Goal: Task Accomplishment & Management: Use online tool/utility

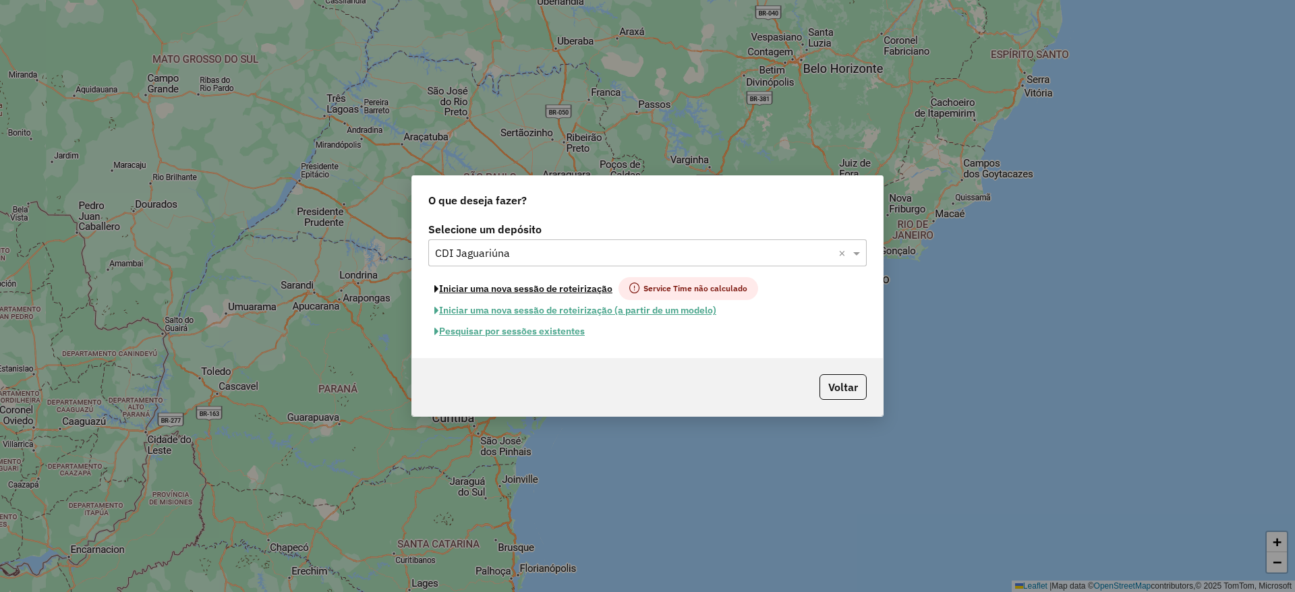
click at [512, 287] on button "Iniciar uma nova sessão de roteirização" at bounding box center [523, 288] width 190 height 23
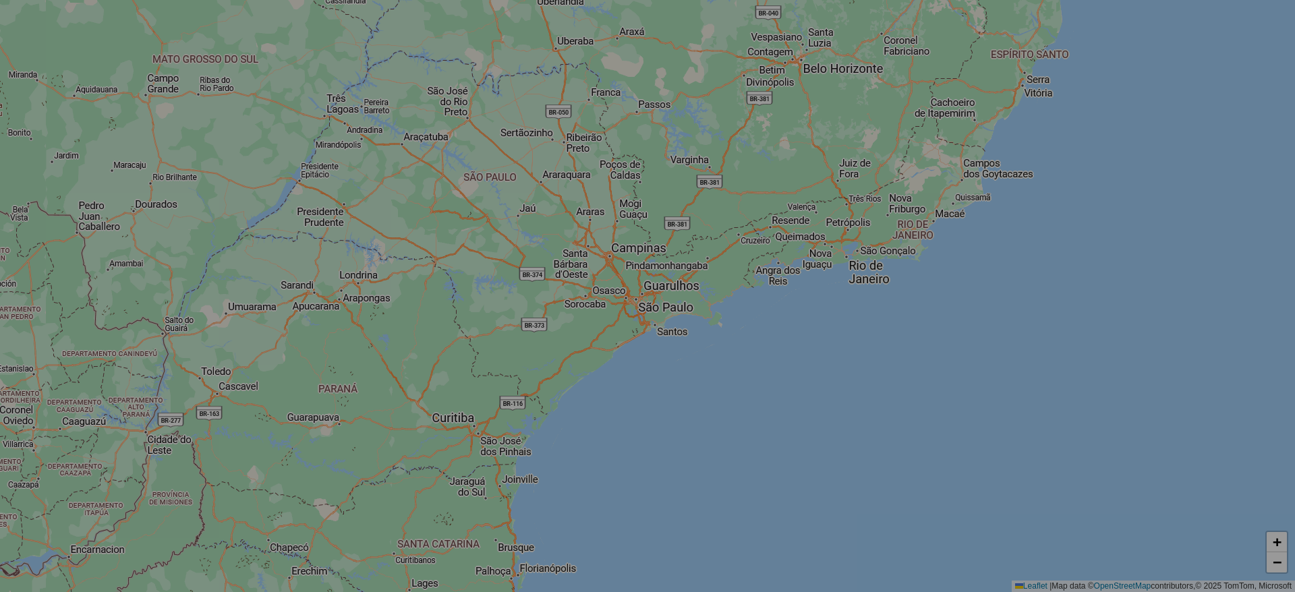
select select "*"
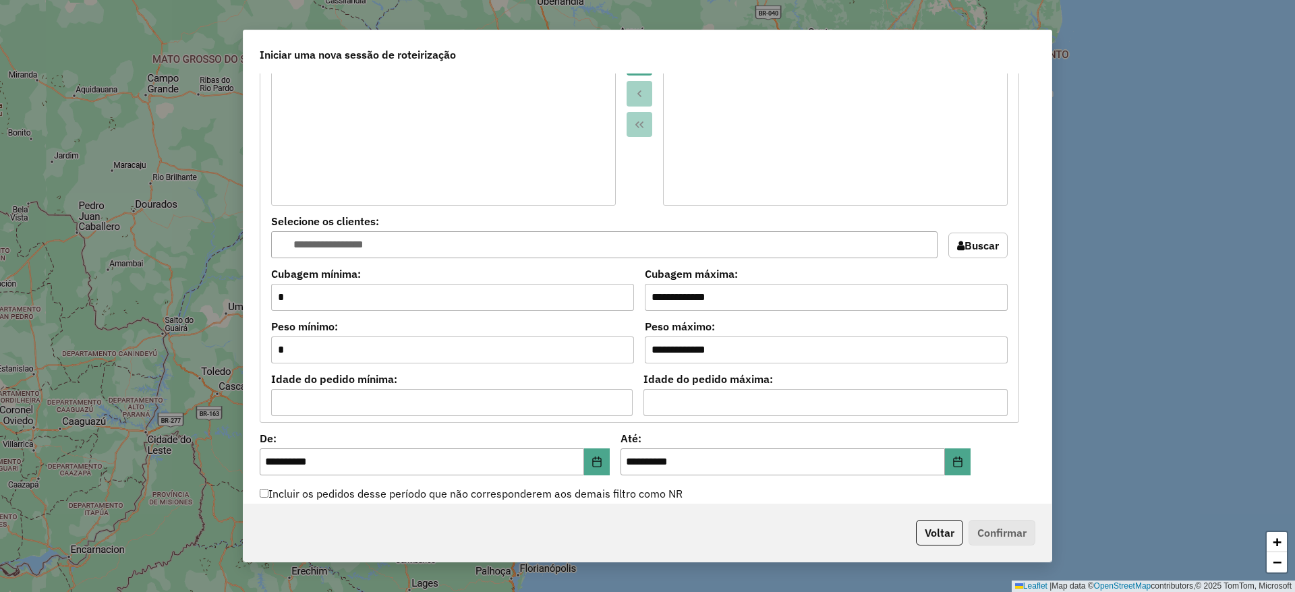
scroll to position [1113, 0]
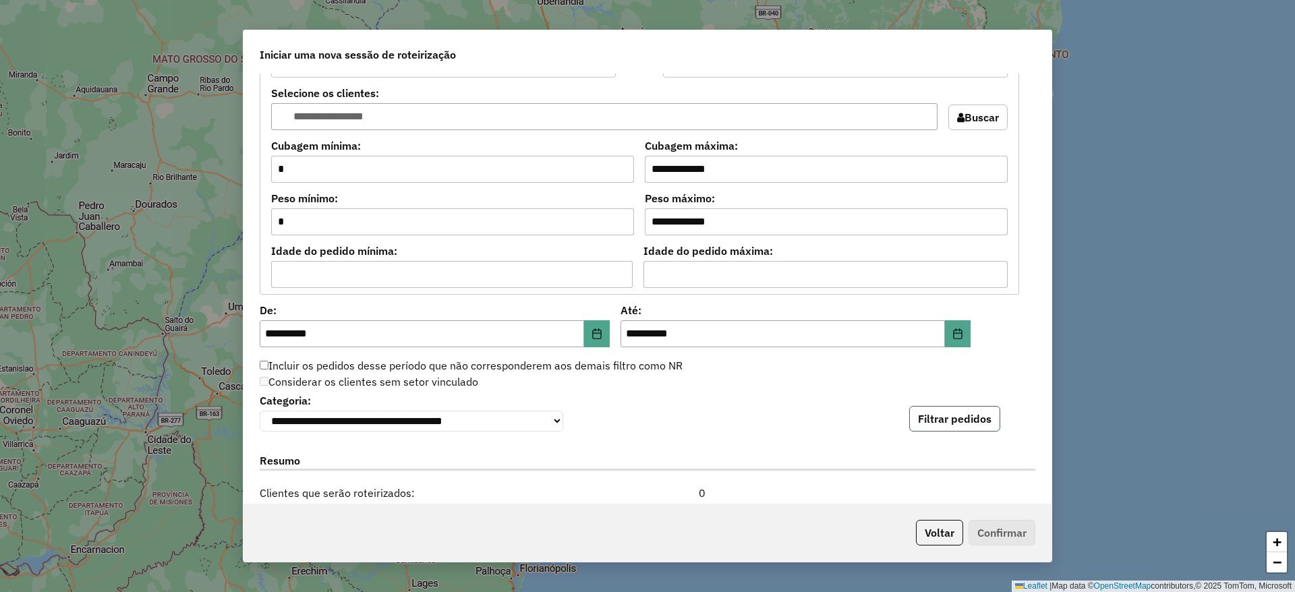
click at [984, 421] on button "Filtrar pedidos" at bounding box center [954, 419] width 91 height 26
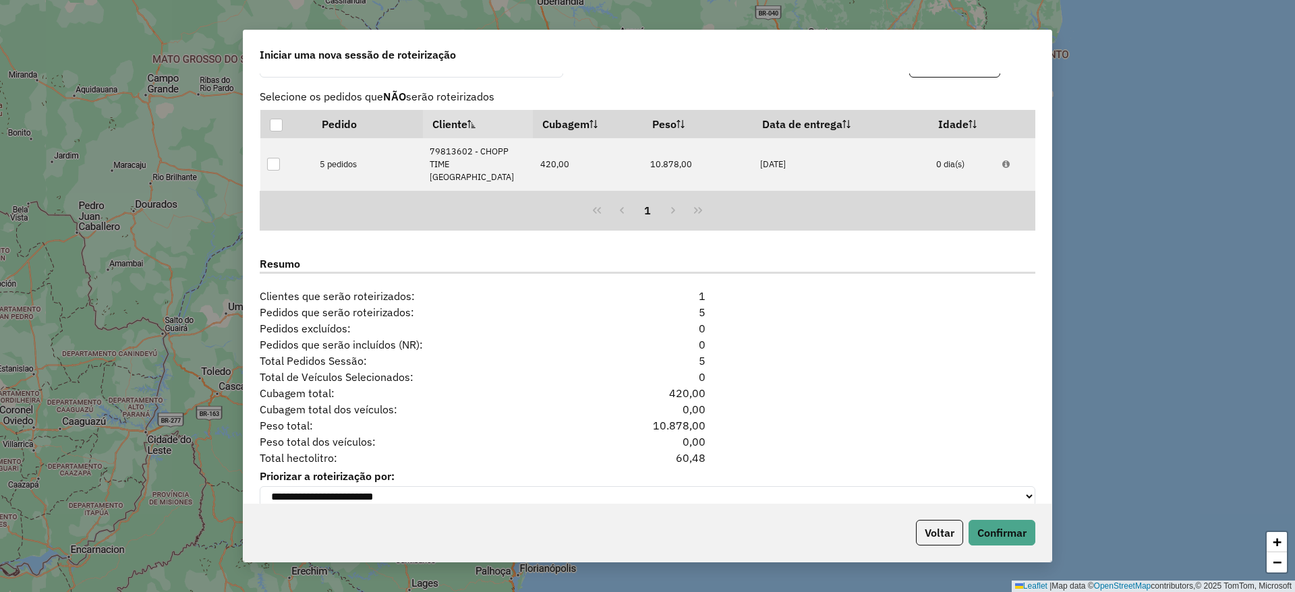
scroll to position [1510, 0]
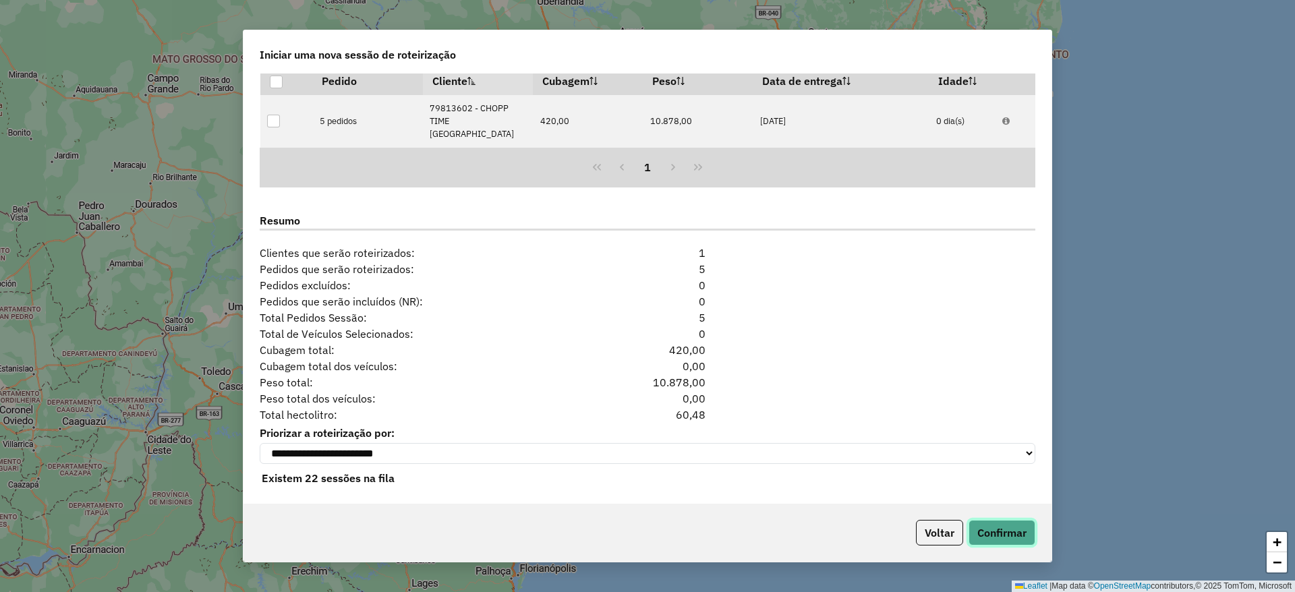
click at [990, 529] on button "Confirmar" at bounding box center [1001, 533] width 67 height 26
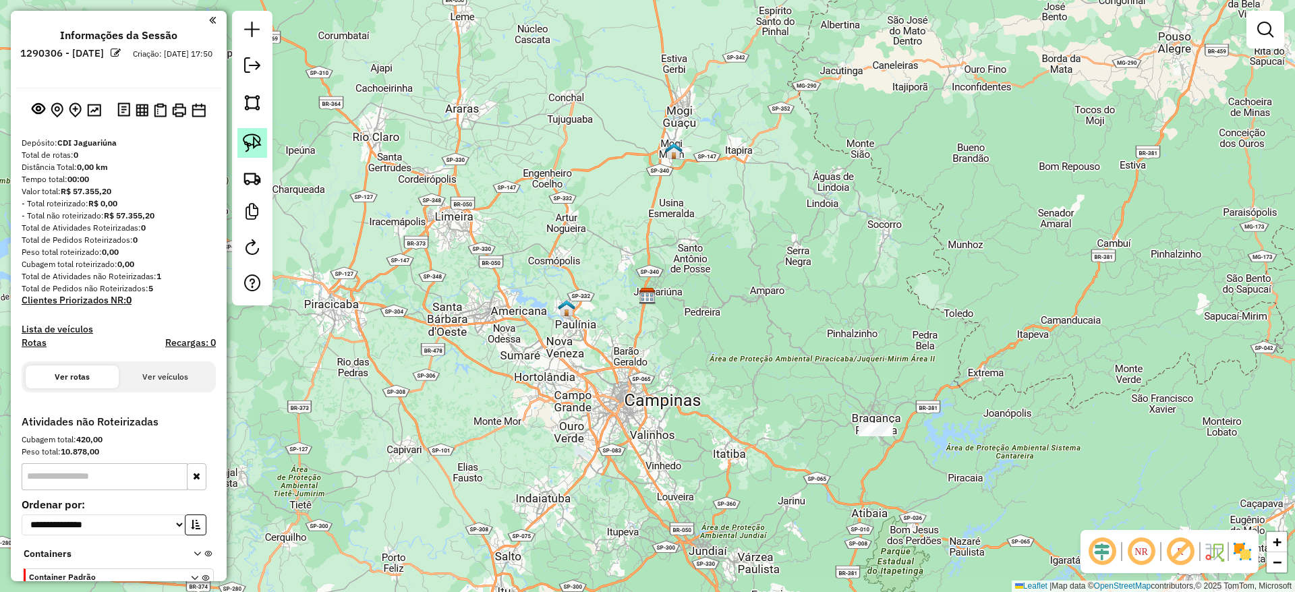
click at [239, 142] on link at bounding box center [252, 143] width 30 height 30
drag, startPoint x: 858, startPoint y: 372, endPoint x: 931, endPoint y: 425, distance: 90.4
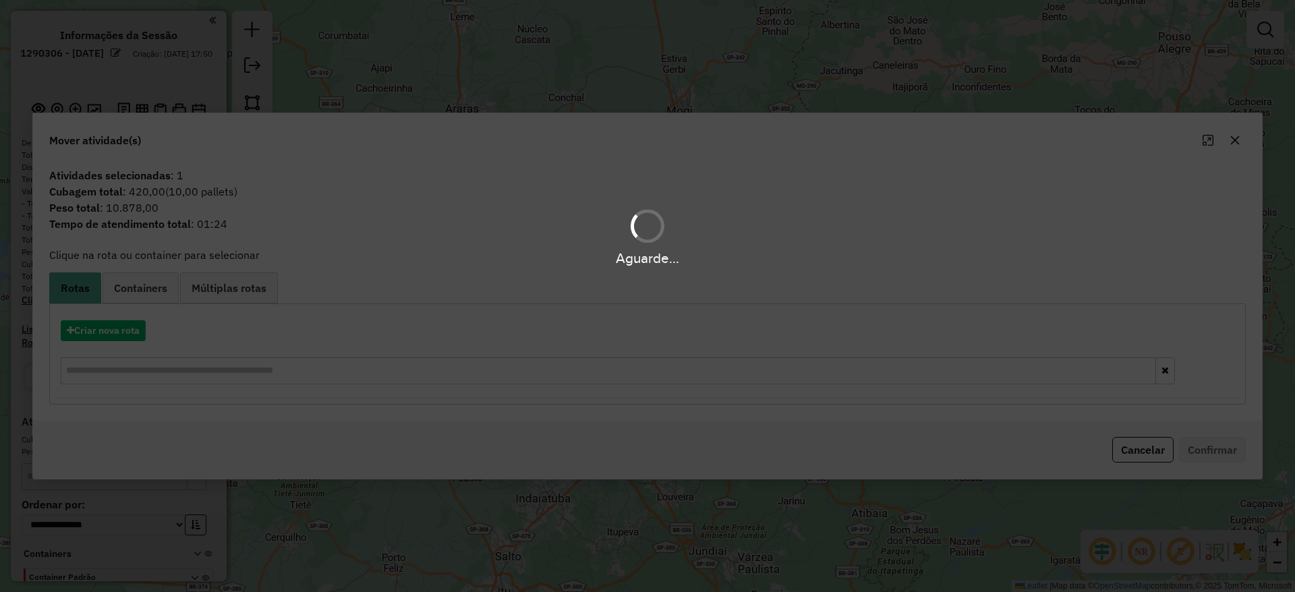
click at [105, 337] on div "Aguarde..." at bounding box center [647, 296] width 1295 height 592
click at [104, 333] on div "Aguarde..." at bounding box center [647, 296] width 1295 height 592
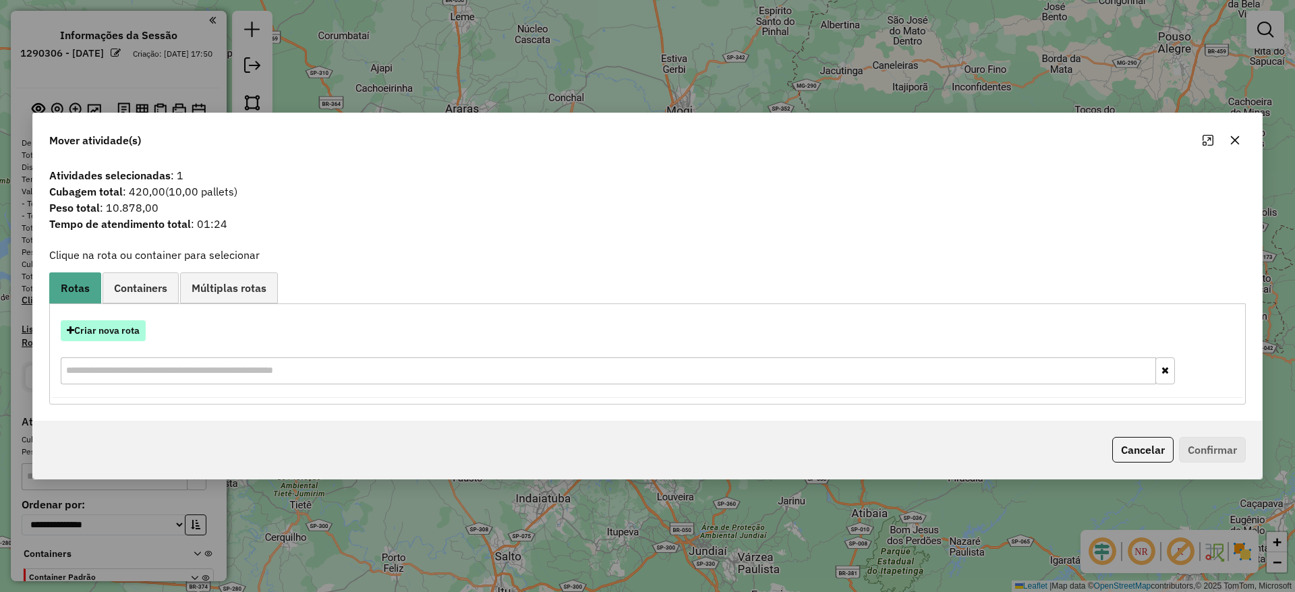
click at [105, 333] on button "Criar nova rota" at bounding box center [103, 330] width 85 height 21
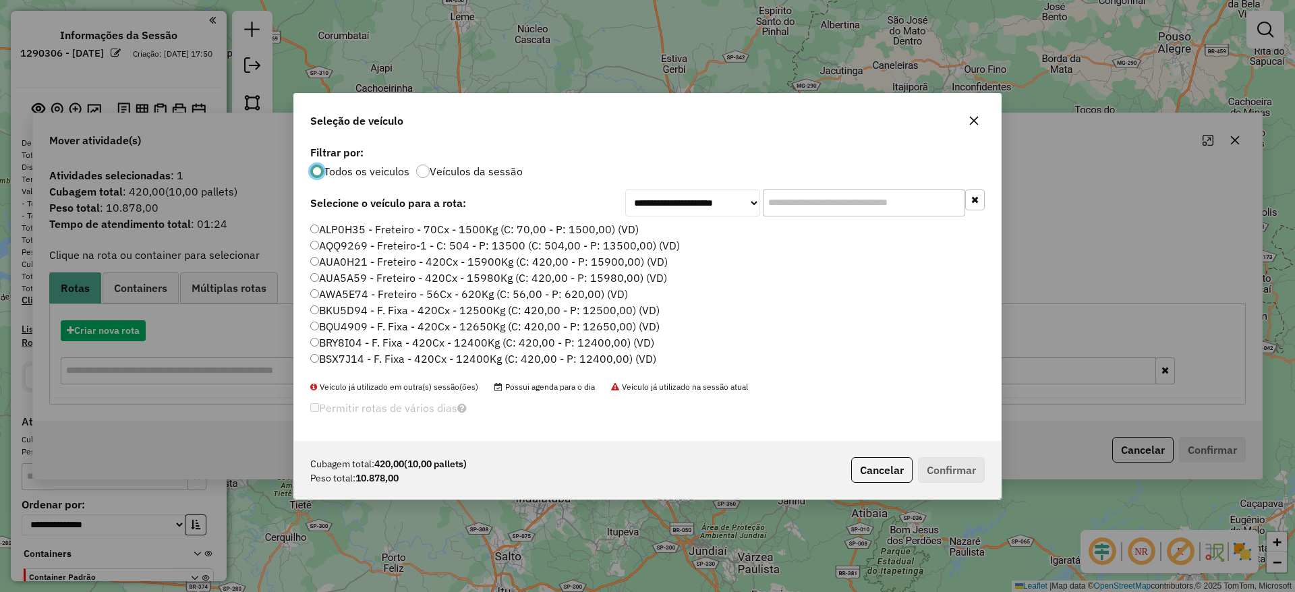
scroll to position [7, 4]
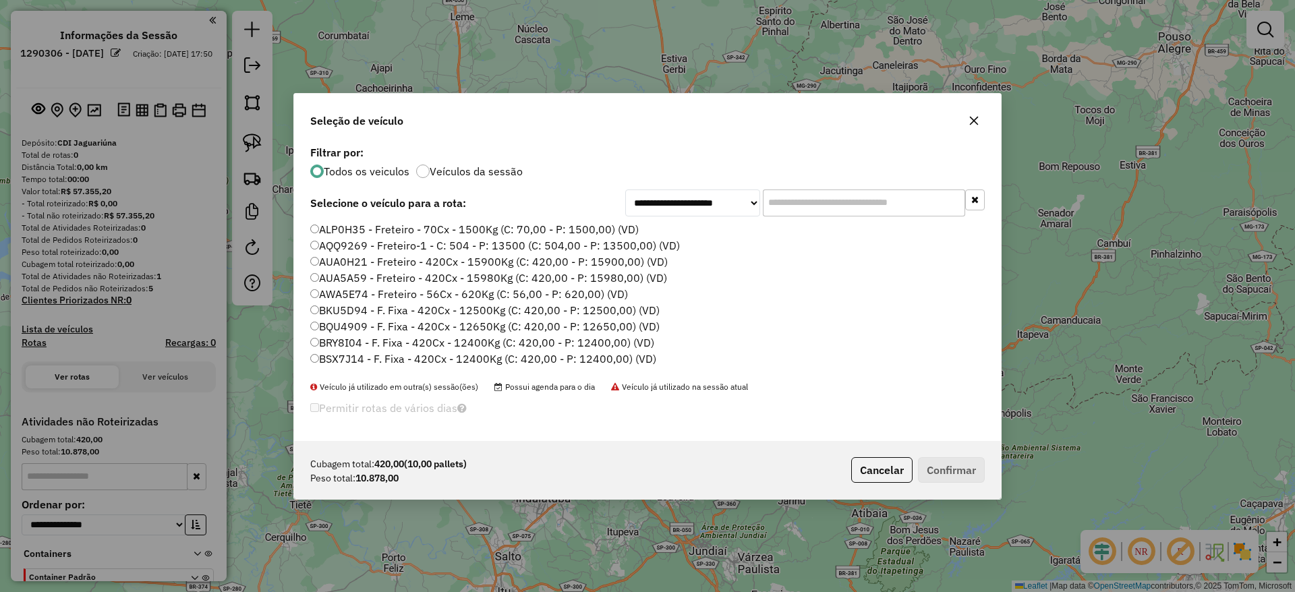
click at [803, 215] on div "**********" at bounding box center [647, 291] width 707 height 299
click at [803, 212] on input "text" at bounding box center [864, 203] width 202 height 27
paste input "*******"
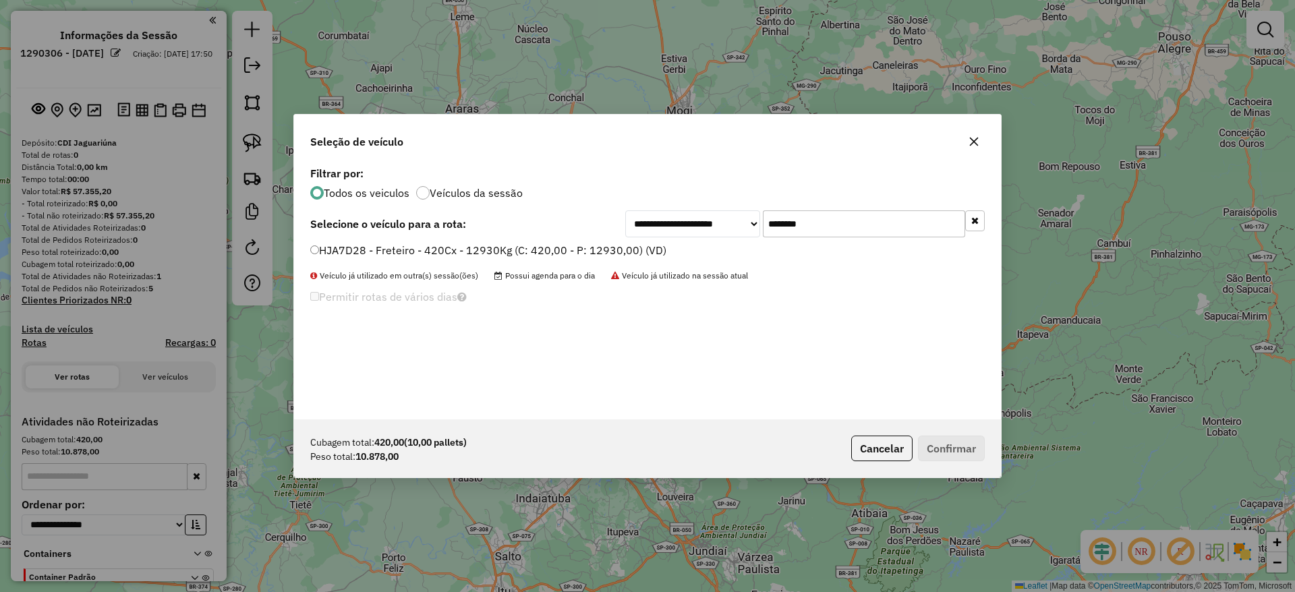
type input "*******"
click at [493, 250] on label "HJA7D28 - Freteiro - 420Cx - 12930Kg (C: 420,00 - P: 12930,00) (VD)" at bounding box center [488, 250] width 356 height 16
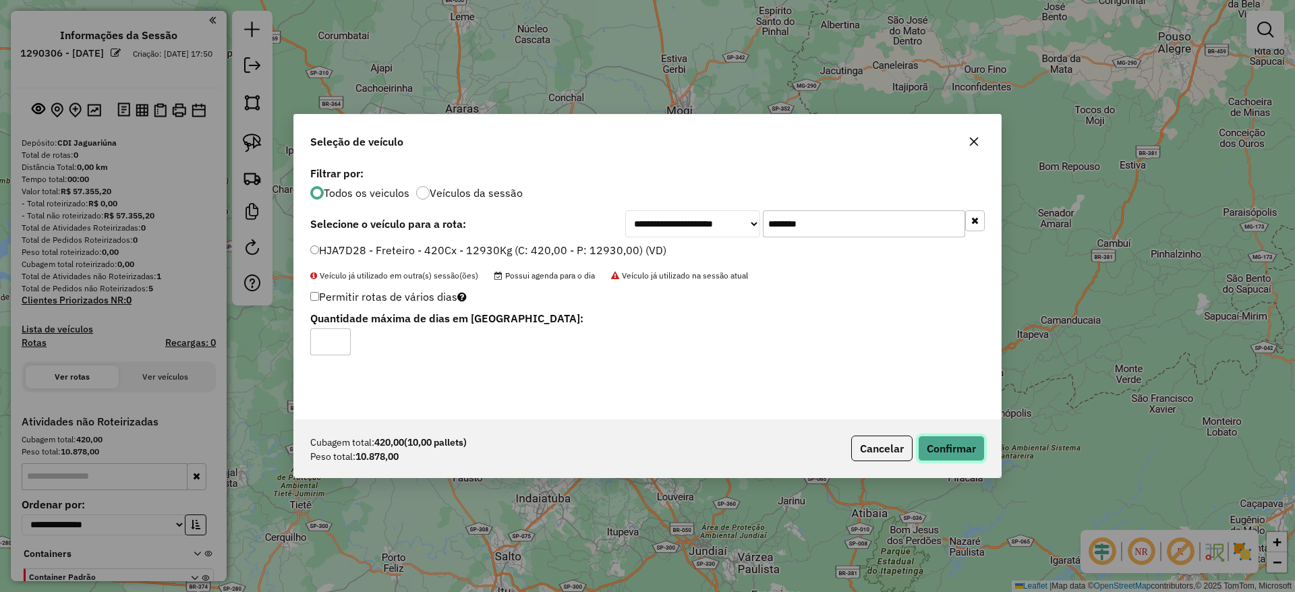
drag, startPoint x: 931, startPoint y: 450, endPoint x: 912, endPoint y: 453, distance: 19.1
click at [931, 450] on button "Confirmar" at bounding box center [951, 449] width 67 height 26
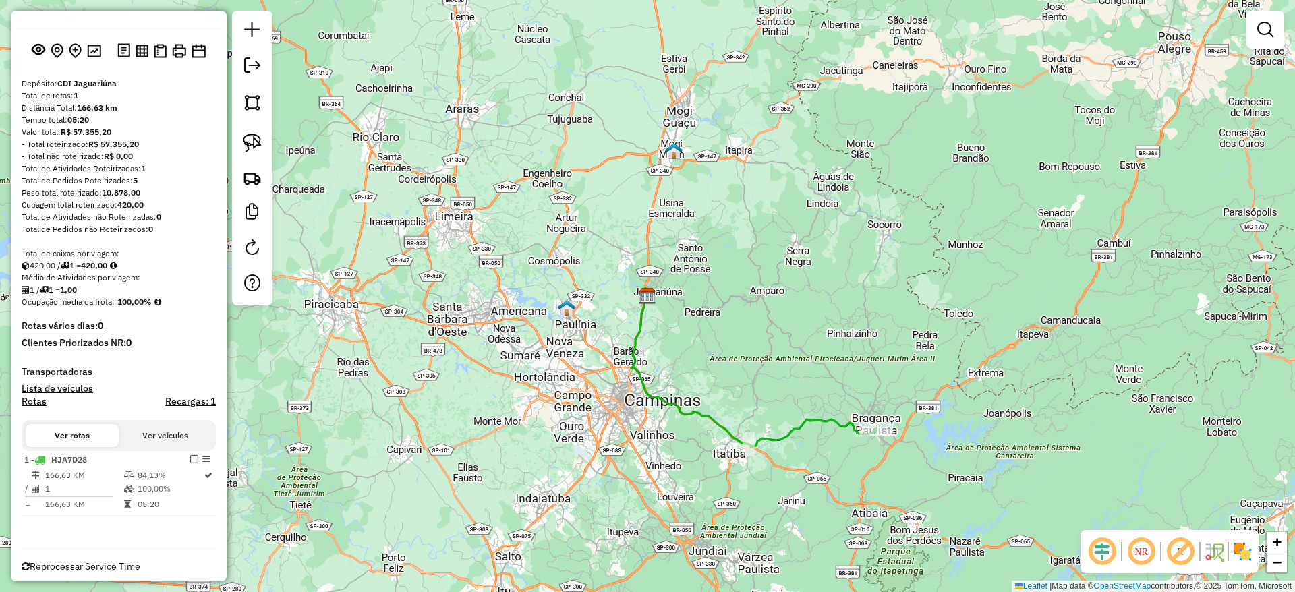
scroll to position [82, 0]
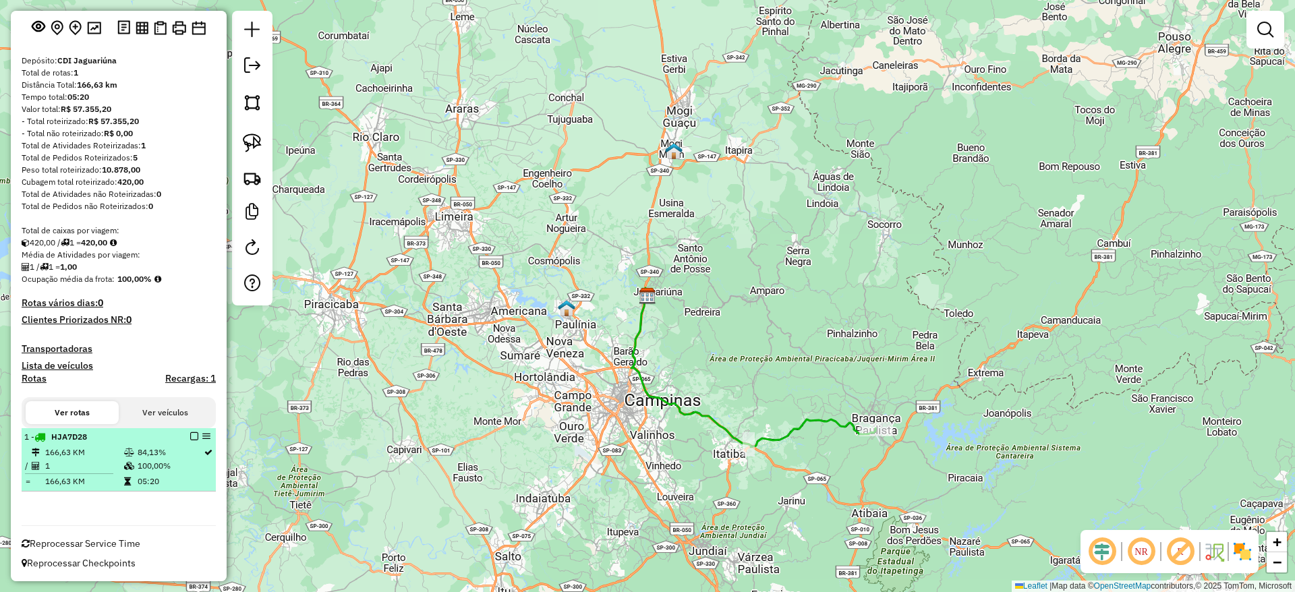
click at [192, 434] on em at bounding box center [194, 436] width 8 height 8
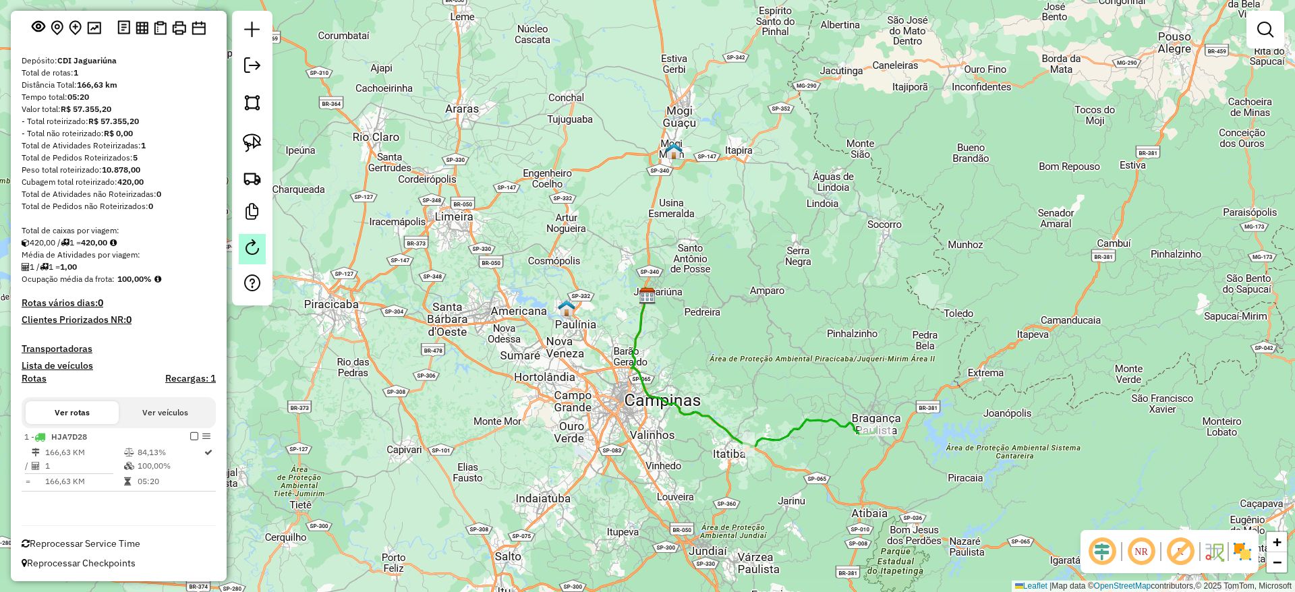
scroll to position [37, 0]
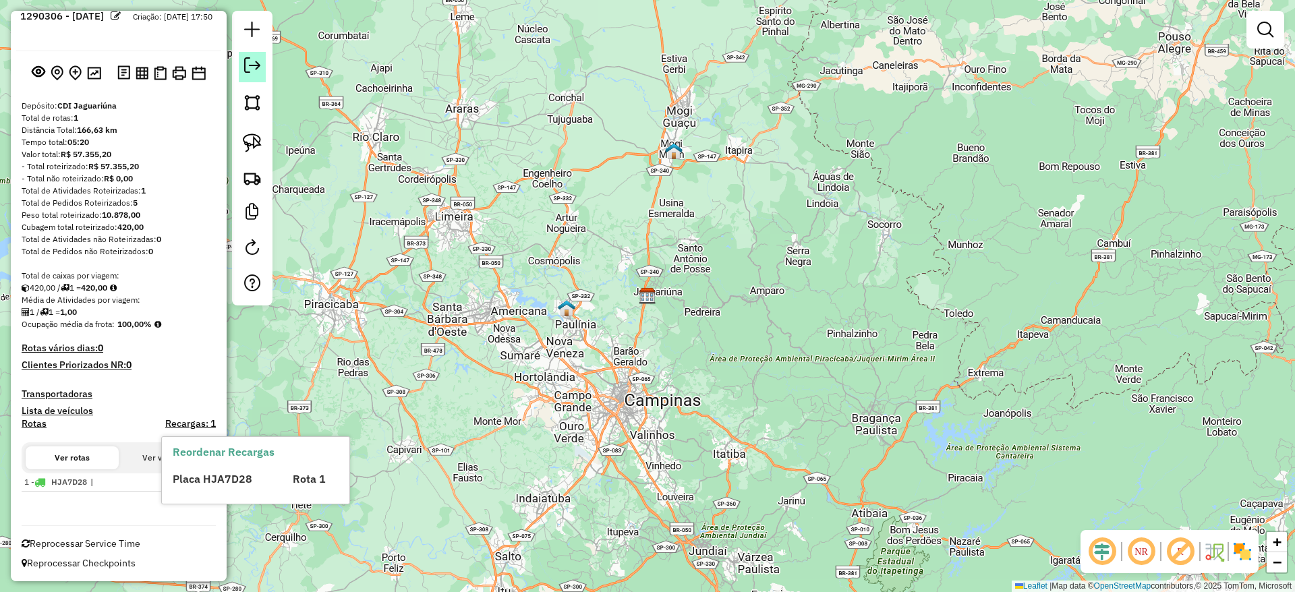
click at [257, 67] on em at bounding box center [252, 65] width 16 height 16
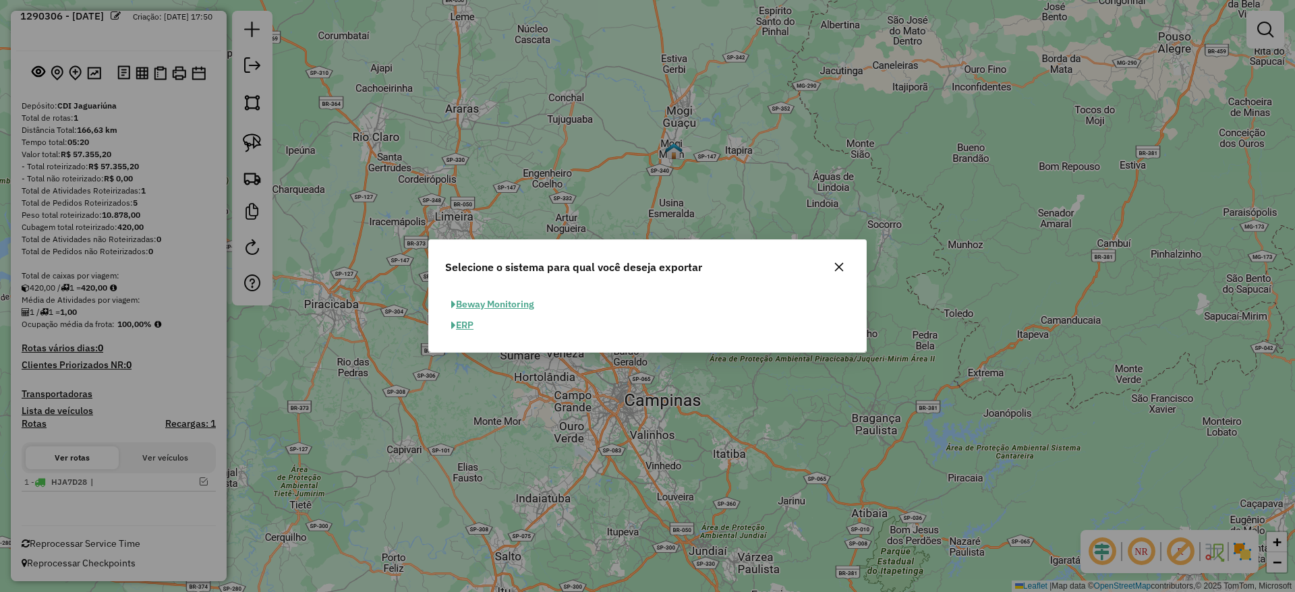
click at [467, 322] on button "ERP" at bounding box center [462, 325] width 34 height 21
select select "**"
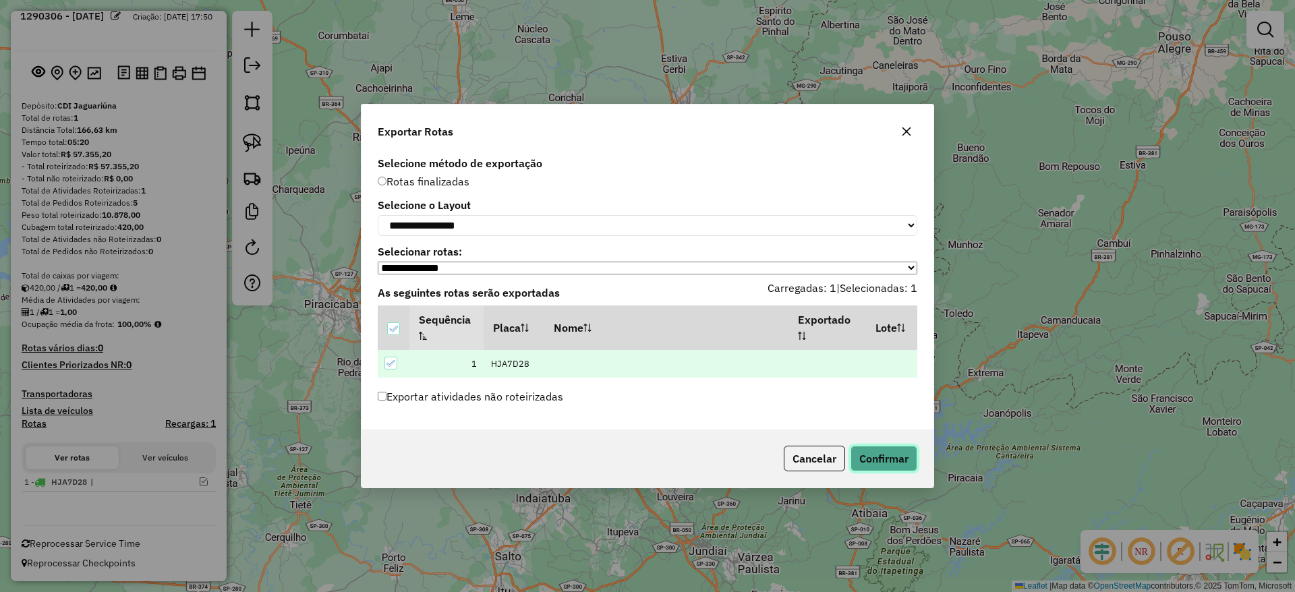
click at [896, 463] on button "Confirmar" at bounding box center [883, 459] width 67 height 26
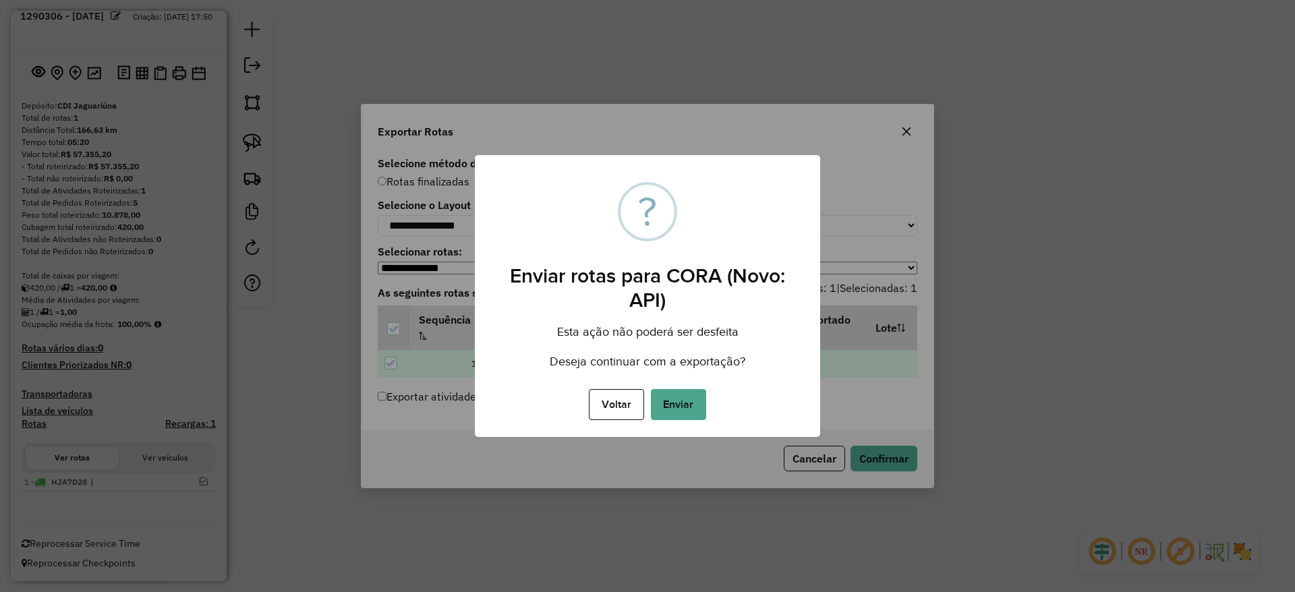
click at [681, 408] on button "Enviar" at bounding box center [678, 404] width 55 height 31
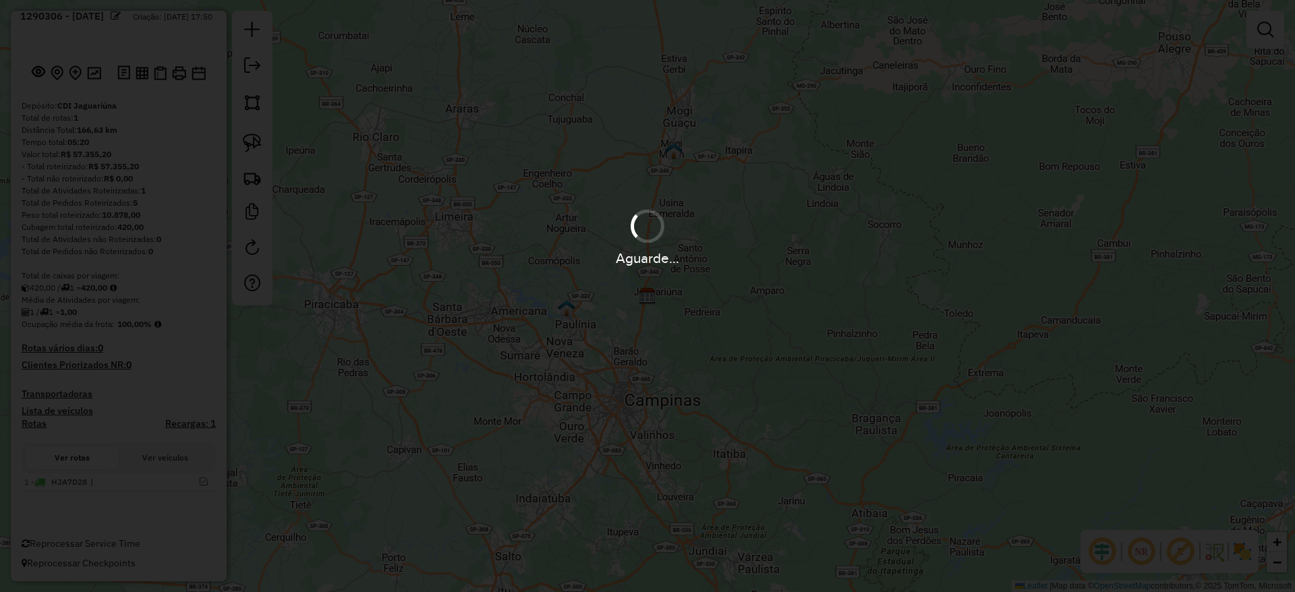
scroll to position [52, 0]
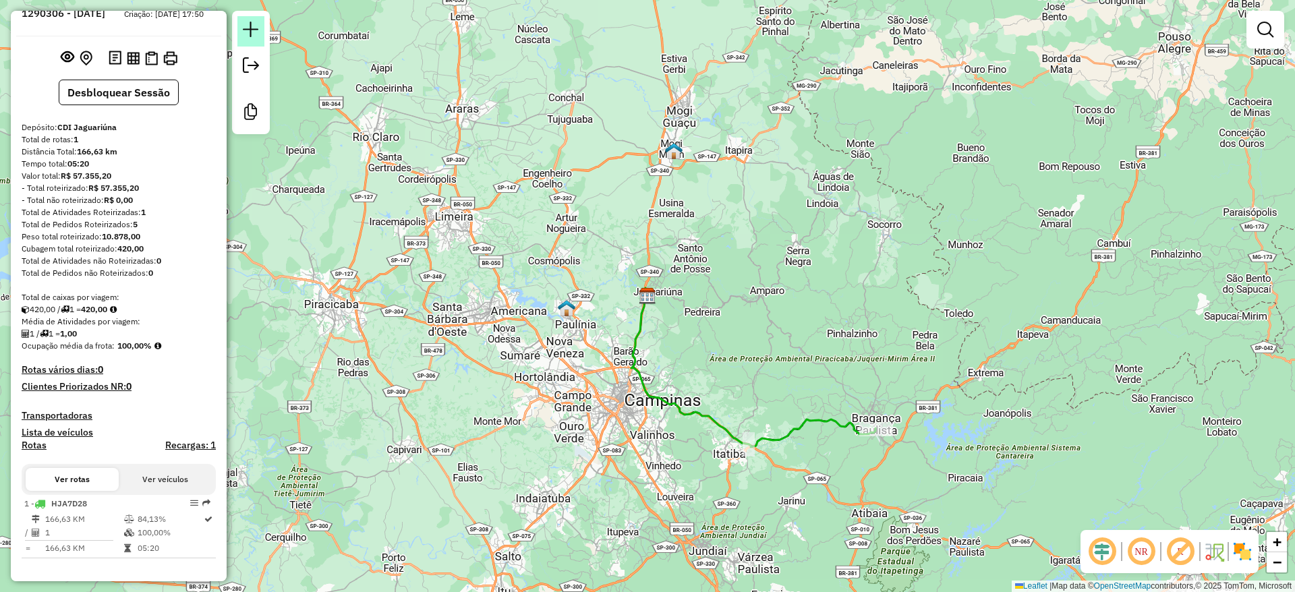
click at [242, 41] on link at bounding box center [250, 31] width 27 height 30
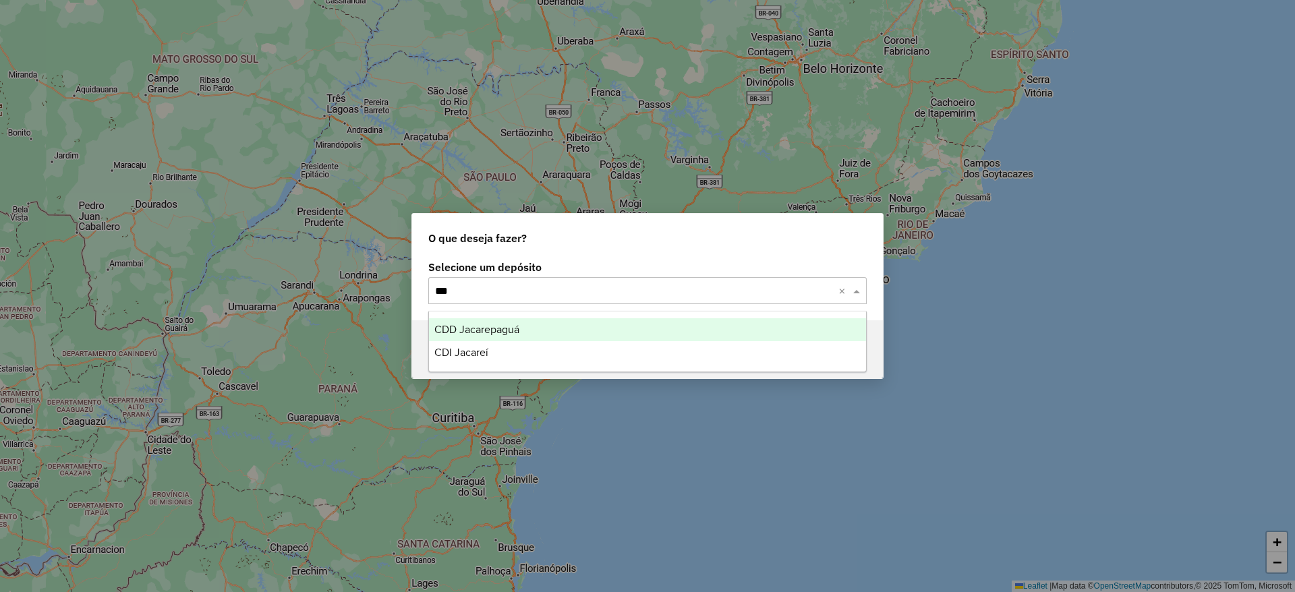
type input "****"
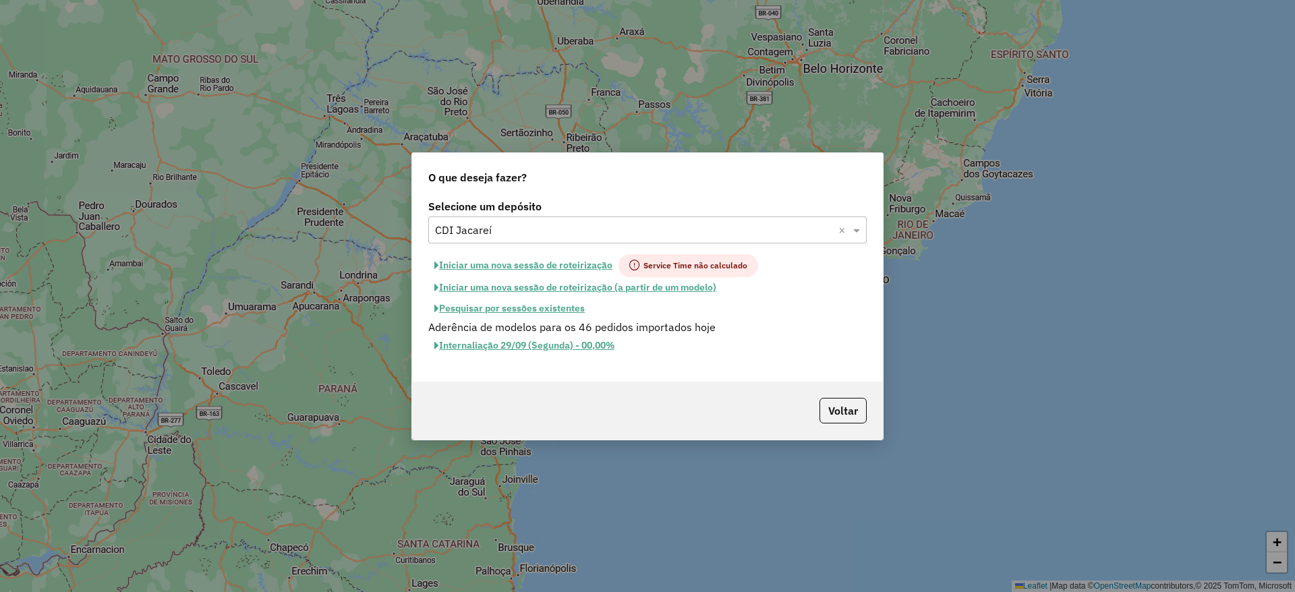
click at [500, 266] on button "Iniciar uma nova sessão de roteirização" at bounding box center [523, 265] width 190 height 23
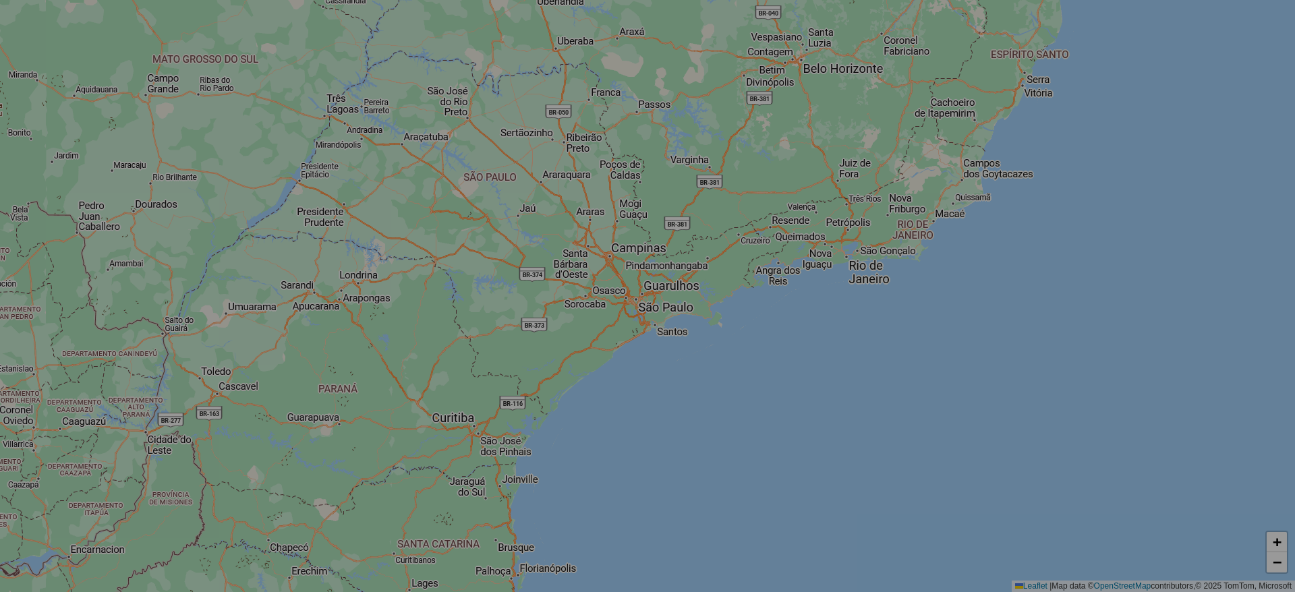
select select "*"
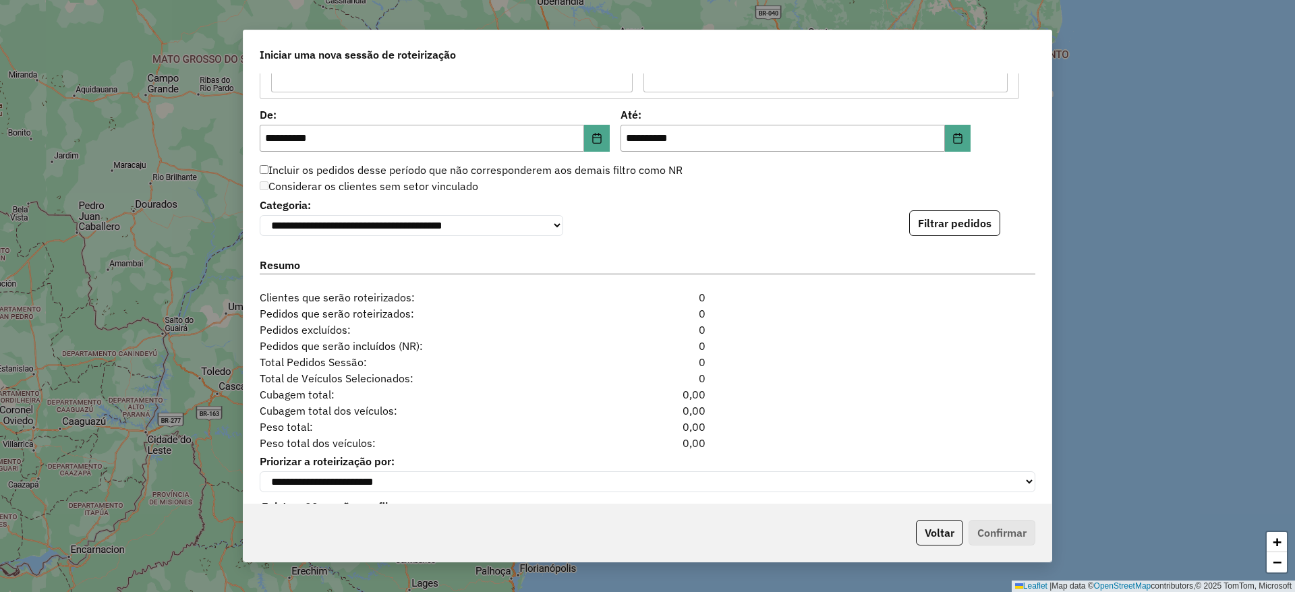
scroll to position [1350, 0]
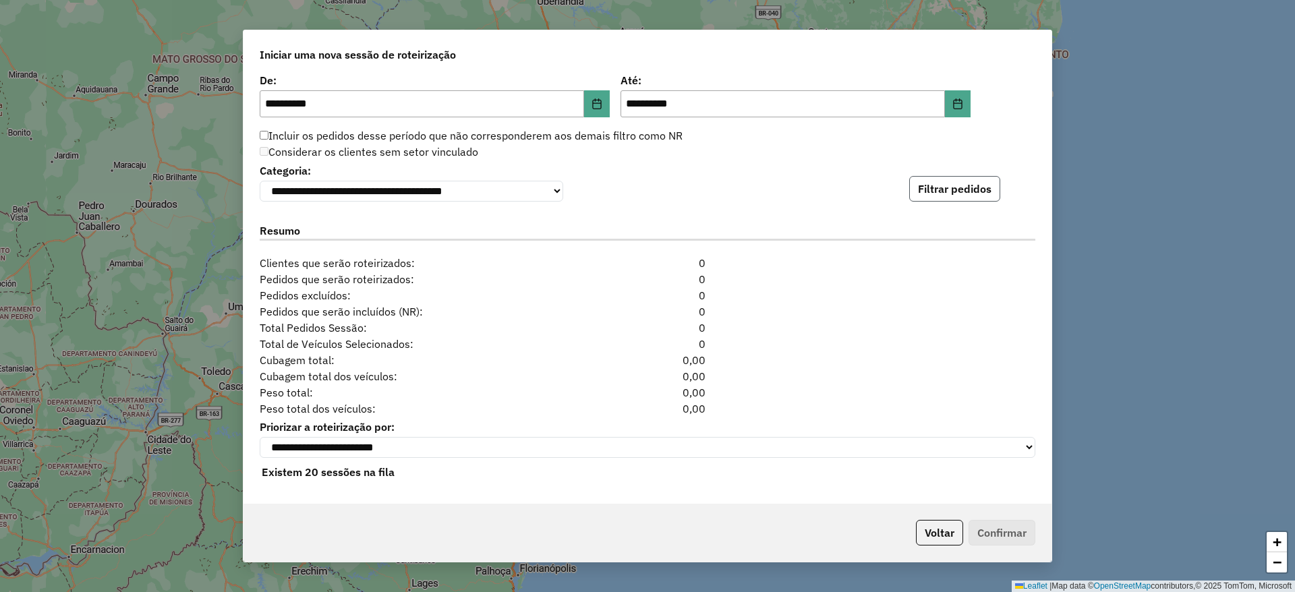
click at [944, 187] on button "Filtrar pedidos" at bounding box center [954, 189] width 91 height 26
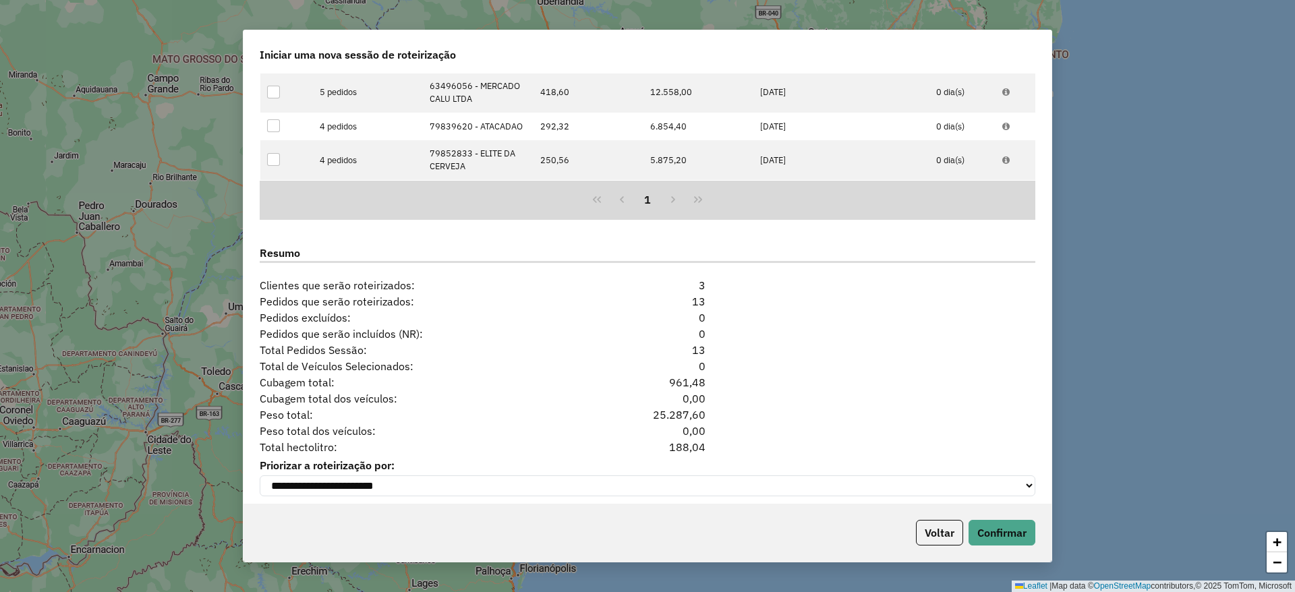
scroll to position [1577, 0]
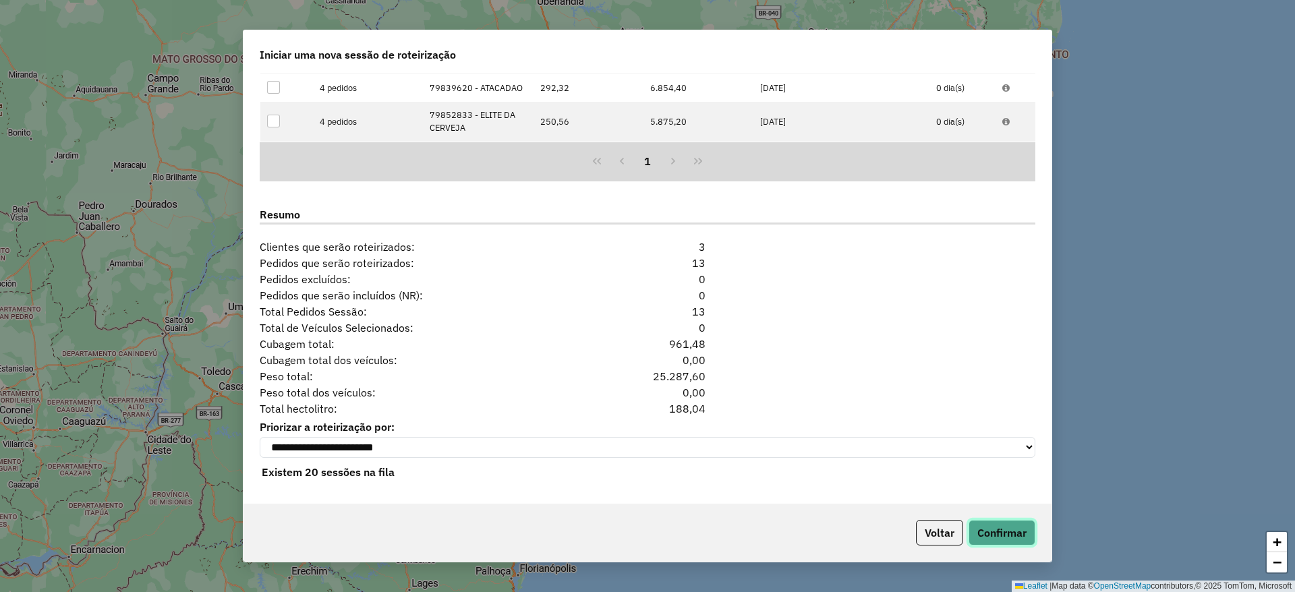
click at [996, 524] on button "Confirmar" at bounding box center [1001, 533] width 67 height 26
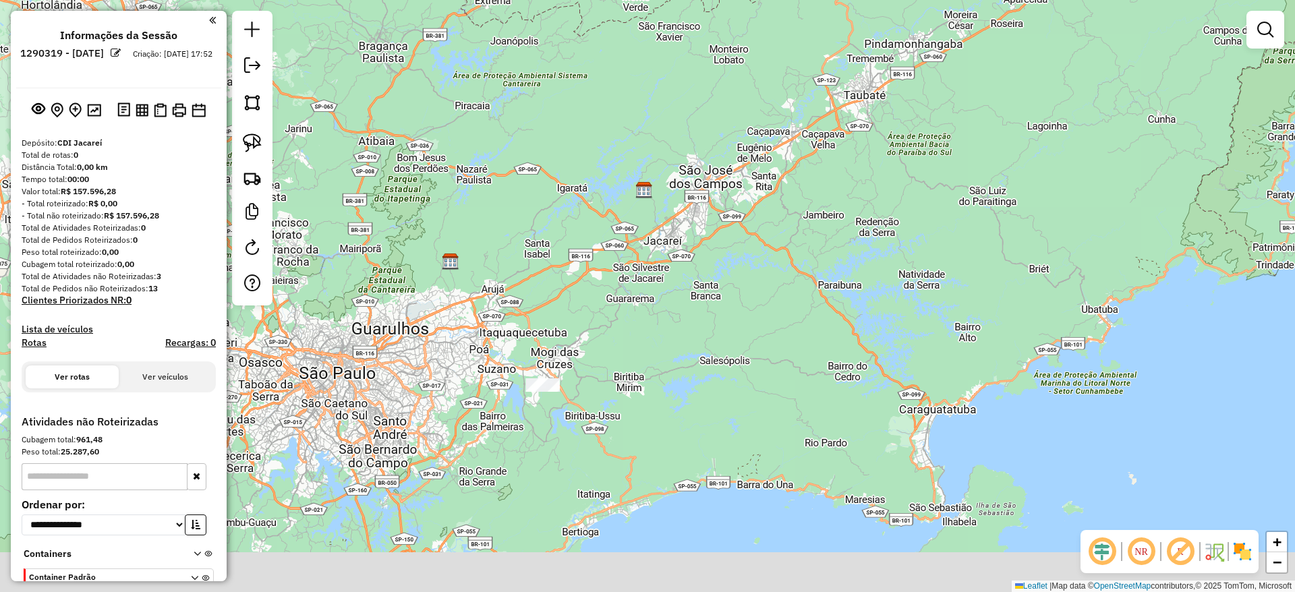
drag, startPoint x: 677, startPoint y: 280, endPoint x: 702, endPoint y: 130, distance: 151.8
click at [700, 134] on div "Janela de atendimento Grade de atendimento Capacidade Transportadoras Veículos …" at bounding box center [647, 296] width 1295 height 592
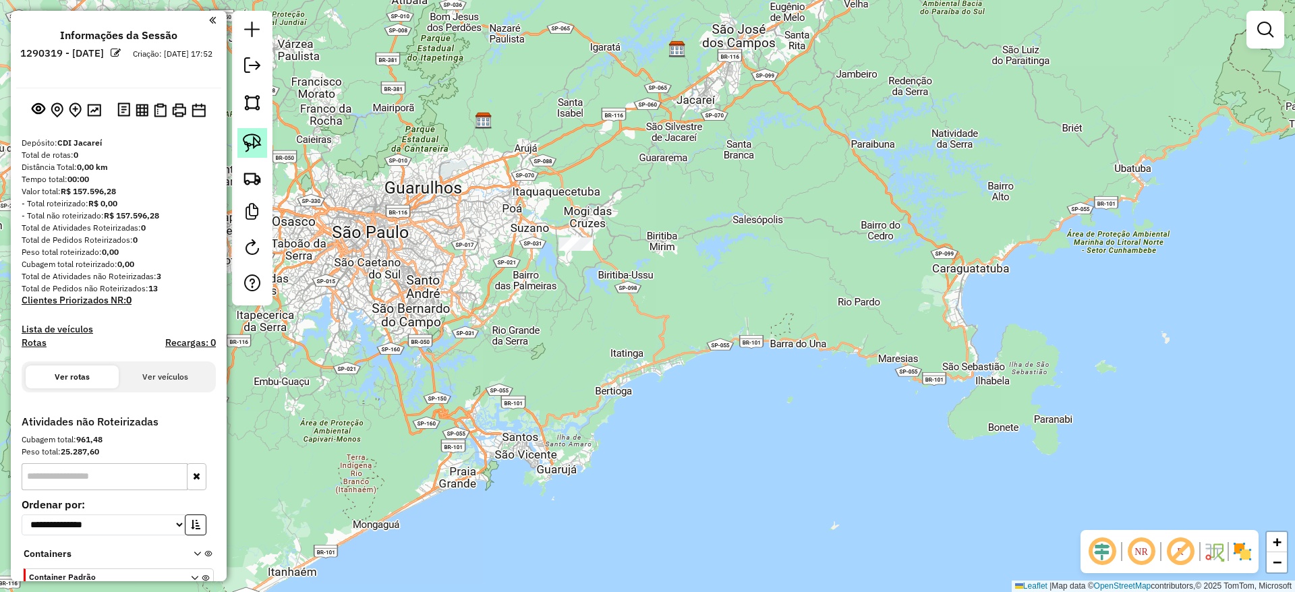
click at [257, 137] on img at bounding box center [252, 143] width 19 height 19
drag, startPoint x: 528, startPoint y: 212, endPoint x: 633, endPoint y: 234, distance: 106.7
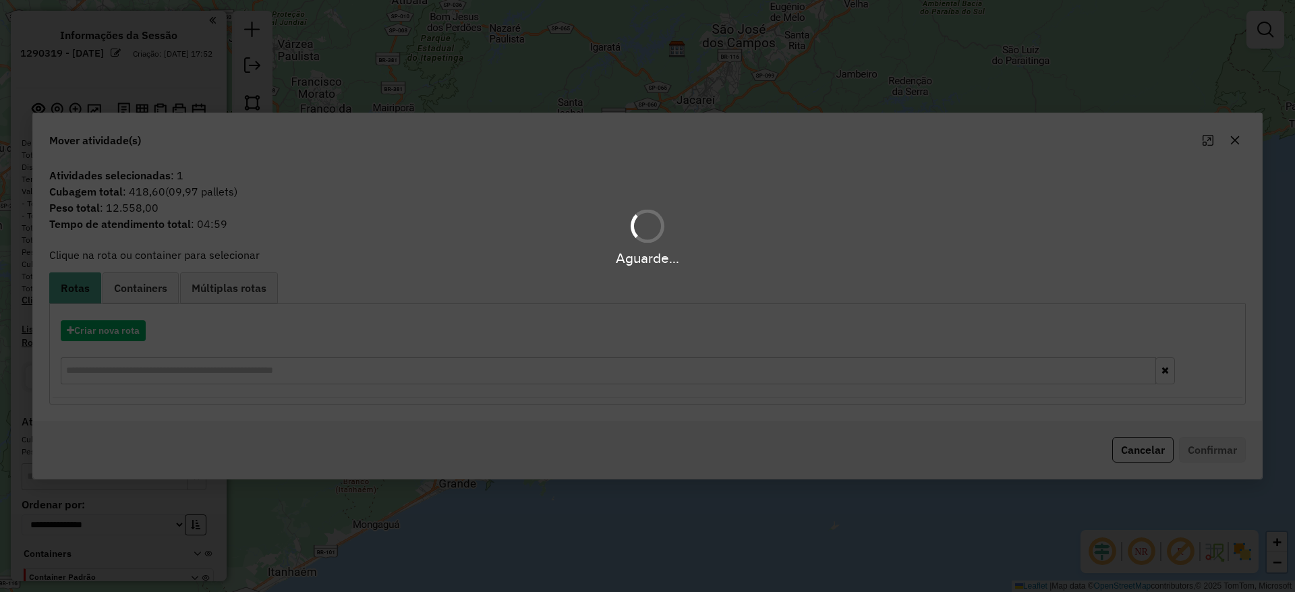
click at [131, 344] on div "Criar nova rota" at bounding box center [648, 354] width 1190 height 88
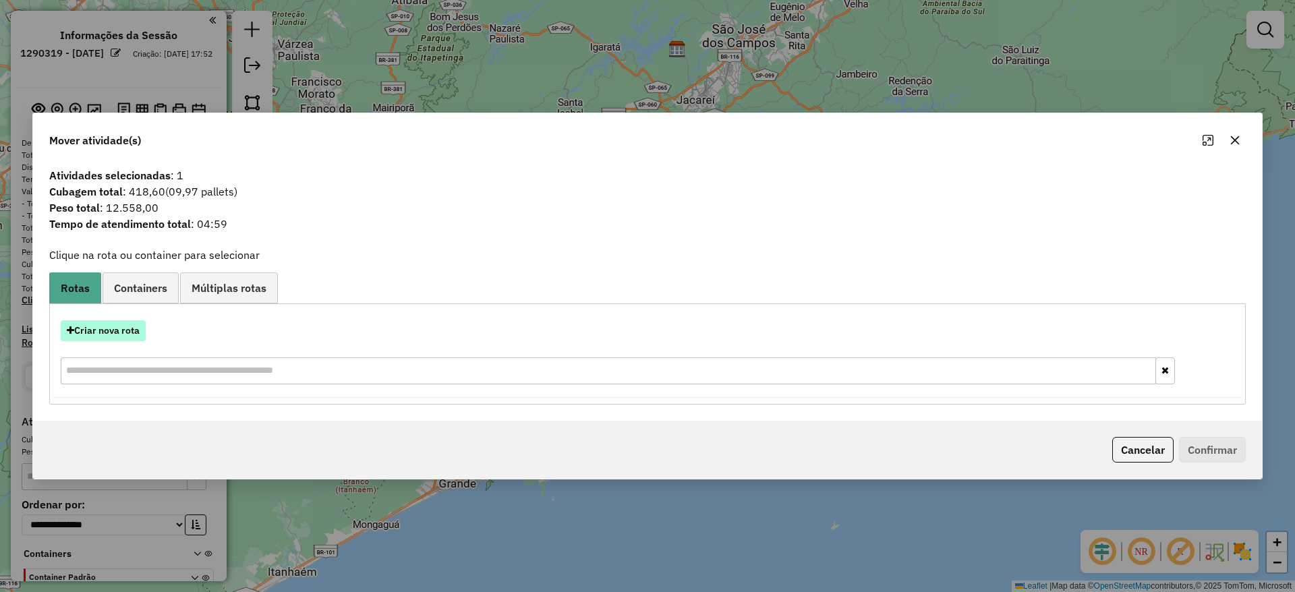
click at [120, 335] on button "Criar nova rota" at bounding box center [103, 330] width 85 height 21
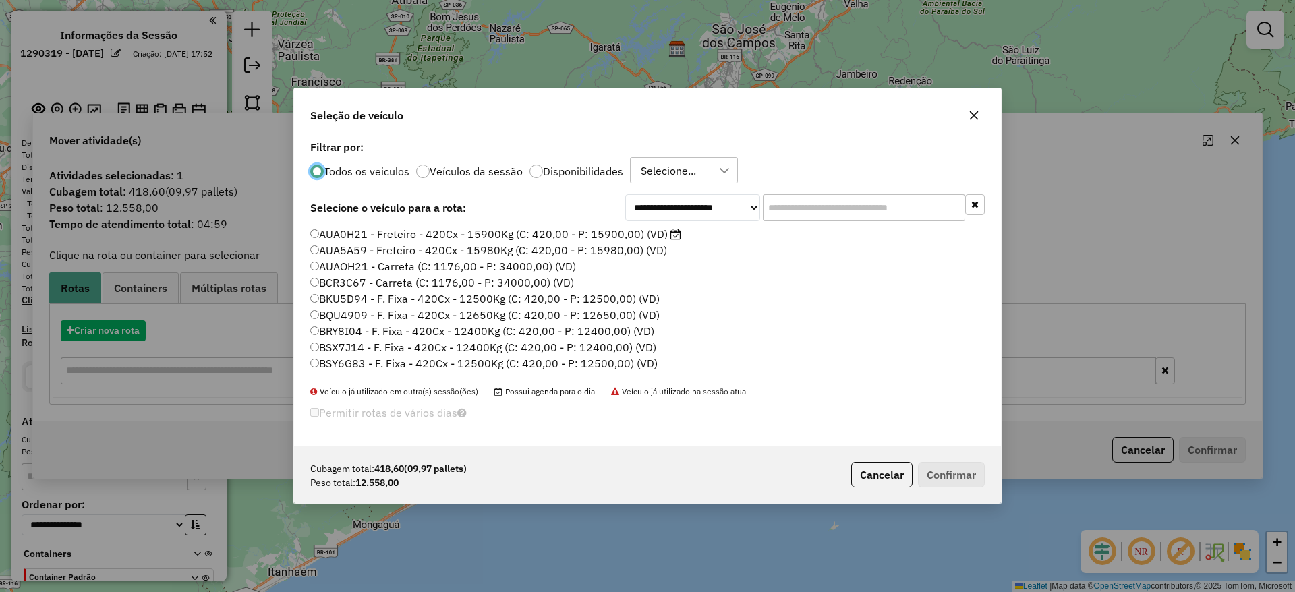
scroll to position [7, 4]
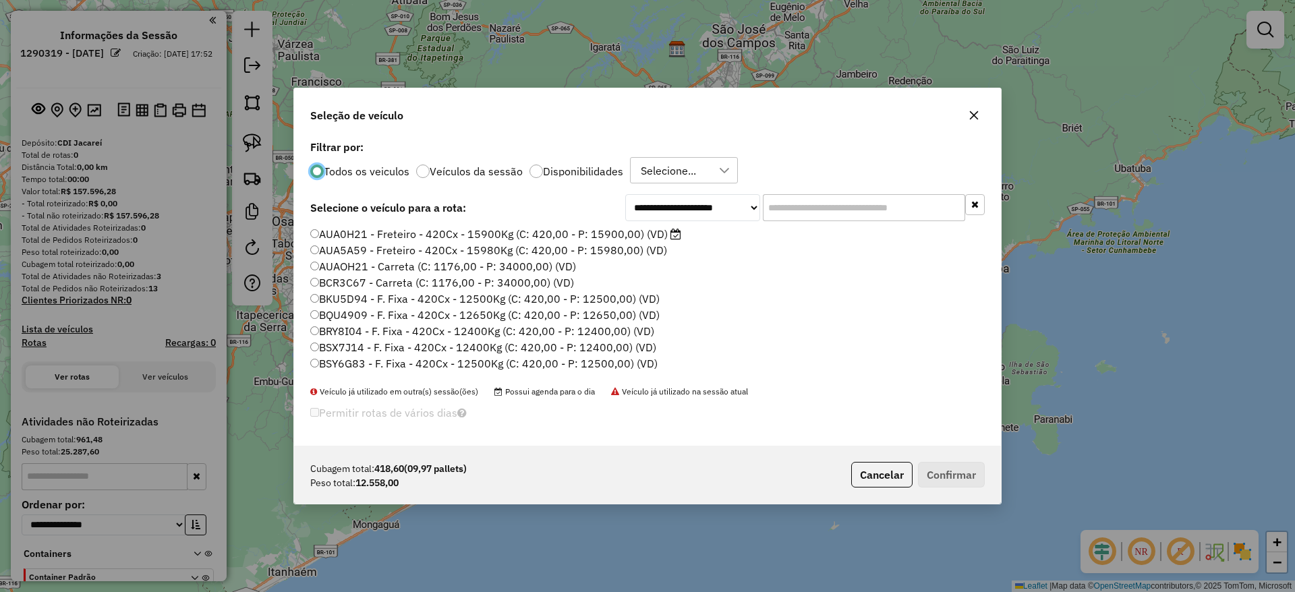
click at [964, 111] on button "button" at bounding box center [974, 116] width 22 height 22
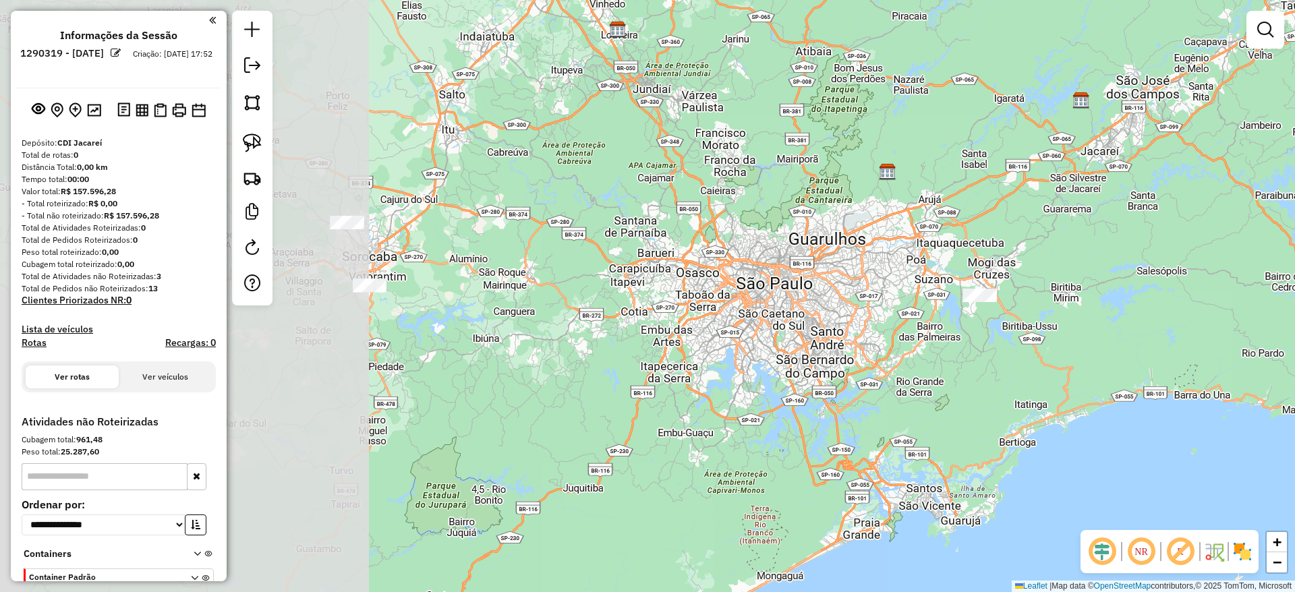
drag, startPoint x: 517, startPoint y: 202, endPoint x: 918, endPoint y: 270, distance: 407.0
click at [919, 258] on div "Janela de atendimento Grade de atendimento Capacidade Transportadoras Veículos …" at bounding box center [647, 296] width 1295 height 592
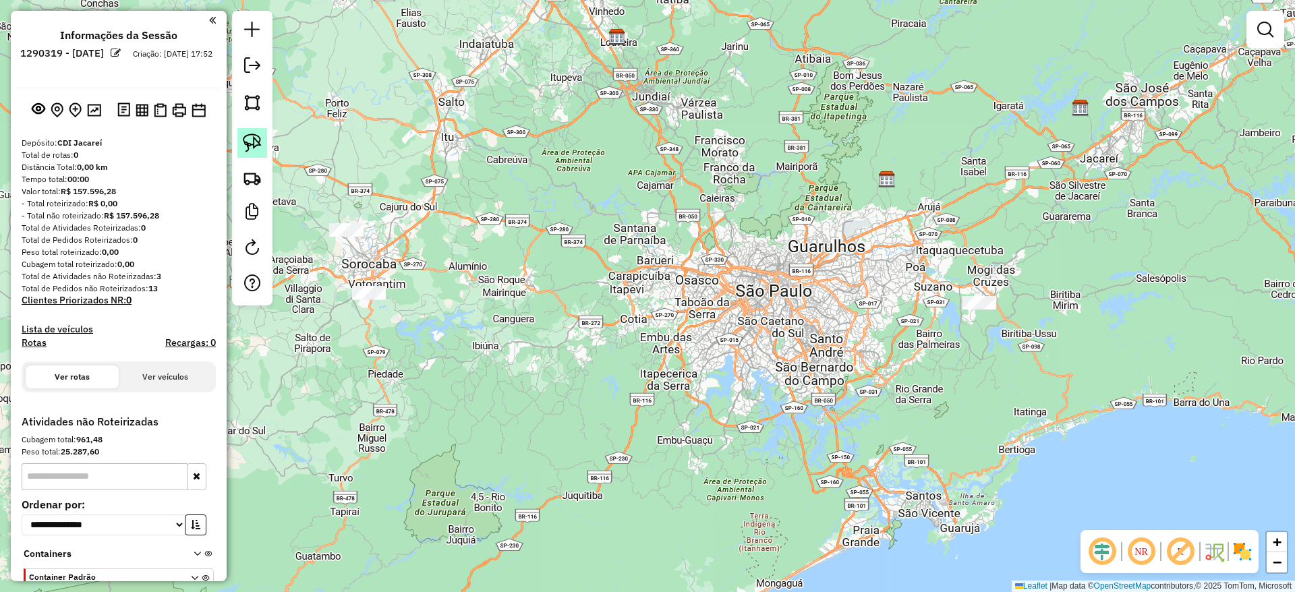
click at [261, 142] on img at bounding box center [252, 143] width 19 height 19
drag, startPoint x: 1013, startPoint y: 271, endPoint x: 989, endPoint y: 328, distance: 62.0
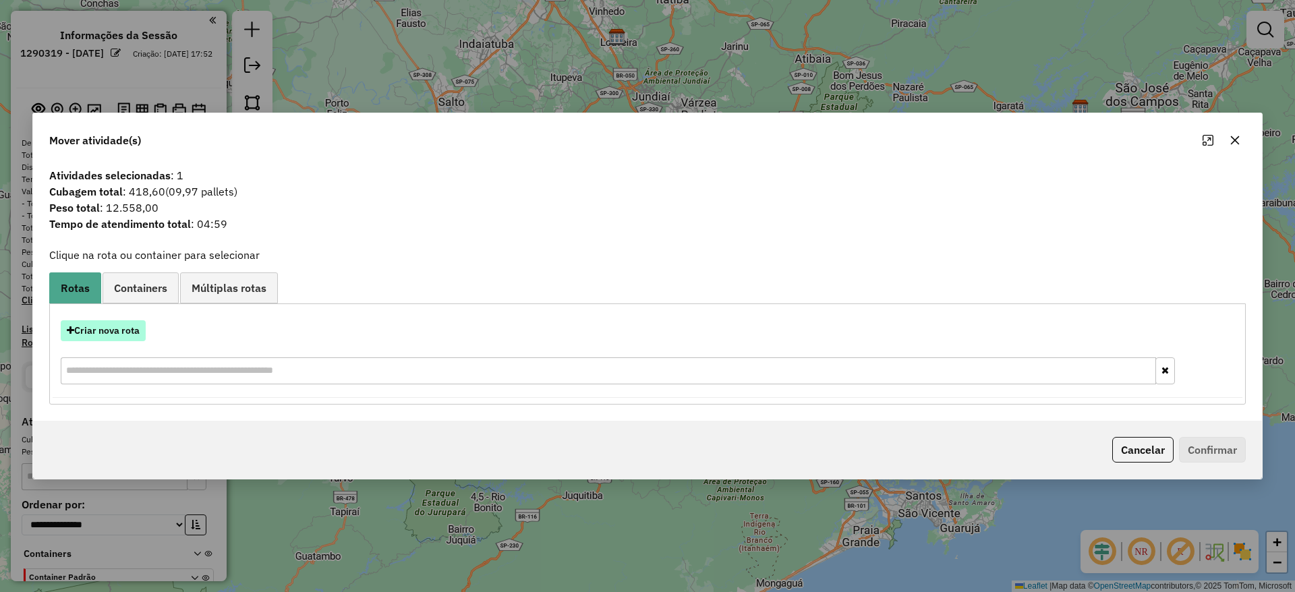
click at [120, 337] on button "Criar nova rota" at bounding box center [103, 330] width 85 height 21
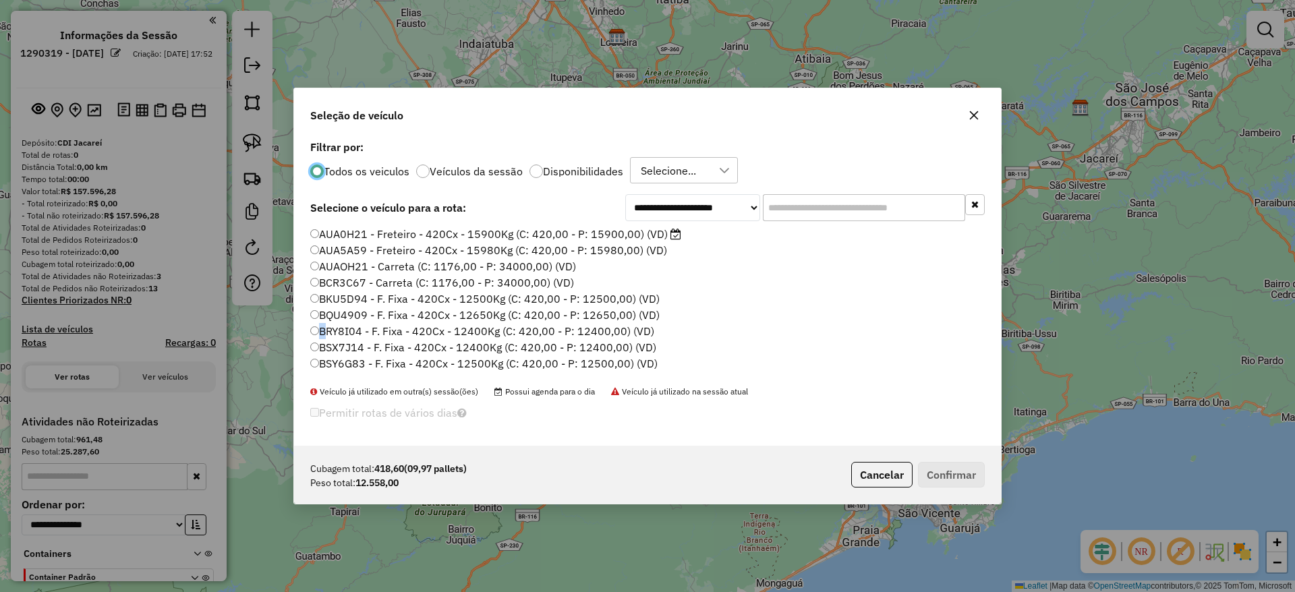
click at [120, 337] on div "**********" at bounding box center [647, 296] width 1295 height 592
drag, startPoint x: 832, startPoint y: 206, endPoint x: 680, endPoint y: 238, distance: 155.7
click at [832, 206] on input "text" at bounding box center [864, 207] width 202 height 27
paste input "*******"
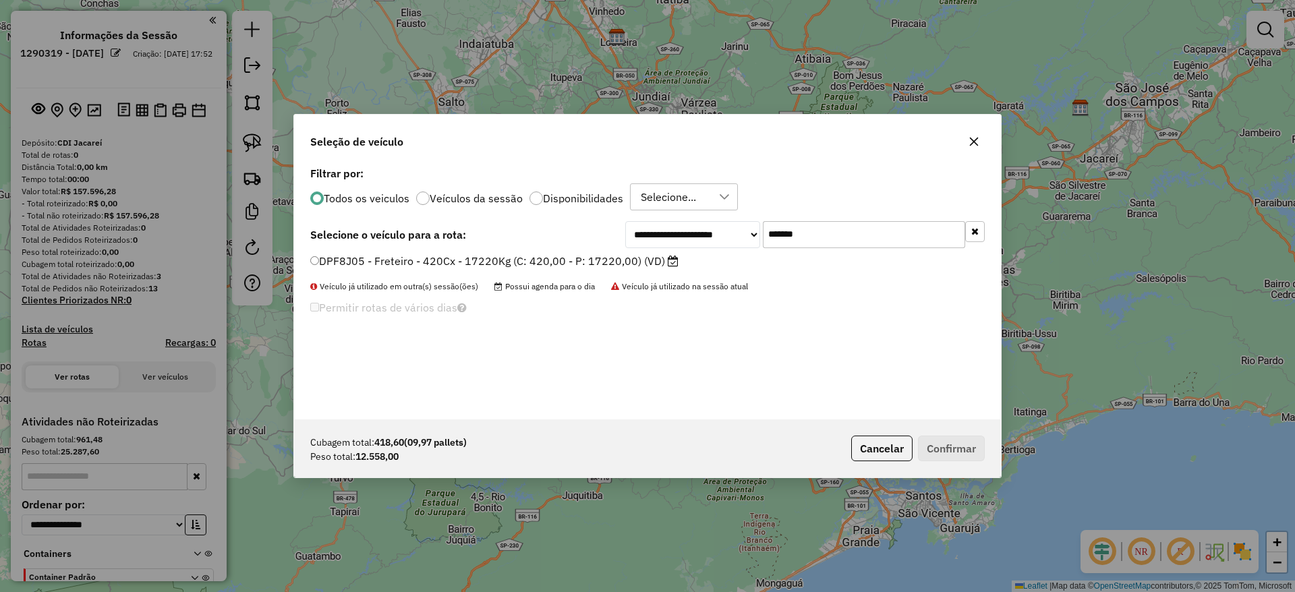
type input "*******"
click at [581, 248] on div "**********" at bounding box center [647, 291] width 707 height 256
click at [582, 257] on label "DPF8J05 - Freteiro - 420Cx - 17220Kg (C: 420,00 - P: 17220,00) (VD)" at bounding box center [494, 261] width 368 height 16
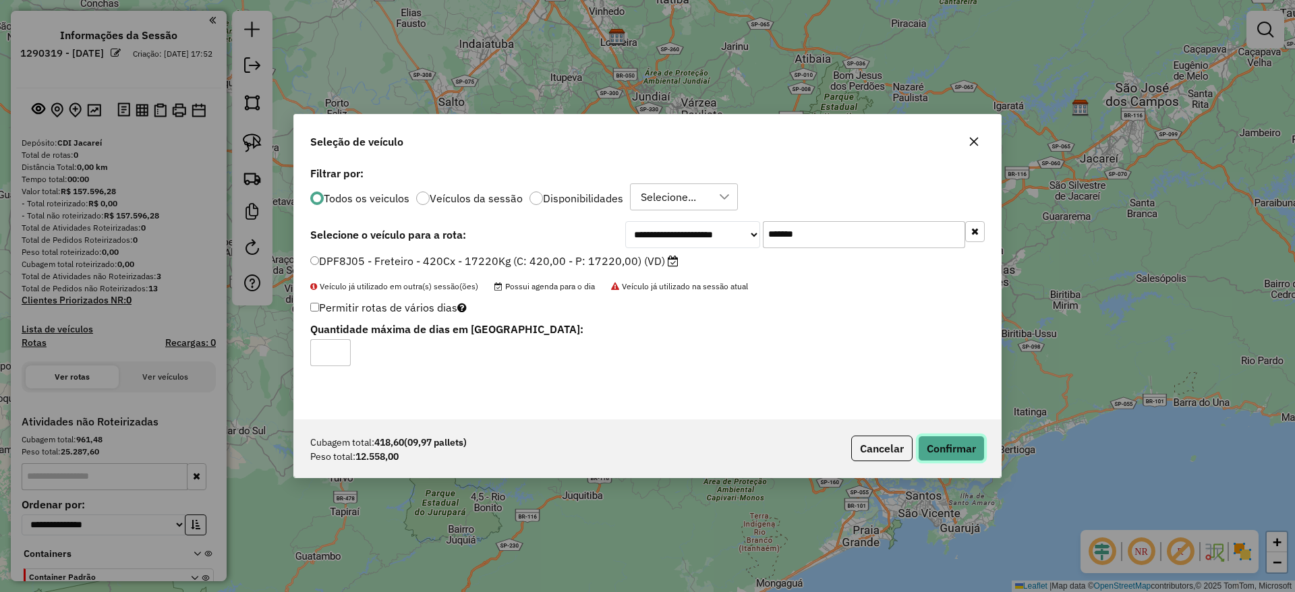
click at [954, 449] on button "Confirmar" at bounding box center [951, 449] width 67 height 26
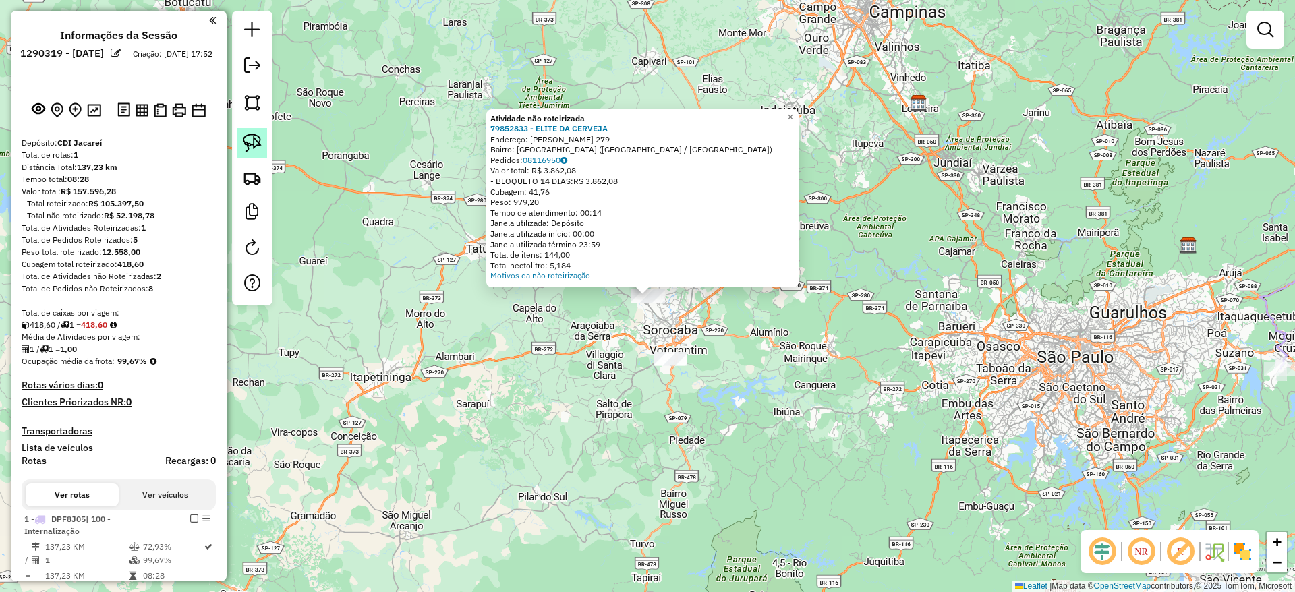
drag, startPoint x: 252, startPoint y: 136, endPoint x: 471, endPoint y: 293, distance: 270.6
click at [252, 138] on img at bounding box center [252, 143] width 19 height 19
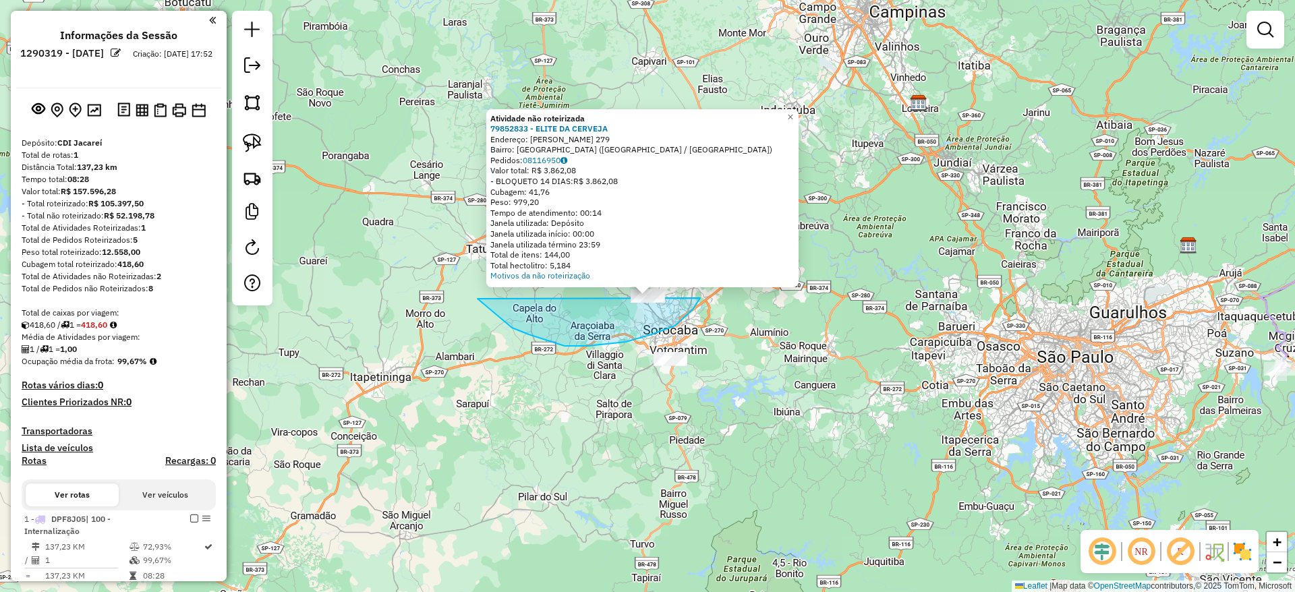
drag, startPoint x: 490, startPoint y: 310, endPoint x: 693, endPoint y: 233, distance: 216.8
click at [693, 233] on div "Atividade não roteirizada 79852833 - ELITE DA CERVEJA Endereço: [PERSON_NAME] T…" at bounding box center [647, 296] width 1295 height 592
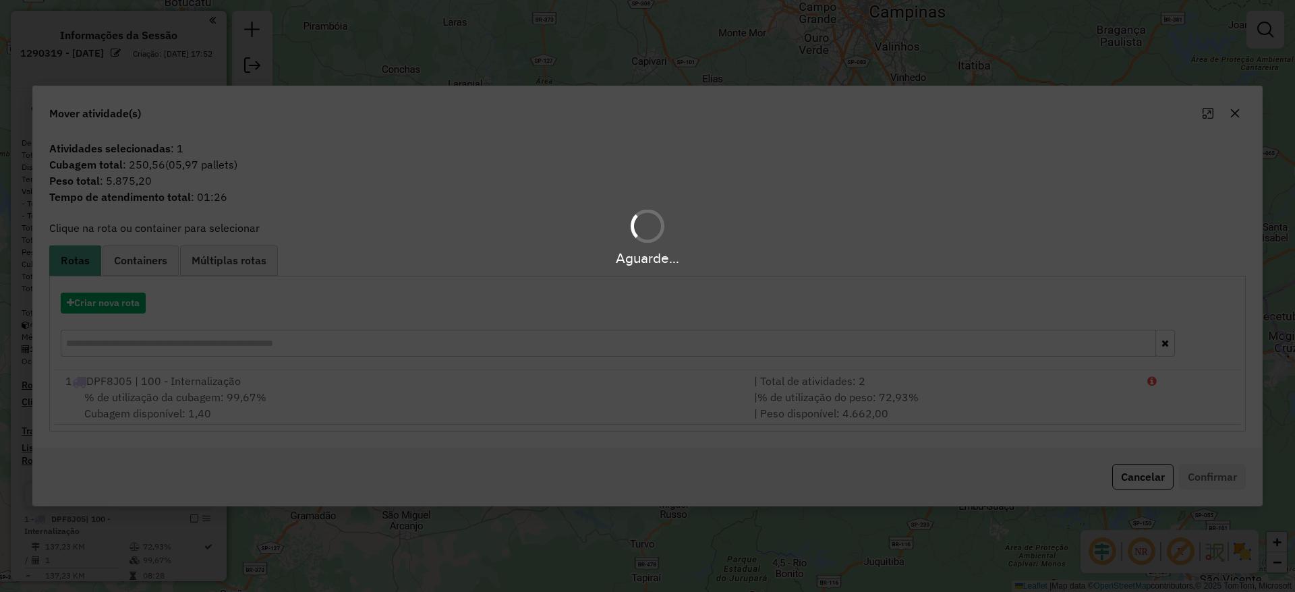
click at [116, 303] on hb-app "Aguarde... Pop-up bloqueado! Seu navegador bloqueou automáticamente a abertura …" at bounding box center [647, 296] width 1295 height 592
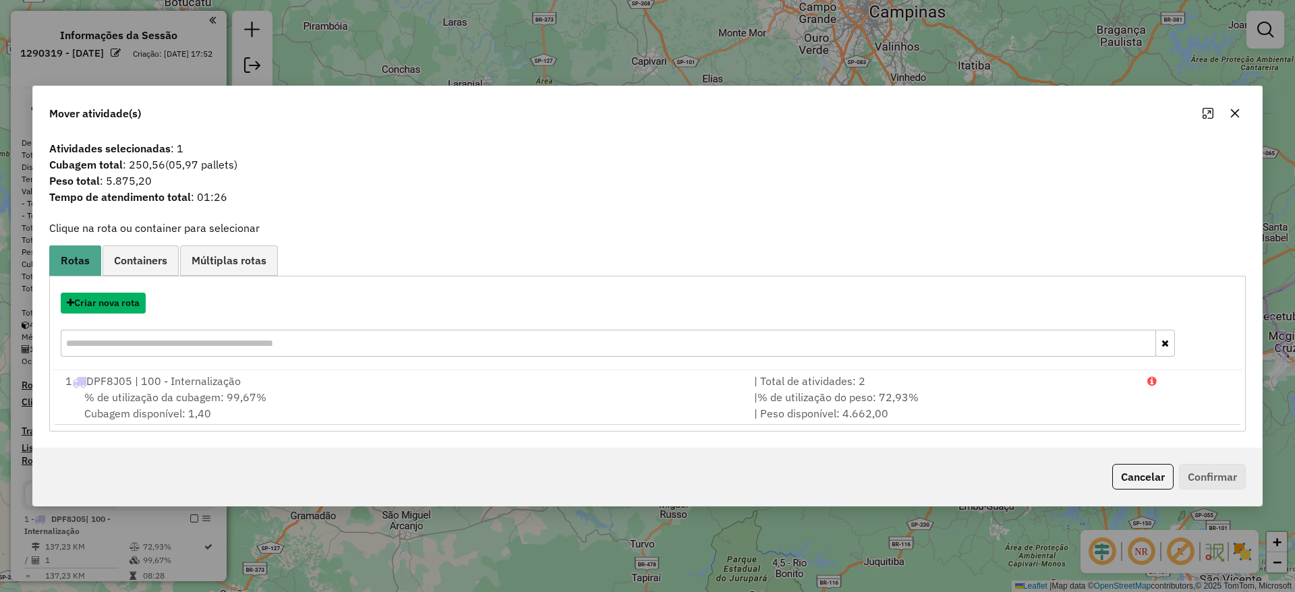
click at [116, 303] on button "Criar nova rota" at bounding box center [103, 303] width 85 height 21
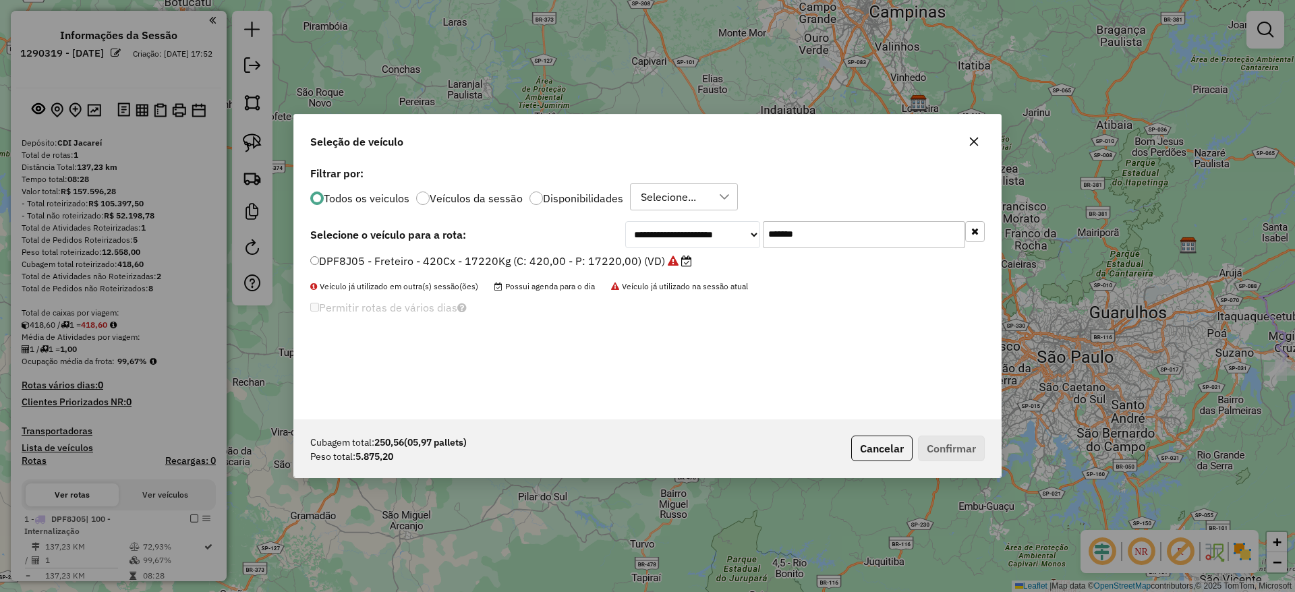
drag, startPoint x: 830, startPoint y: 235, endPoint x: 636, endPoint y: 257, distance: 194.8
click at [671, 250] on div "**********" at bounding box center [647, 291] width 707 height 256
paste input "text"
type input "*******"
click at [571, 266] on label "EWU5F57 - Freteiro - 420Cx - 13500Kg (C: 420,00 - P: 13500,00) (VD)" at bounding box center [496, 261] width 372 height 16
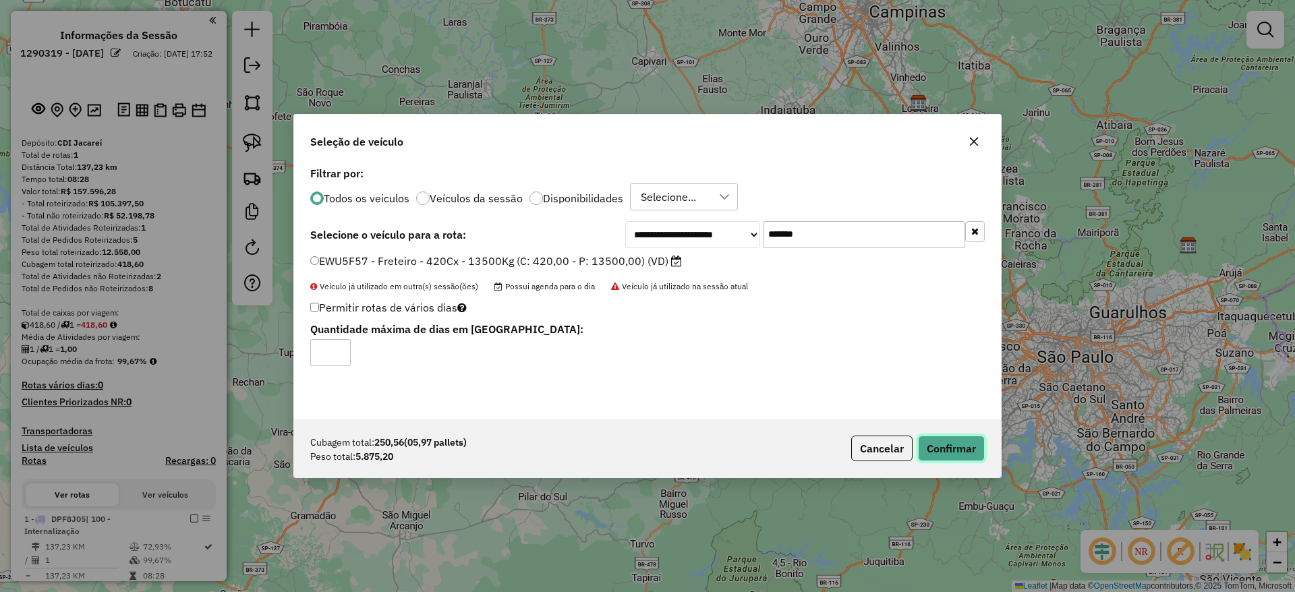
click at [966, 461] on button "Confirmar" at bounding box center [951, 449] width 67 height 26
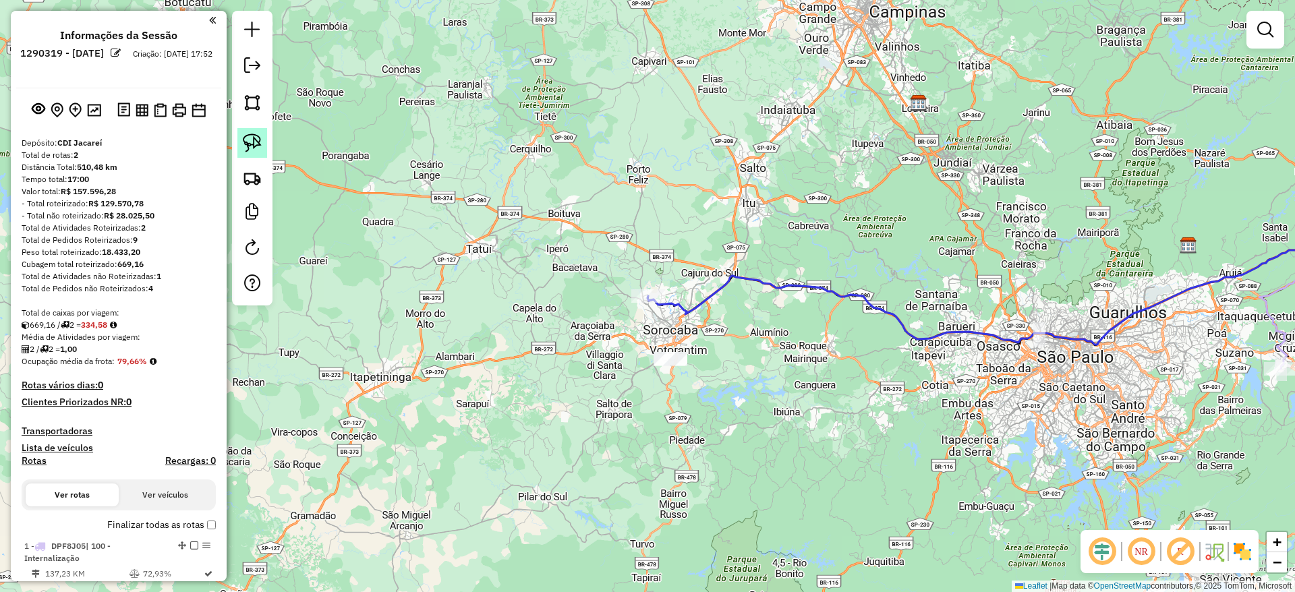
drag, startPoint x: 250, startPoint y: 140, endPoint x: 453, endPoint y: 336, distance: 281.9
click at [250, 141] on img at bounding box center [252, 143] width 19 height 19
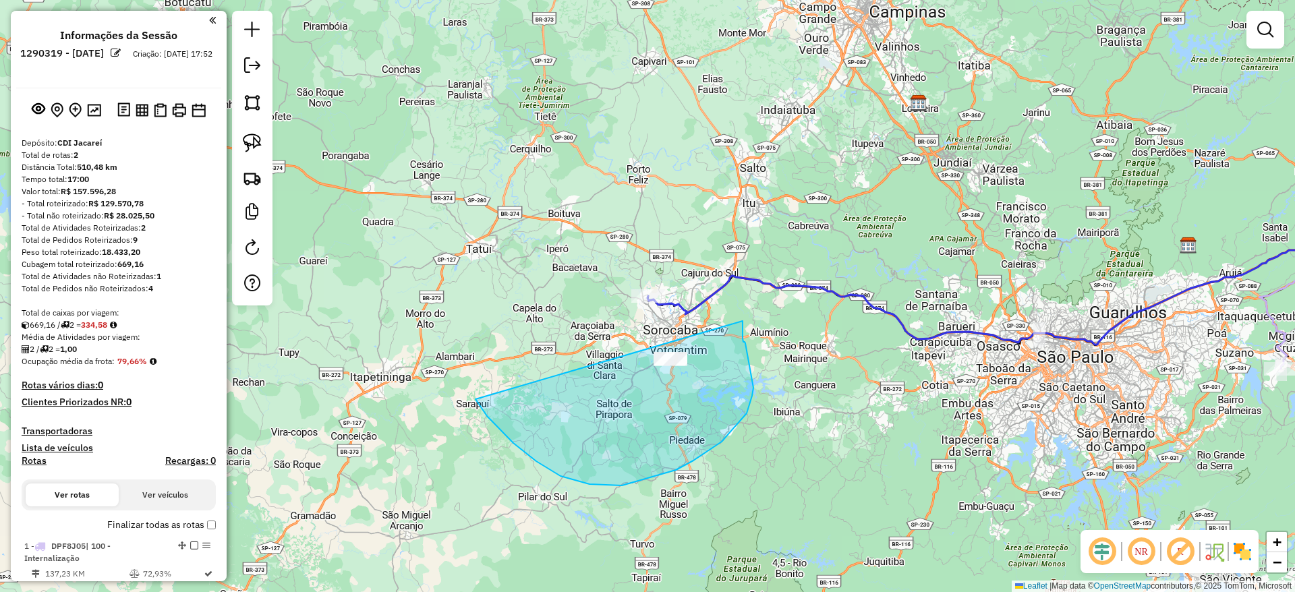
drag, startPoint x: 560, startPoint y: 476, endPoint x: 743, endPoint y: 321, distance: 239.2
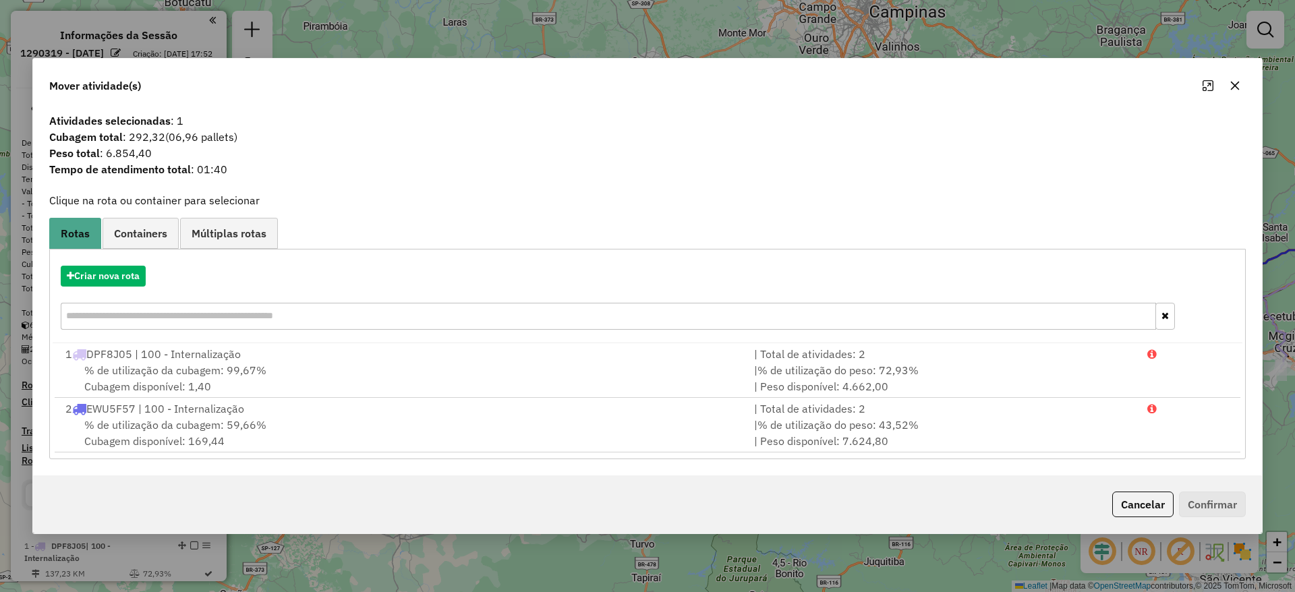
click at [1236, 92] on button "button" at bounding box center [1235, 86] width 22 height 22
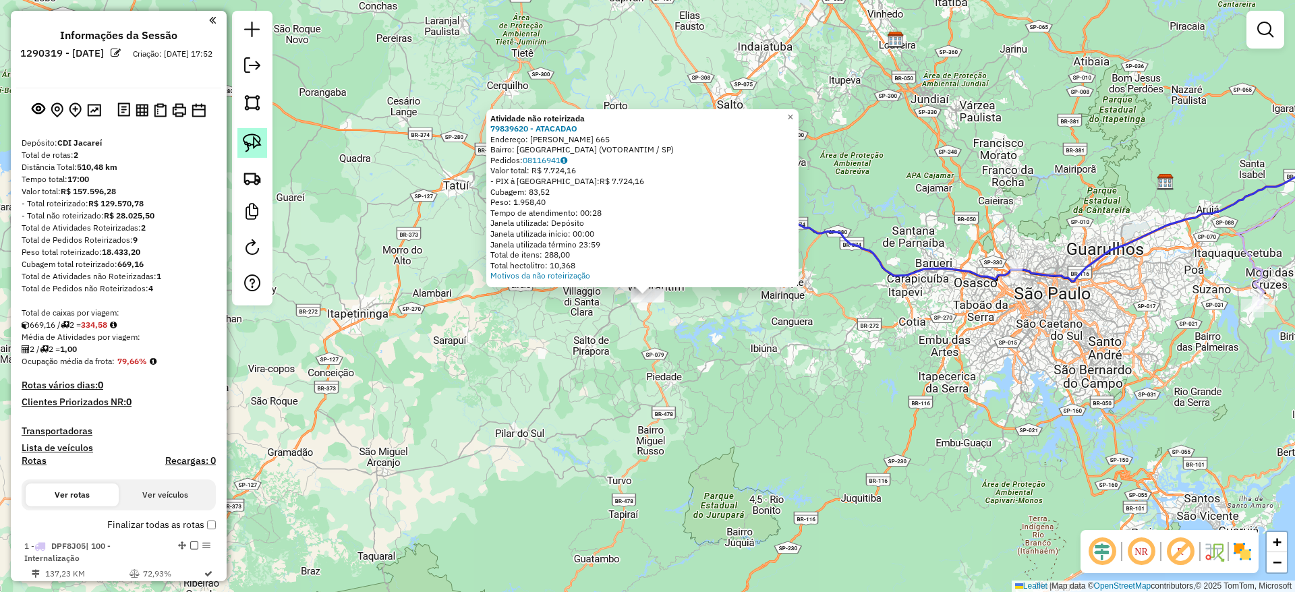
click at [259, 150] on img at bounding box center [252, 143] width 19 height 19
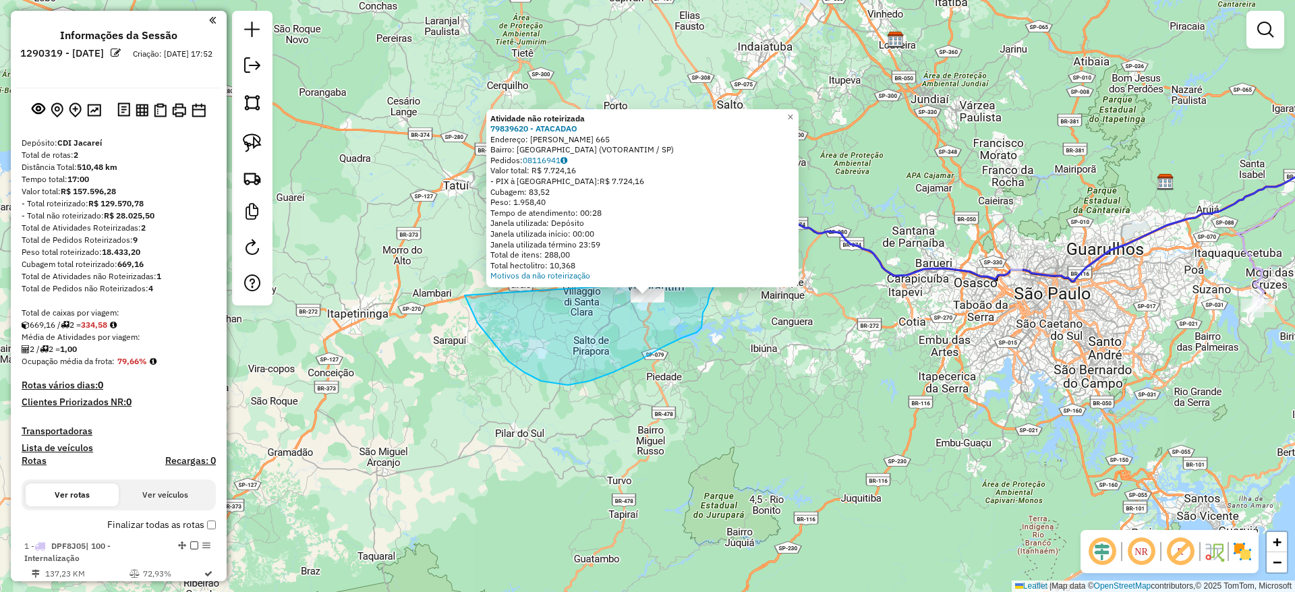
drag, startPoint x: 477, startPoint y: 323, endPoint x: 718, endPoint y: 279, distance: 244.2
click at [718, 279] on div "Atividade não roteirizada 79839620 - ATACADAO Endereço: [PERSON_NAME] 665 Bairr…" at bounding box center [647, 296] width 1295 height 592
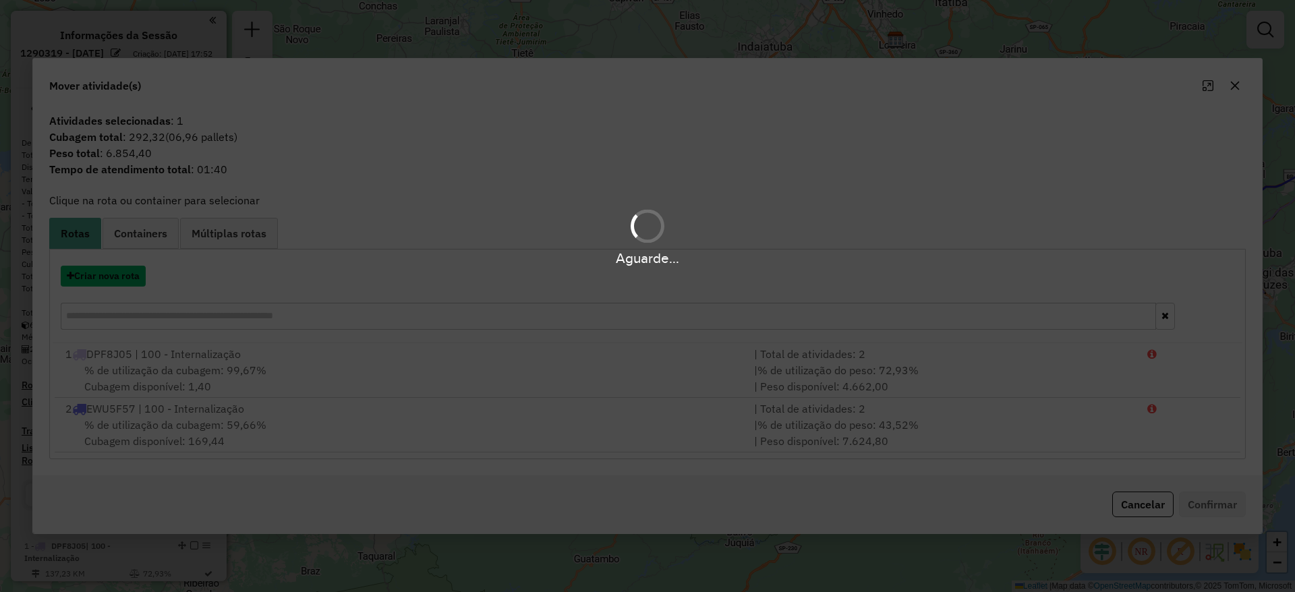
click at [132, 281] on button "Criar nova rota" at bounding box center [103, 276] width 85 height 21
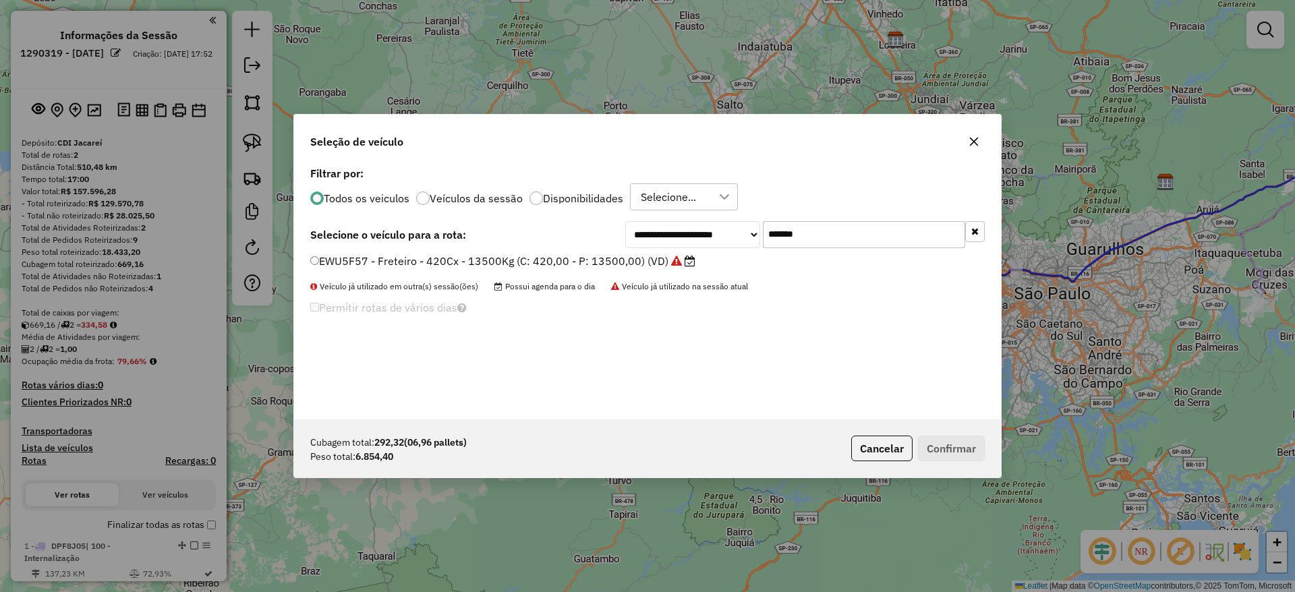
drag, startPoint x: 861, startPoint y: 235, endPoint x: 624, endPoint y: 249, distance: 237.1
click at [631, 249] on div "**********" at bounding box center [647, 291] width 707 height 256
paste input "text"
type input "*******"
click at [575, 256] on label "DBC9B45 - Freteiro - 420Cx - 24000Kg (C: 420,00 - P: 24000,00) (VD)" at bounding box center [495, 261] width 370 height 16
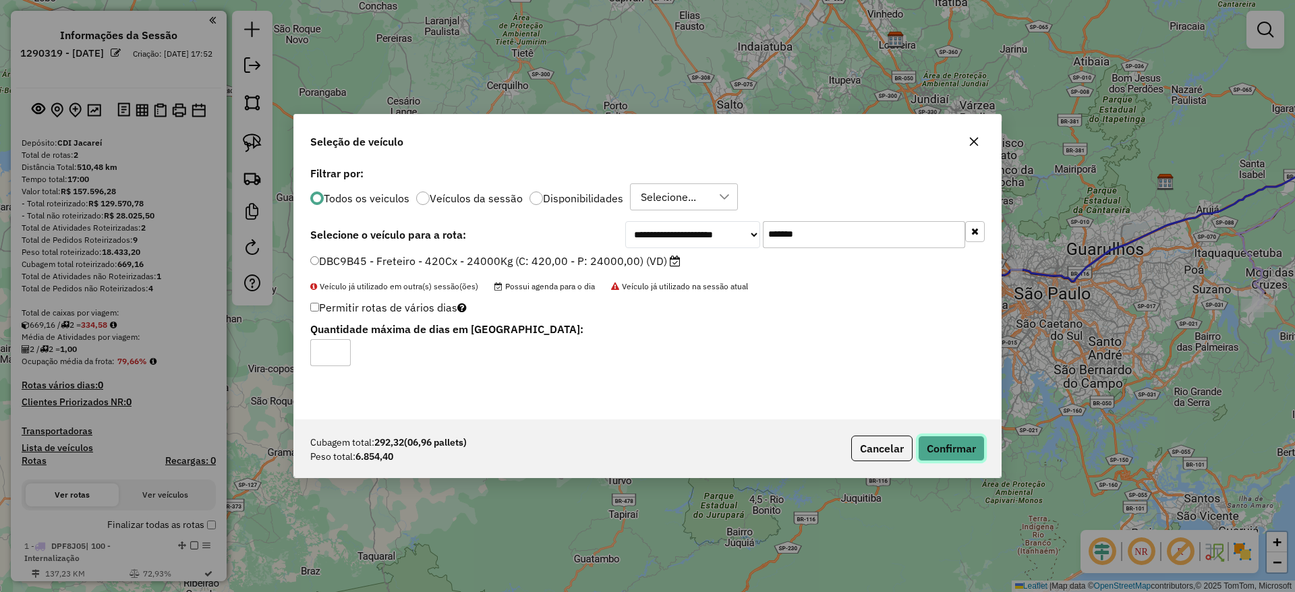
click at [964, 444] on button "Confirmar" at bounding box center [951, 449] width 67 height 26
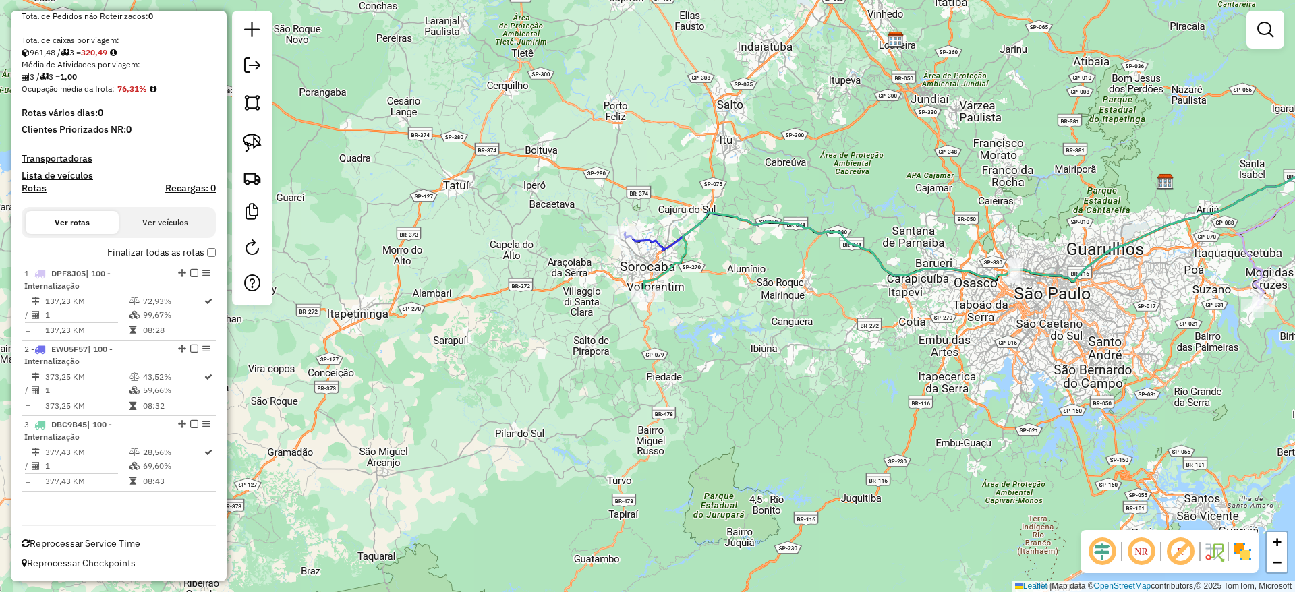
scroll to position [100, 0]
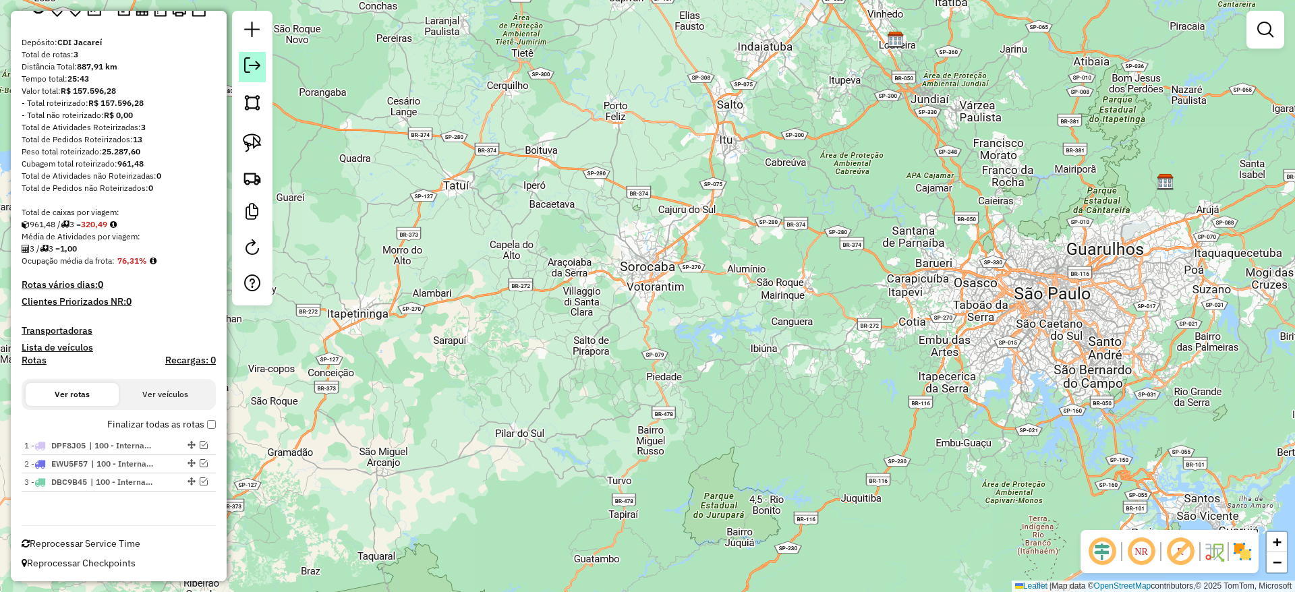
click at [252, 74] on link at bounding box center [252, 67] width 27 height 30
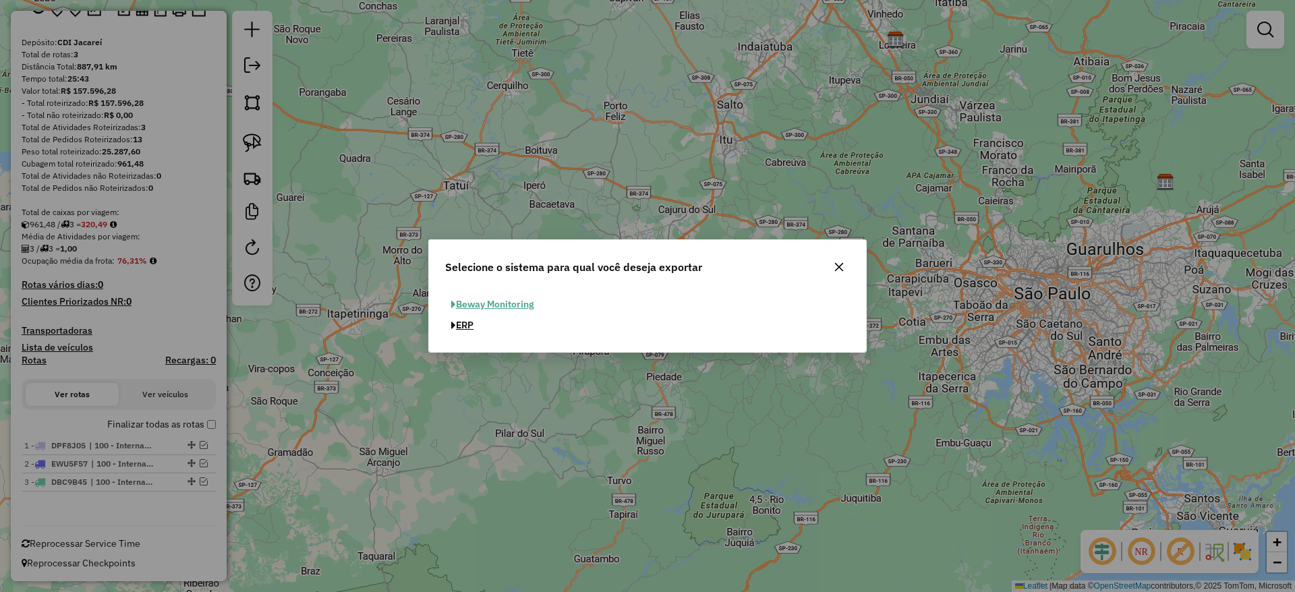
click at [469, 326] on button "ERP" at bounding box center [462, 325] width 34 height 21
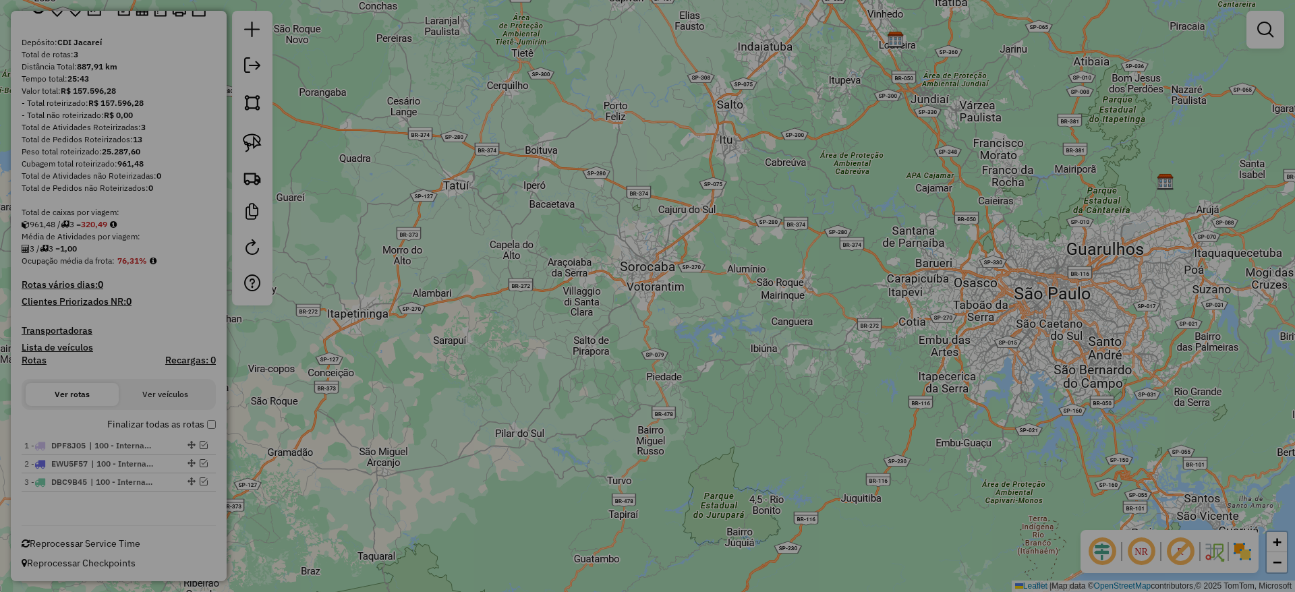
select select "**"
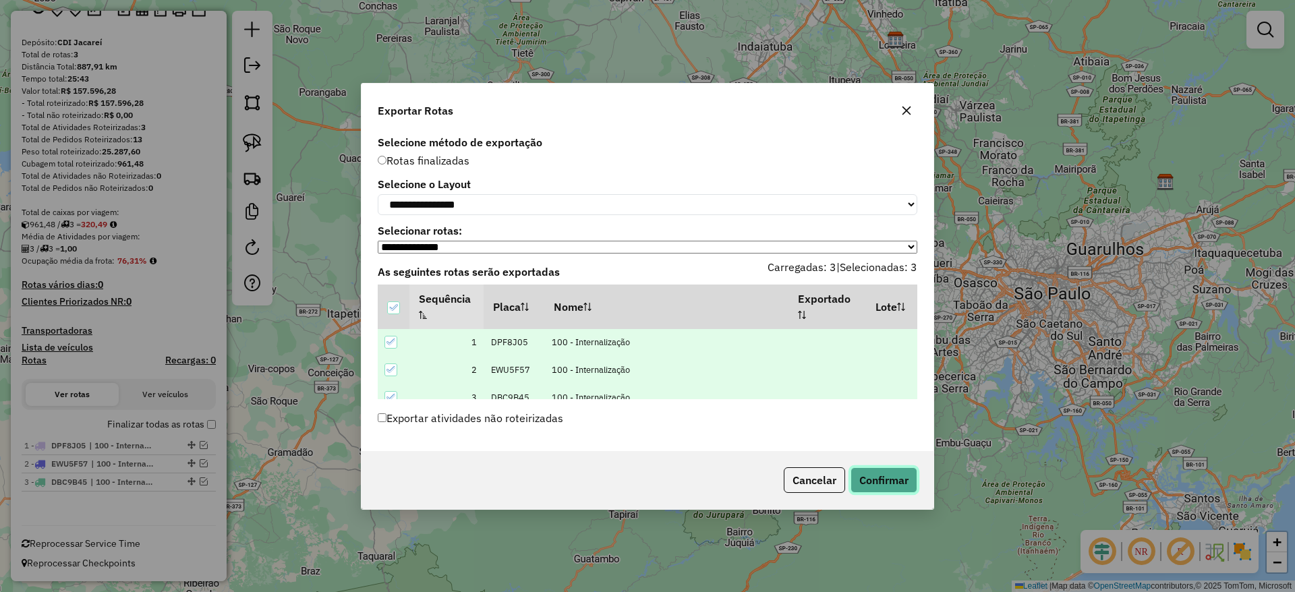
click at [867, 478] on button "Confirmar" at bounding box center [883, 480] width 67 height 26
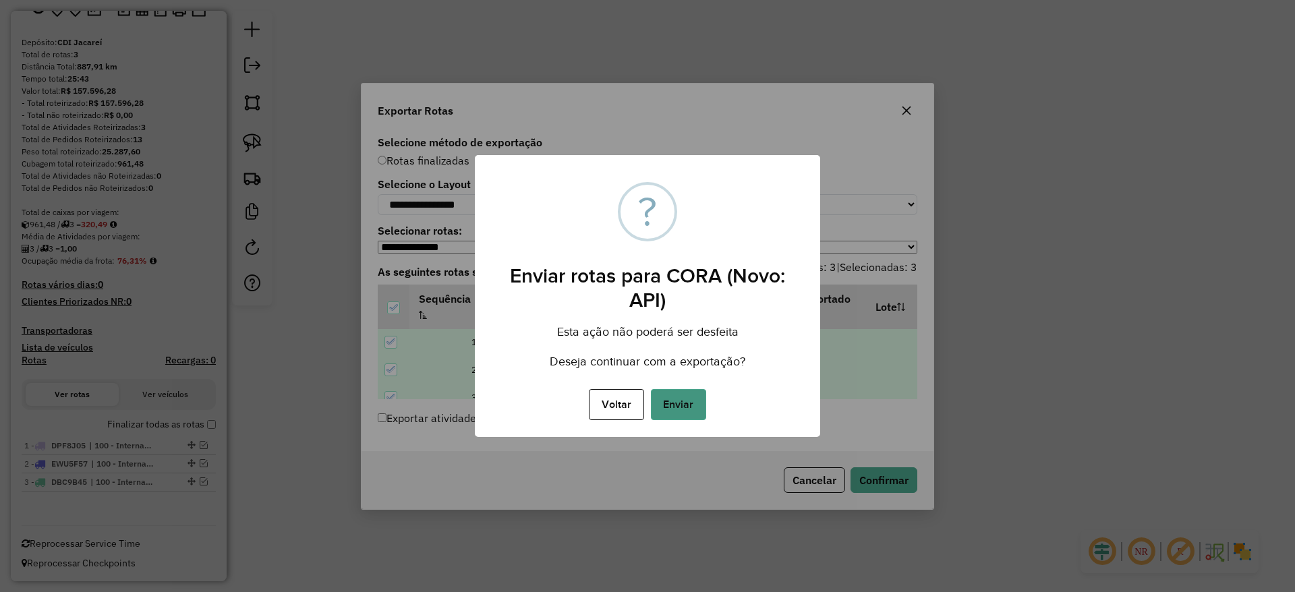
click at [693, 411] on button "Enviar" at bounding box center [678, 404] width 55 height 31
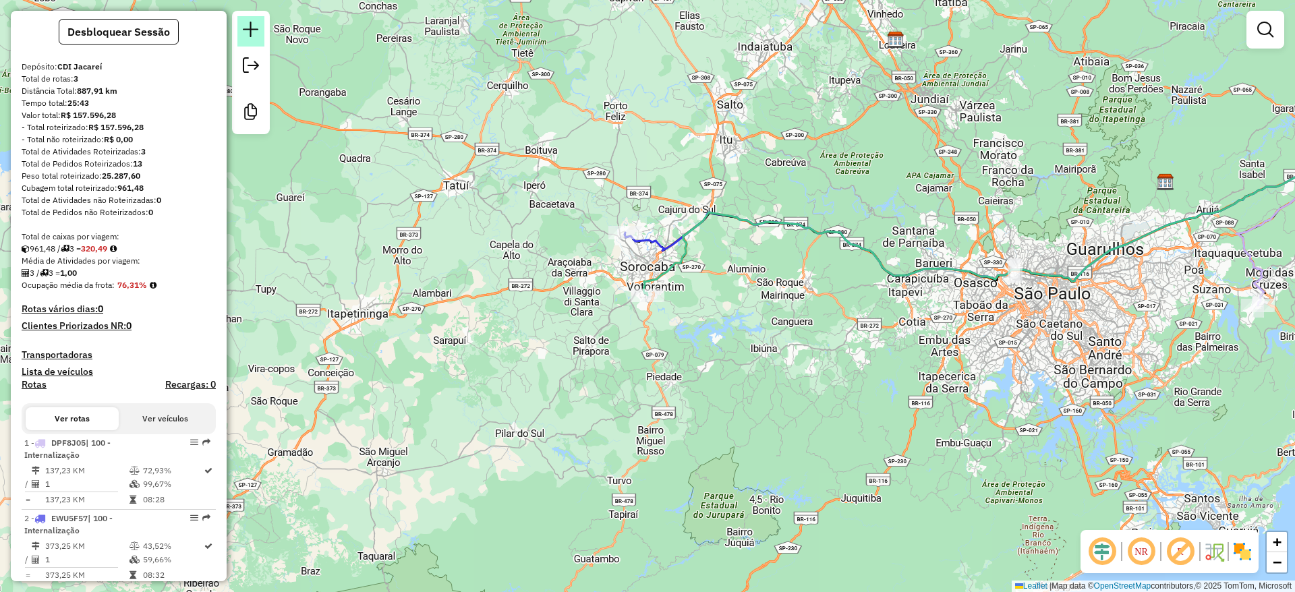
click at [250, 36] on em at bounding box center [251, 30] width 16 height 16
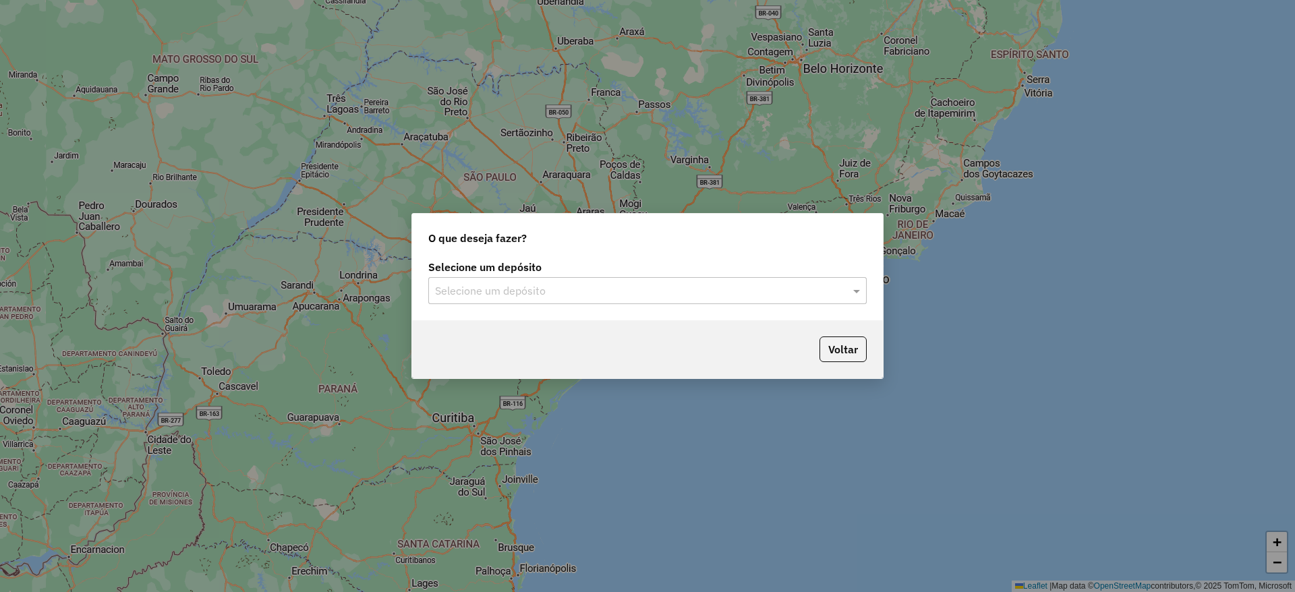
click at [548, 283] on input "text" at bounding box center [634, 291] width 398 height 16
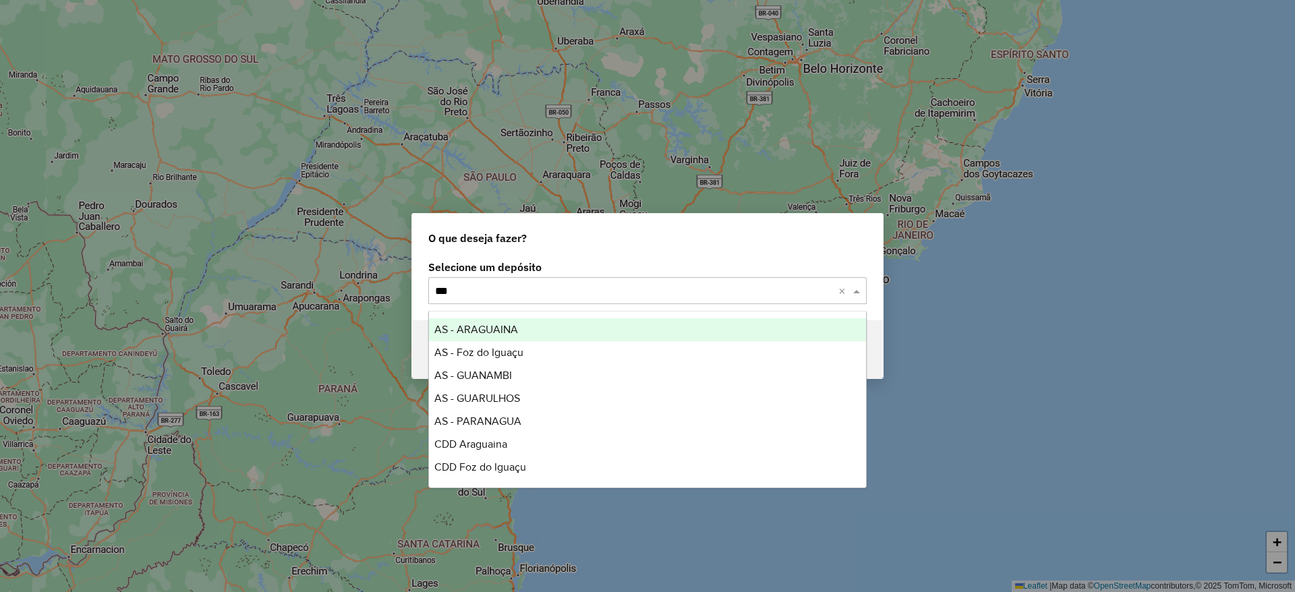
type input "****"
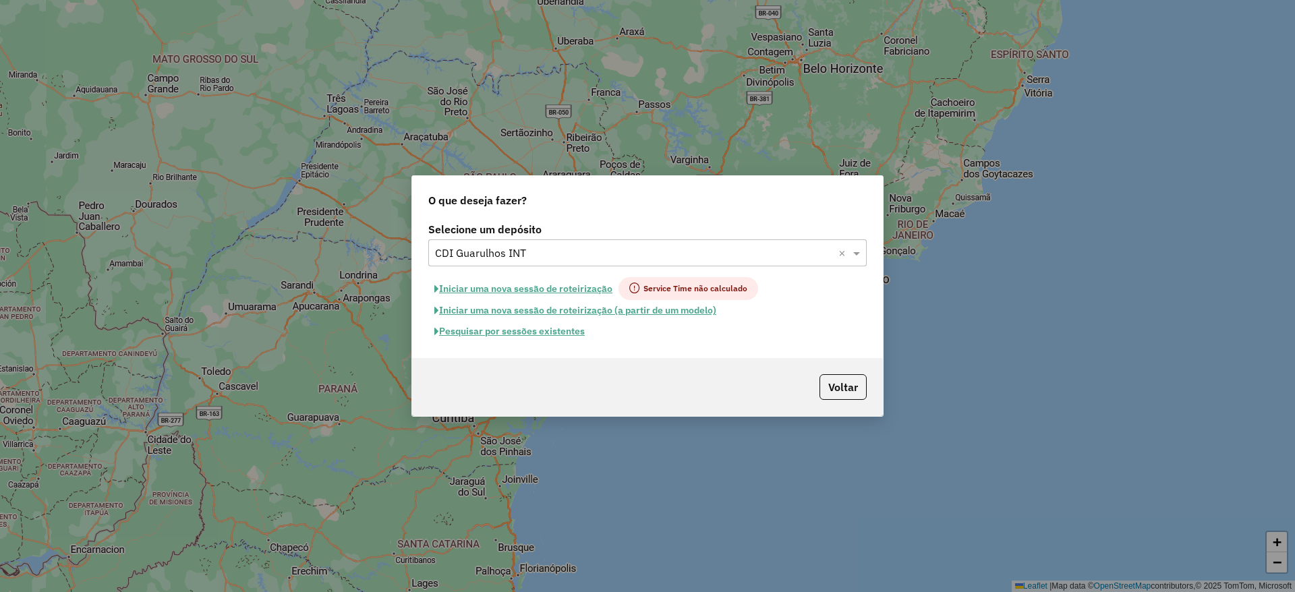
click at [541, 293] on button "Iniciar uma nova sessão de roteirização" at bounding box center [523, 288] width 190 height 23
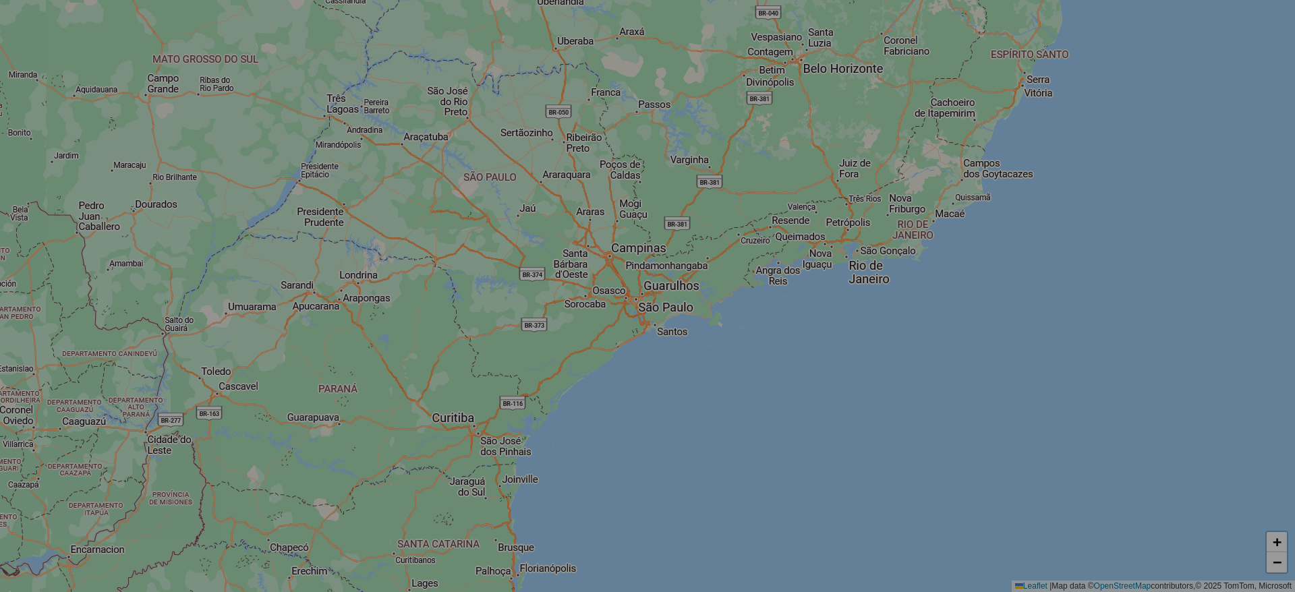
select select "*"
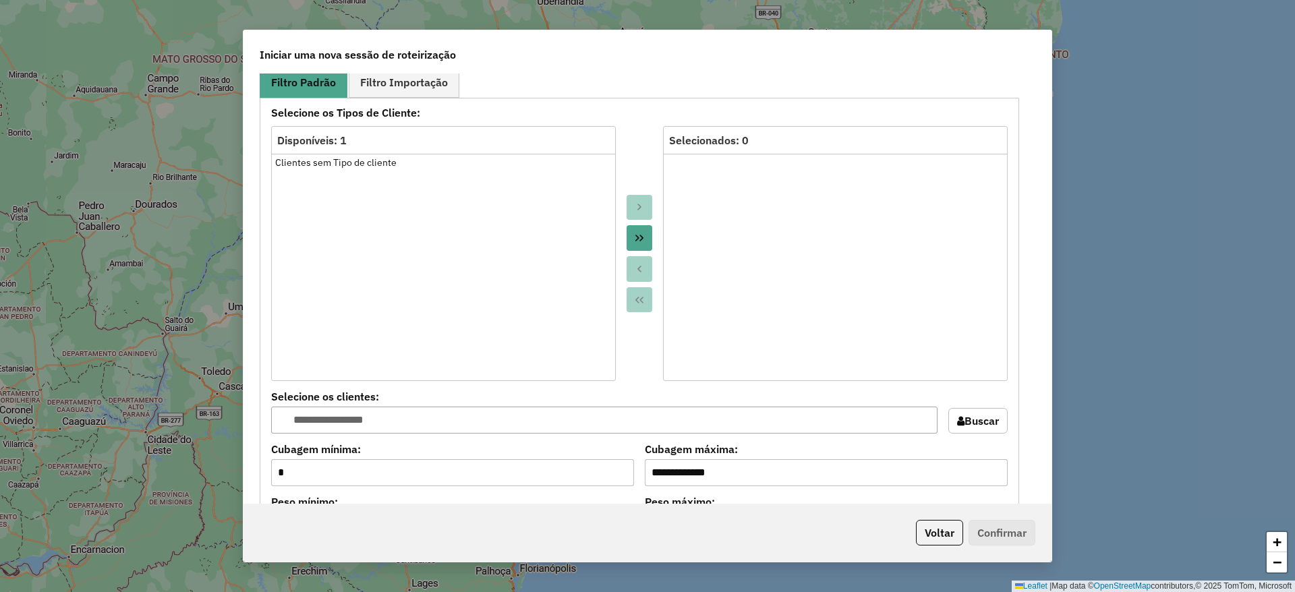
scroll to position [1214, 0]
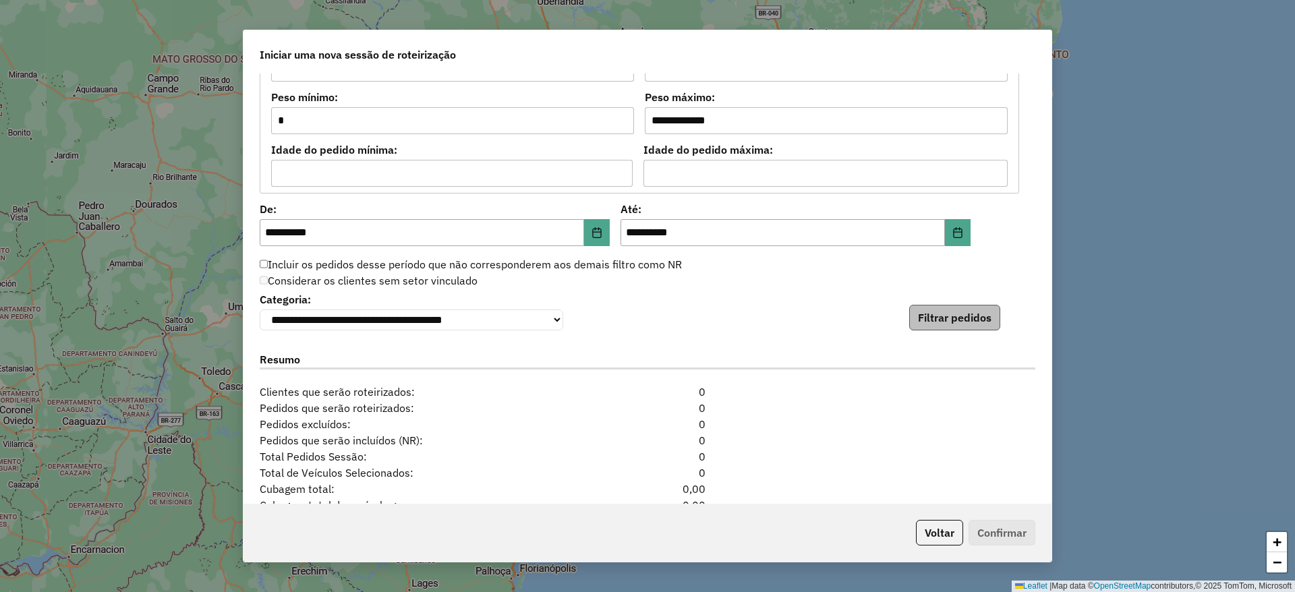
drag, startPoint x: 982, startPoint y: 346, endPoint x: 963, endPoint y: 328, distance: 26.2
click at [975, 341] on div "**********" at bounding box center [647, 289] width 808 height 430
click at [963, 327] on button "Filtrar pedidos" at bounding box center [954, 318] width 91 height 26
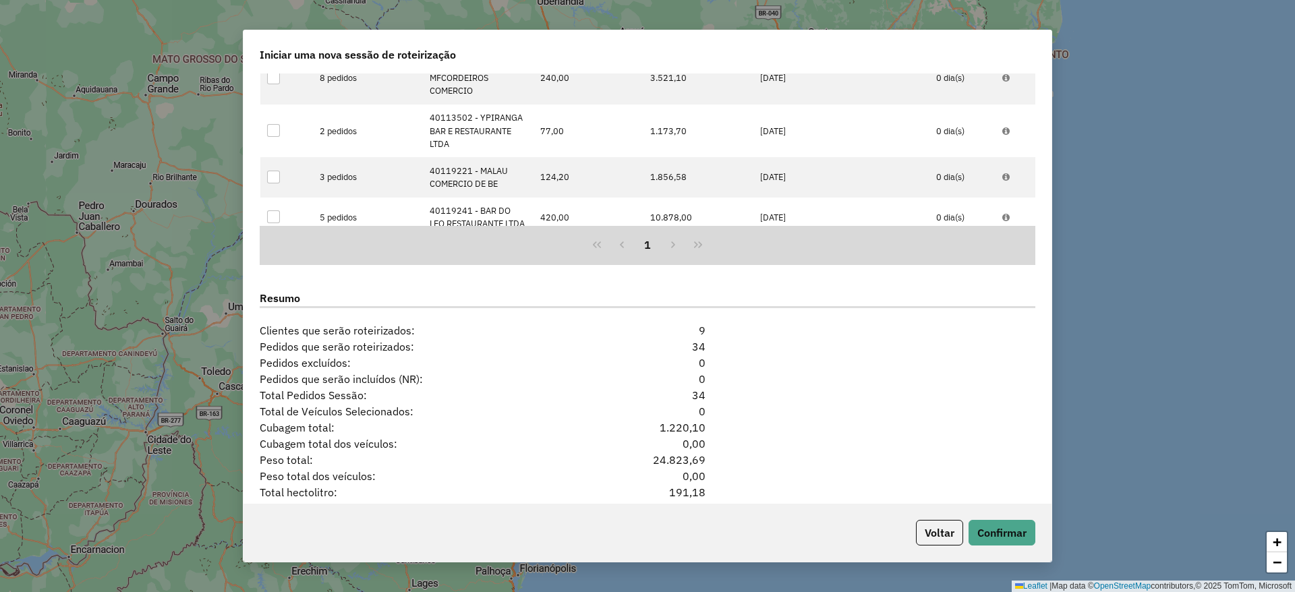
scroll to position [1644, 0]
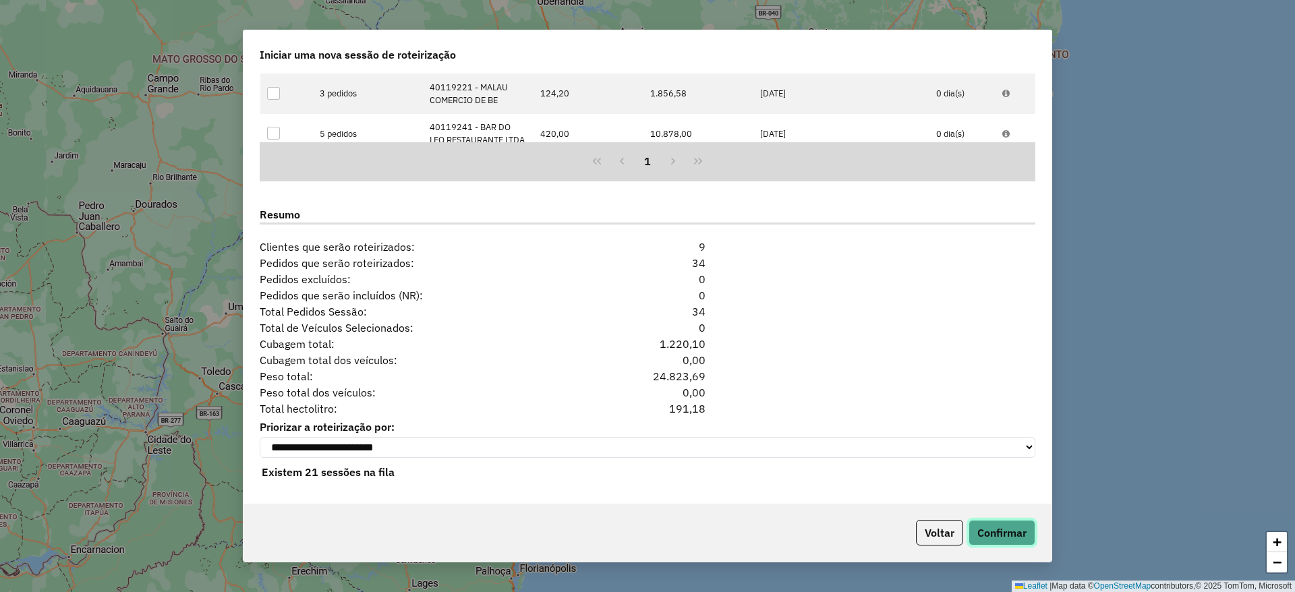
click at [979, 520] on button "Confirmar" at bounding box center [1001, 533] width 67 height 26
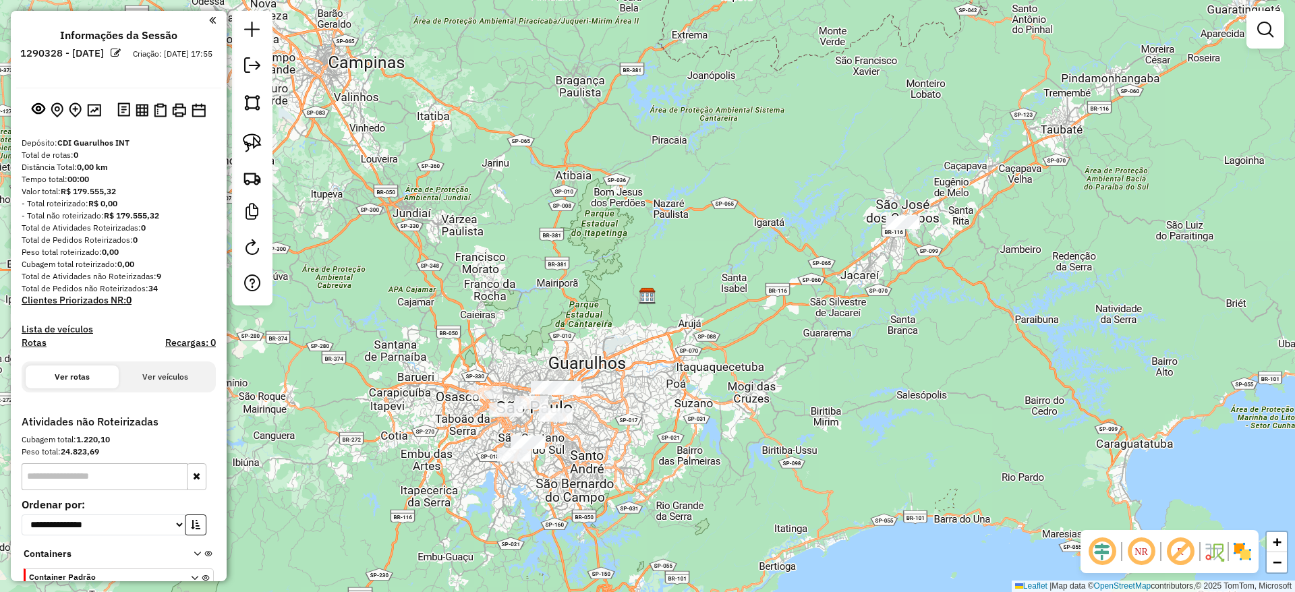
drag, startPoint x: 585, startPoint y: 283, endPoint x: 572, endPoint y: 215, distance: 68.8
click at [572, 215] on div "Janela de atendimento Grade de atendimento Capacidade Transportadoras Veículos …" at bounding box center [647, 296] width 1295 height 592
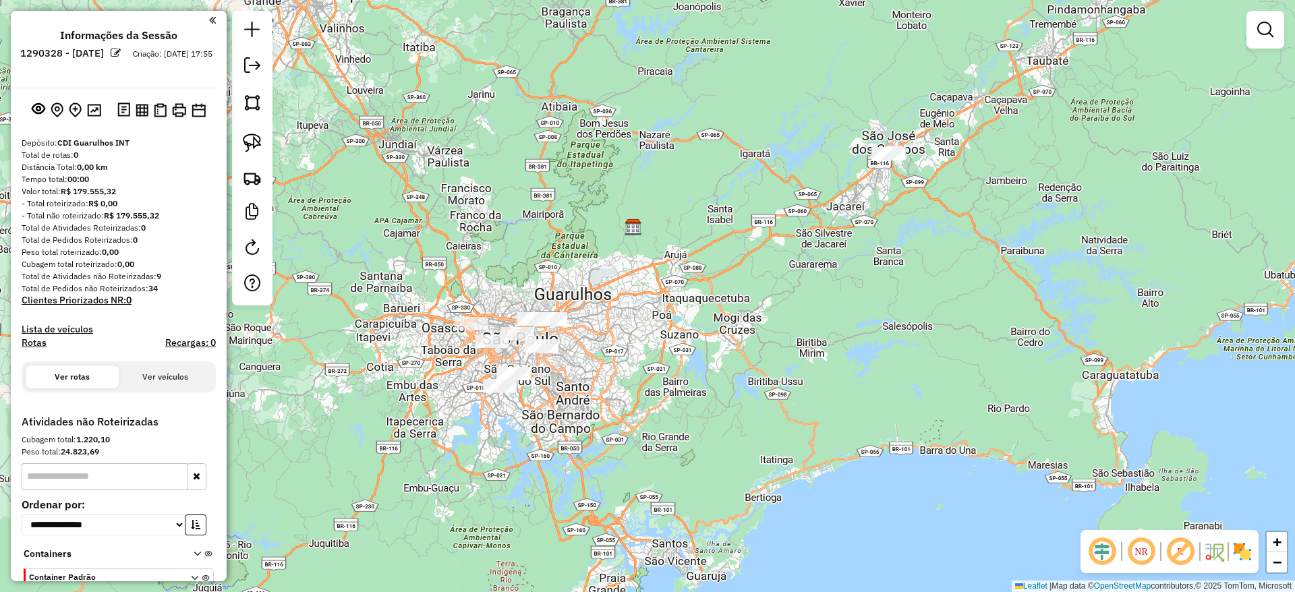
click at [488, 330] on div at bounding box center [472, 323] width 34 height 13
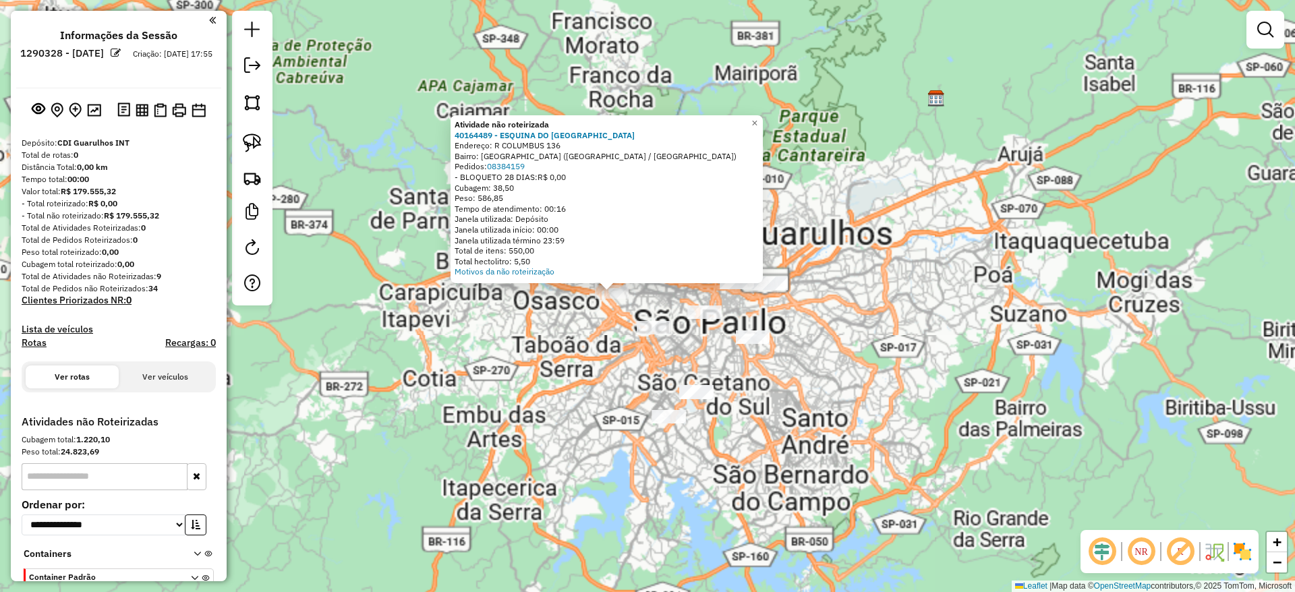
click at [745, 344] on div at bounding box center [753, 336] width 34 height 13
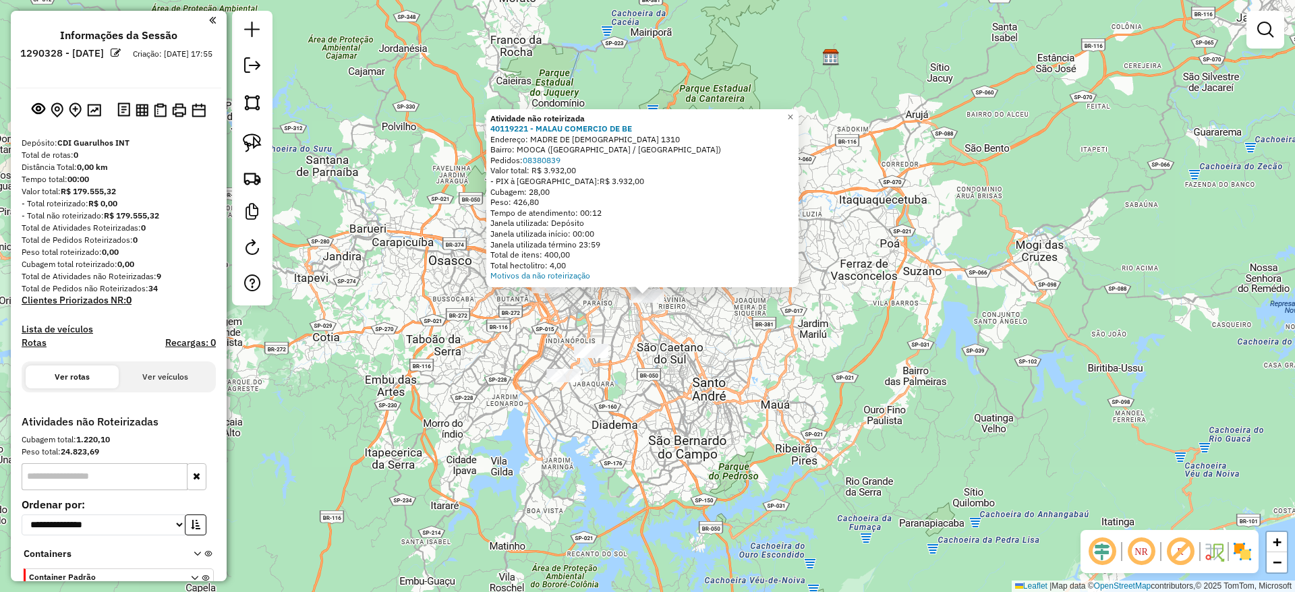
click at [747, 297] on div "Atividade não roteirizada 40119221 - MALAU COMERCIO DE BE Endereço: MADRE DE DE…" at bounding box center [647, 296] width 1295 height 592
click at [743, 339] on div "Atividade não roteirizada 40119221 - MALAU COMERCIO DE BE Endereço: MADRE DE DE…" at bounding box center [647, 296] width 1295 height 592
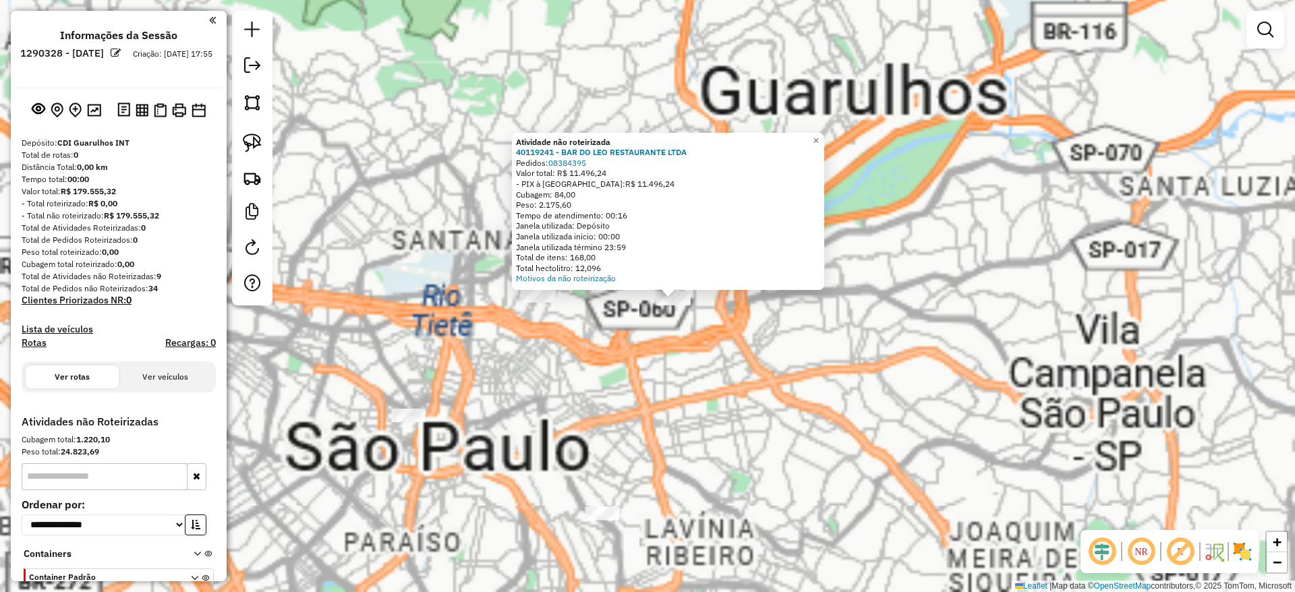
click at [705, 358] on div "Atividade não roteirizada 40119241 - BAR DO LEO RESTAURANTE LTDA Pedidos: 08384…" at bounding box center [647, 296] width 1295 height 592
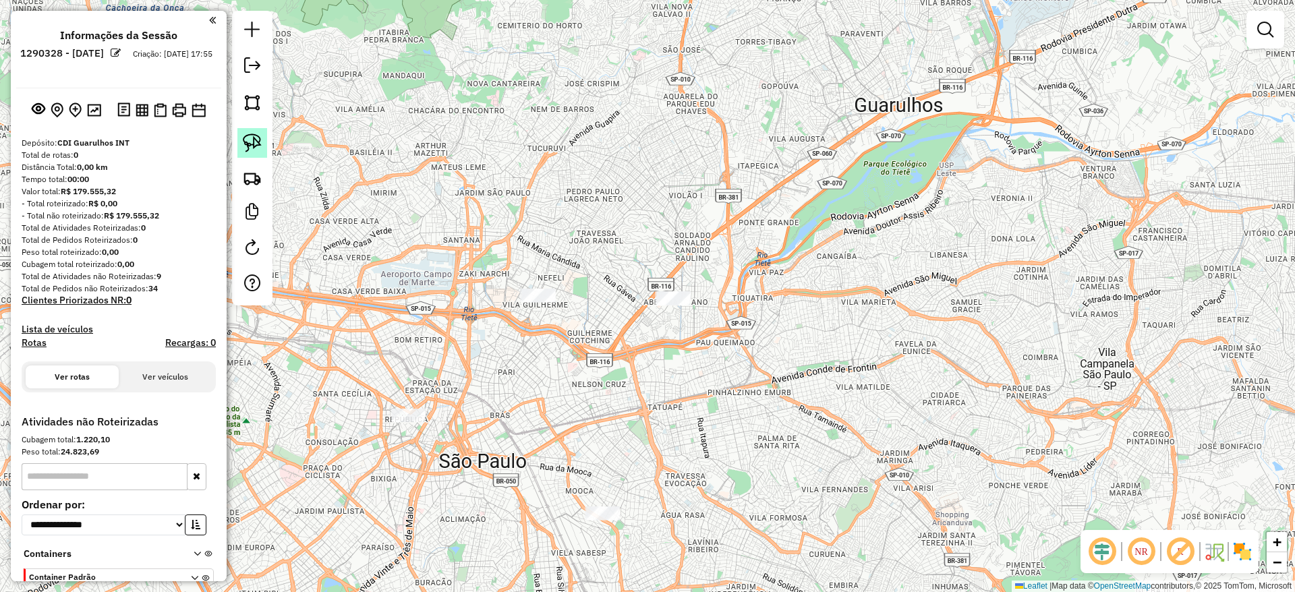
click at [252, 140] on img at bounding box center [252, 143] width 19 height 19
drag, startPoint x: 641, startPoint y: 282, endPoint x: 777, endPoint y: 328, distance: 143.3
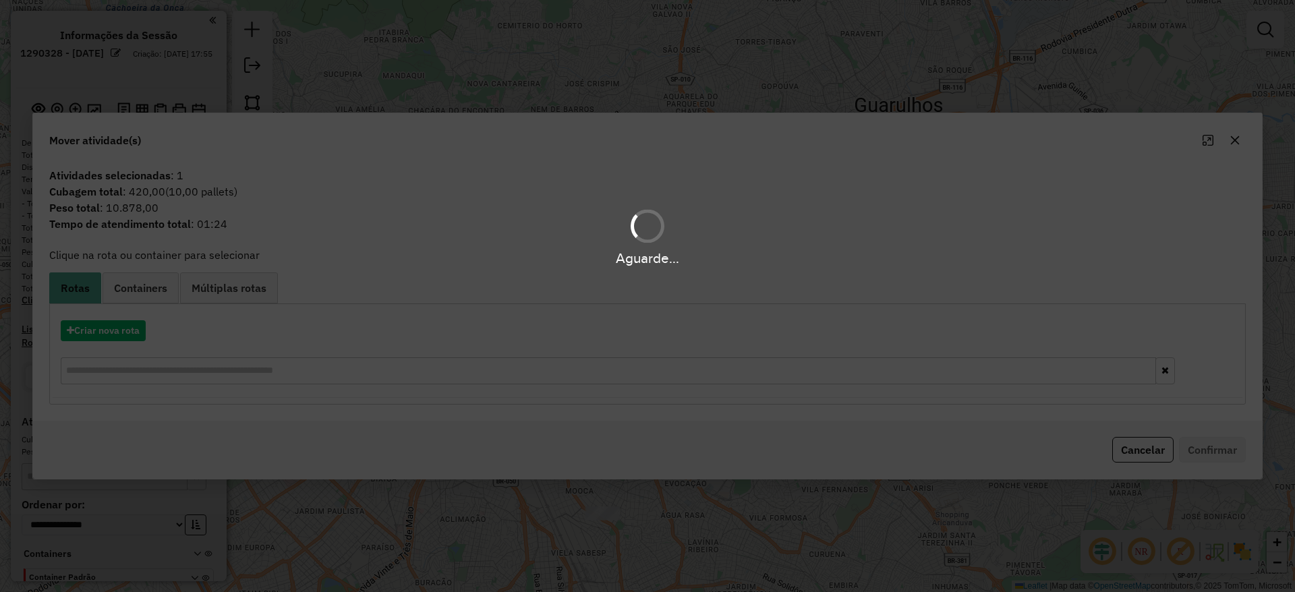
click at [102, 335] on div "Aguarde..." at bounding box center [647, 296] width 1295 height 592
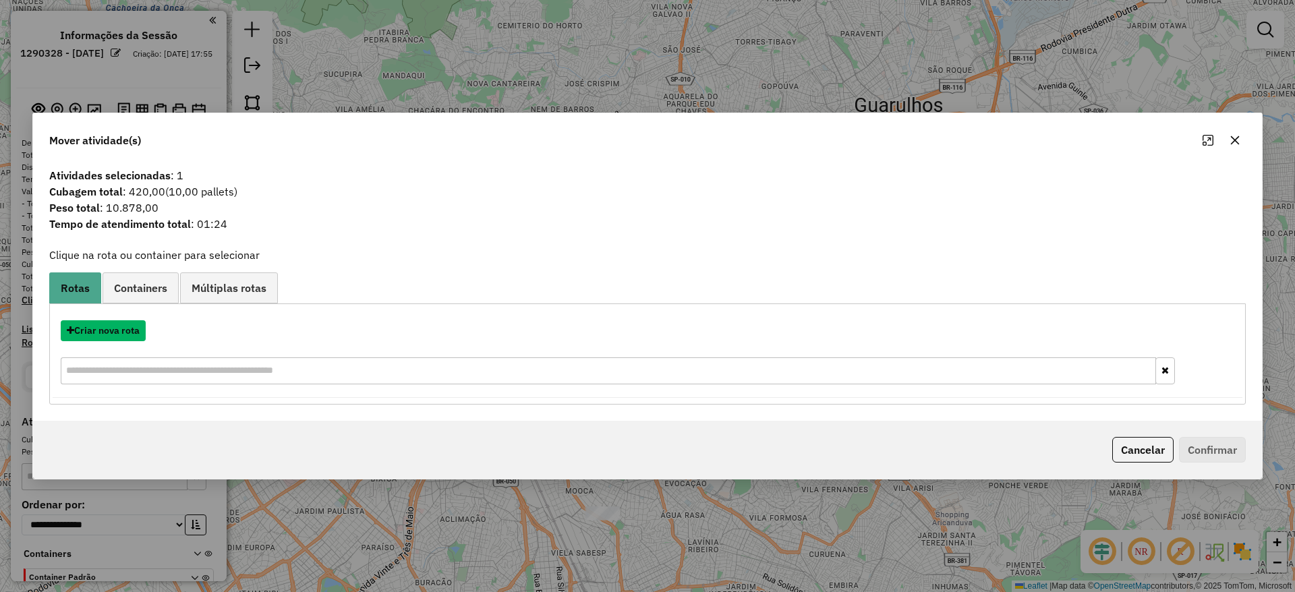
click at [96, 330] on button "Criar nova rota" at bounding box center [103, 330] width 85 height 21
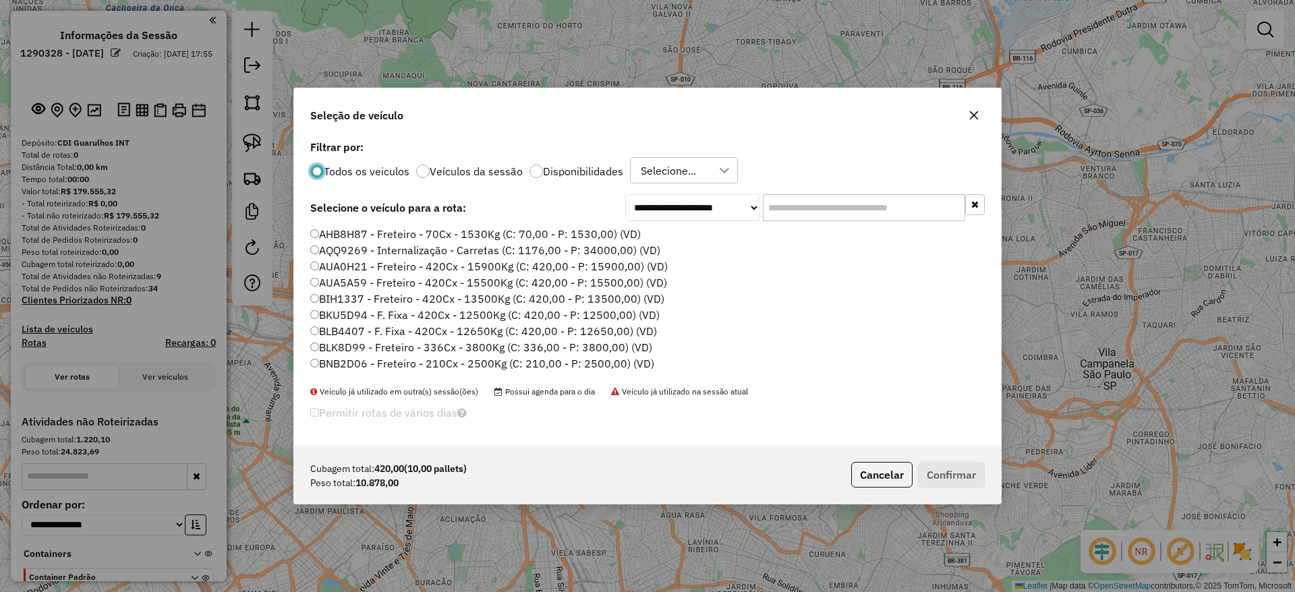
scroll to position [7, 4]
click at [828, 214] on input "text" at bounding box center [864, 207] width 202 height 27
paste input "*******"
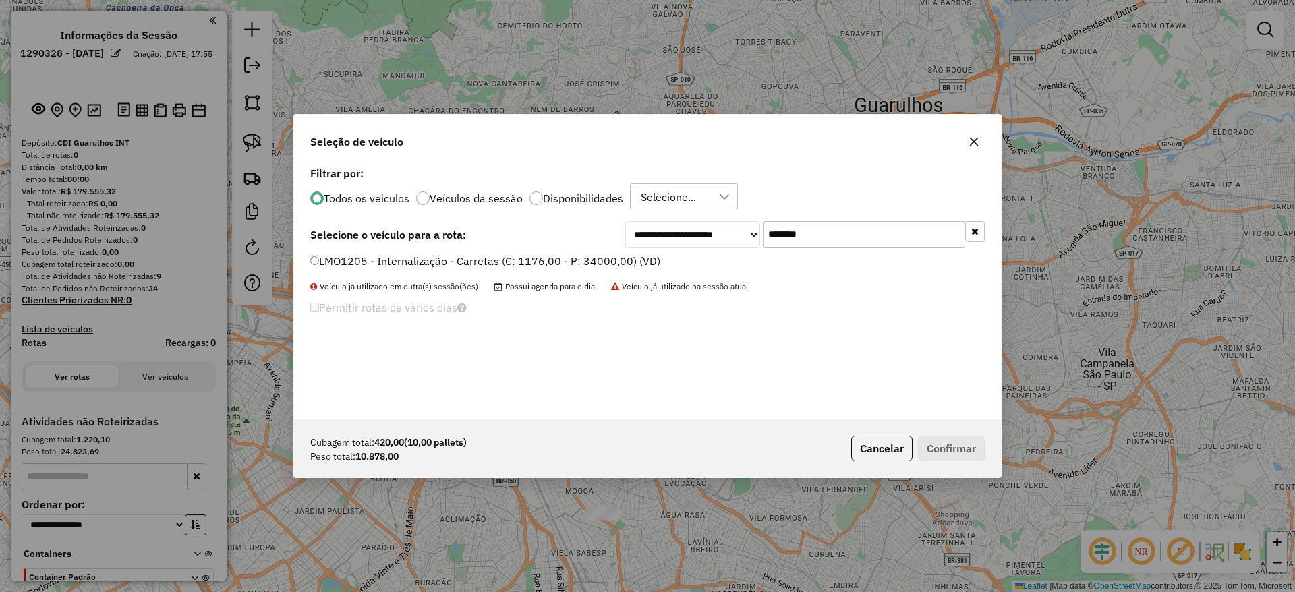
click at [552, 262] on label "LMO1205 - Internalização - Carretas (C: 1176,00 - P: 34000,00) (VD)" at bounding box center [485, 261] width 350 height 16
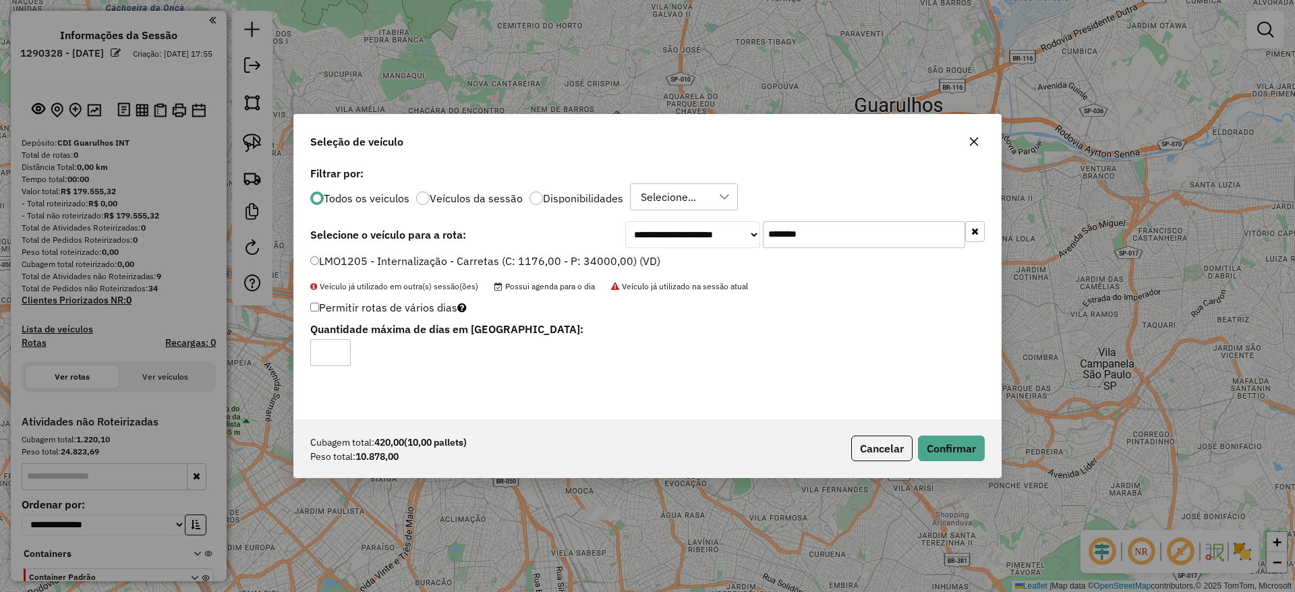
drag, startPoint x: 835, startPoint y: 223, endPoint x: 578, endPoint y: 265, distance: 260.4
click at [672, 258] on div "**********" at bounding box center [647, 291] width 707 height 256
paste input "text"
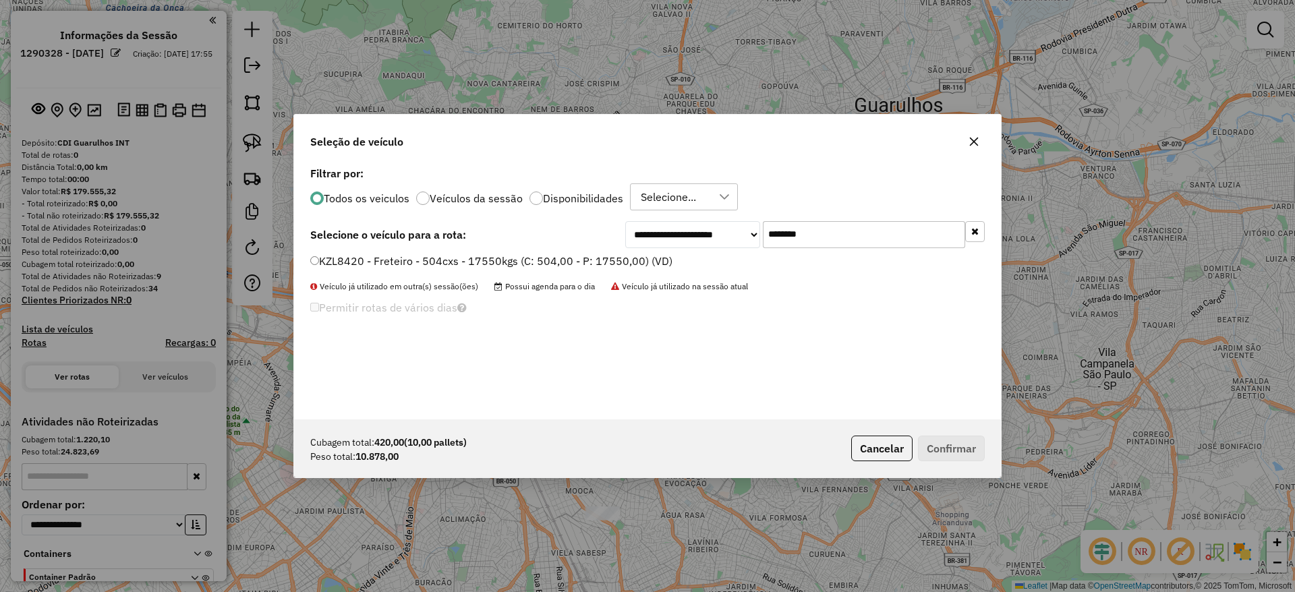
type input "*******"
click at [467, 258] on label "KZL8420 - Freteiro - 504cxs - 17550kgs (C: 504,00 - P: 17550,00) (VD)" at bounding box center [491, 261] width 362 height 16
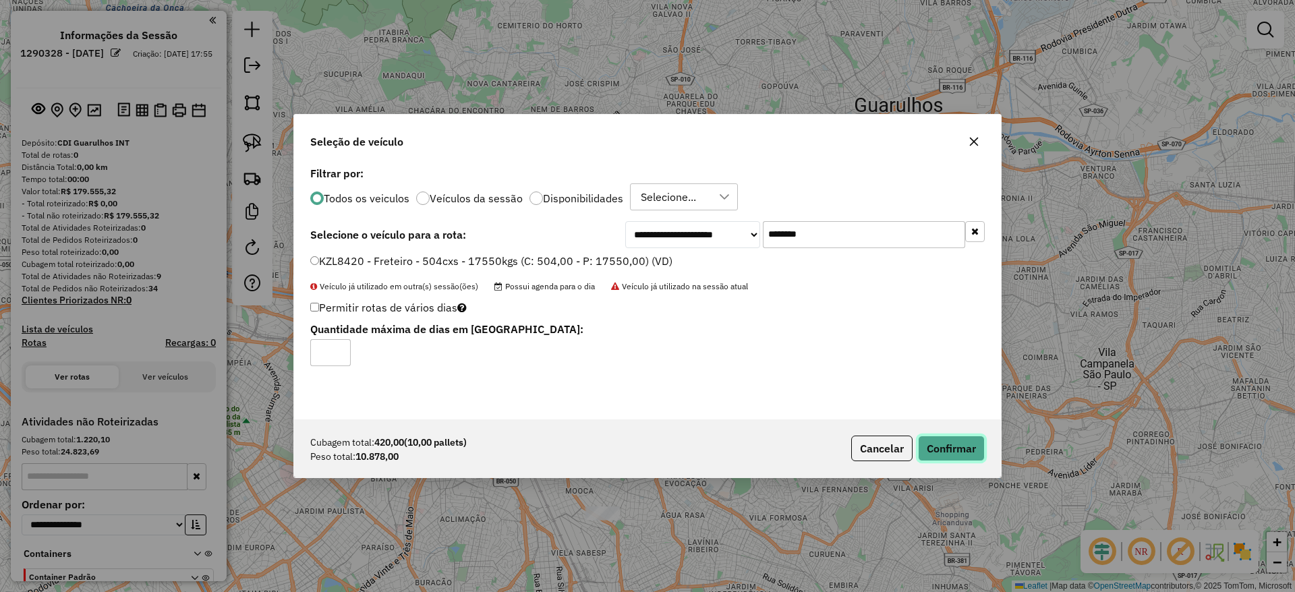
click at [933, 444] on button "Confirmar" at bounding box center [951, 449] width 67 height 26
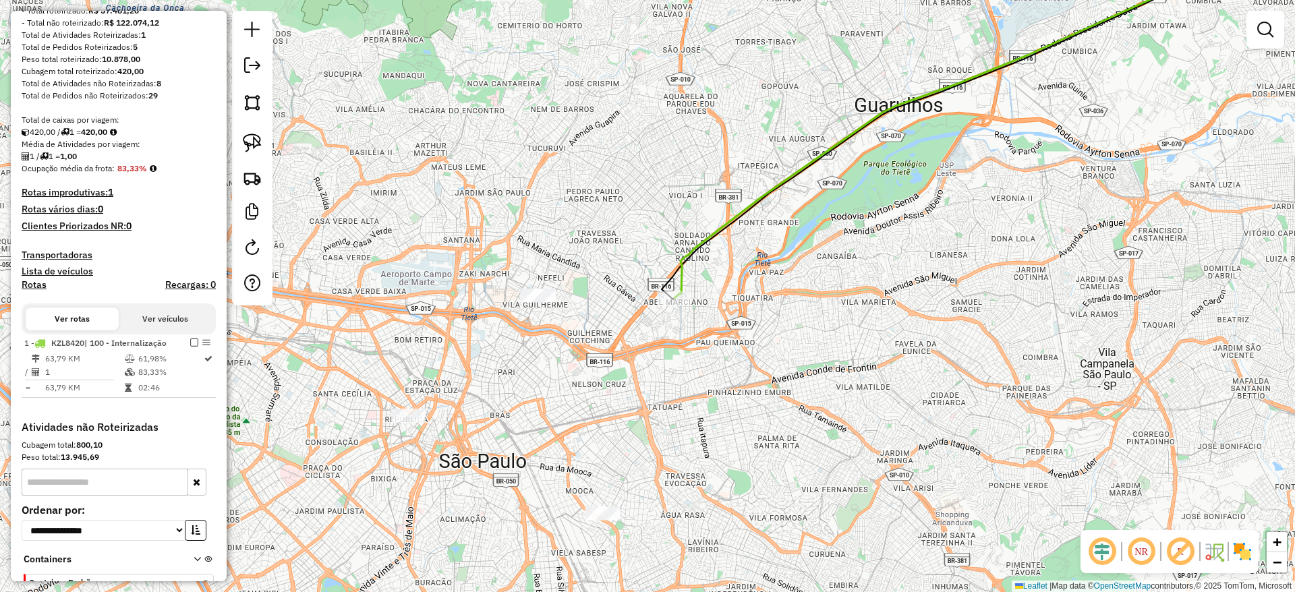
scroll to position [324, 0]
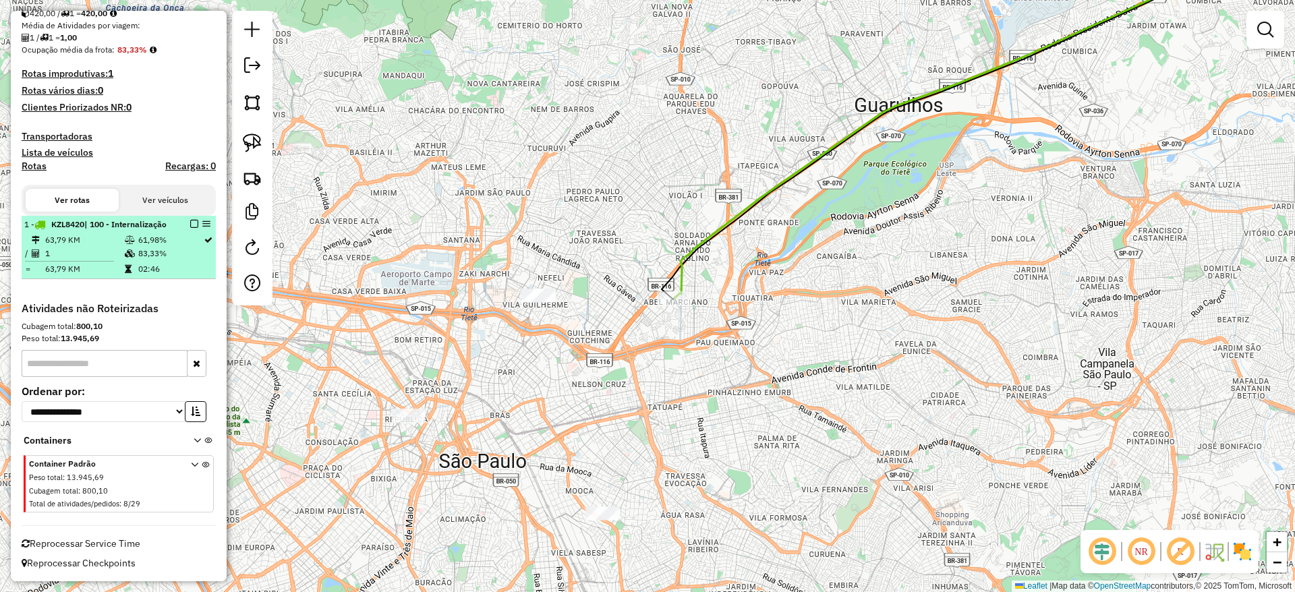
click at [192, 220] on em at bounding box center [194, 224] width 8 height 8
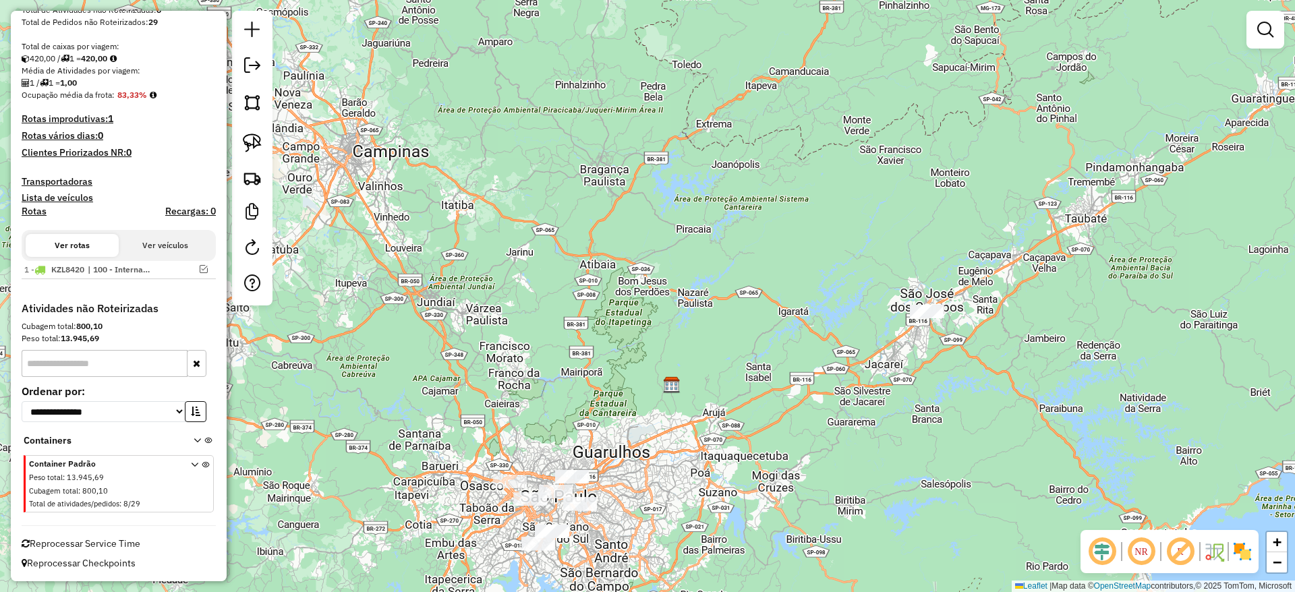
drag, startPoint x: 686, startPoint y: 232, endPoint x: 467, endPoint y: 248, distance: 219.1
click at [674, 432] on div "Janela de atendimento Grade de atendimento Capacidade Transportadoras Veículos …" at bounding box center [647, 296] width 1295 height 592
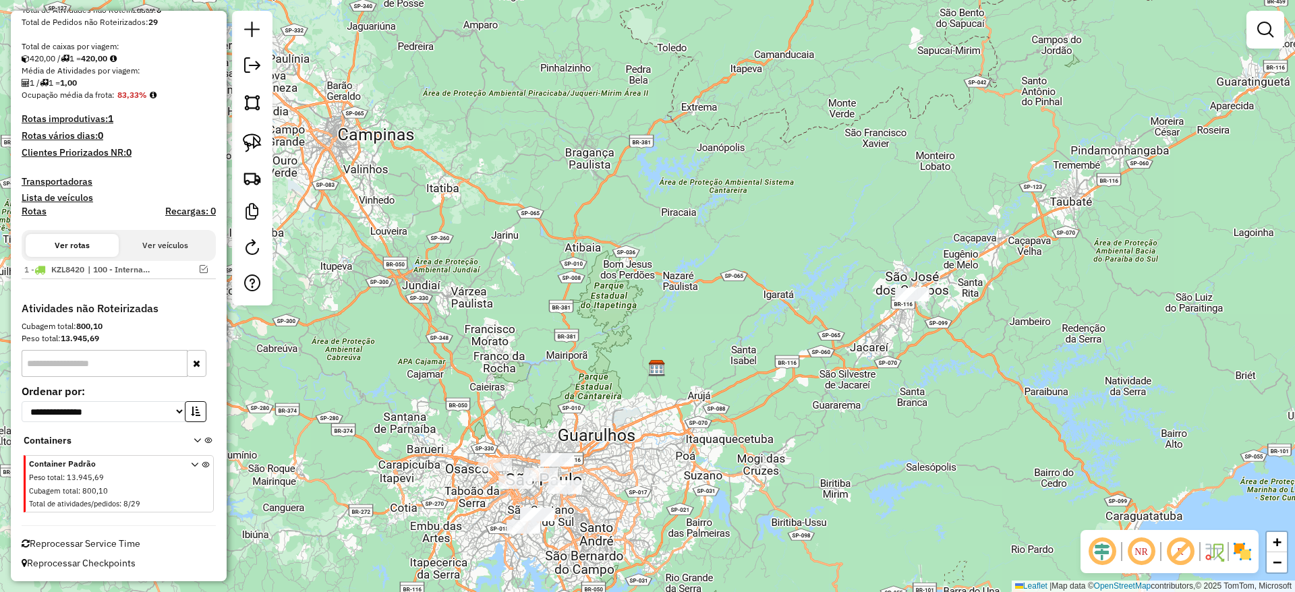
drag, startPoint x: 601, startPoint y: 515, endPoint x: 498, endPoint y: 339, distance: 204.0
click at [559, 415] on div "Janela de atendimento Grade de atendimento Capacidade Transportadoras Veículos …" at bounding box center [647, 296] width 1295 height 592
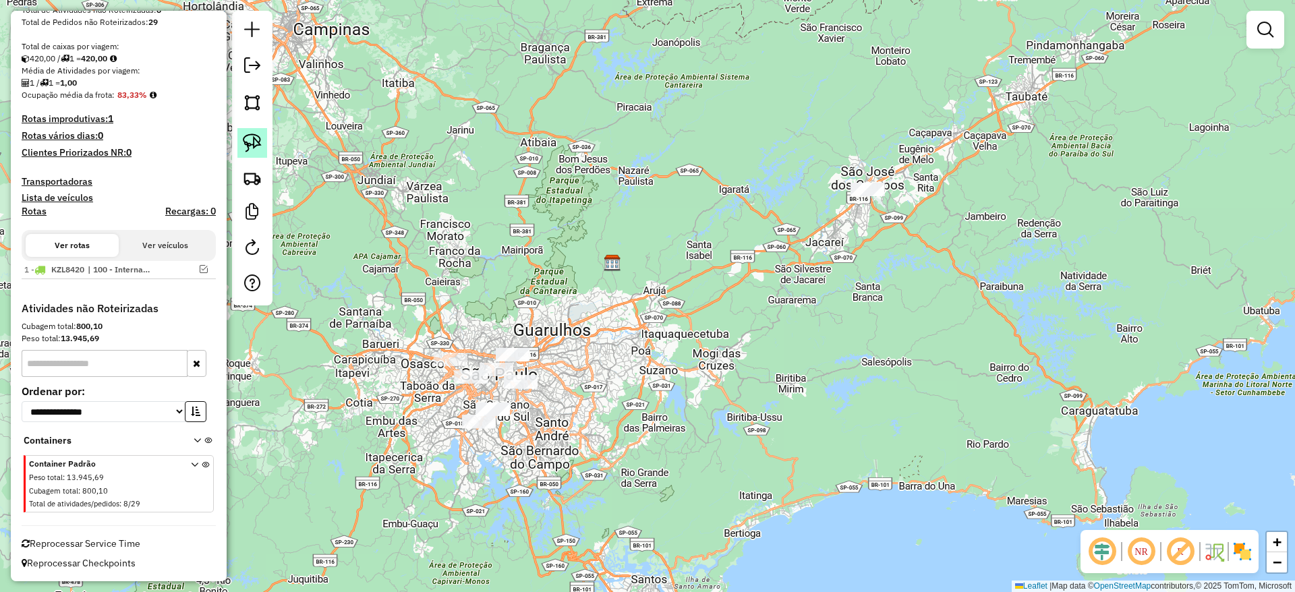
click at [256, 151] on img at bounding box center [252, 143] width 19 height 19
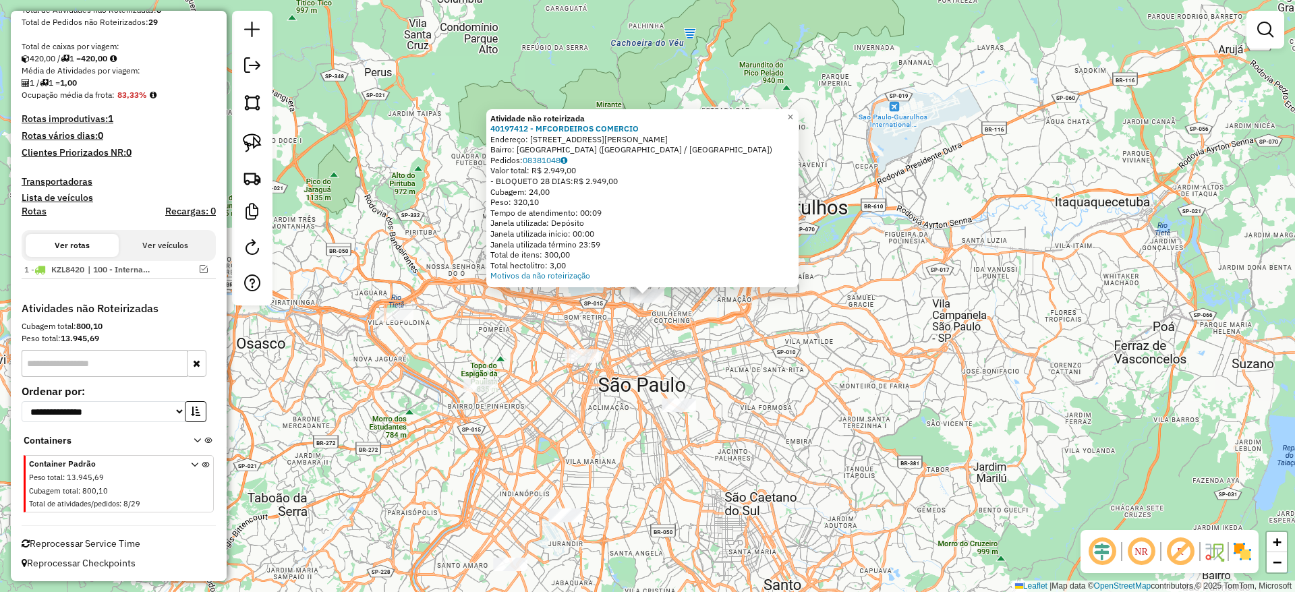
click at [654, 346] on div "Atividade não roteirizada 40197412 - MFCORDEIROS COMERCIO Endereço: [STREET_ADD…" at bounding box center [647, 296] width 1295 height 592
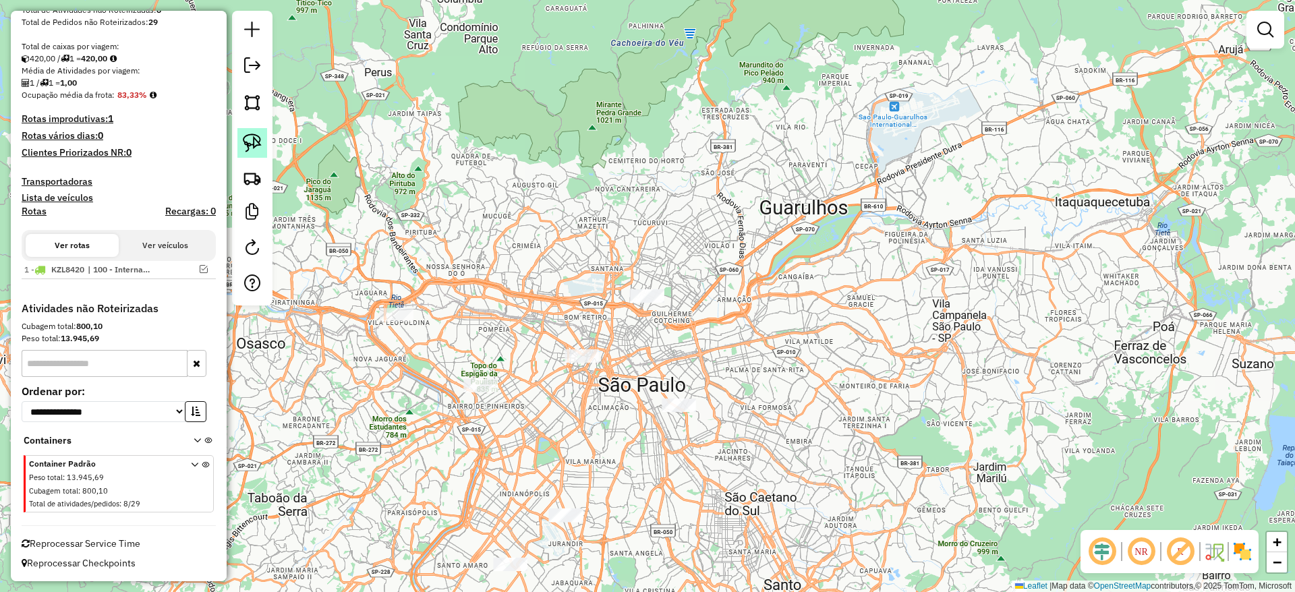
click at [262, 149] on link at bounding box center [252, 143] width 30 height 30
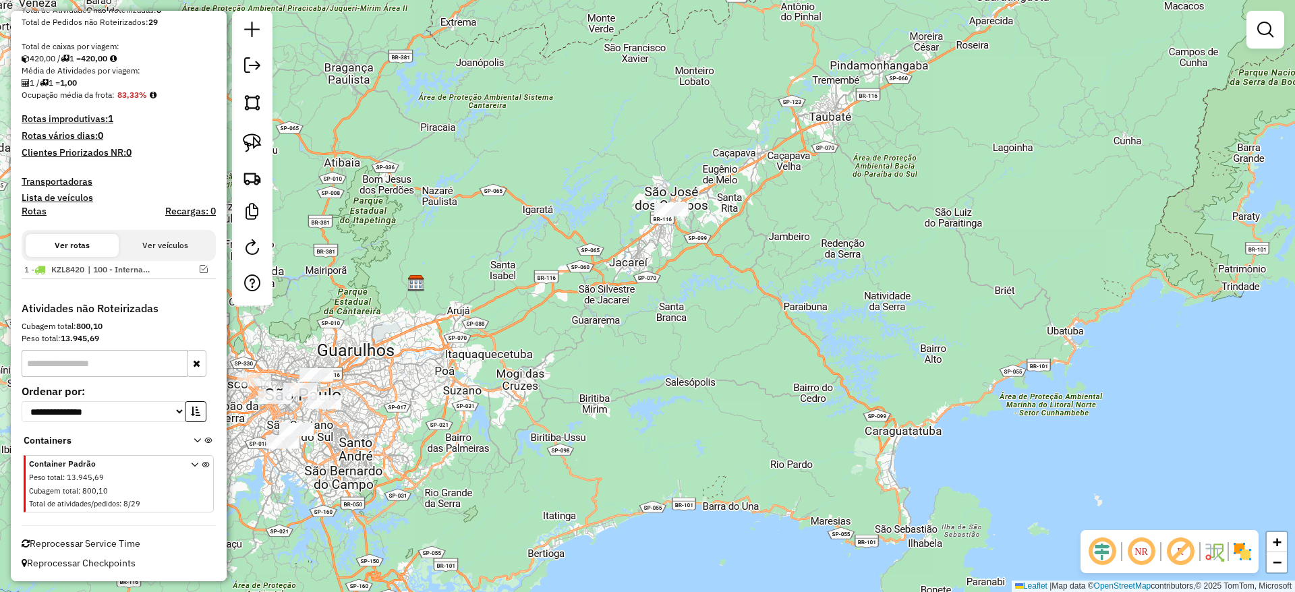
drag, startPoint x: 315, startPoint y: 468, endPoint x: 486, endPoint y: 446, distance: 172.7
click at [511, 459] on div "Janela de atendimento Grade de atendimento Capacidade Transportadoras Veículos …" at bounding box center [647, 296] width 1295 height 592
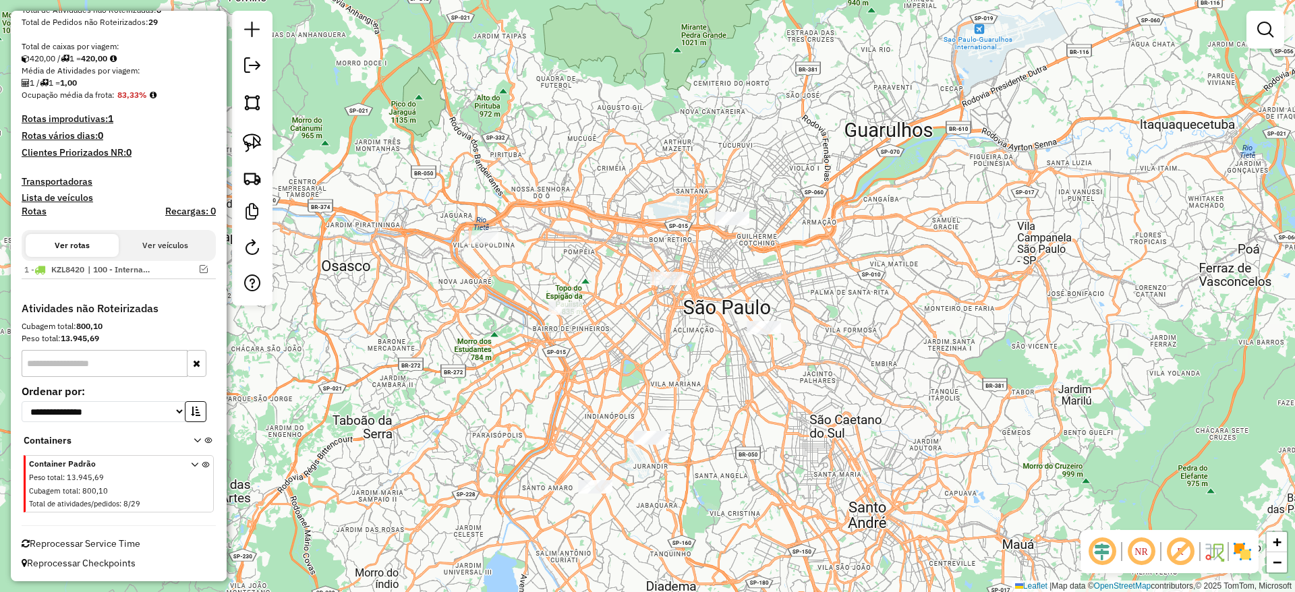
click at [487, 248] on div "Janela de atendimento Grade de atendimento Capacidade Transportadoras Veículos …" at bounding box center [647, 296] width 1295 height 592
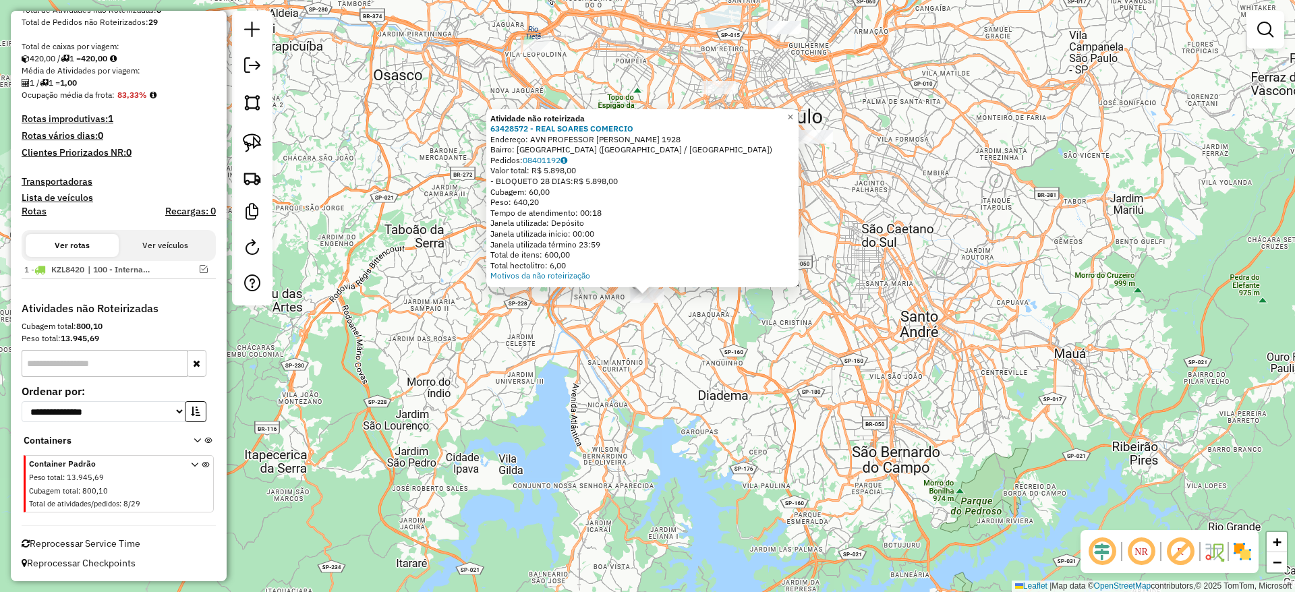
click at [554, 369] on div "Atividade não roteirizada 63428572 - REAL SOARES COMERCIO Endereço: AVN PROFESS…" at bounding box center [647, 296] width 1295 height 592
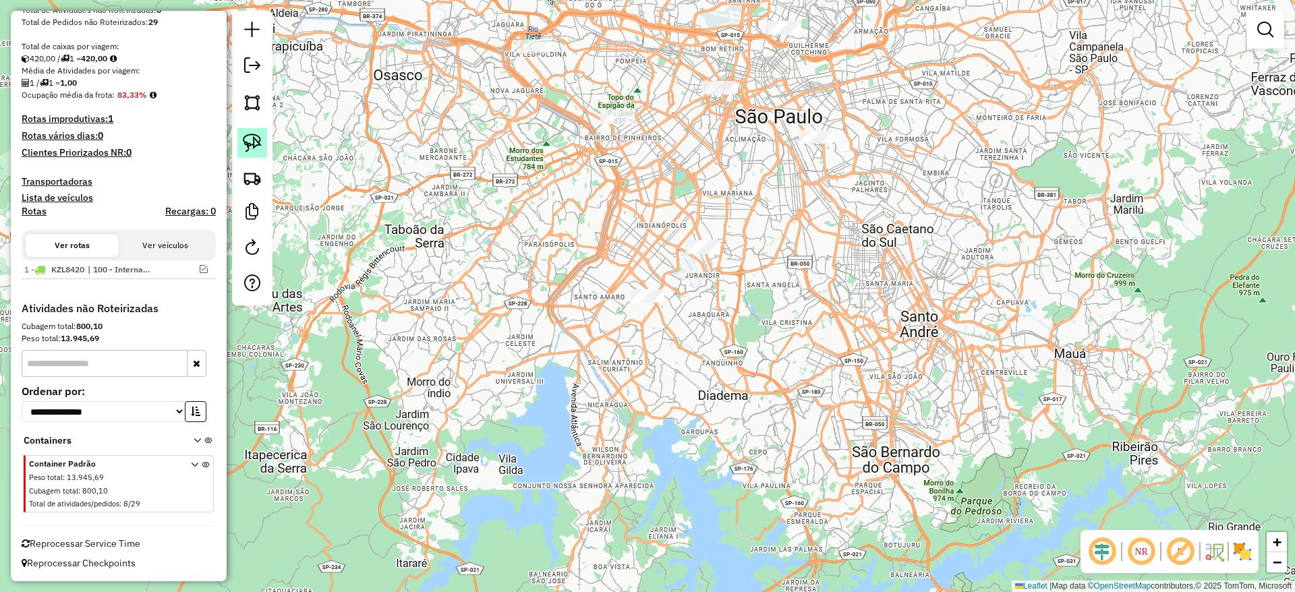
click at [254, 138] on img at bounding box center [252, 143] width 19 height 19
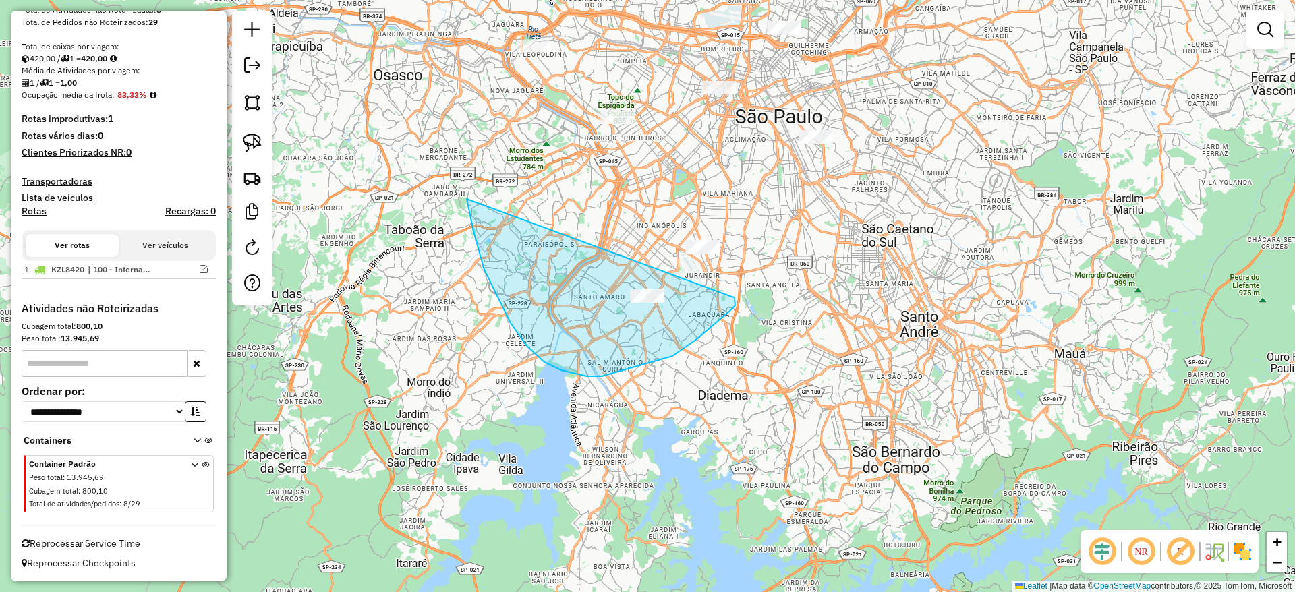
drag, startPoint x: 602, startPoint y: 376, endPoint x: 732, endPoint y: 296, distance: 152.9
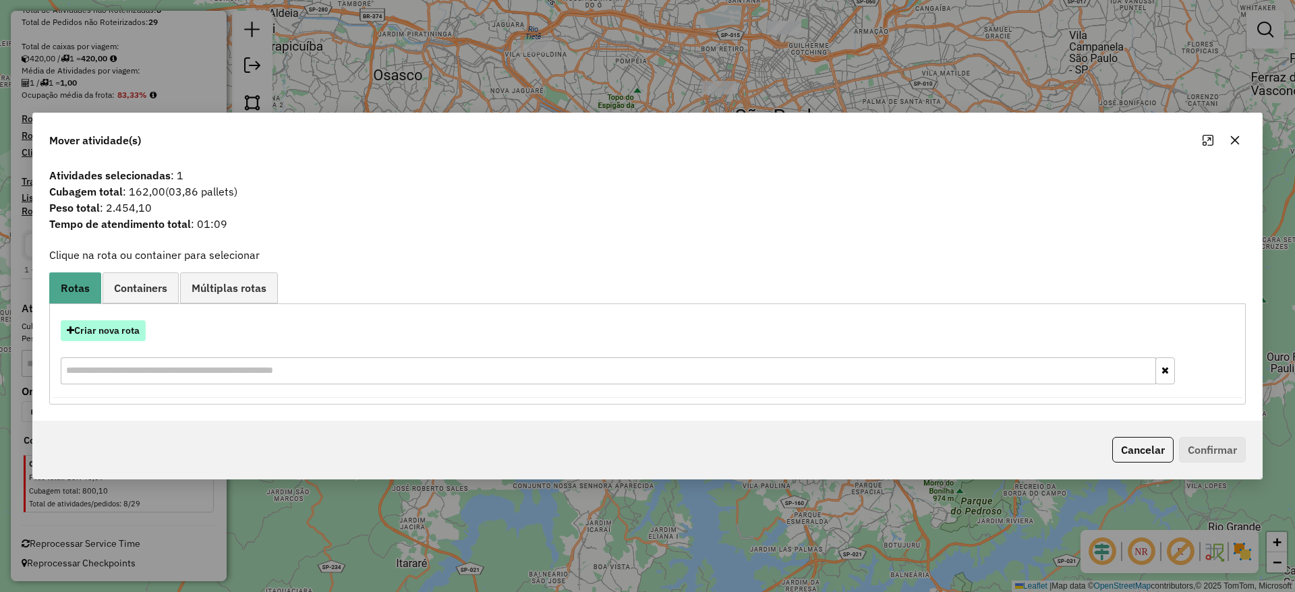
click at [128, 329] on button "Criar nova rota" at bounding box center [103, 330] width 85 height 21
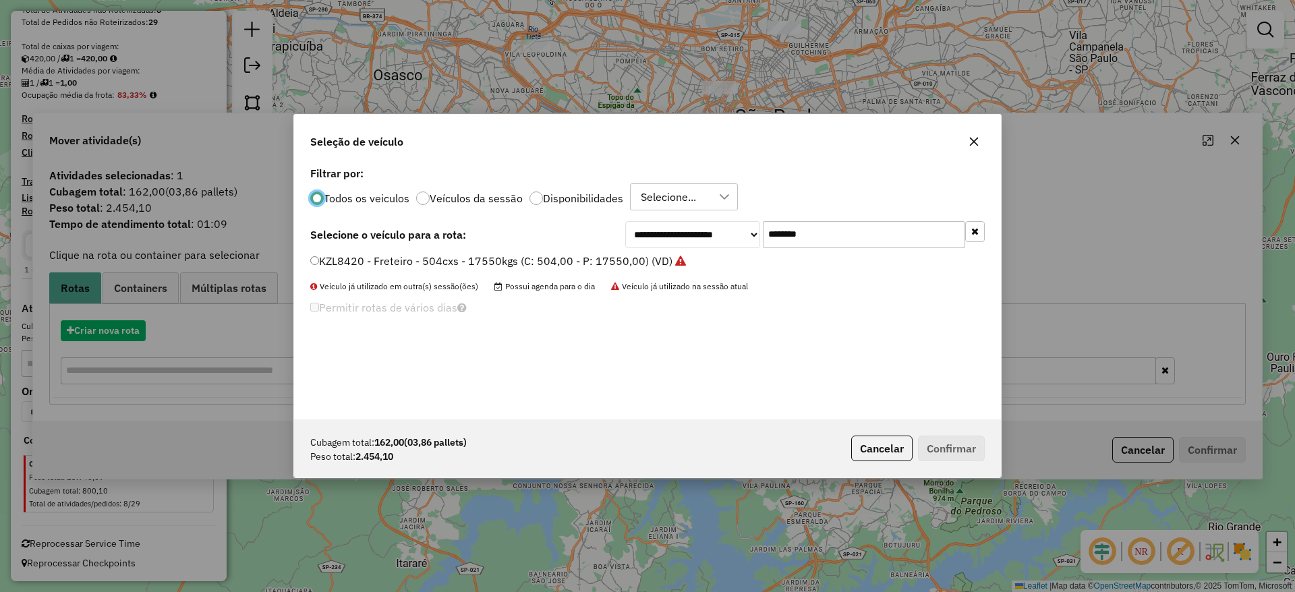
scroll to position [7, 4]
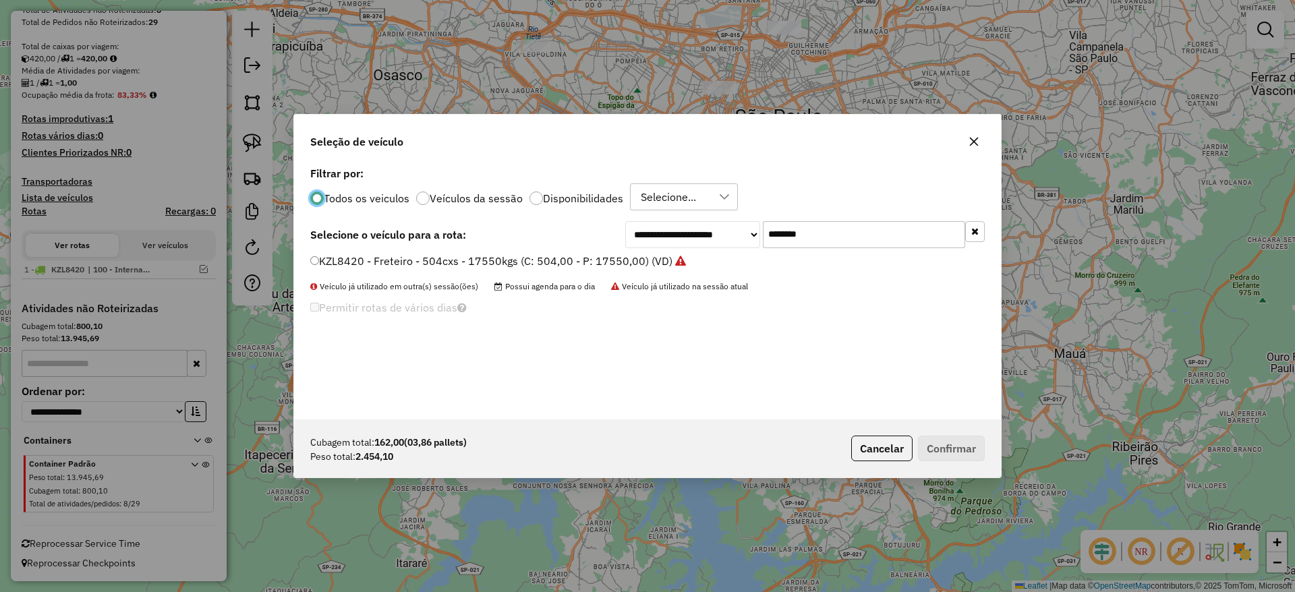
drag, startPoint x: 848, startPoint y: 228, endPoint x: 629, endPoint y: 250, distance: 219.6
click at [629, 250] on div "**********" at bounding box center [647, 291] width 707 height 256
paste input "text"
type input "*******"
drag, startPoint x: 557, startPoint y: 262, endPoint x: 563, endPoint y: 266, distance: 6.9
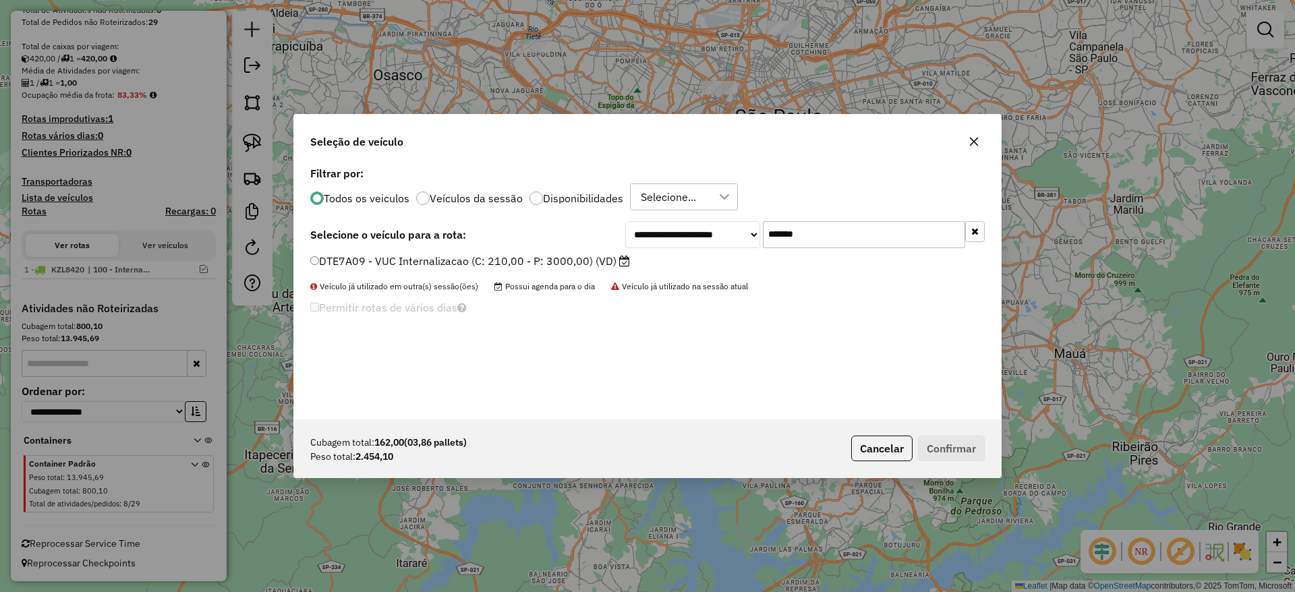
click at [557, 261] on label "DTE7A09 - VUC Internalizacao (C: 210,00 - P: 3000,00) (VD)" at bounding box center [470, 261] width 320 height 16
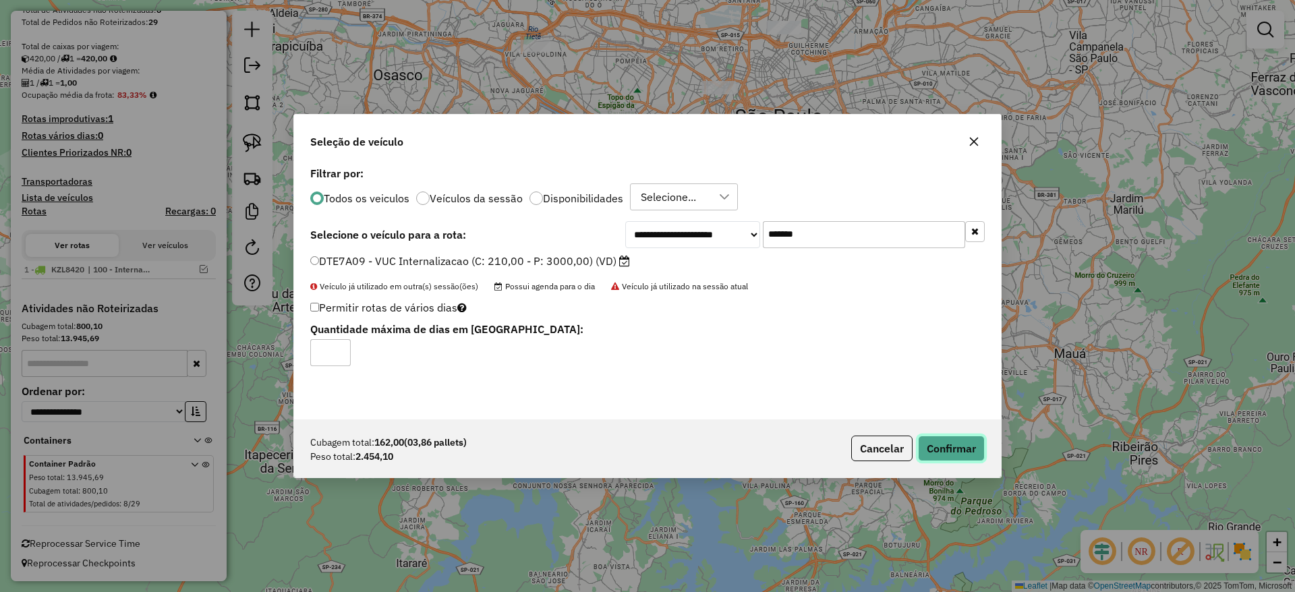
click at [937, 450] on button "Confirmar" at bounding box center [951, 449] width 67 height 26
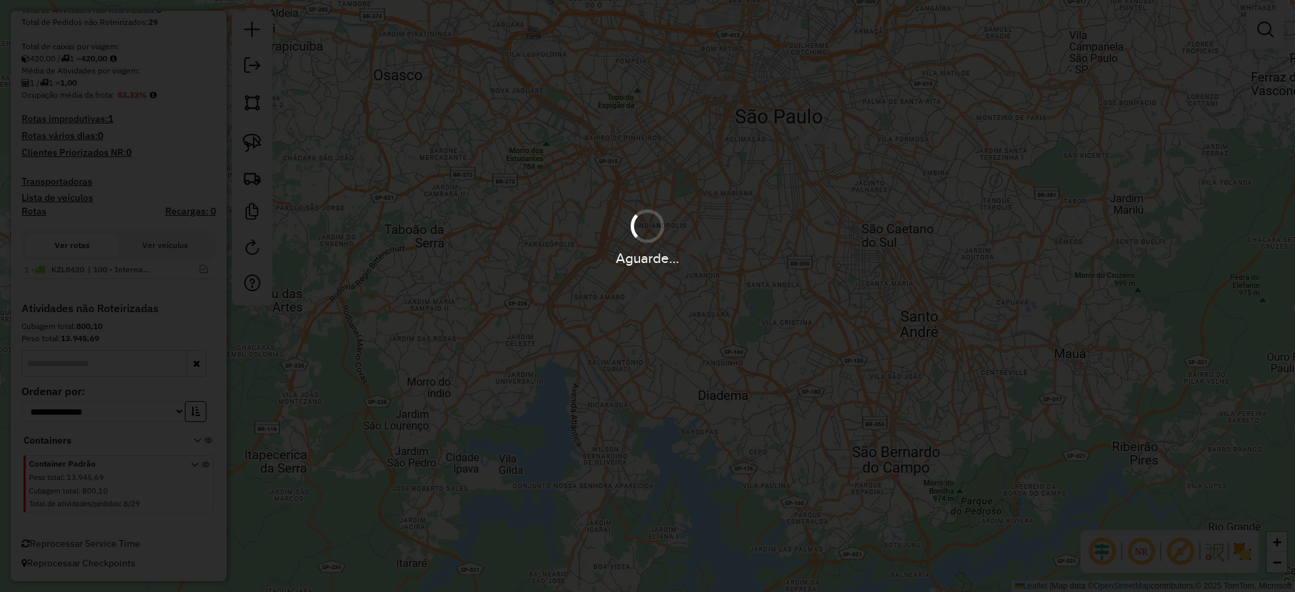
scroll to position [324, 0]
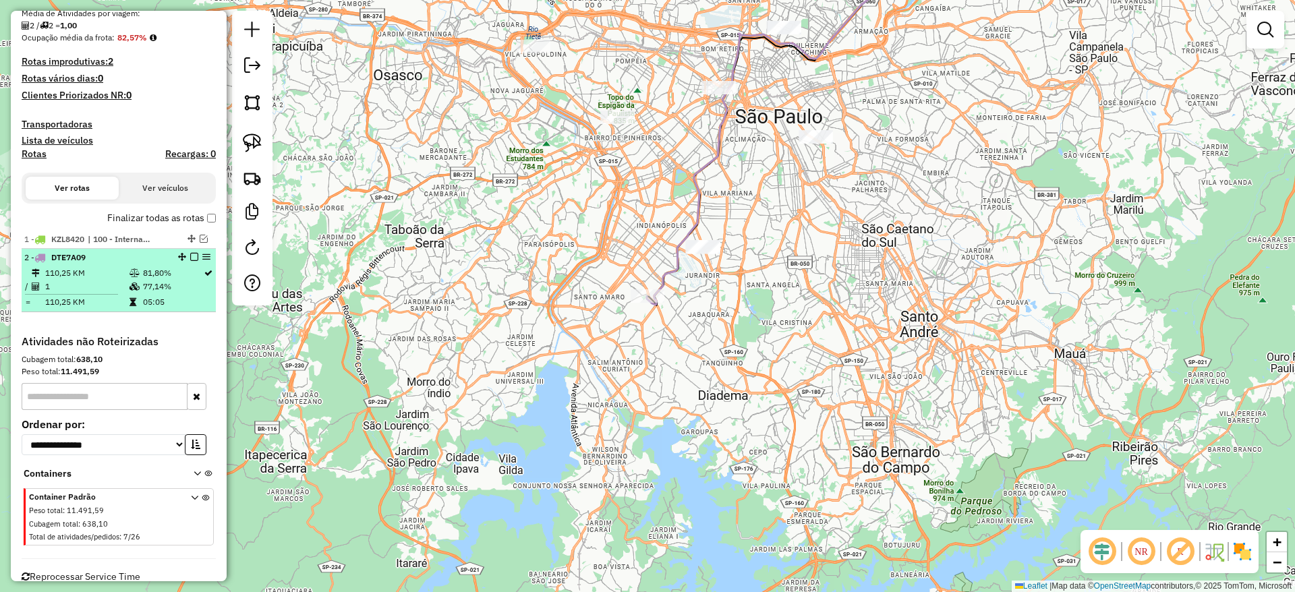
click at [190, 253] on em at bounding box center [194, 257] width 8 height 8
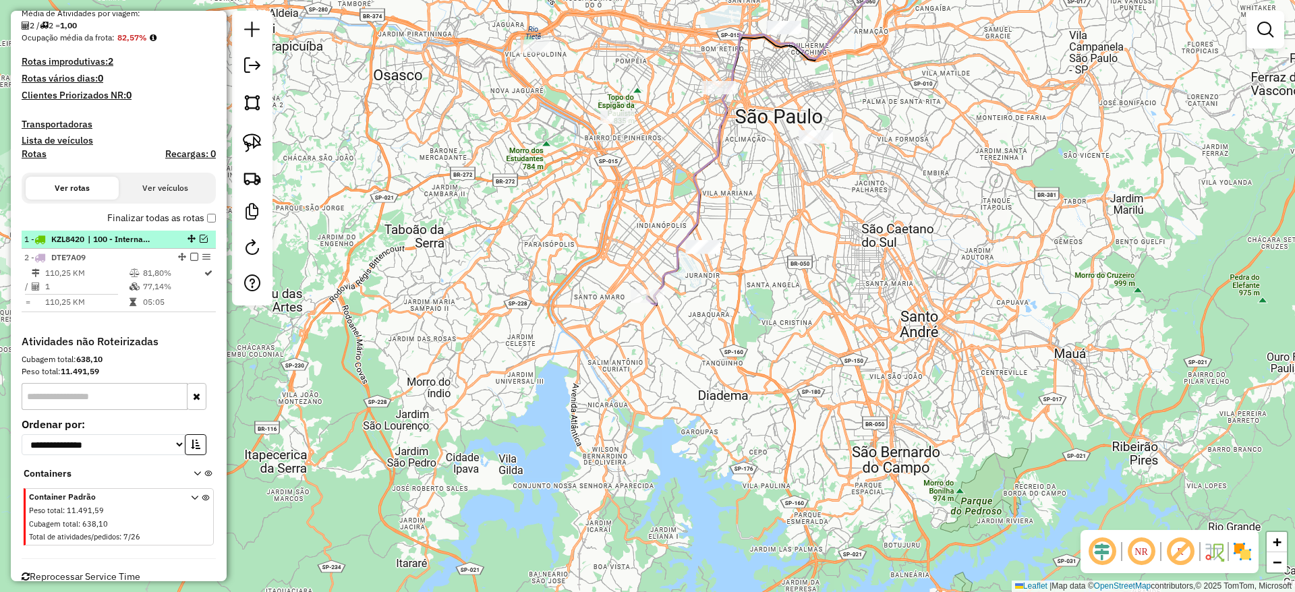
scroll to position [312, 0]
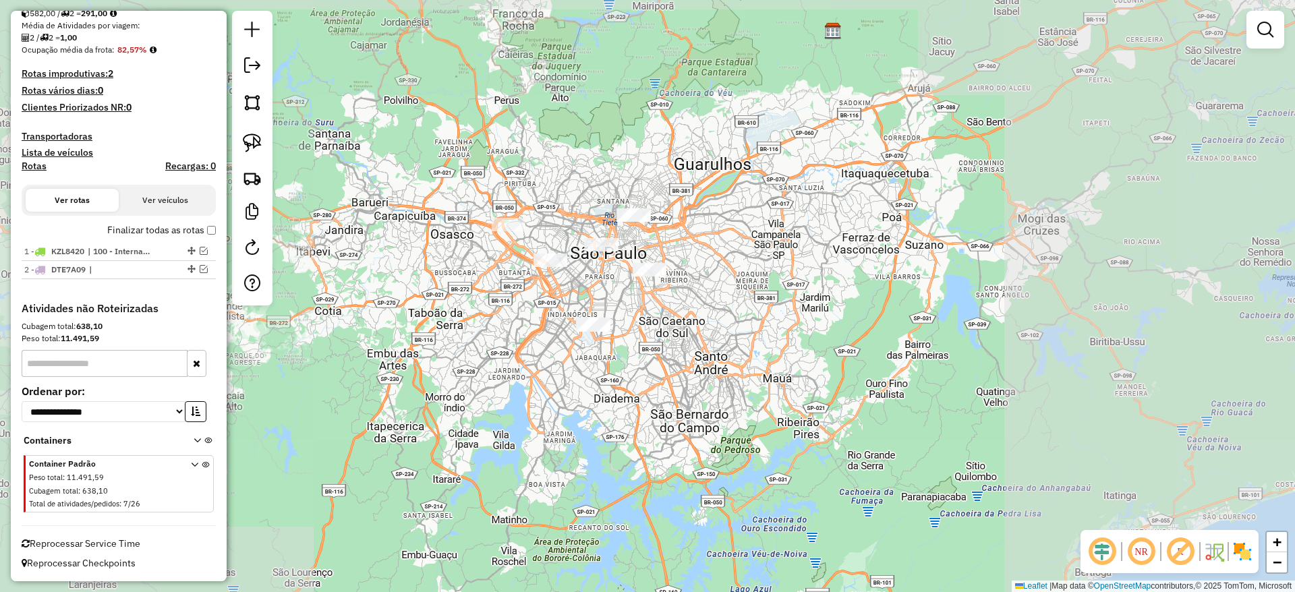
drag, startPoint x: 397, startPoint y: 260, endPoint x: 315, endPoint y: 202, distance: 99.7
click at [397, 276] on div "Janela de atendimento Grade de atendimento Capacidade Transportadoras Veículos …" at bounding box center [647, 296] width 1295 height 592
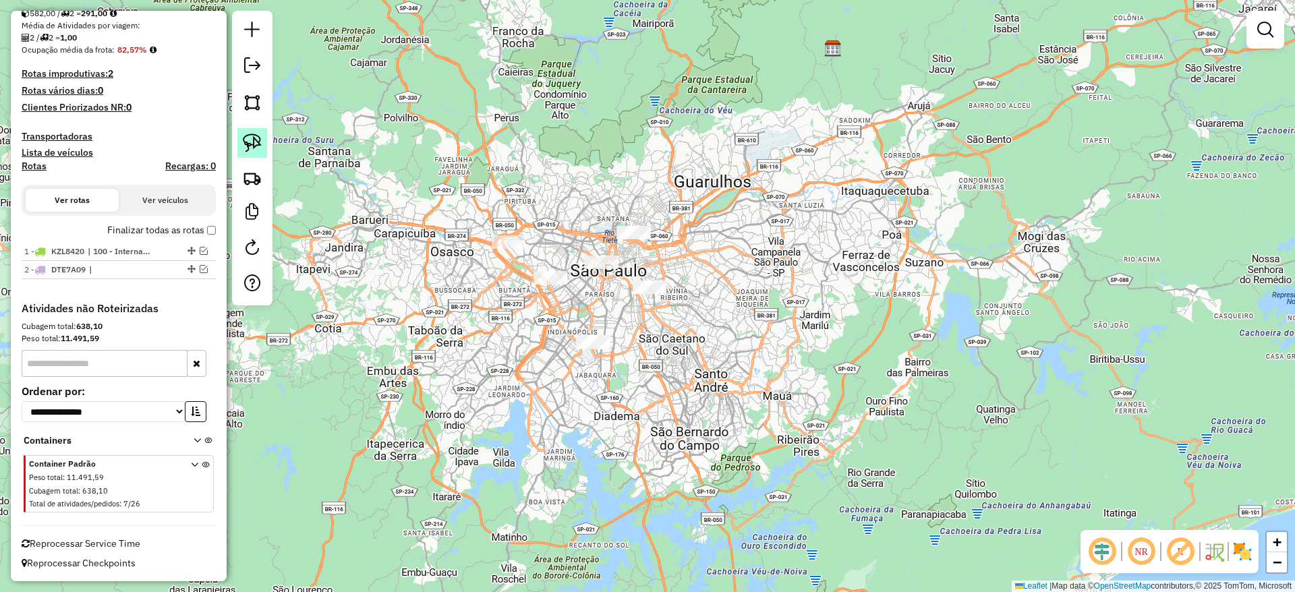
drag, startPoint x: 242, startPoint y: 140, endPoint x: 501, endPoint y: 150, distance: 259.2
click at [242, 140] on link at bounding box center [252, 143] width 30 height 30
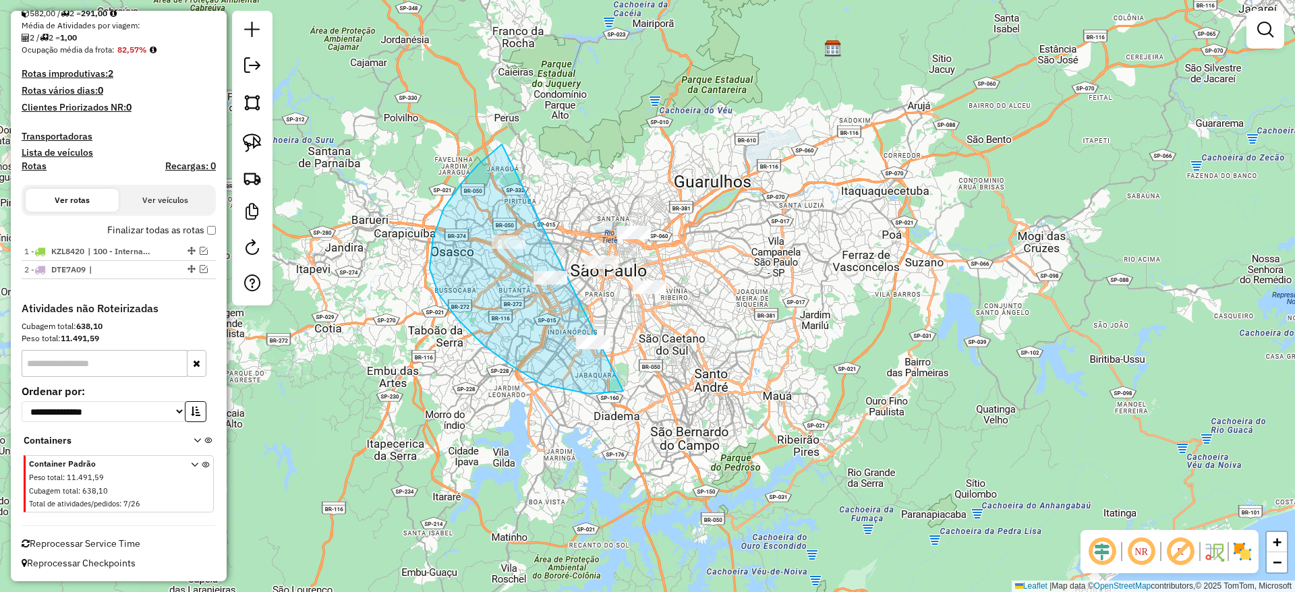
drag, startPoint x: 502, startPoint y: 144, endPoint x: 749, endPoint y: 239, distance: 264.5
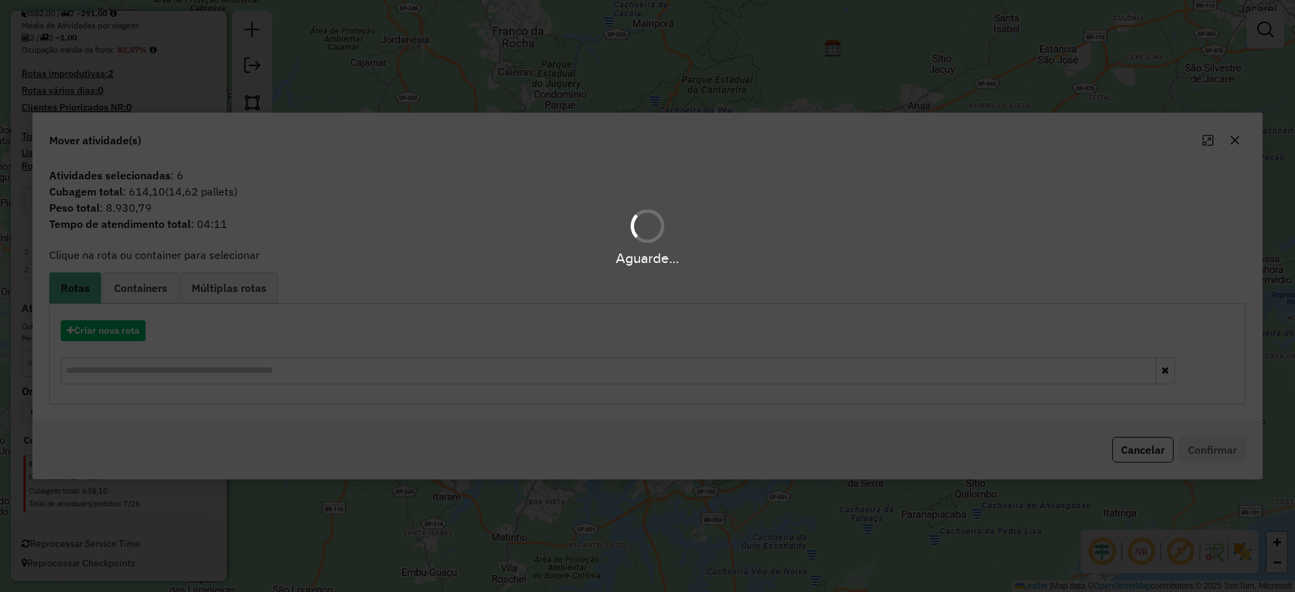
click at [1238, 137] on div "Aguarde..." at bounding box center [647, 296] width 1295 height 592
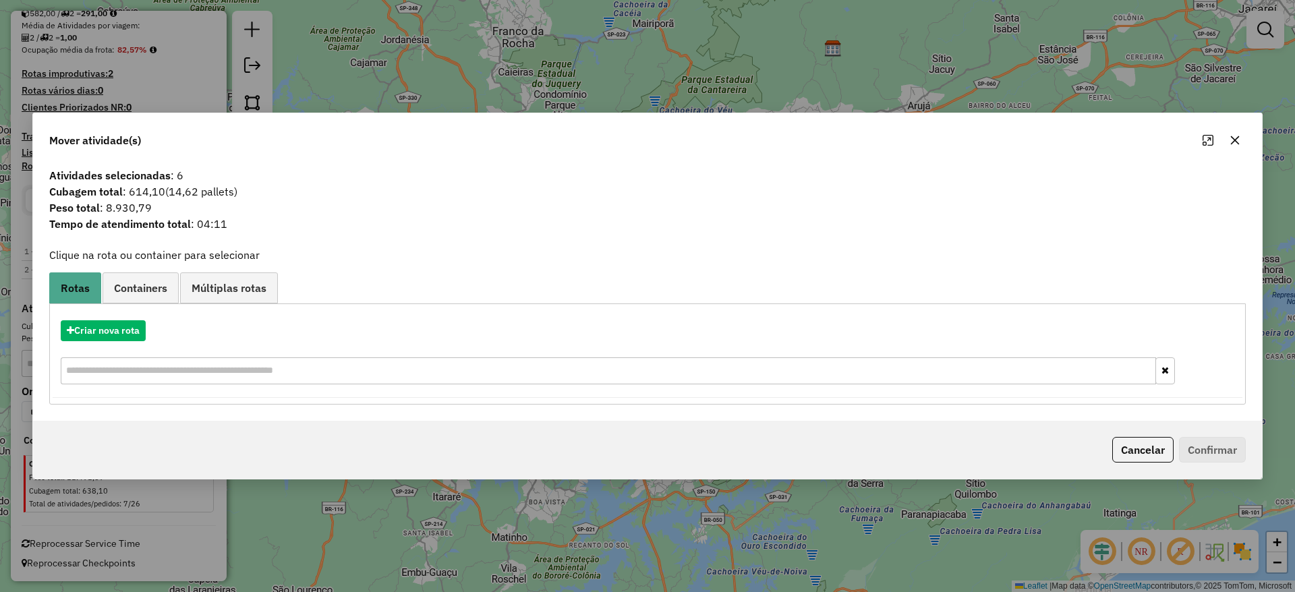
click at [1236, 138] on icon "button" at bounding box center [1235, 140] width 9 height 9
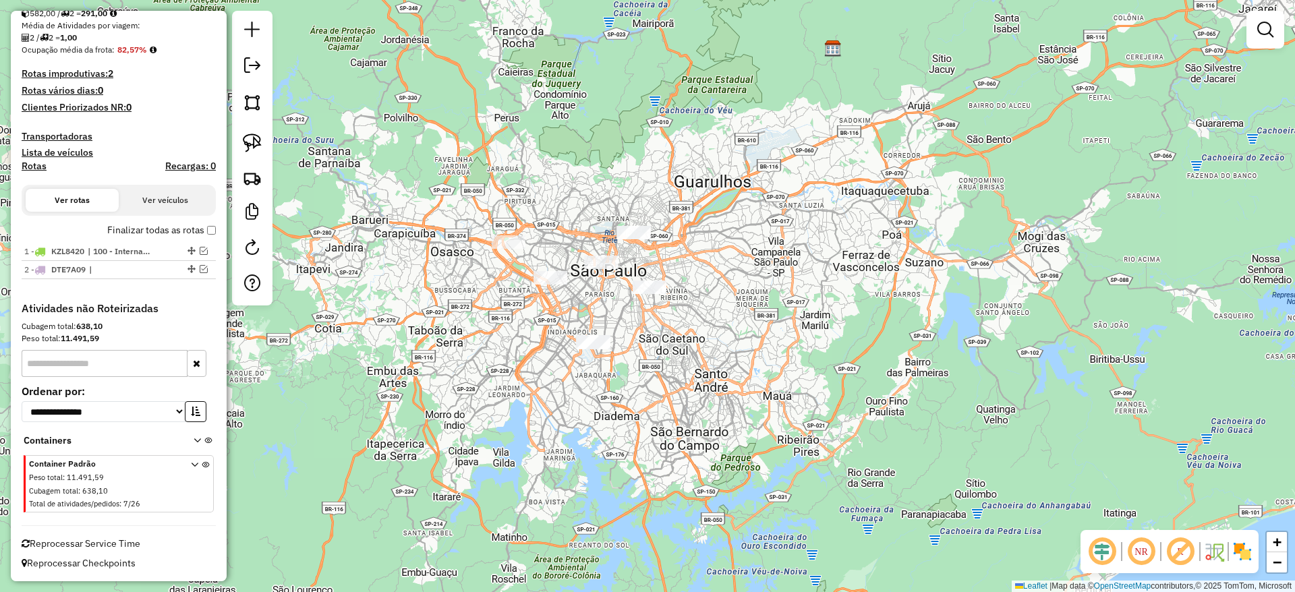
drag, startPoint x: 873, startPoint y: 202, endPoint x: 607, endPoint y: 384, distance: 323.1
click at [614, 388] on div "Janela de atendimento Grade de atendimento Capacidade Transportadoras Veículos …" at bounding box center [647, 296] width 1295 height 592
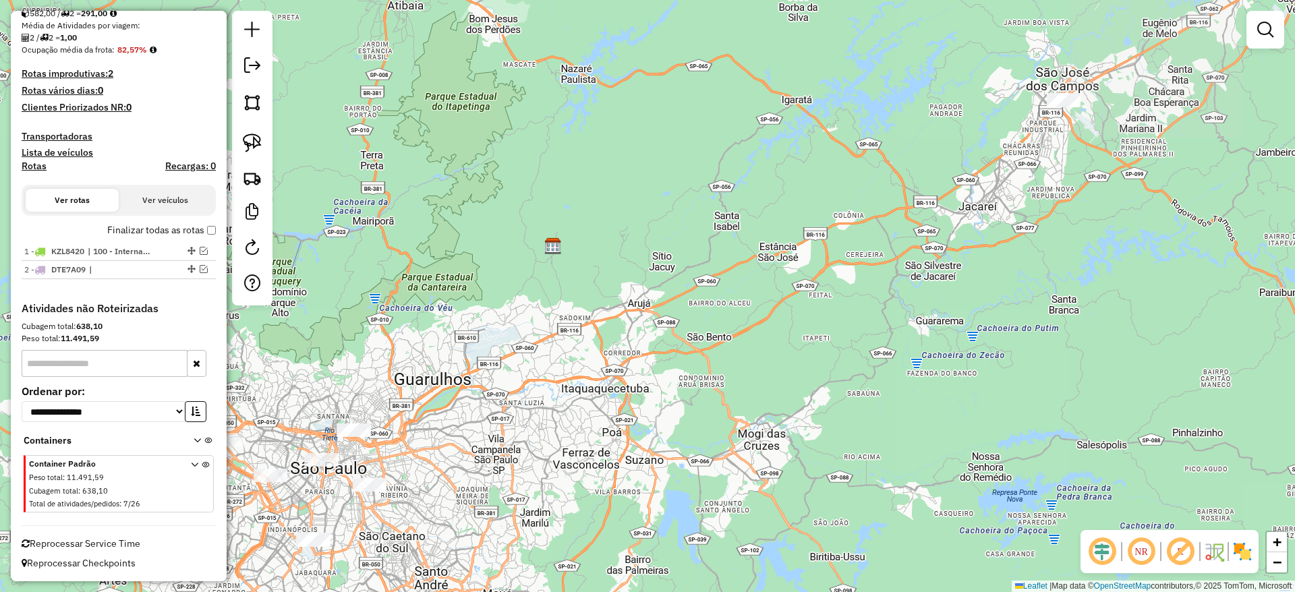
drag, startPoint x: 256, startPoint y: 146, endPoint x: 385, endPoint y: 160, distance: 130.3
click at [256, 145] on img at bounding box center [252, 143] width 19 height 19
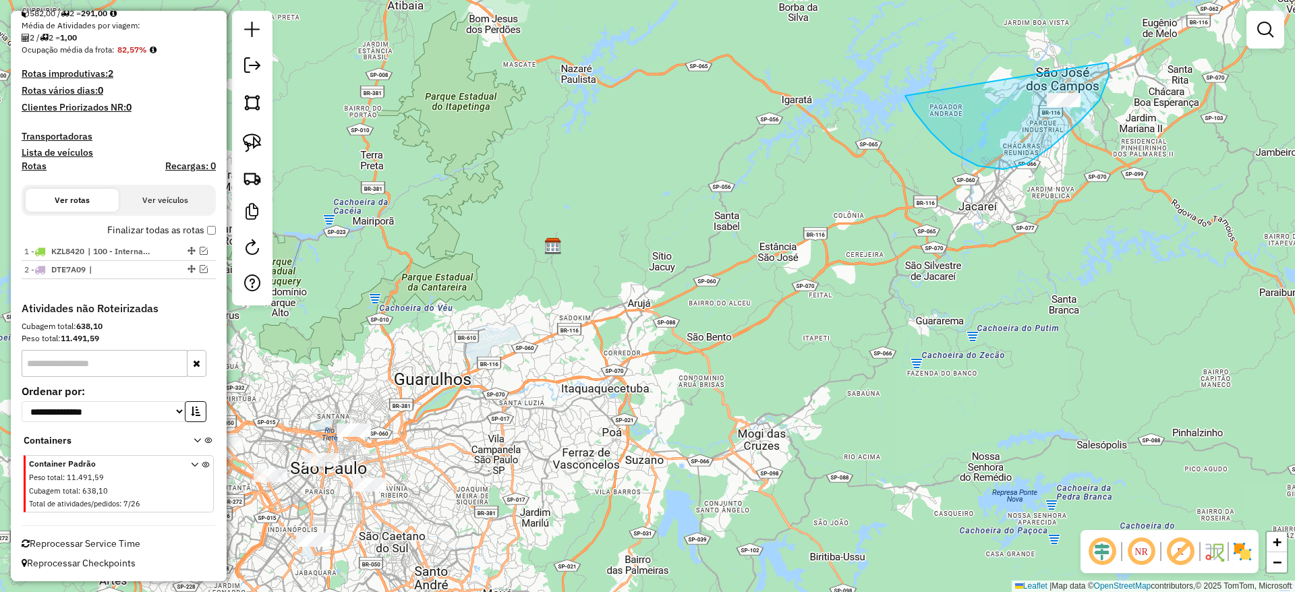
drag, startPoint x: 914, startPoint y: 111, endPoint x: 1106, endPoint y: 63, distance: 198.2
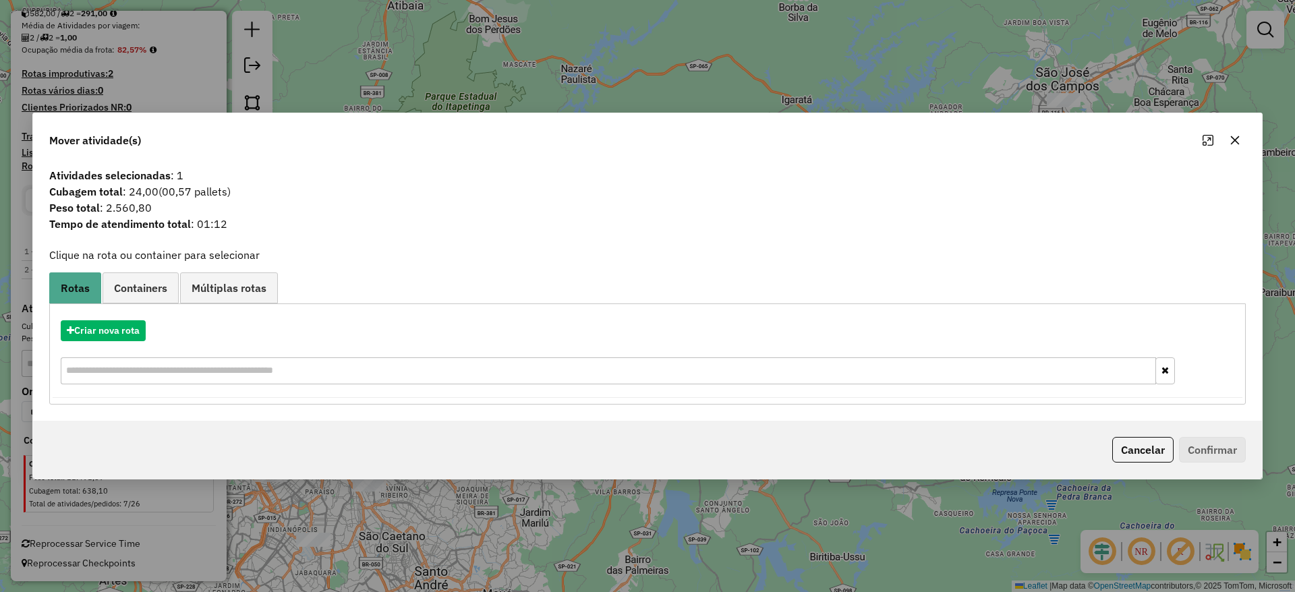
click at [115, 345] on div "Criar nova rota" at bounding box center [648, 354] width 1190 height 88
click at [111, 335] on button "Criar nova rota" at bounding box center [103, 330] width 85 height 21
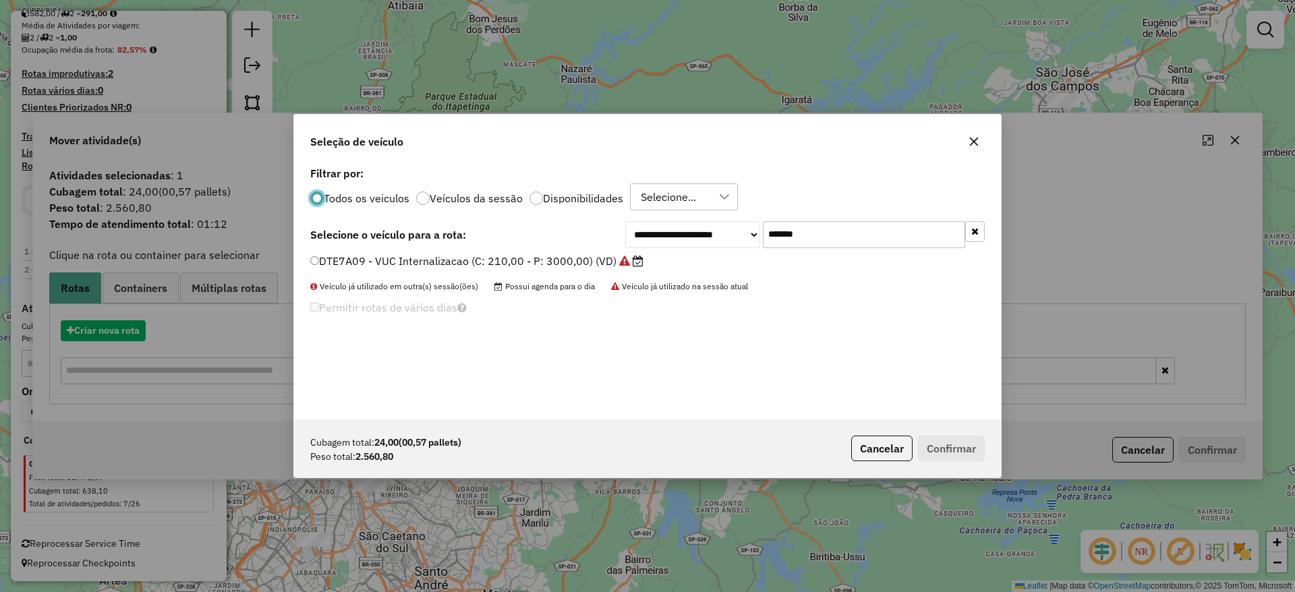
scroll to position [7, 4]
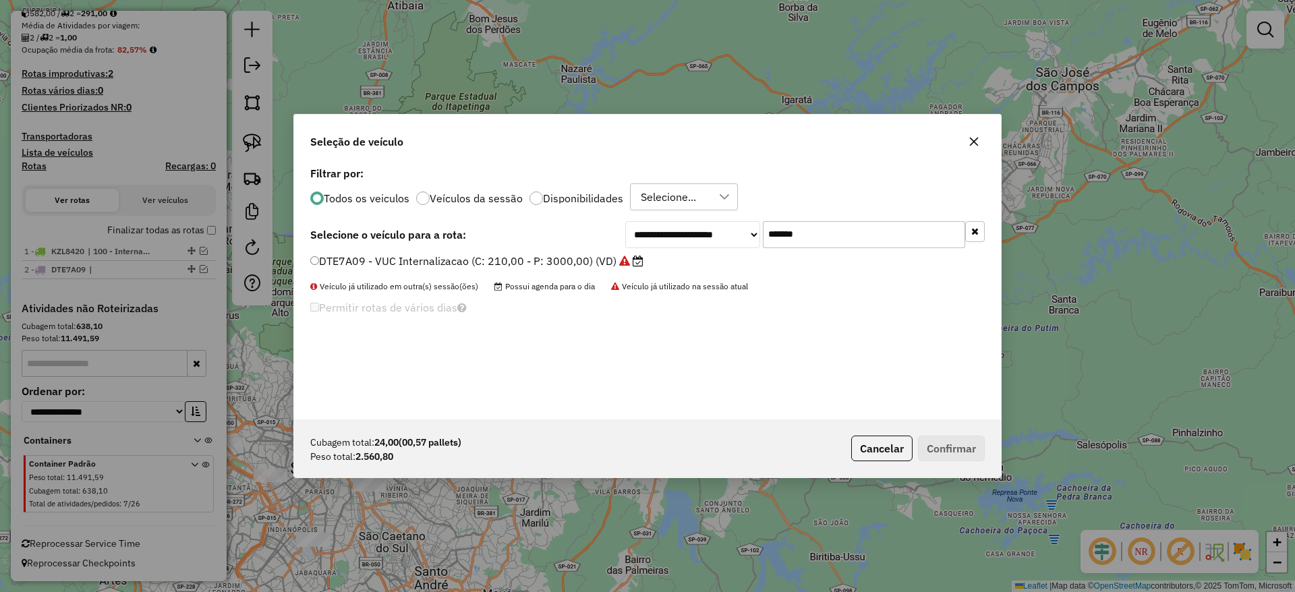
drag, startPoint x: 890, startPoint y: 225, endPoint x: 782, endPoint y: 243, distance: 108.9
click at [784, 242] on input "*******" at bounding box center [864, 234] width 202 height 27
click at [828, 242] on input "*******" at bounding box center [864, 234] width 202 height 27
drag, startPoint x: 824, startPoint y: 231, endPoint x: 689, endPoint y: 250, distance: 136.9
click at [705, 242] on div "**********" at bounding box center [804, 234] width 359 height 27
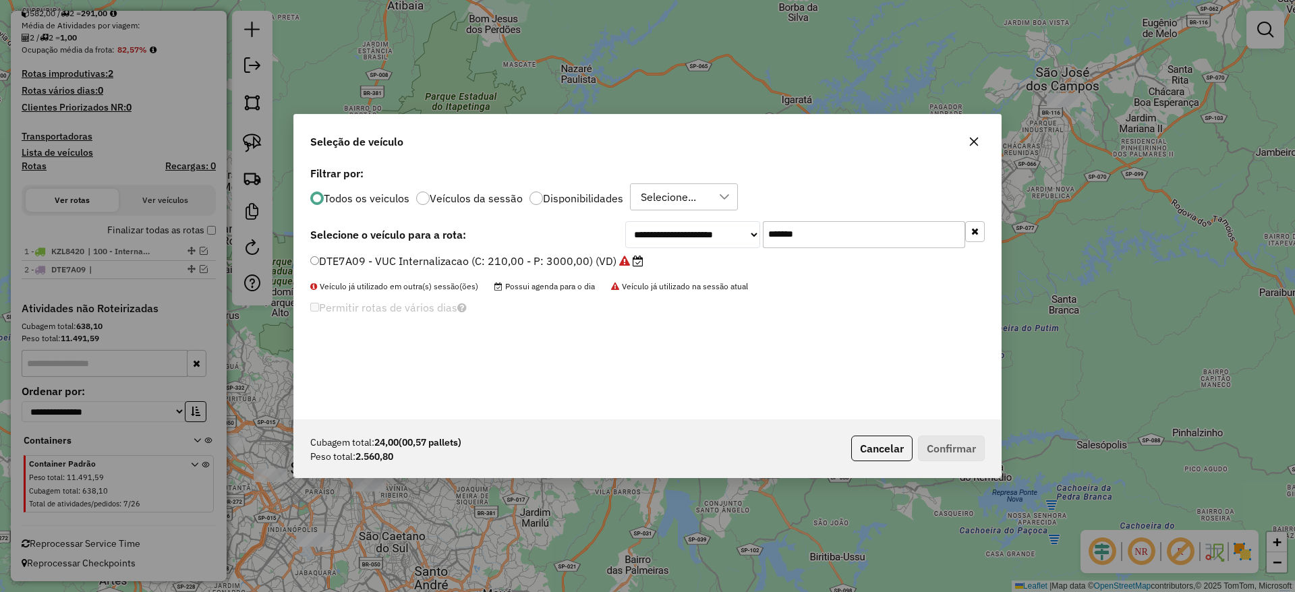
paste input "text"
type input "*******"
click at [548, 265] on label "DFS5A15 - Freteiro - 210cxs 3200kgs (C: 210,00 - P: 3200,00) (VD)" at bounding box center [488, 261] width 357 height 16
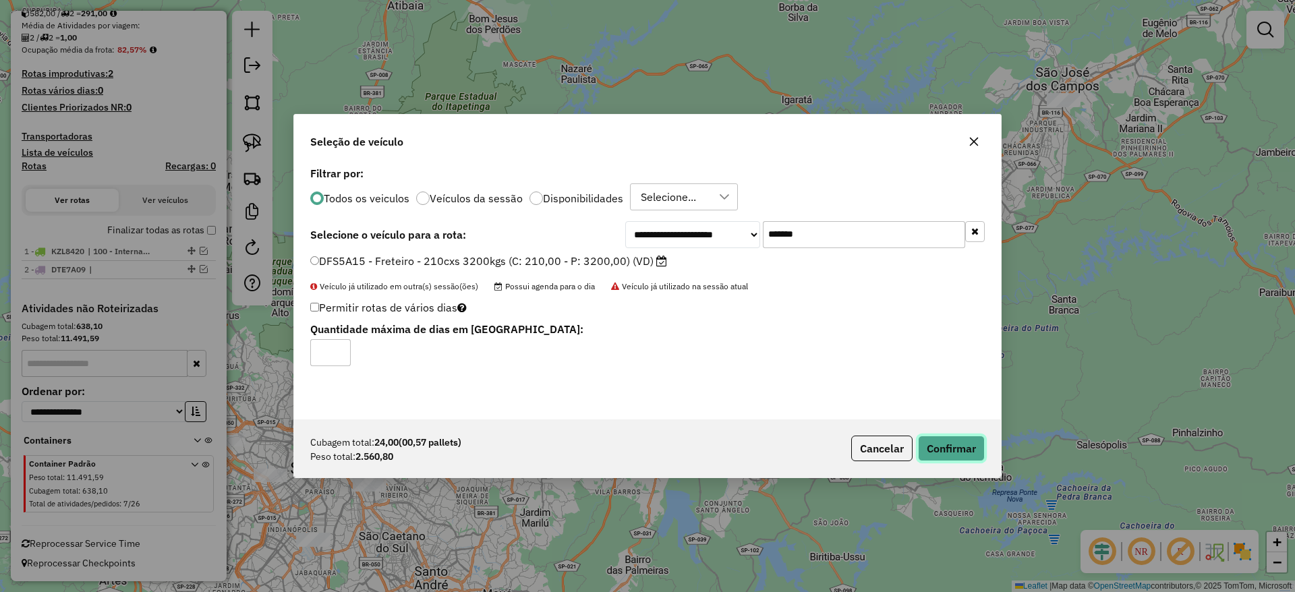
click at [960, 440] on button "Confirmar" at bounding box center [951, 449] width 67 height 26
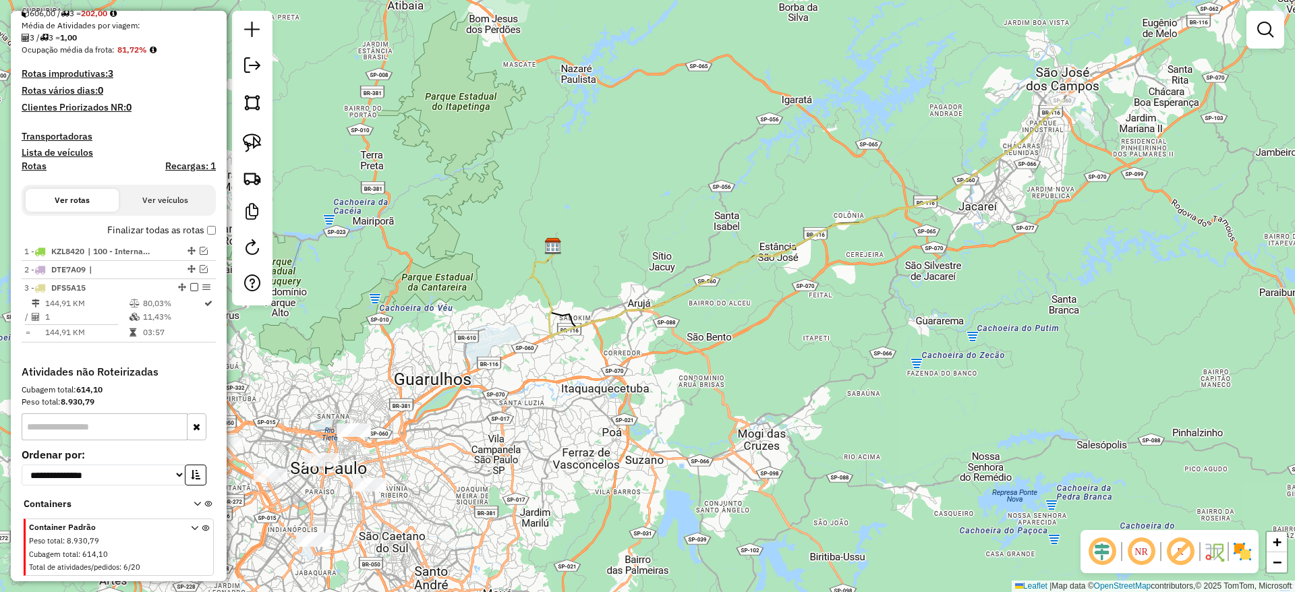
scroll to position [324, 0]
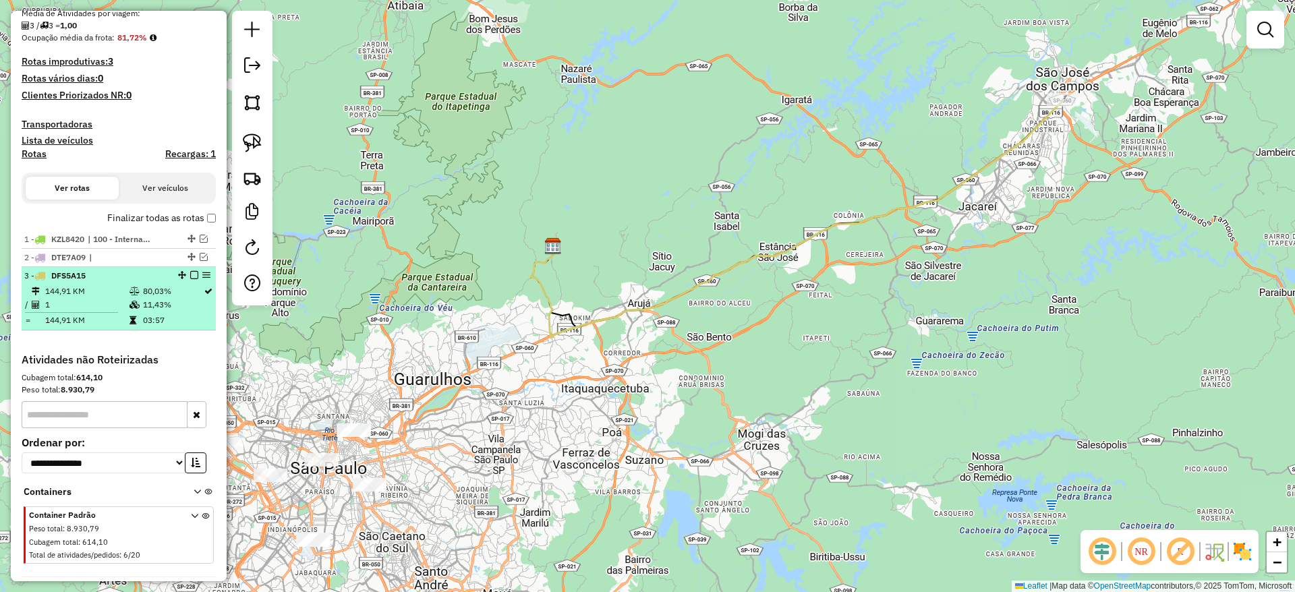
click at [190, 274] on em at bounding box center [194, 275] width 8 height 8
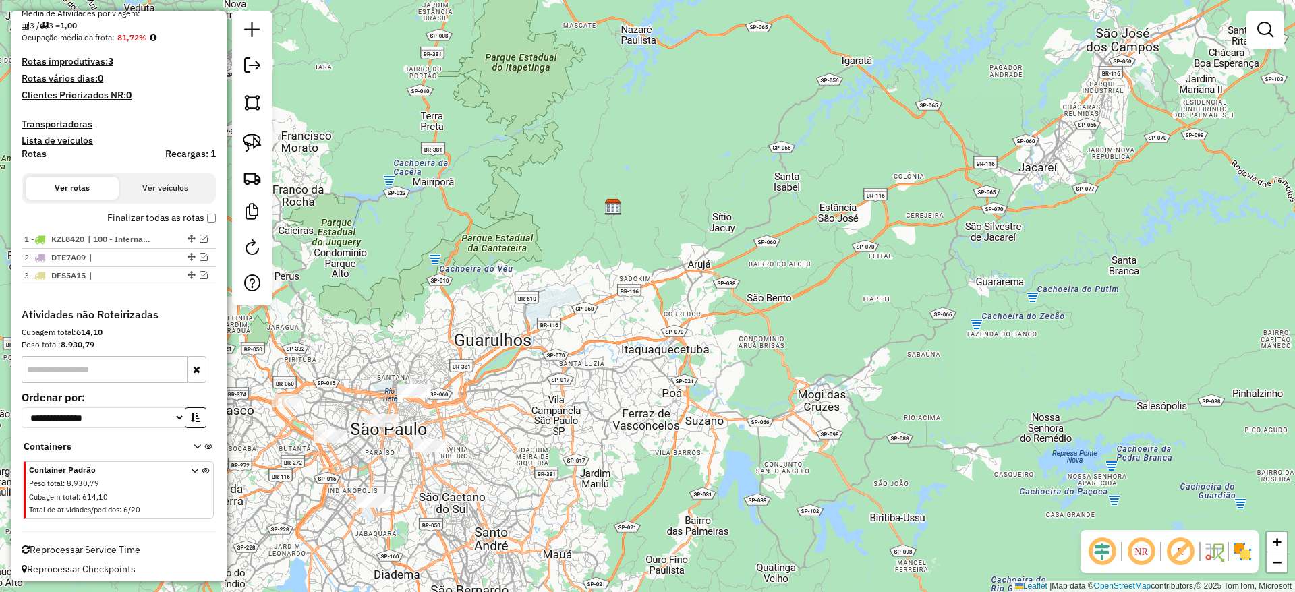
drag, startPoint x: 448, startPoint y: 260, endPoint x: 473, endPoint y: 250, distance: 26.3
click at [473, 250] on div "Janela de atendimento Grade de atendimento Capacidade Transportadoras Veículos …" at bounding box center [647, 296] width 1295 height 592
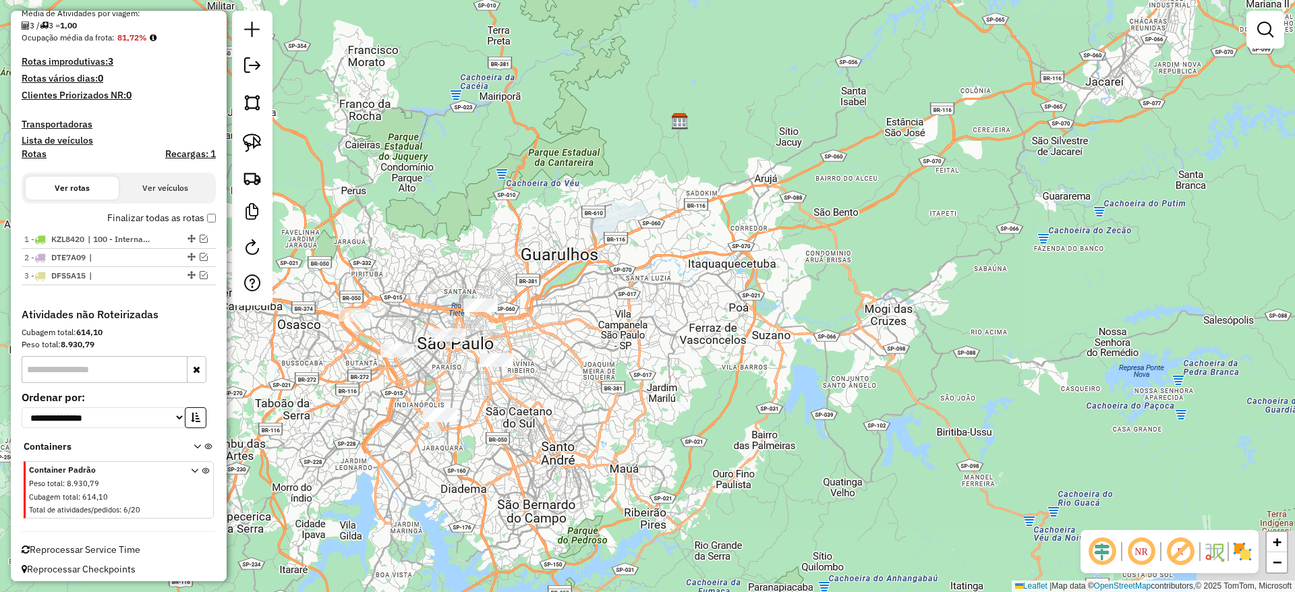
drag, startPoint x: 382, startPoint y: 330, endPoint x: 424, endPoint y: 255, distance: 86.7
click at [424, 255] on div "Janela de atendimento Grade de atendimento Capacidade Transportadoras Veículos …" at bounding box center [647, 296] width 1295 height 592
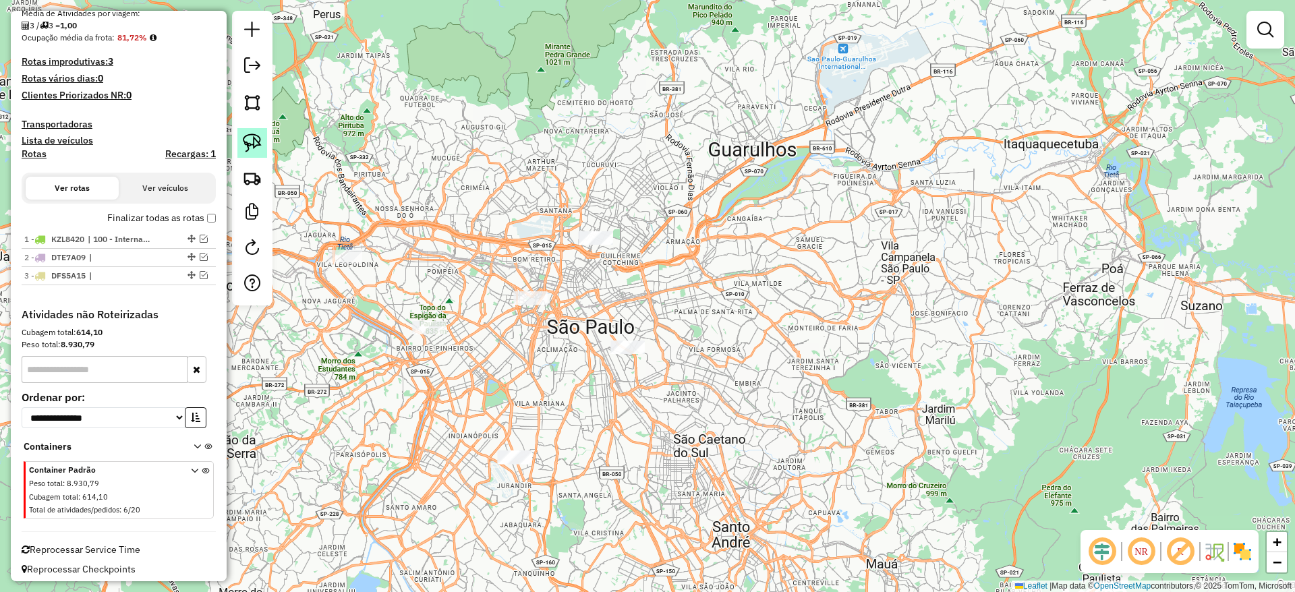
click at [247, 144] on img at bounding box center [252, 143] width 19 height 19
drag, startPoint x: 569, startPoint y: 206, endPoint x: 631, endPoint y: 266, distance: 85.8
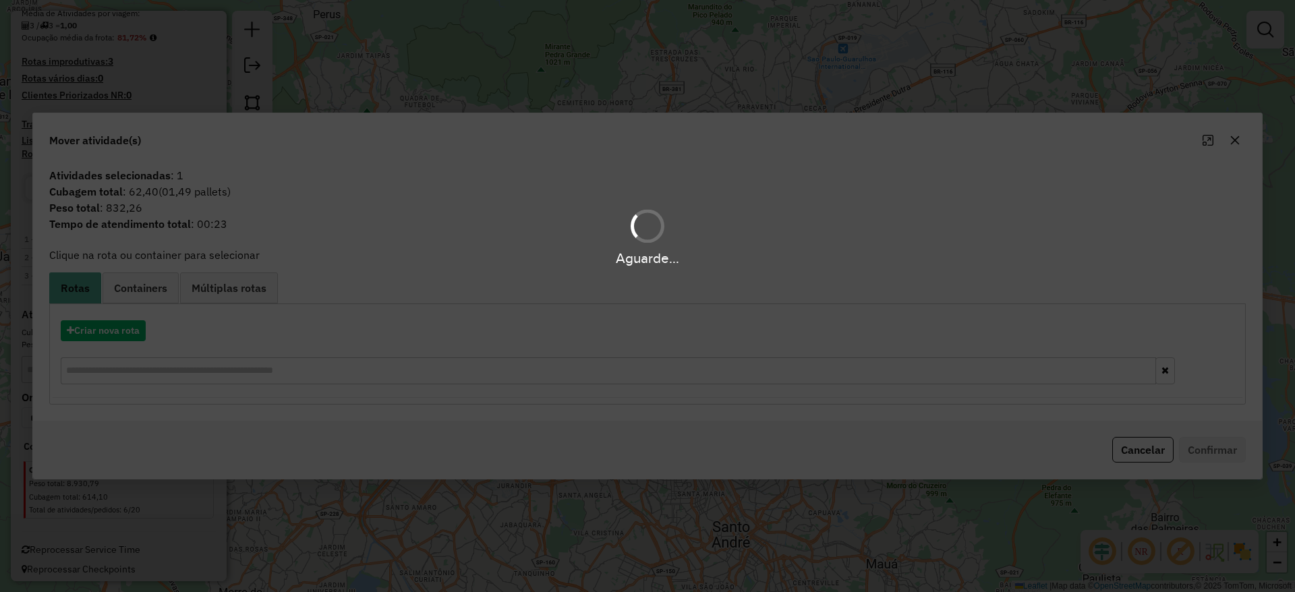
click at [1239, 144] on div "Aguarde..." at bounding box center [647, 296] width 1295 height 592
click at [1238, 143] on div "Aguarde..." at bounding box center [647, 296] width 1295 height 592
click at [1236, 140] on div "Aguarde..." at bounding box center [647, 296] width 1295 height 592
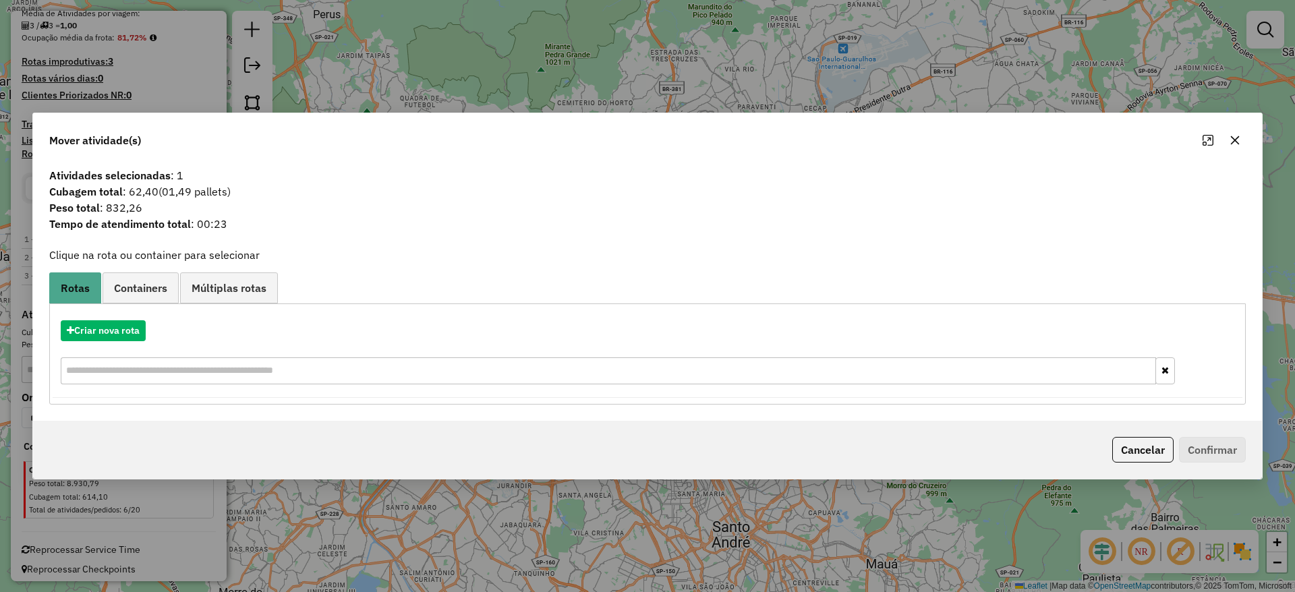
click at [1236, 140] on icon "button" at bounding box center [1235, 140] width 9 height 9
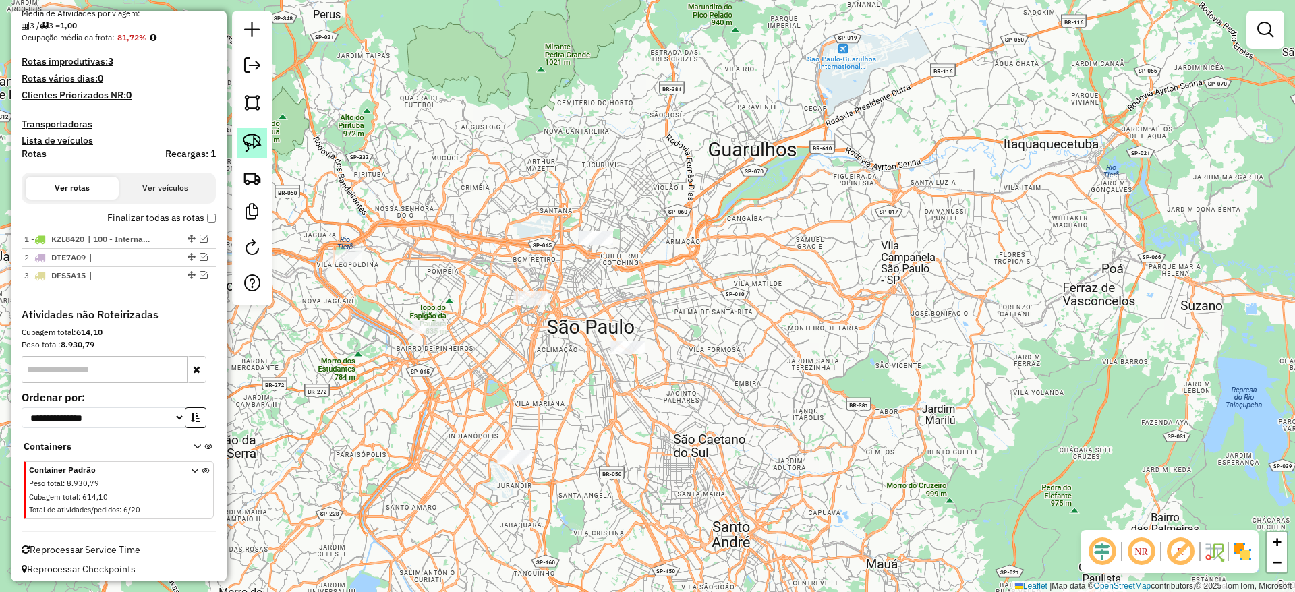
click at [262, 138] on link at bounding box center [252, 143] width 30 height 30
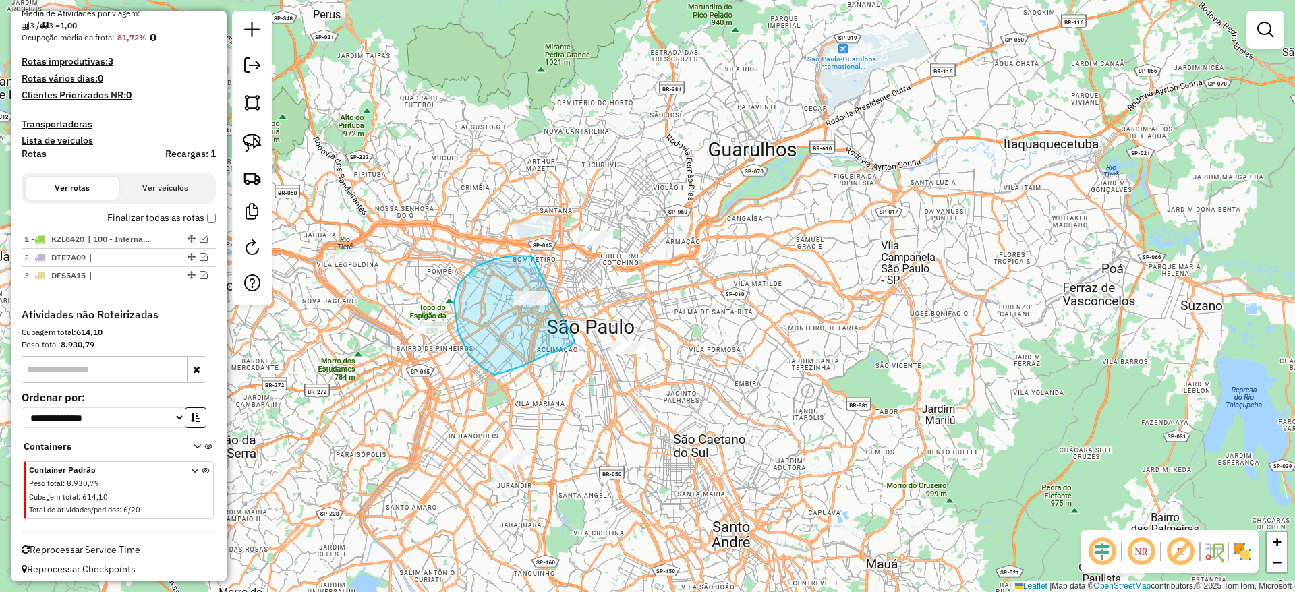
drag, startPoint x: 514, startPoint y: 256, endPoint x: 571, endPoint y: 338, distance: 100.3
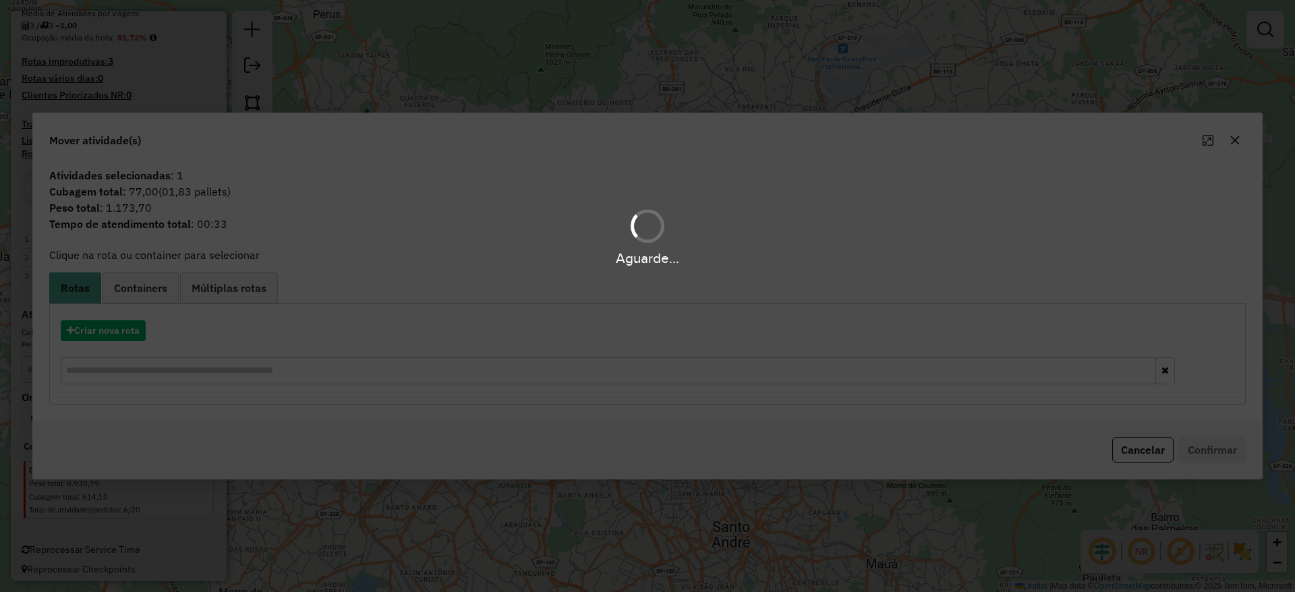
click at [1233, 146] on div "Aguarde..." at bounding box center [647, 296] width 1295 height 592
click at [1233, 142] on div "Aguarde..." at bounding box center [647, 296] width 1295 height 592
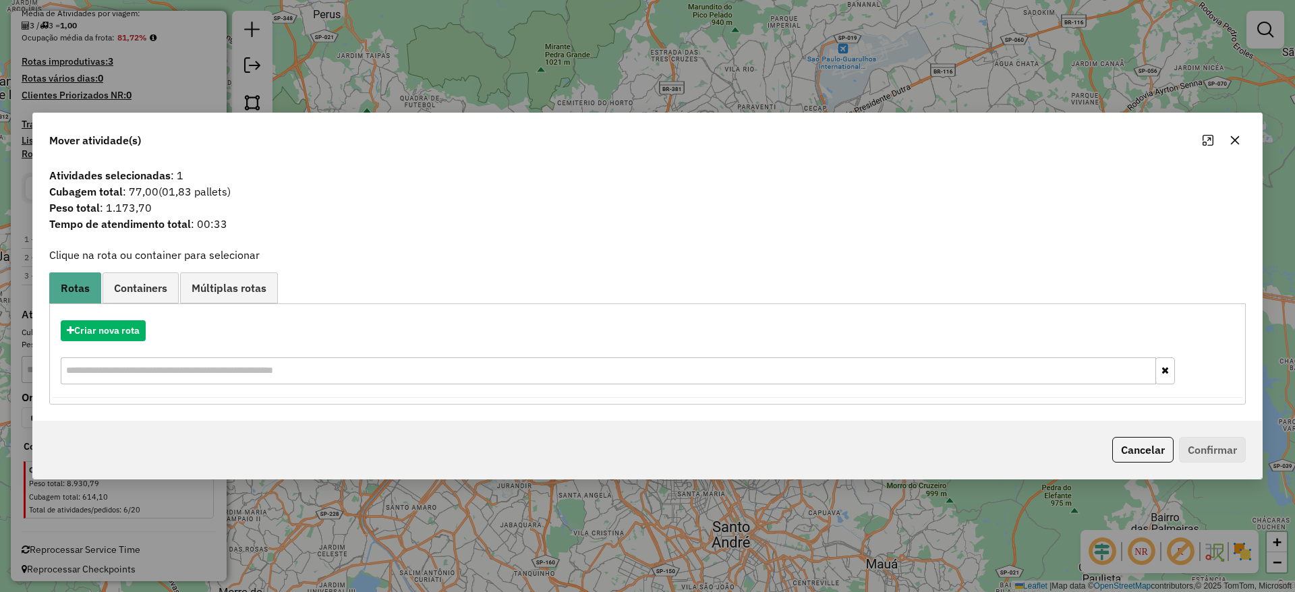
click at [1233, 142] on icon "button" at bounding box center [1235, 140] width 9 height 9
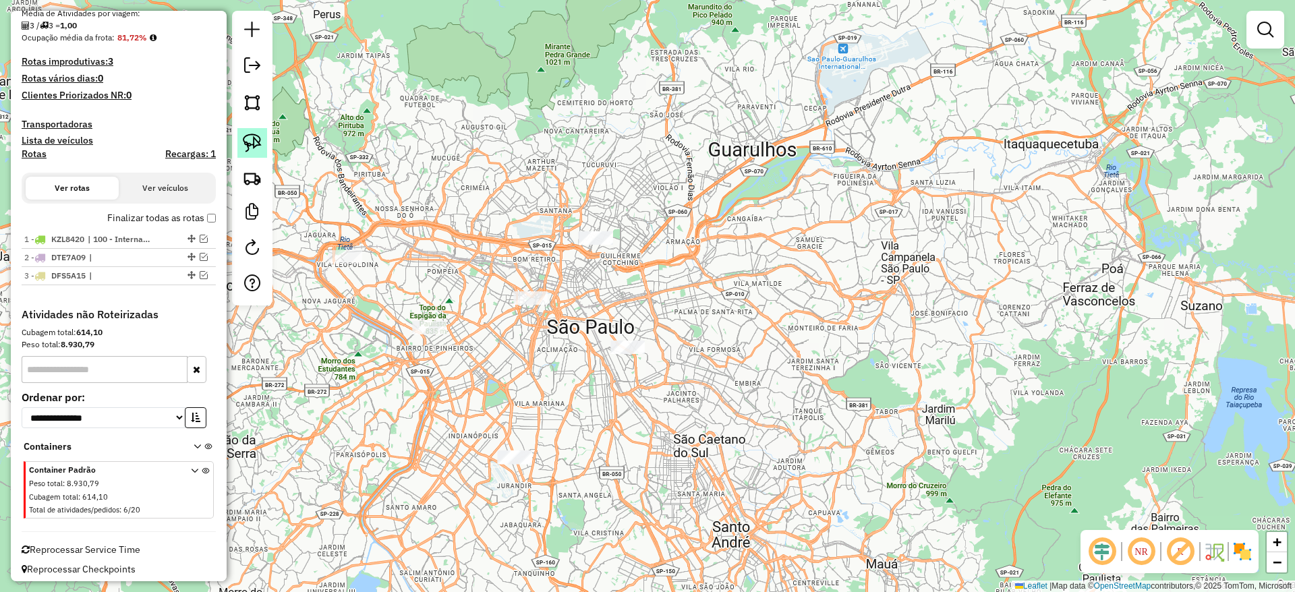
click at [257, 141] on img at bounding box center [252, 143] width 19 height 19
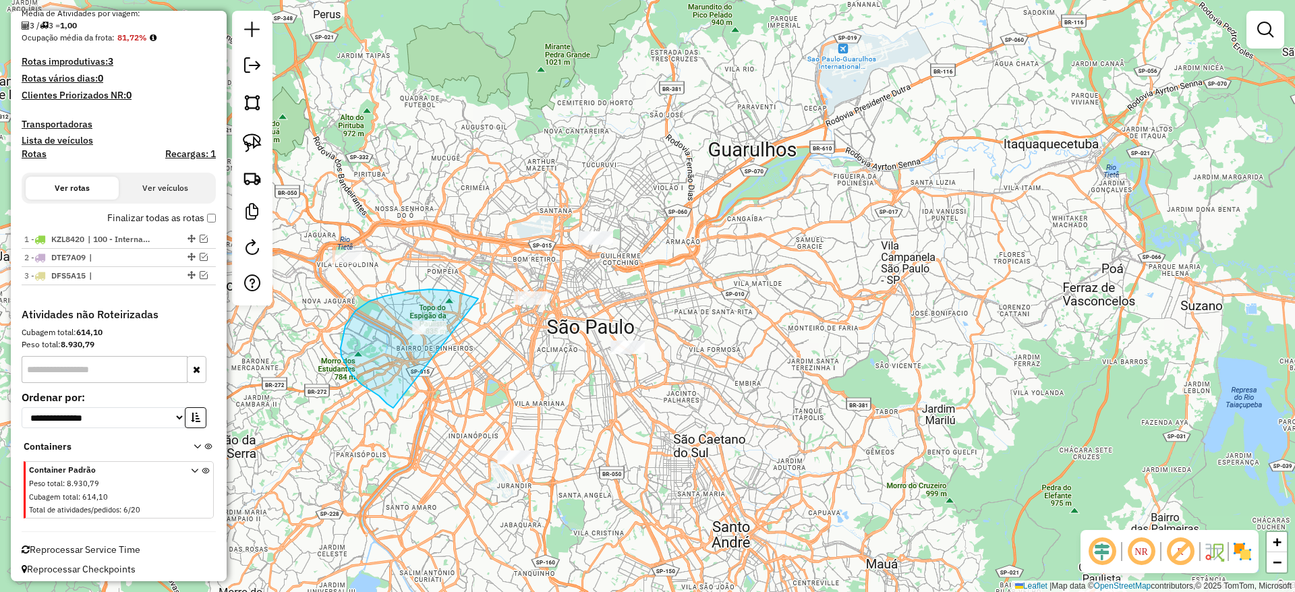
drag, startPoint x: 453, startPoint y: 291, endPoint x: 394, endPoint y: 409, distance: 131.8
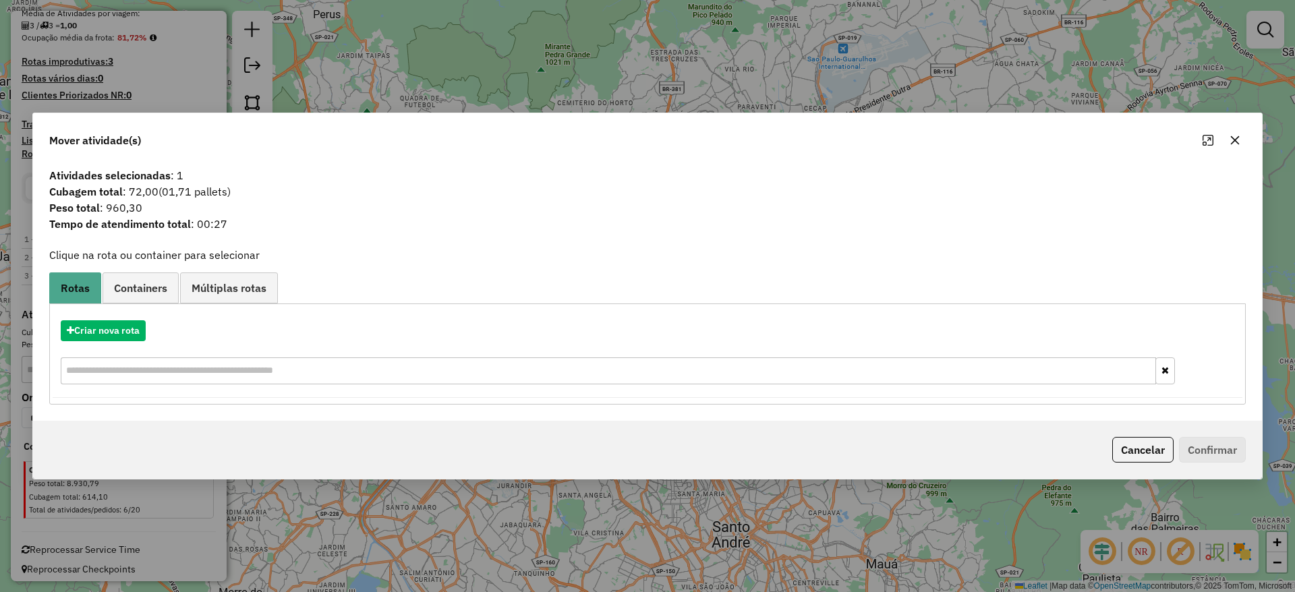
click at [1242, 138] on button "button" at bounding box center [1235, 140] width 22 height 22
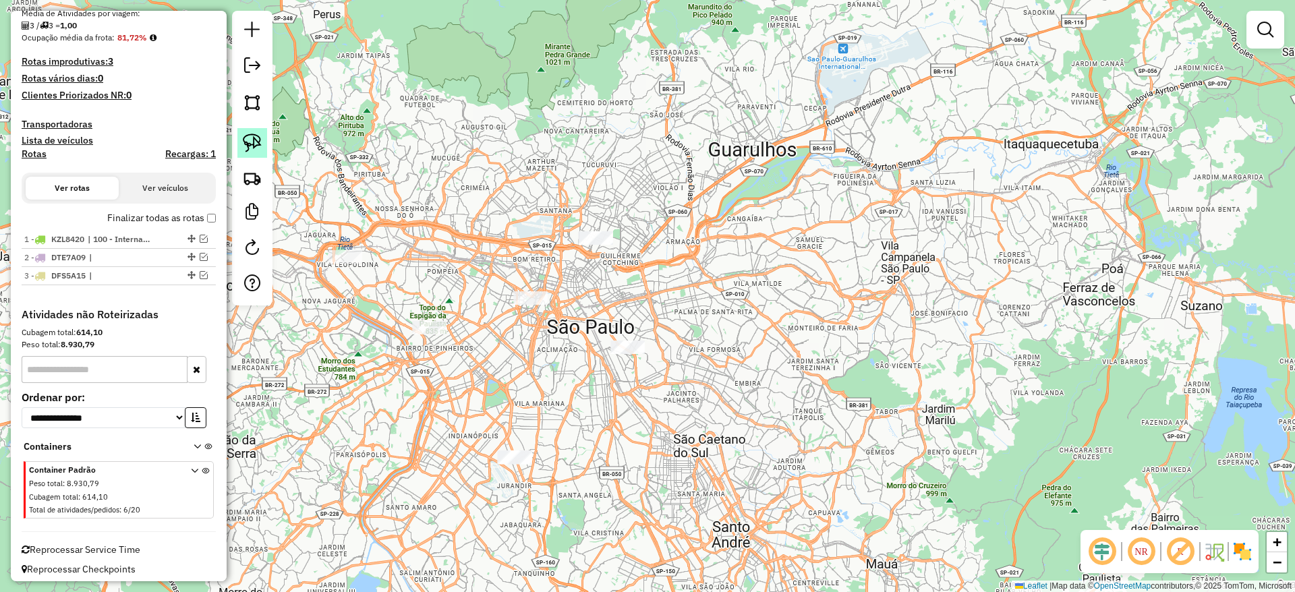
click at [255, 144] on img at bounding box center [252, 143] width 19 height 19
drag, startPoint x: 531, startPoint y: 411, endPoint x: 521, endPoint y: 512, distance: 101.7
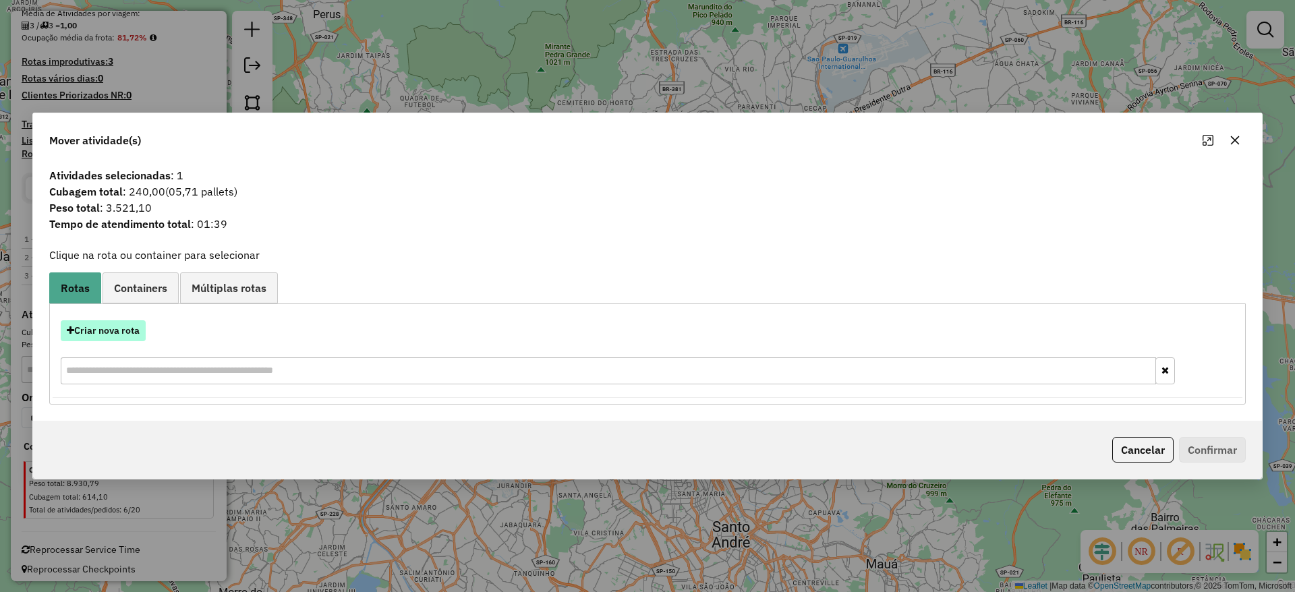
click at [130, 326] on button "Criar nova rota" at bounding box center [103, 330] width 85 height 21
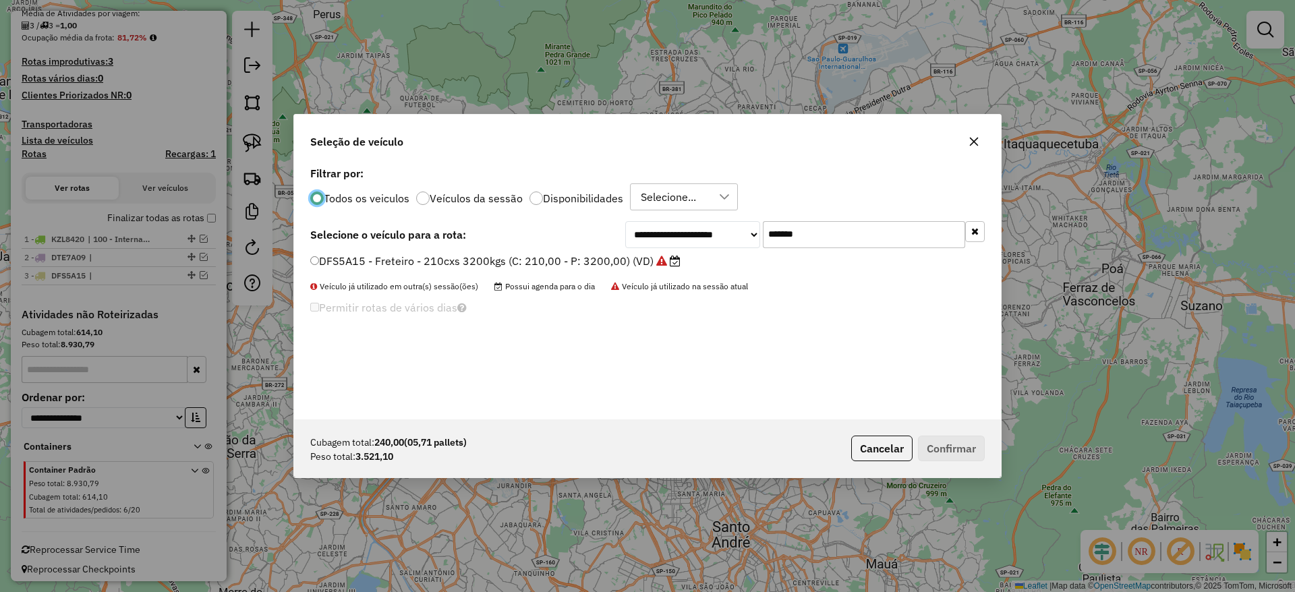
scroll to position [7, 4]
drag, startPoint x: 838, startPoint y: 237, endPoint x: 544, endPoint y: 256, distance: 294.7
click at [578, 245] on div "**********" at bounding box center [647, 234] width 674 height 27
paste input "text"
type input "*******"
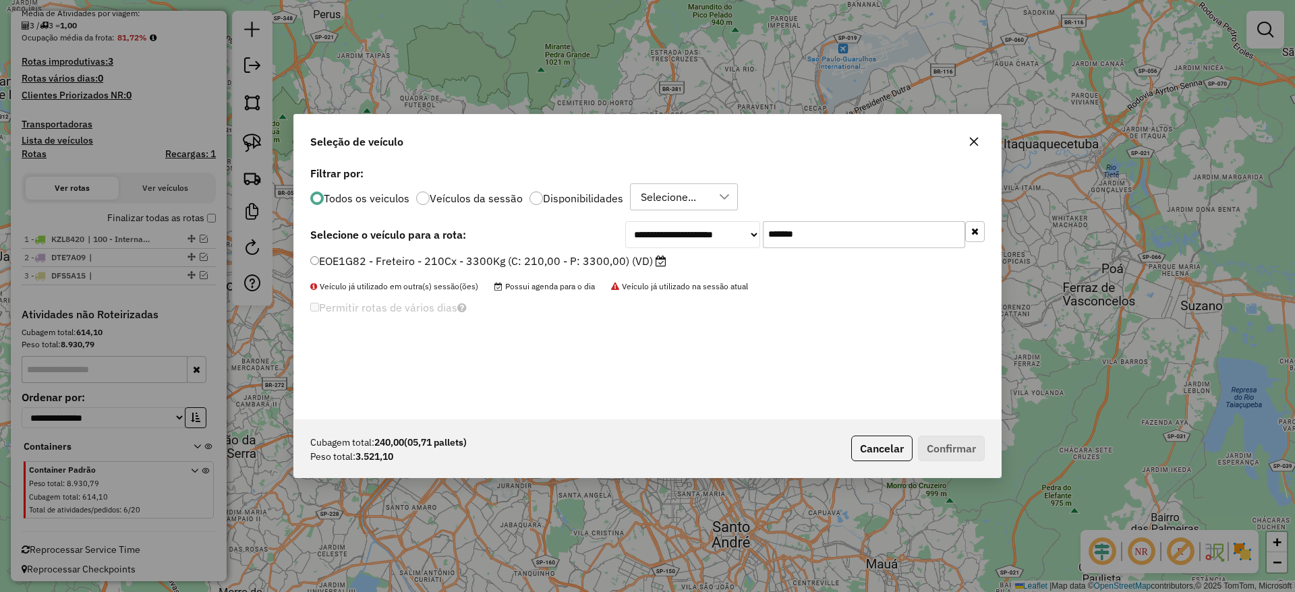
click at [527, 258] on label "EOE1G82 - Freteiro - 210Cx - 3300Kg (C: 210,00 - P: 3300,00) (VD)" at bounding box center [488, 261] width 356 height 16
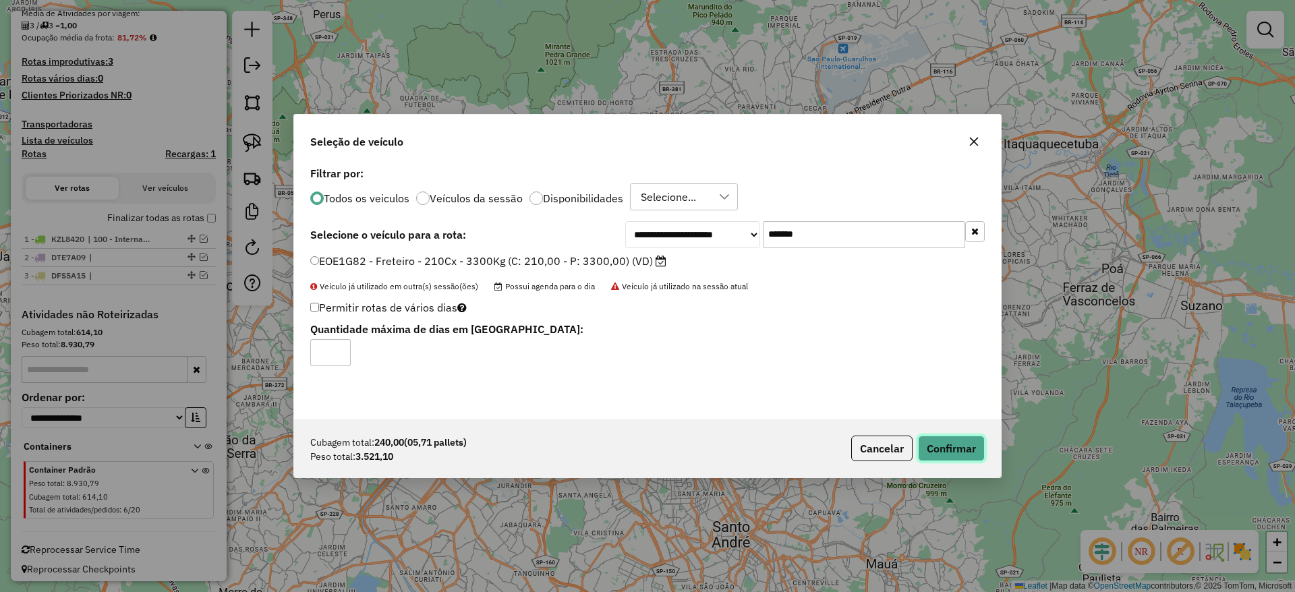
click at [942, 445] on button "Confirmar" at bounding box center [951, 449] width 67 height 26
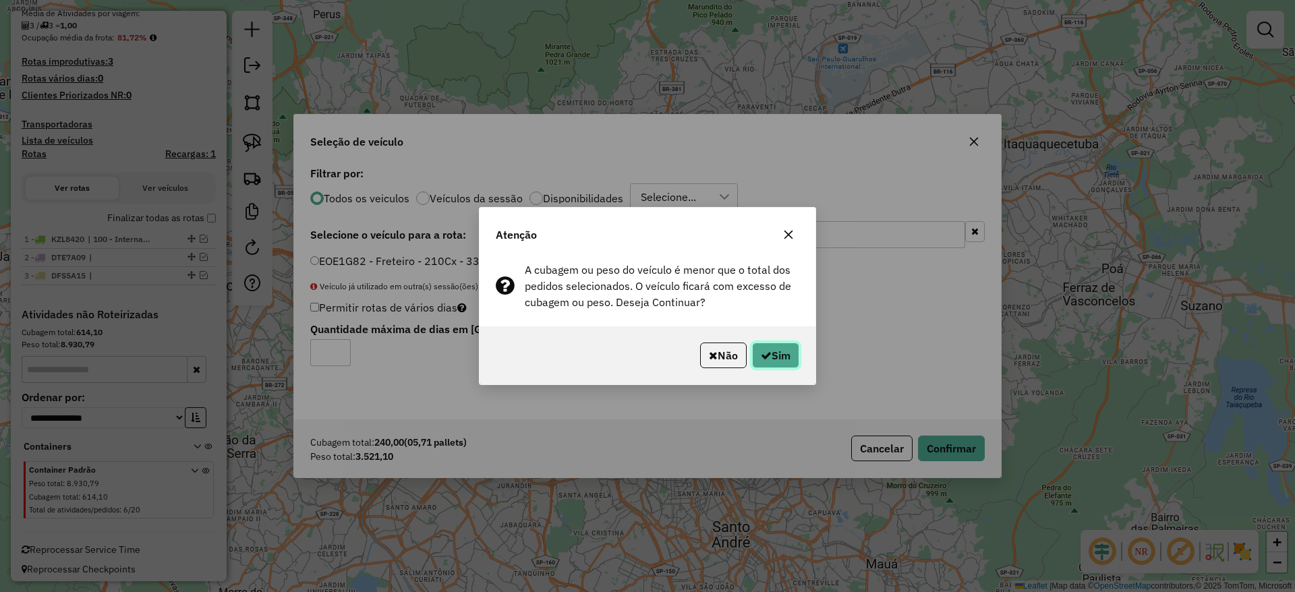
click at [785, 344] on button "Sim" at bounding box center [775, 356] width 47 height 26
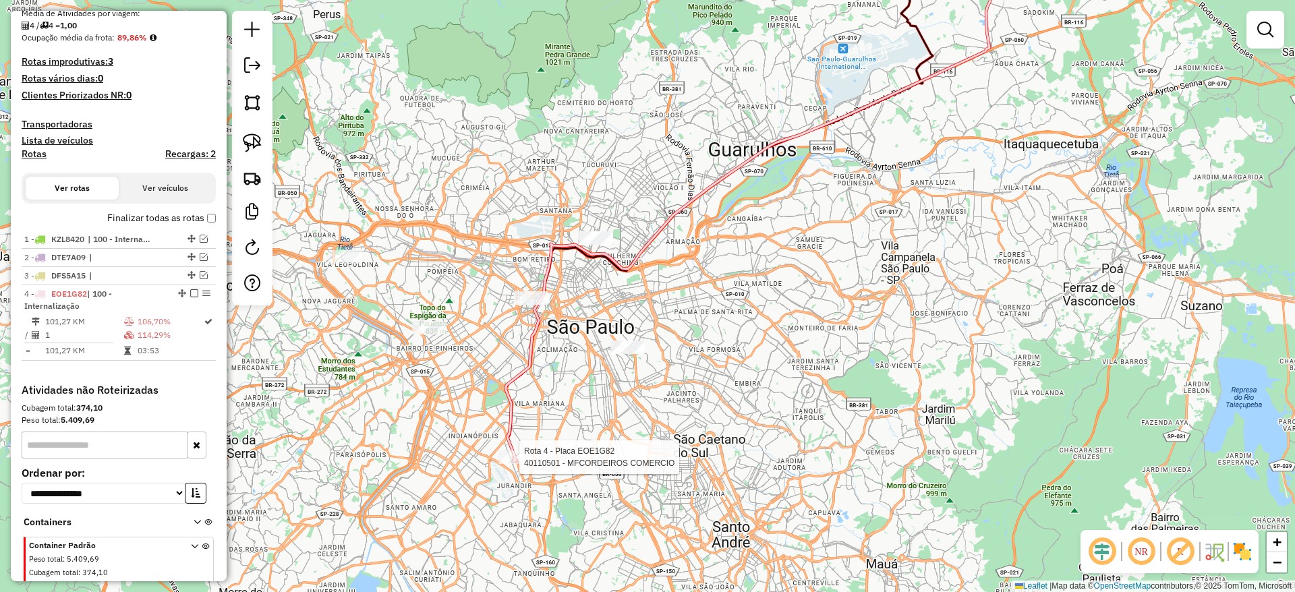
select select "**********"
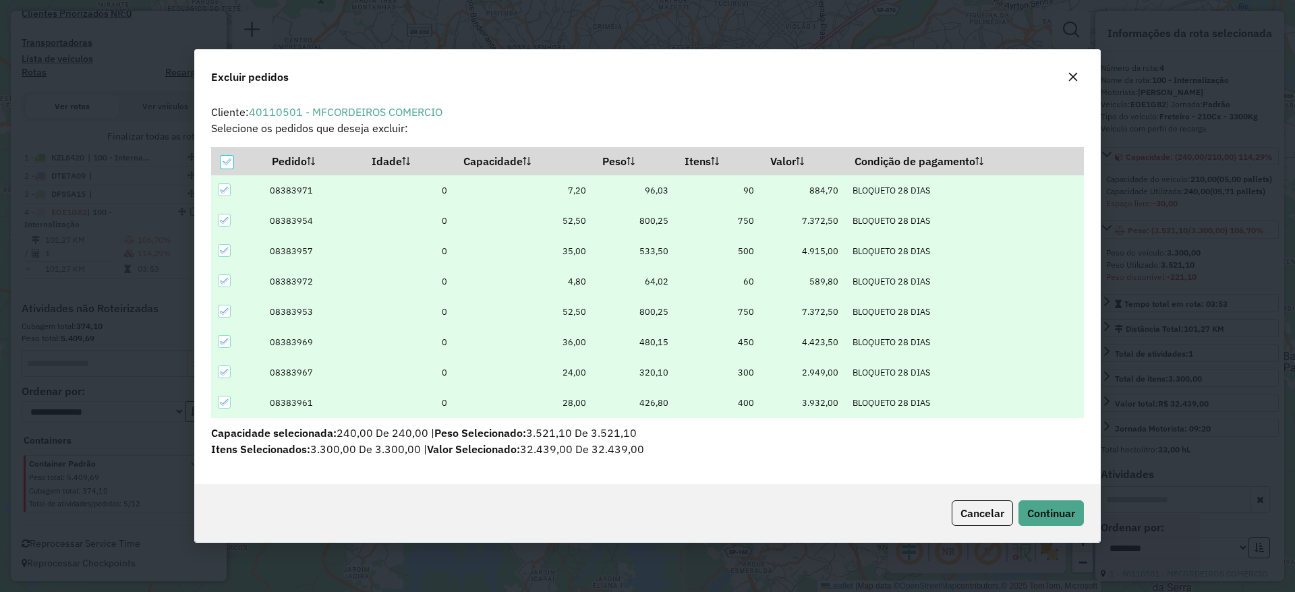
scroll to position [0, 0]
click at [223, 159] on icon at bounding box center [226, 161] width 9 height 9
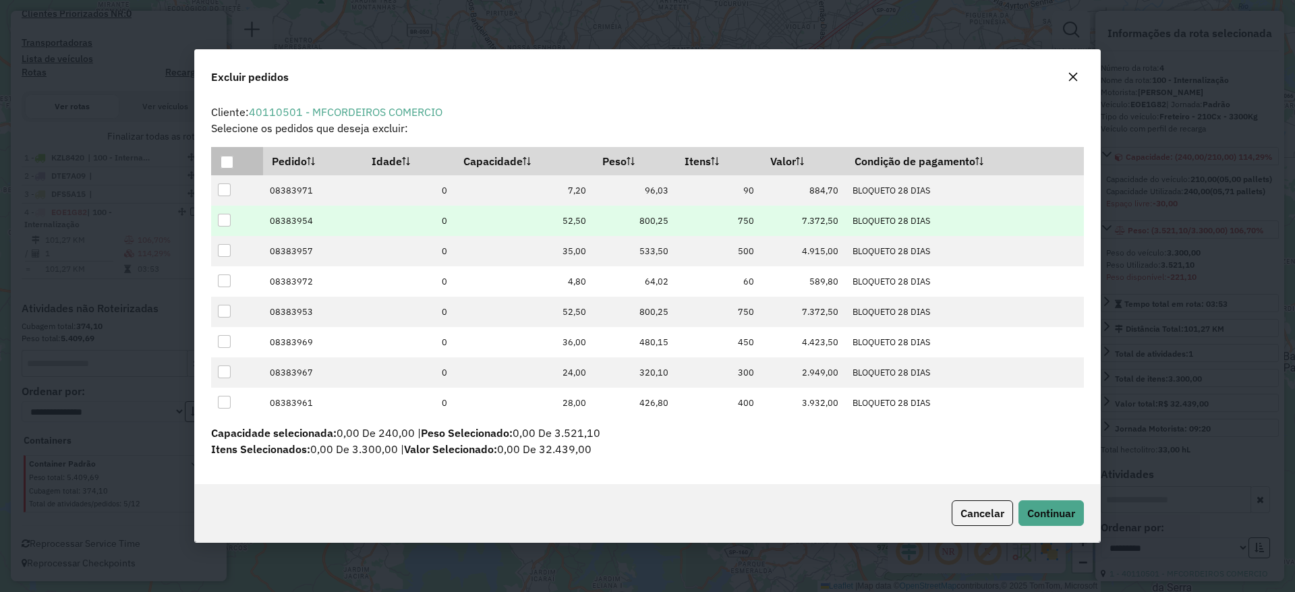
click at [219, 217] on div at bounding box center [224, 220] width 13 height 13
click at [1050, 506] on span "Continuar" at bounding box center [1051, 512] width 48 height 13
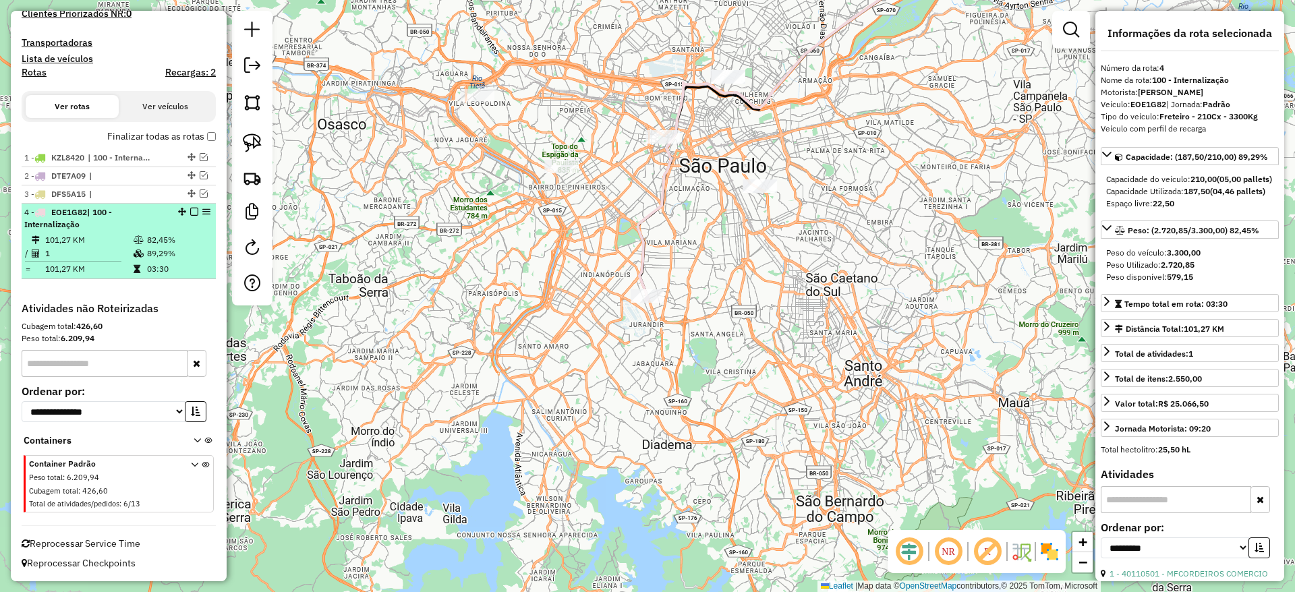
click at [190, 210] on em at bounding box center [194, 212] width 8 height 8
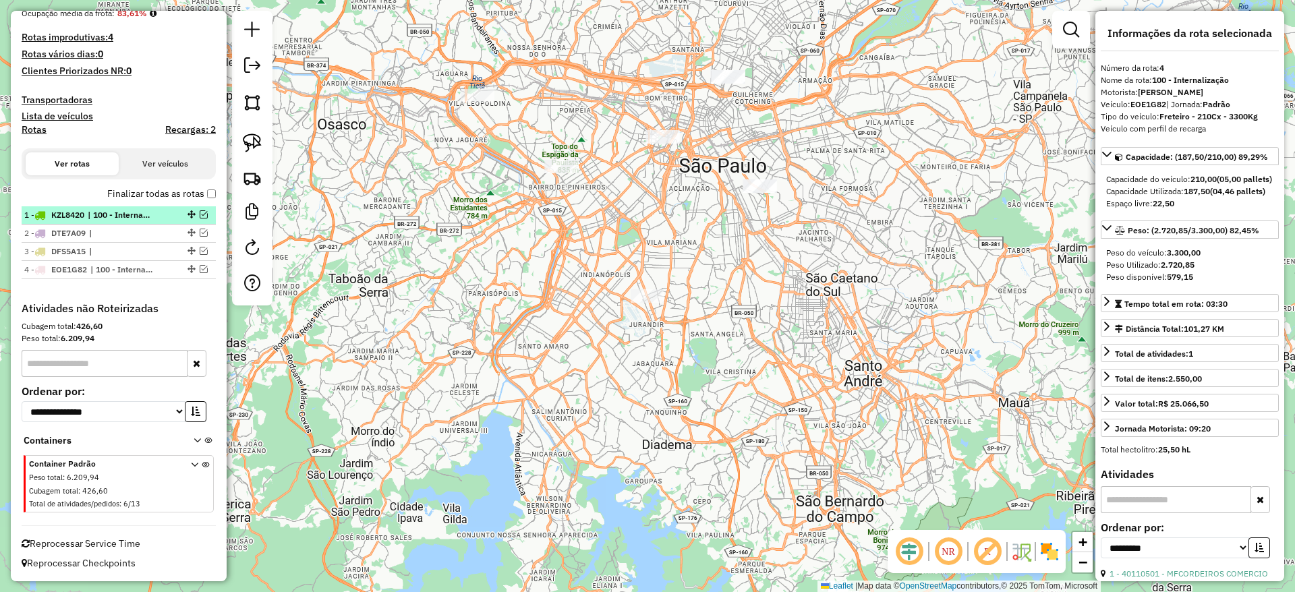
scroll to position [348, 0]
drag, startPoint x: 487, startPoint y: 268, endPoint x: 496, endPoint y: 339, distance: 71.4
click at [513, 367] on div "Janela de atendimento Grade de atendimento Capacidade Transportadoras Veículos …" at bounding box center [647, 296] width 1295 height 592
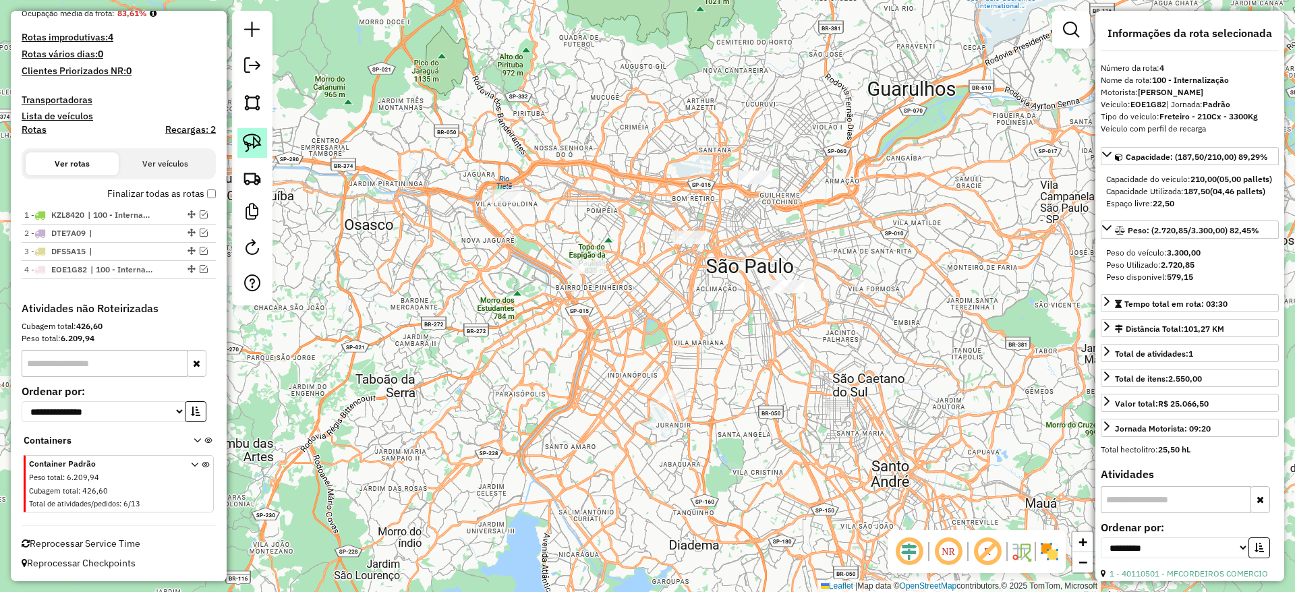
click at [257, 138] on img at bounding box center [252, 143] width 19 height 19
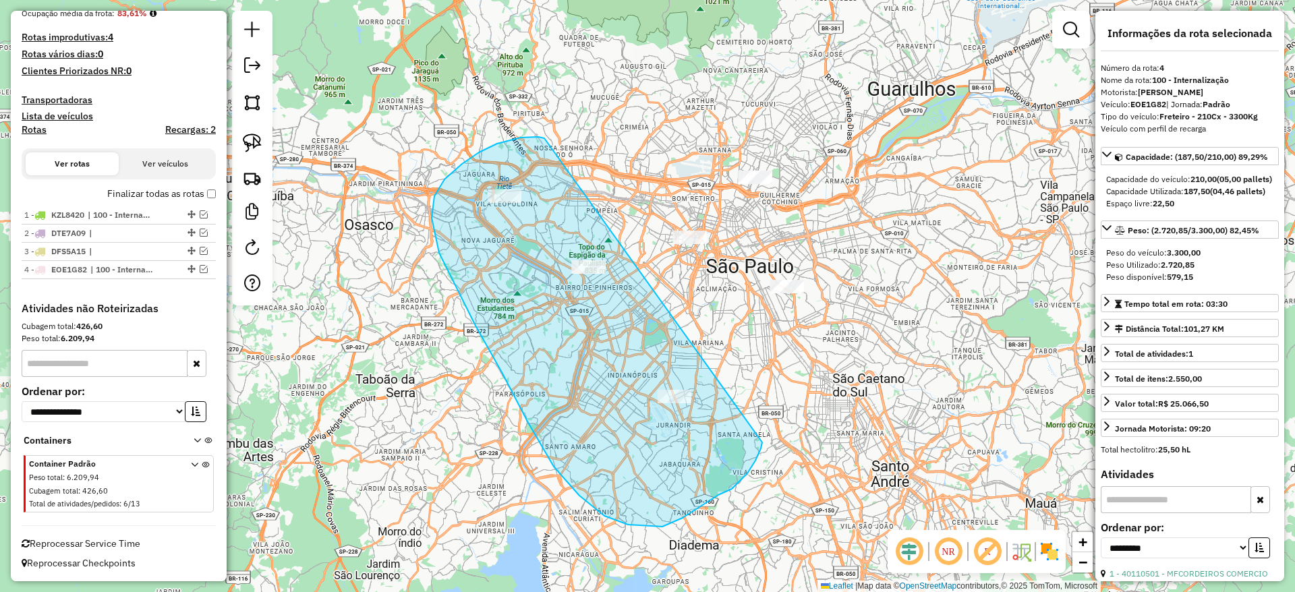
drag, startPoint x: 521, startPoint y: 138, endPoint x: 762, endPoint y: 442, distance: 388.9
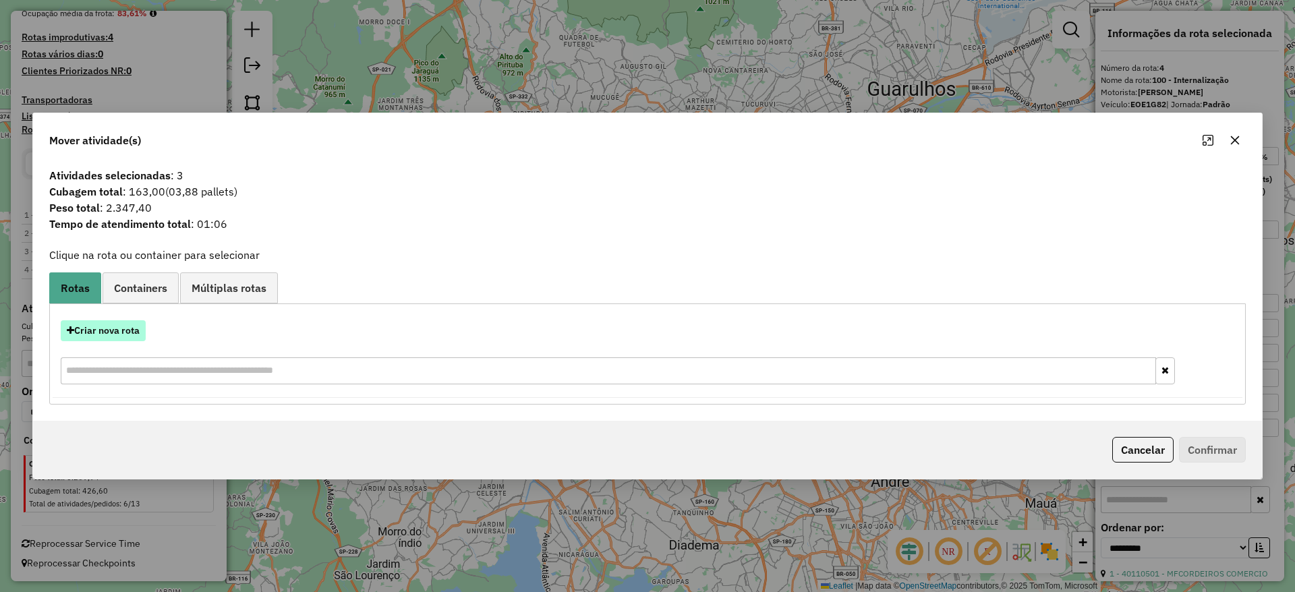
click at [129, 323] on button "Criar nova rota" at bounding box center [103, 330] width 85 height 21
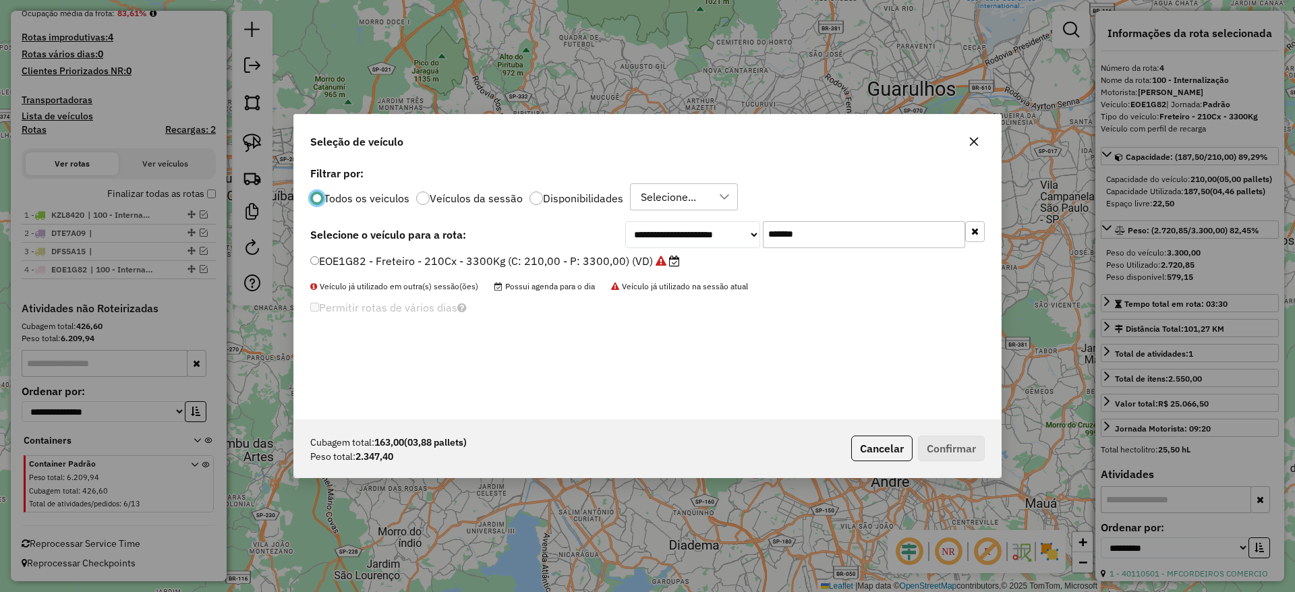
scroll to position [7, 4]
drag, startPoint x: 818, startPoint y: 235, endPoint x: 701, endPoint y: 251, distance: 118.4
click at [701, 251] on div "**********" at bounding box center [647, 291] width 707 height 256
paste input "text"
type input "*******"
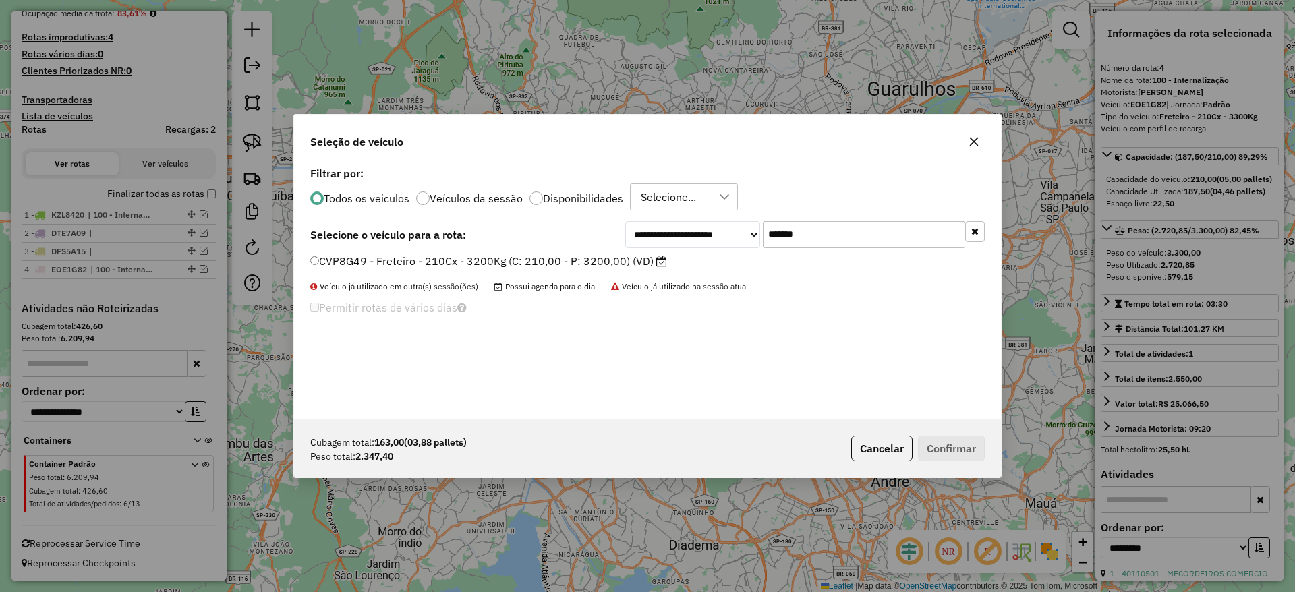
click at [480, 256] on label "CVP8G49 - Freteiro - 210Cx - 3200Kg (C: 210,00 - P: 3200,00) (VD)" at bounding box center [488, 261] width 357 height 16
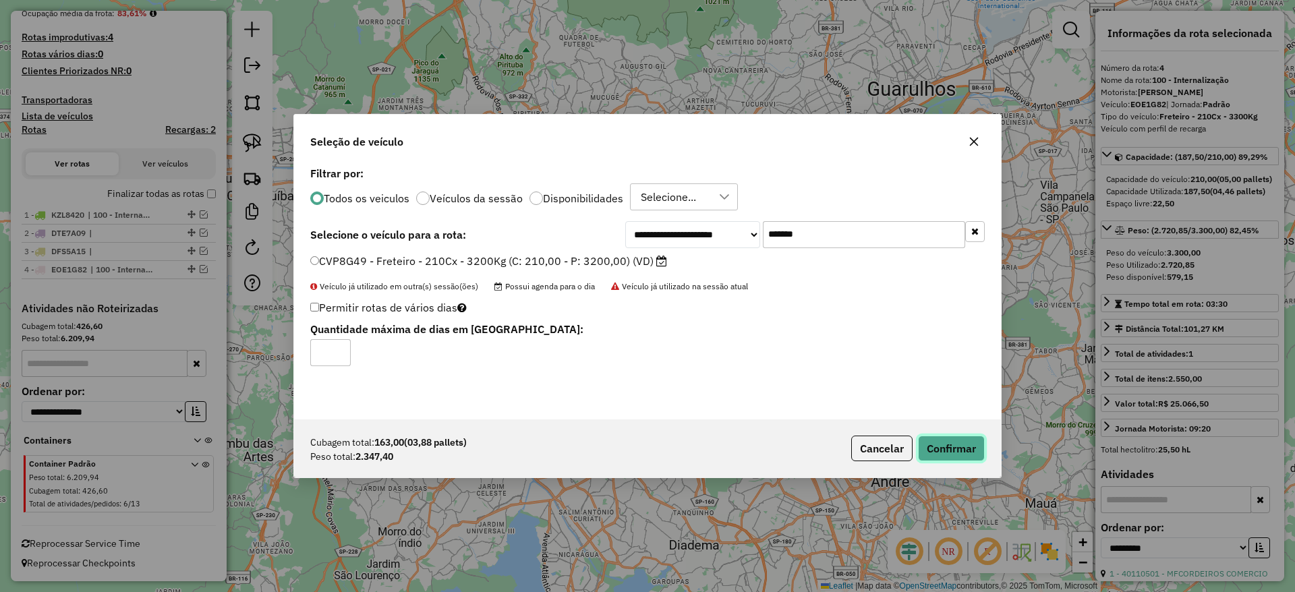
click at [929, 443] on button "Confirmar" at bounding box center [951, 449] width 67 height 26
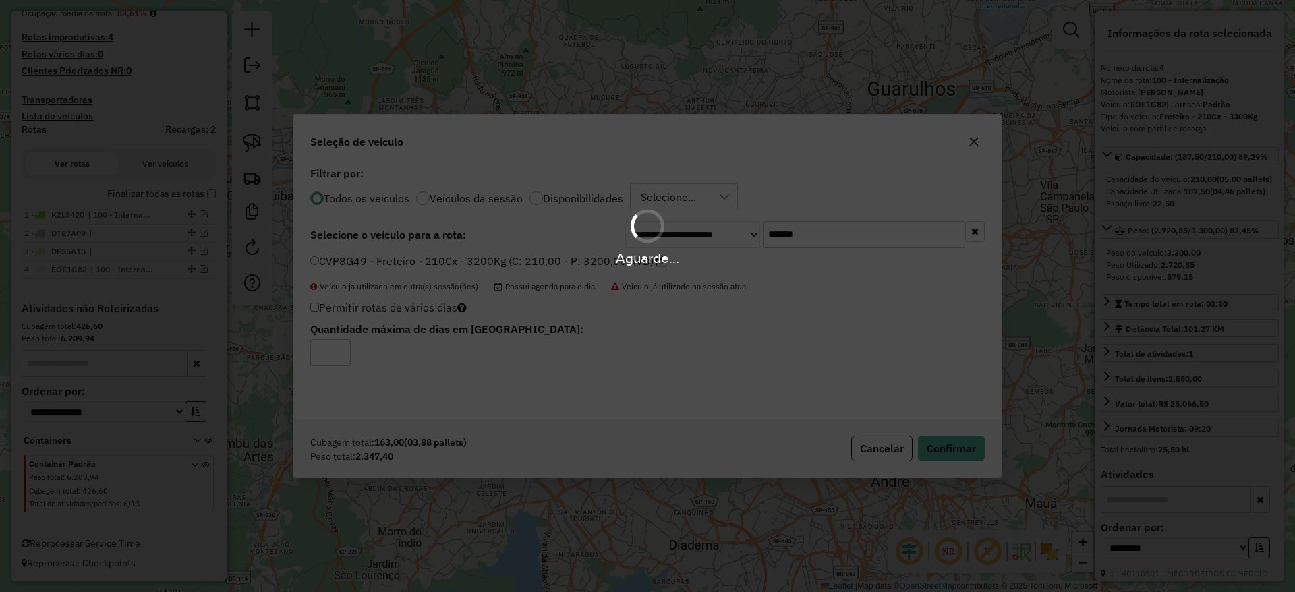
scroll to position [424, 0]
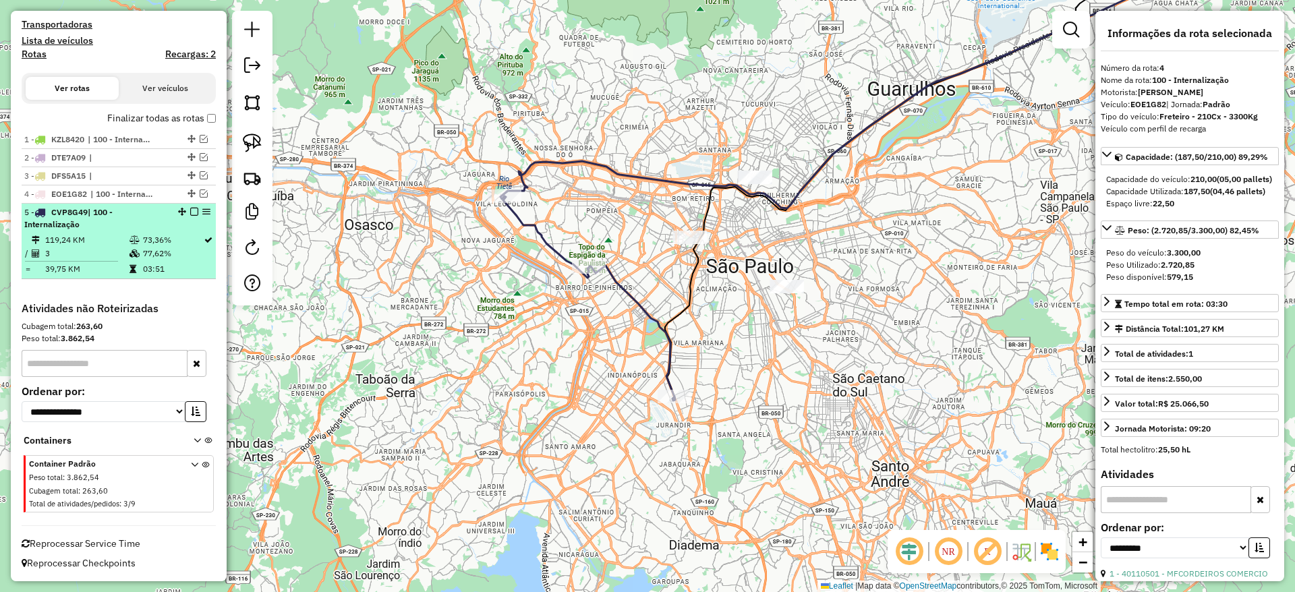
click at [193, 210] on em at bounding box center [194, 212] width 8 height 8
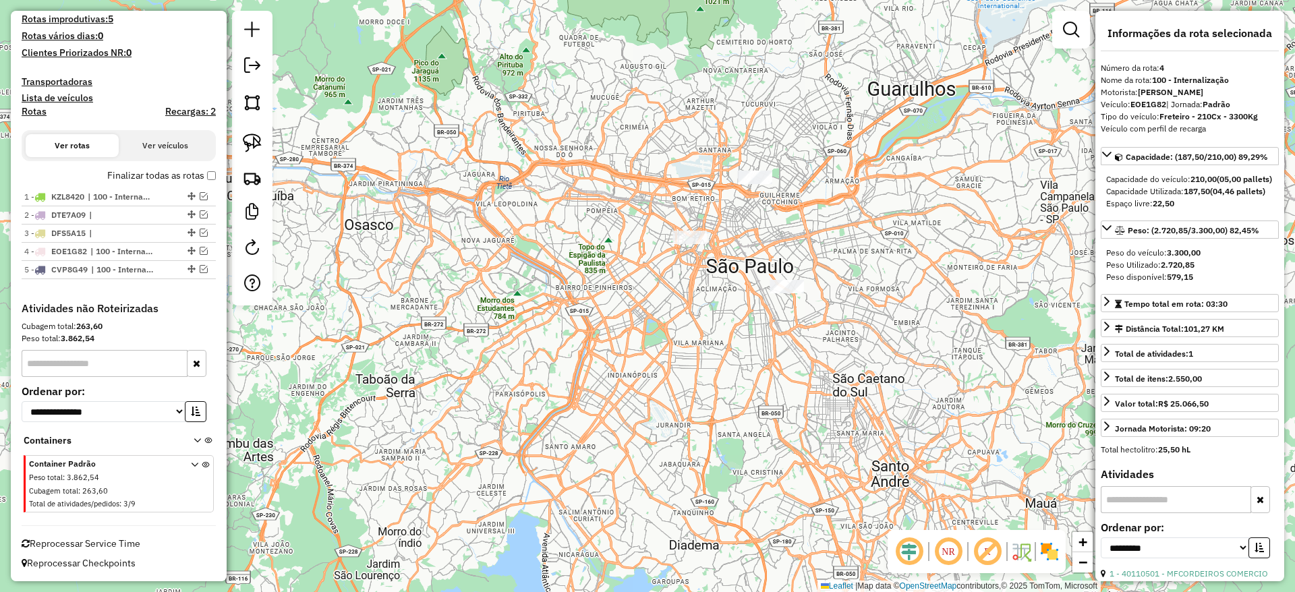
scroll to position [366, 0]
click at [267, 134] on div at bounding box center [252, 158] width 40 height 295
click at [256, 138] on img at bounding box center [252, 143] width 19 height 19
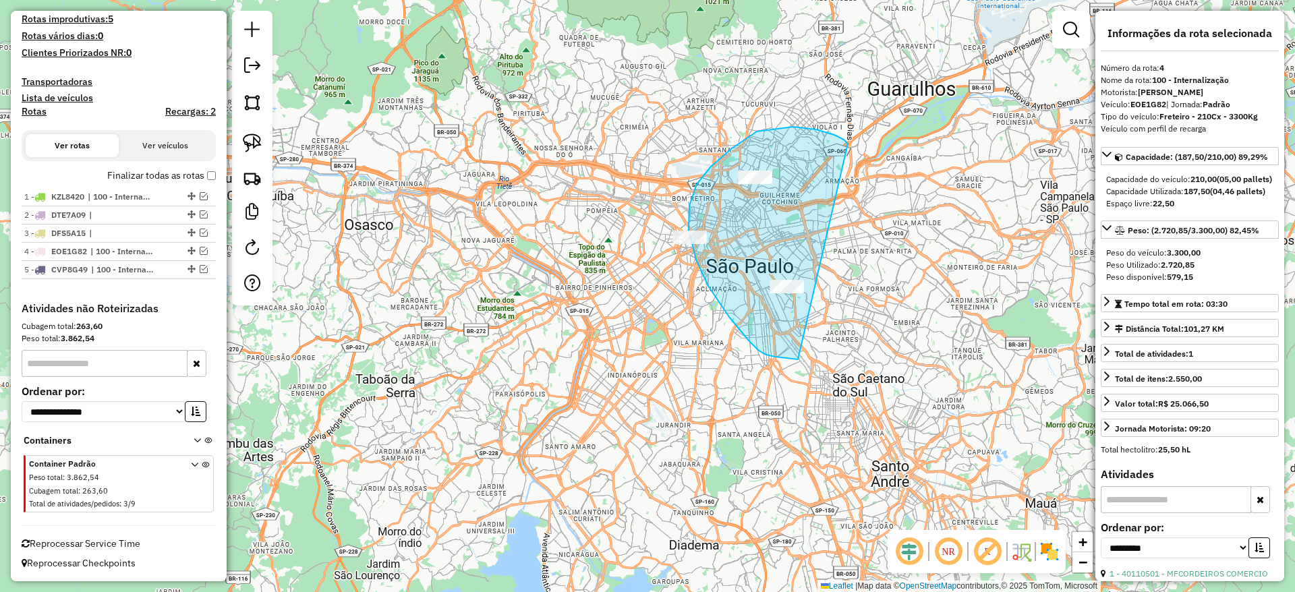
drag, startPoint x: 757, startPoint y: 132, endPoint x: 820, endPoint y: 365, distance: 241.8
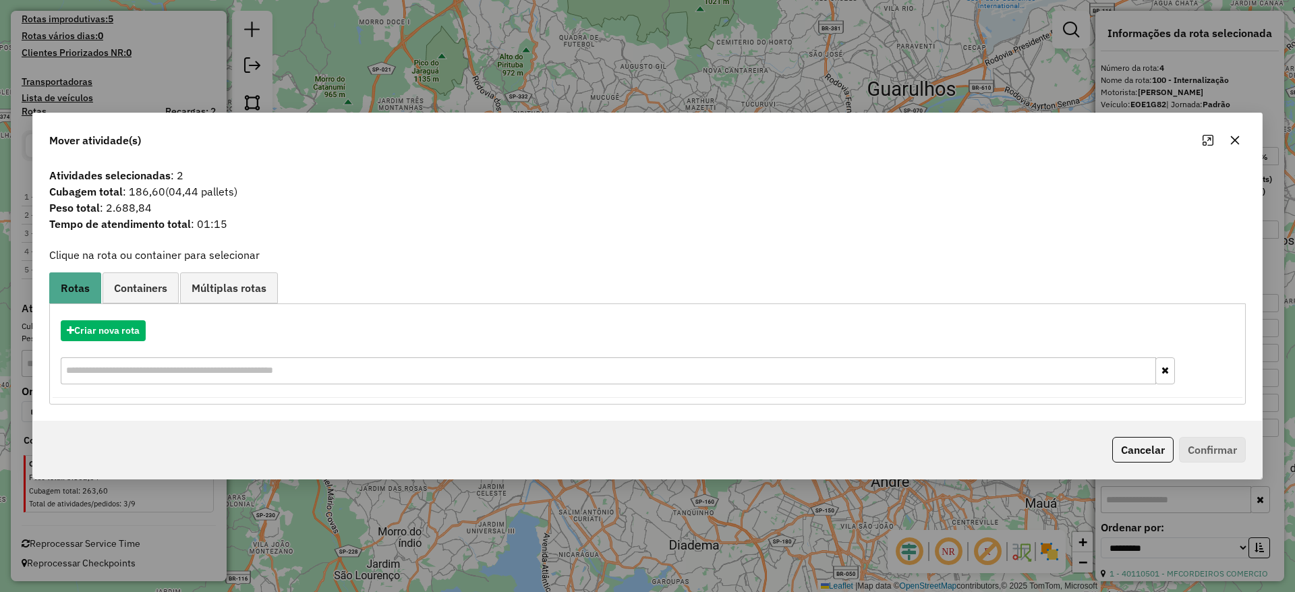
click at [1245, 134] on div at bounding box center [1221, 140] width 49 height 22
click at [1230, 142] on icon "button" at bounding box center [1234, 140] width 11 height 11
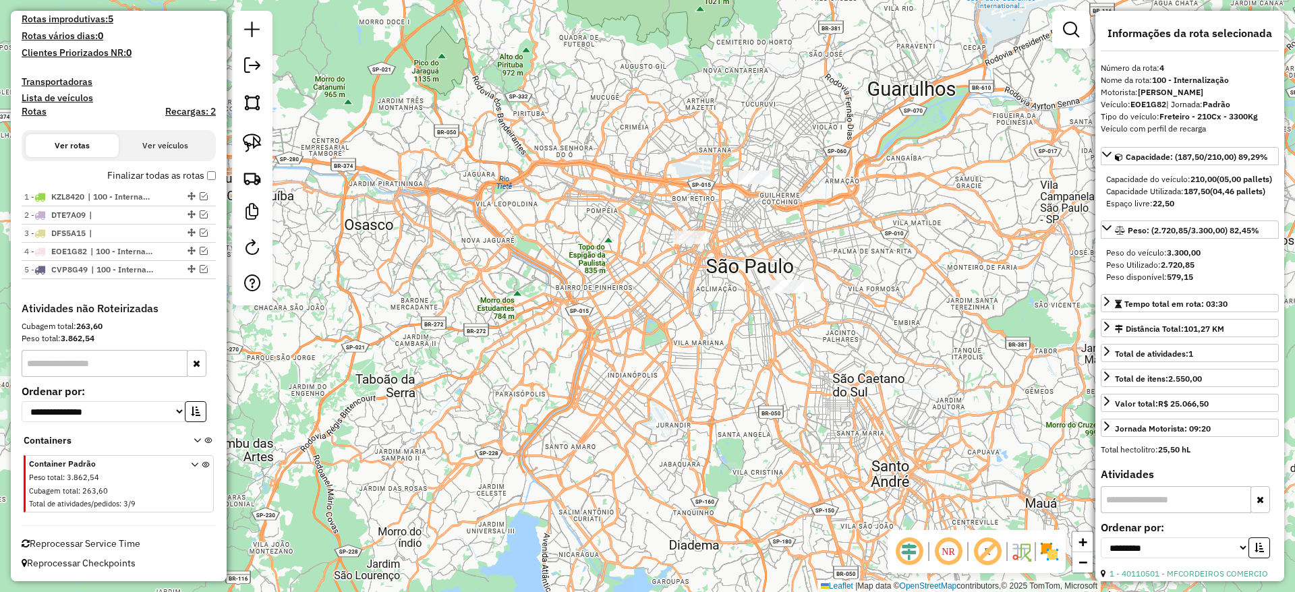
click at [232, 132] on div at bounding box center [252, 158] width 40 height 295
drag, startPoint x: 289, startPoint y: 146, endPoint x: 256, endPoint y: 146, distance: 33.7
click at [283, 146] on div "Janela de atendimento Grade de atendimento Capacidade Transportadoras Veículos …" at bounding box center [647, 296] width 1295 height 592
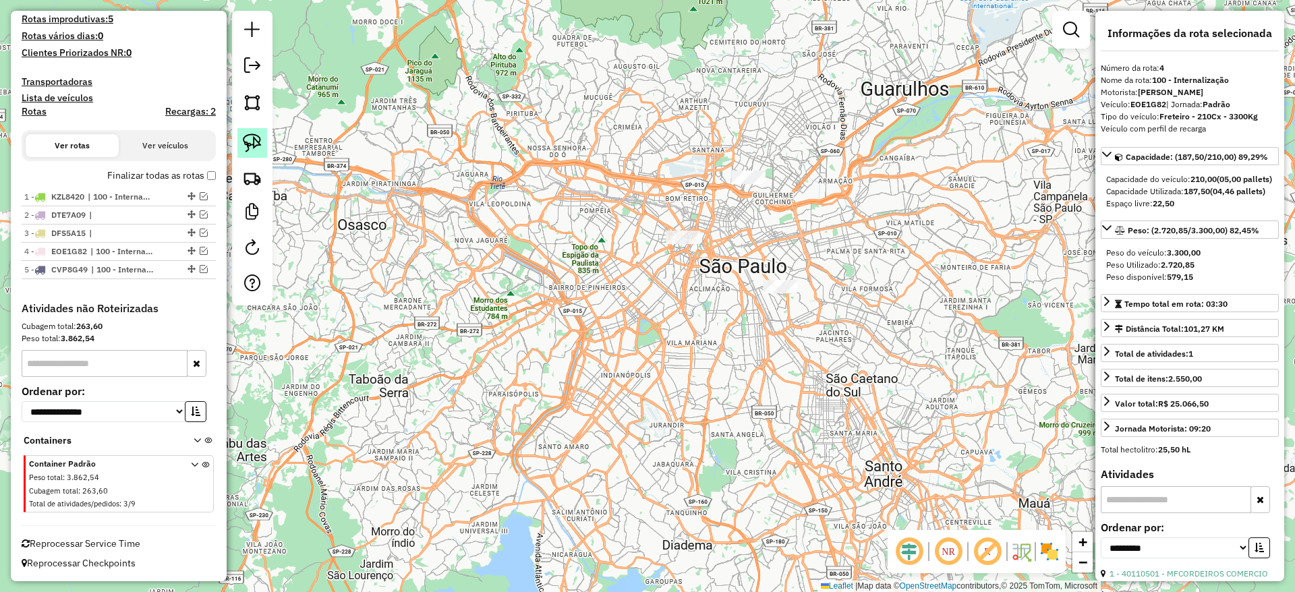
click at [241, 144] on link at bounding box center [252, 143] width 30 height 30
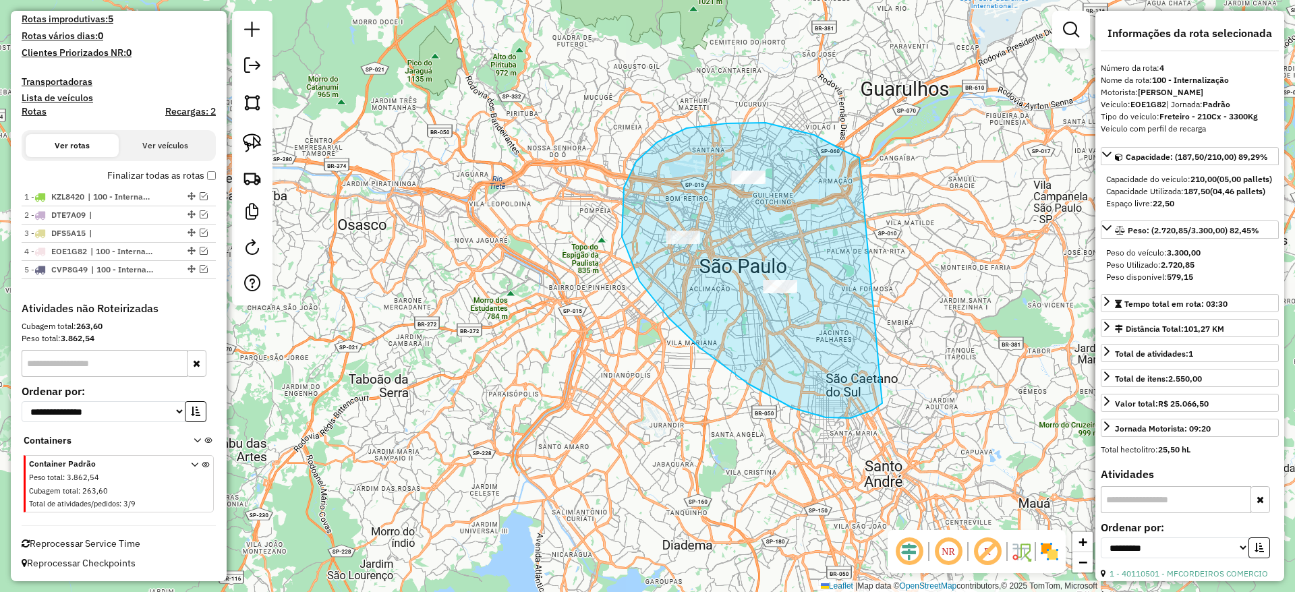
drag, startPoint x: 826, startPoint y: 141, endPoint x: 883, endPoint y: 397, distance: 262.5
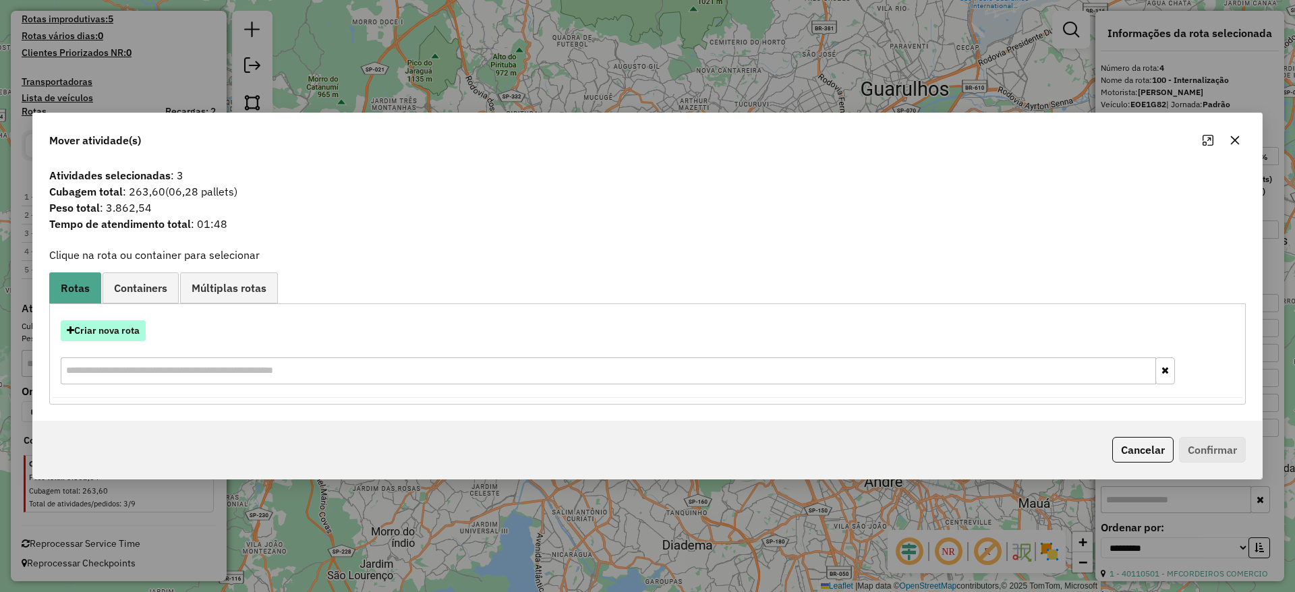
click at [138, 321] on button "Criar nova rota" at bounding box center [103, 330] width 85 height 21
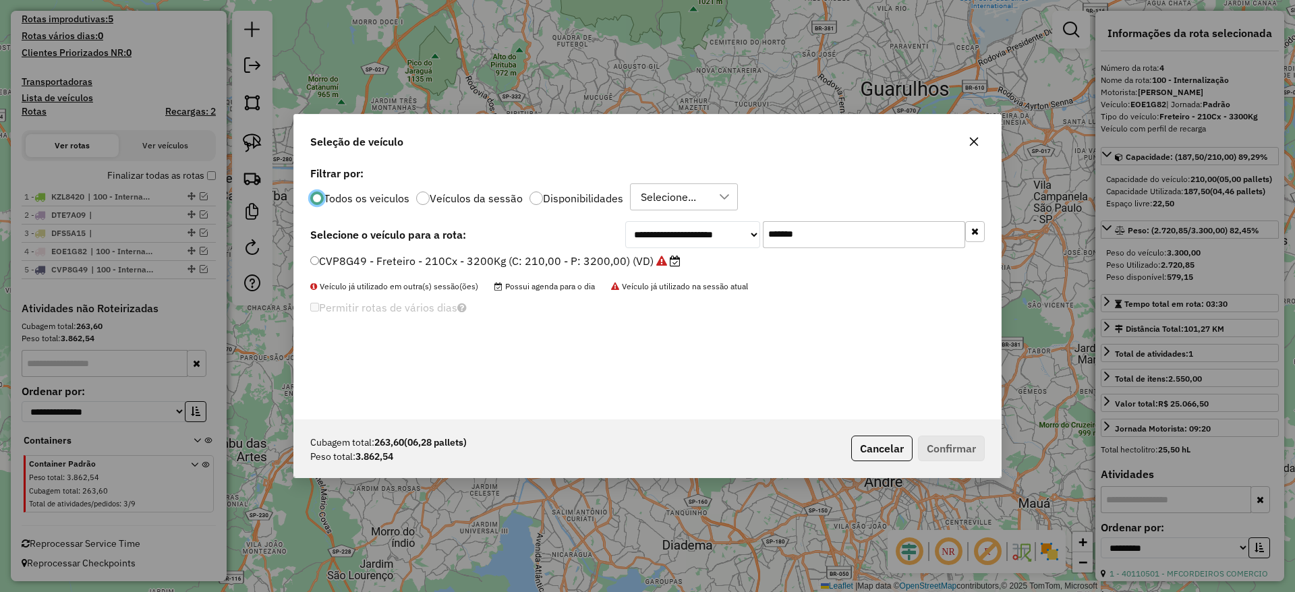
scroll to position [7, 4]
drag, startPoint x: 819, startPoint y: 233, endPoint x: 504, endPoint y: 250, distance: 316.1
click at [554, 248] on div "**********" at bounding box center [647, 291] width 707 height 256
paste input "text"
type input "*******"
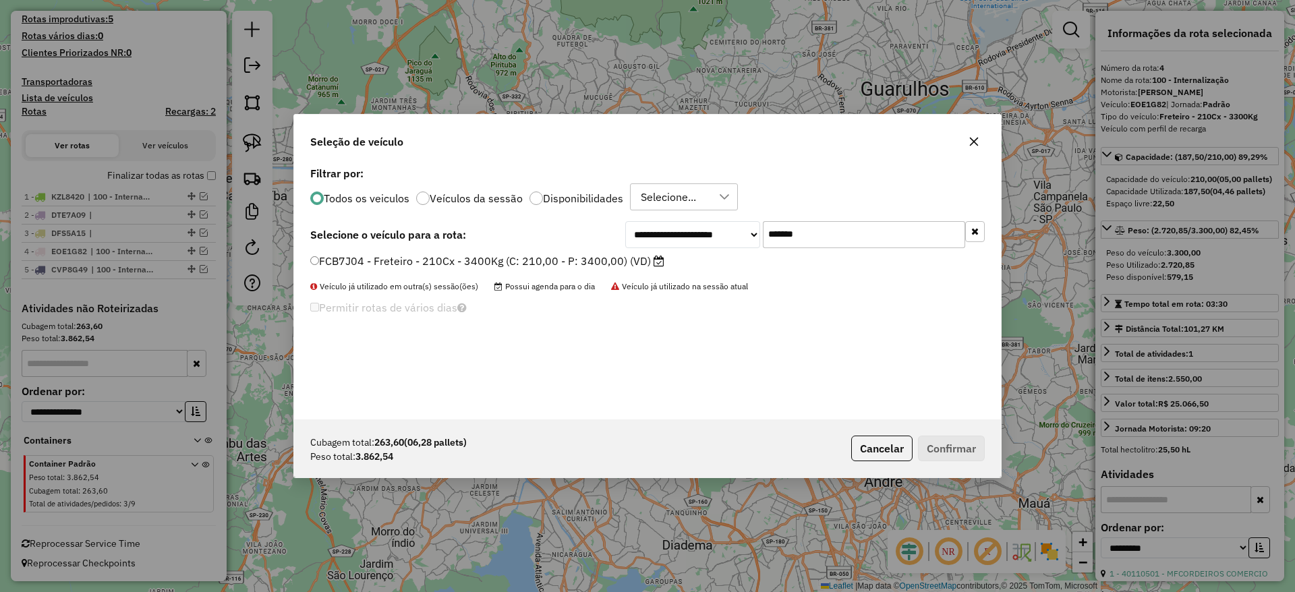
click at [437, 263] on label "FCB7J04 - Freteiro - 210Cx - 3400Kg (C: 210,00 - P: 3400,00) (VD)" at bounding box center [487, 261] width 354 height 16
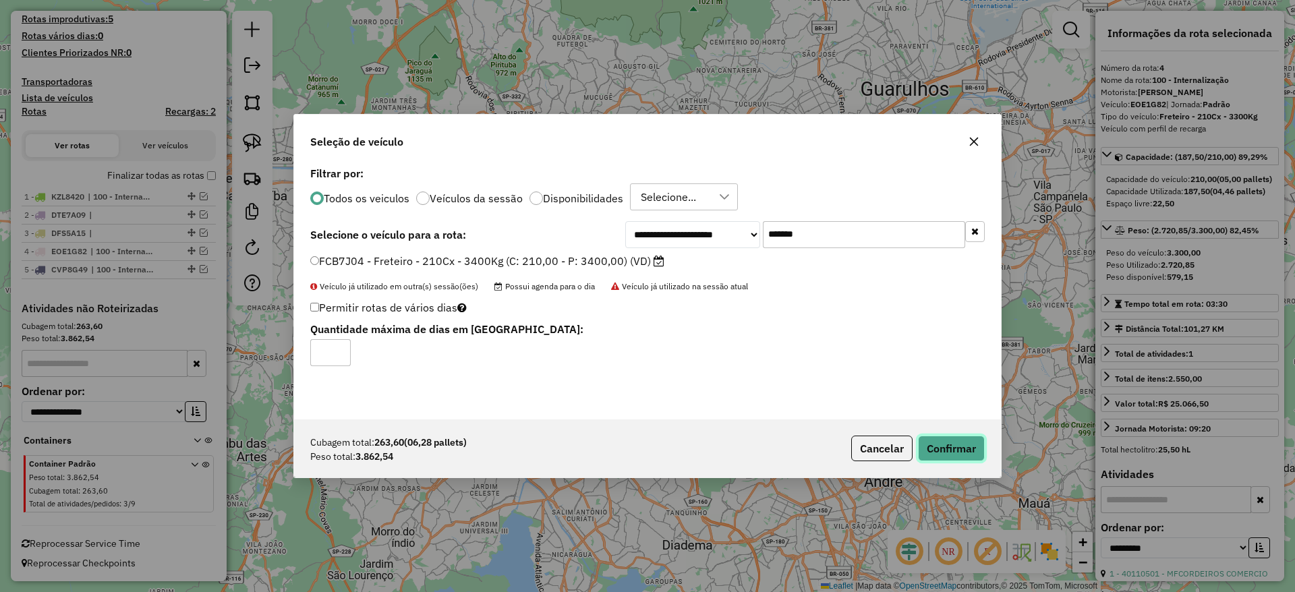
click at [966, 455] on button "Confirmar" at bounding box center [951, 449] width 67 height 26
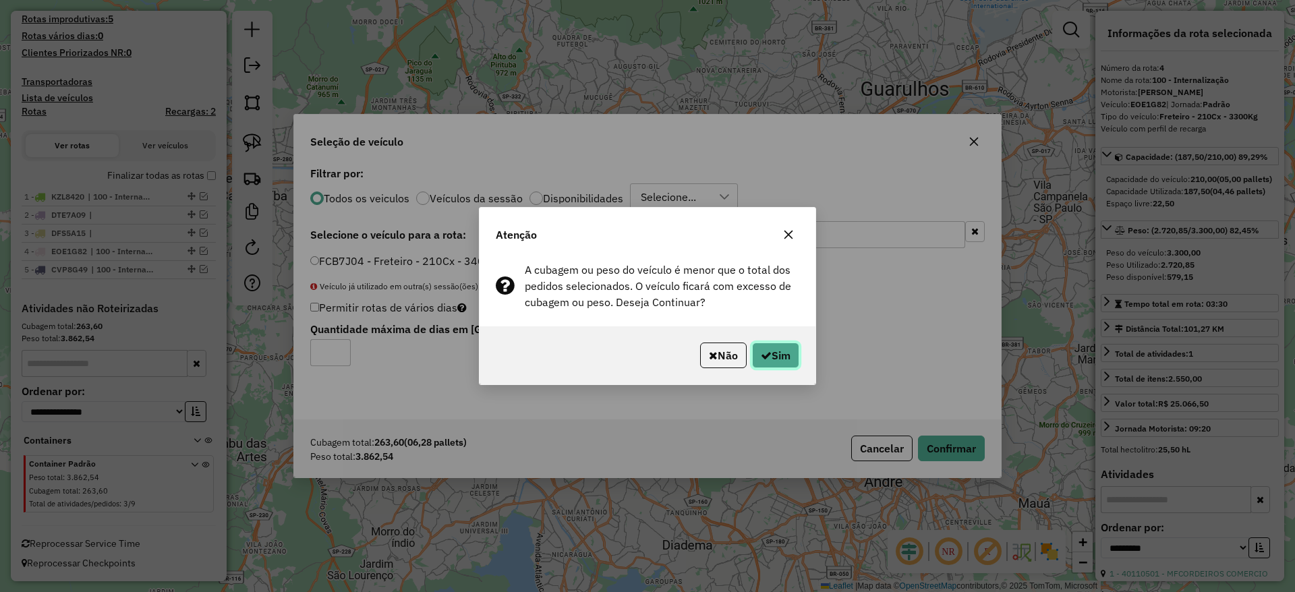
click at [784, 357] on button "Sim" at bounding box center [775, 356] width 47 height 26
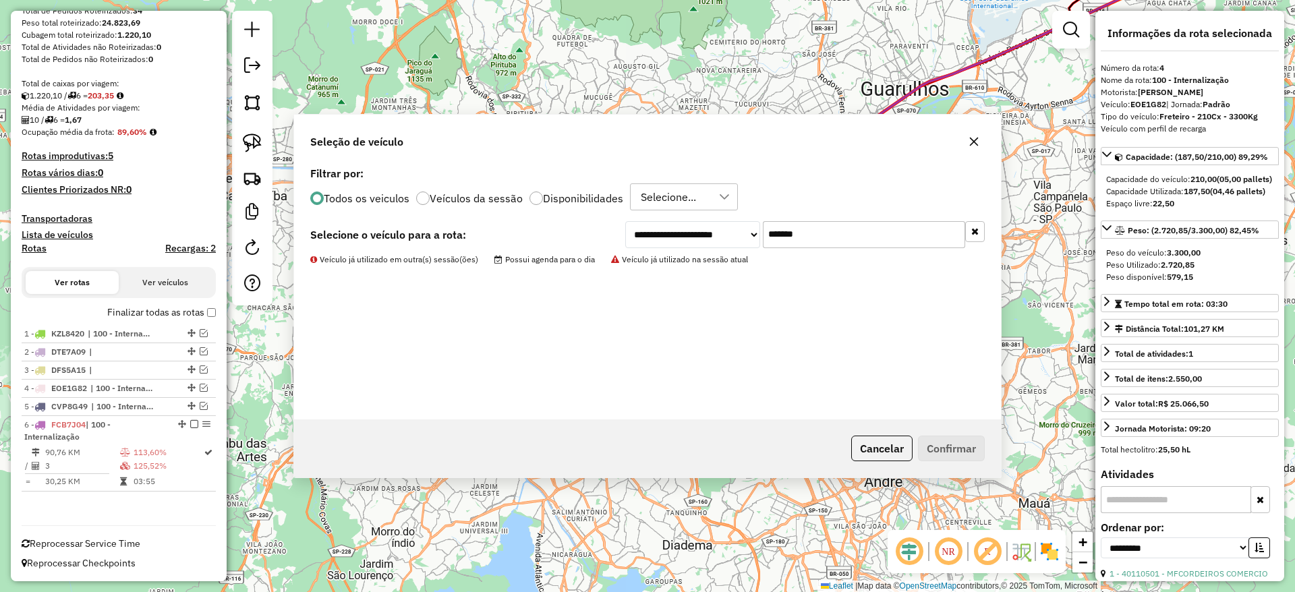
scroll to position [229, 0]
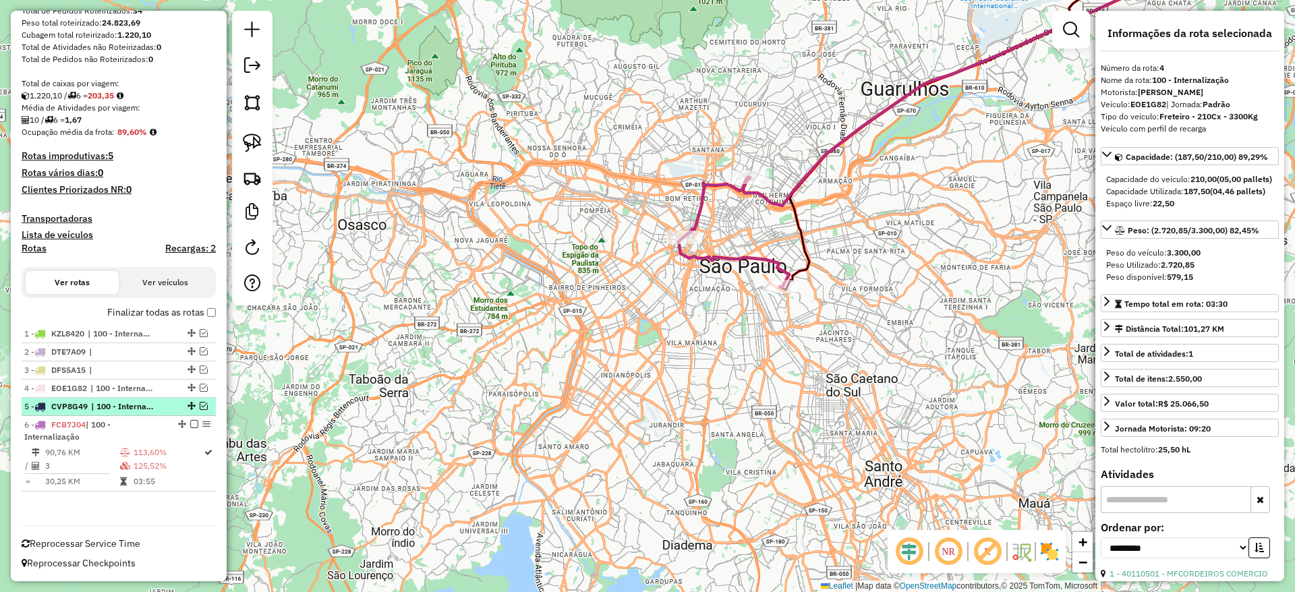
click at [200, 407] on em at bounding box center [204, 406] width 8 height 8
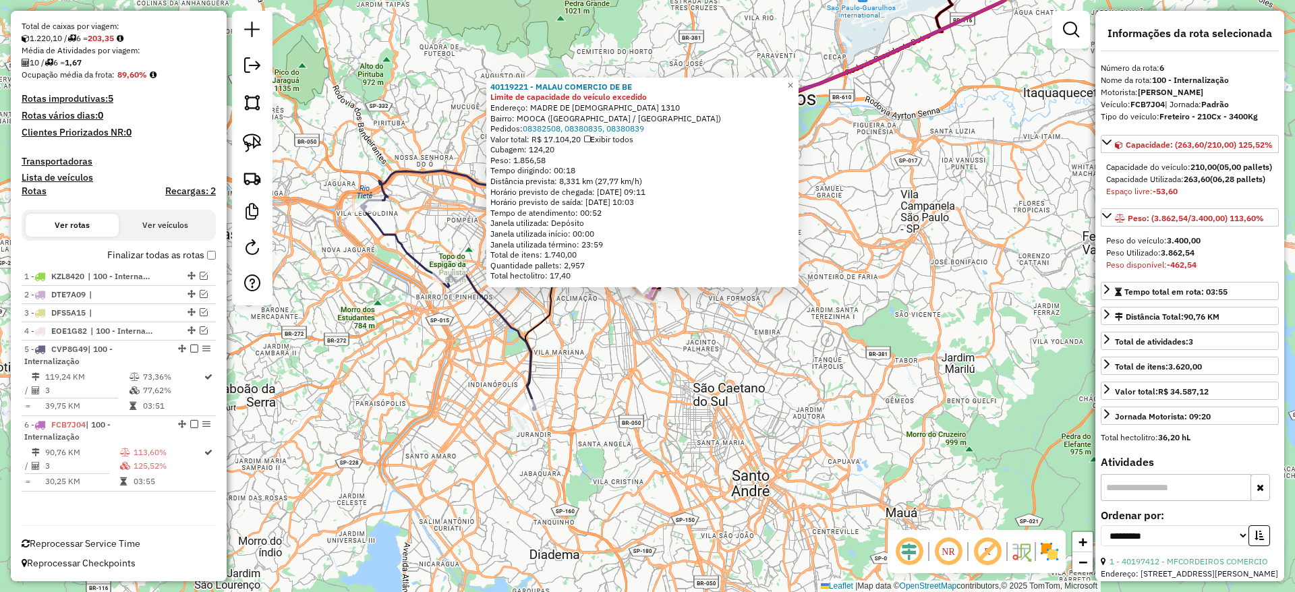
click at [637, 336] on div "40119221 - MALAU COMERCIO DE BE Limite de capacidade do veículo excedido Endere…" at bounding box center [647, 296] width 1295 height 592
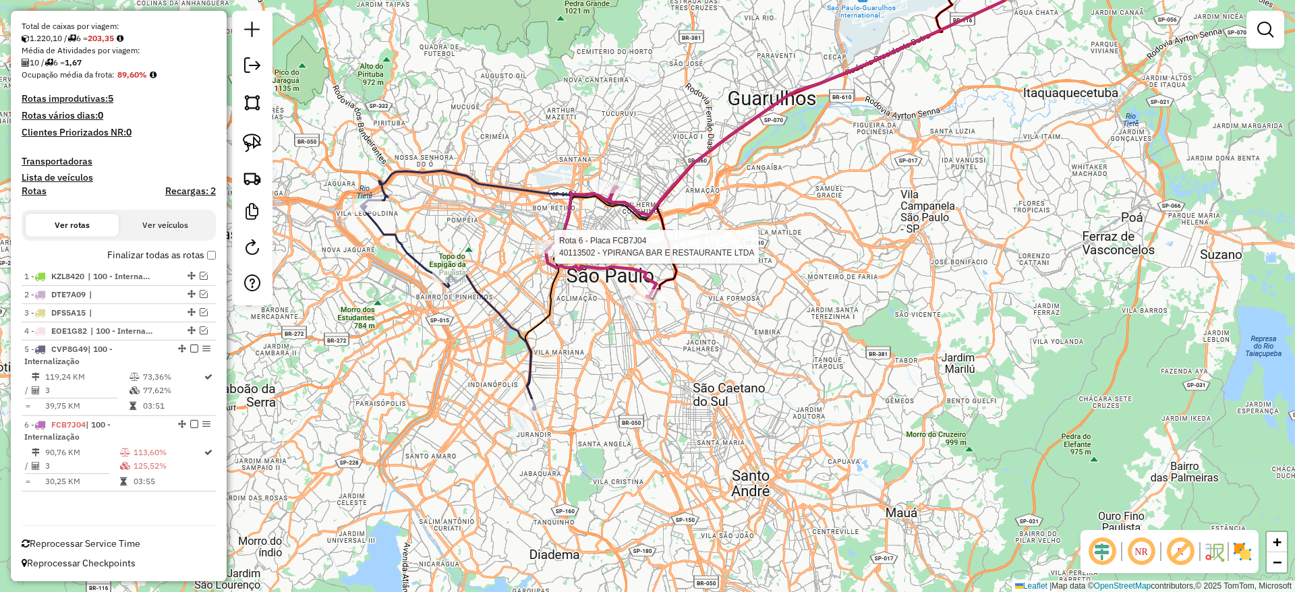
select select "**********"
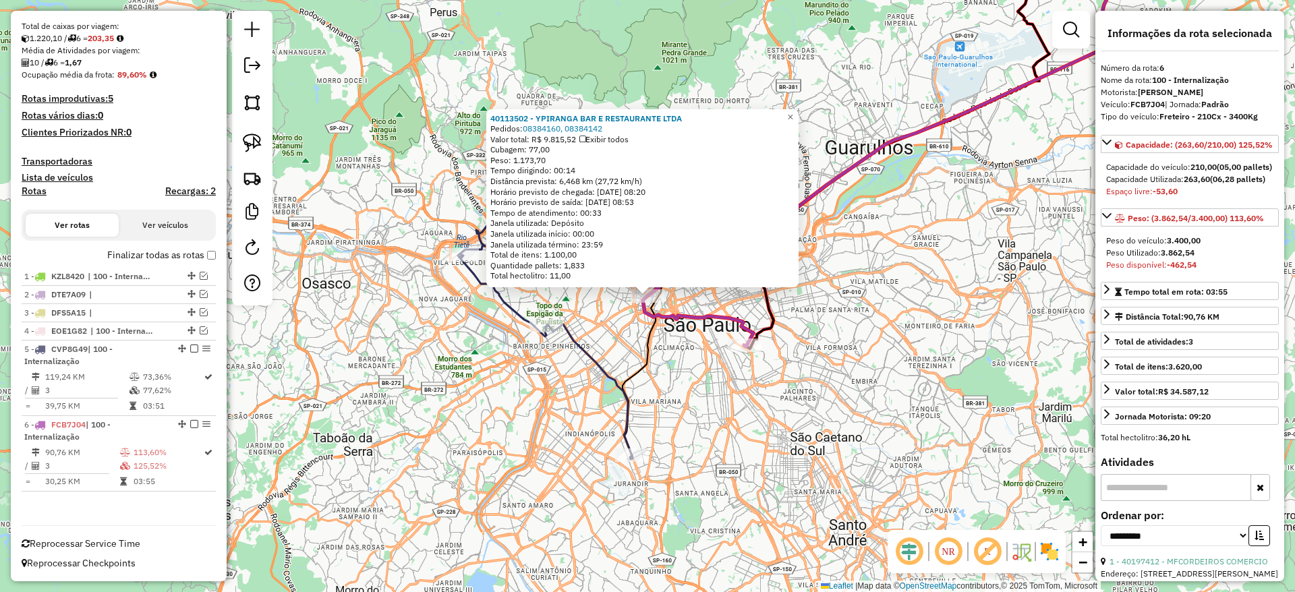
click at [668, 374] on div "40113502 - YPIRANGA BAR E RESTAURANTE LTDA Pedidos: 08384160, 08384142 Valor to…" at bounding box center [647, 296] width 1295 height 592
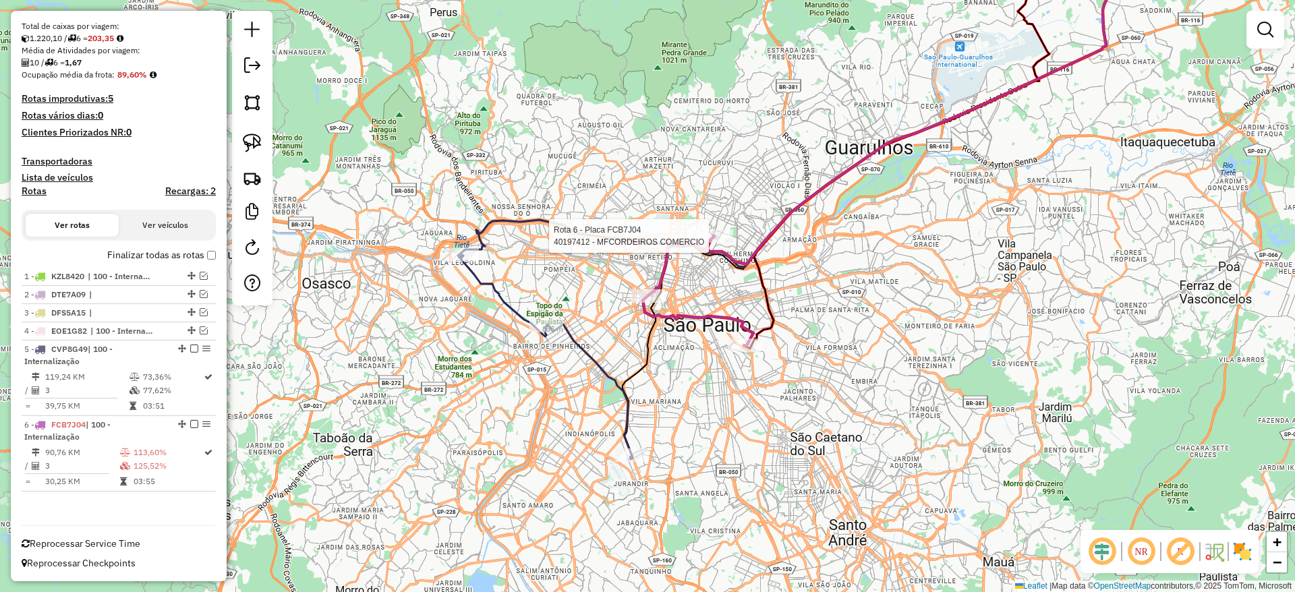
select select "**********"
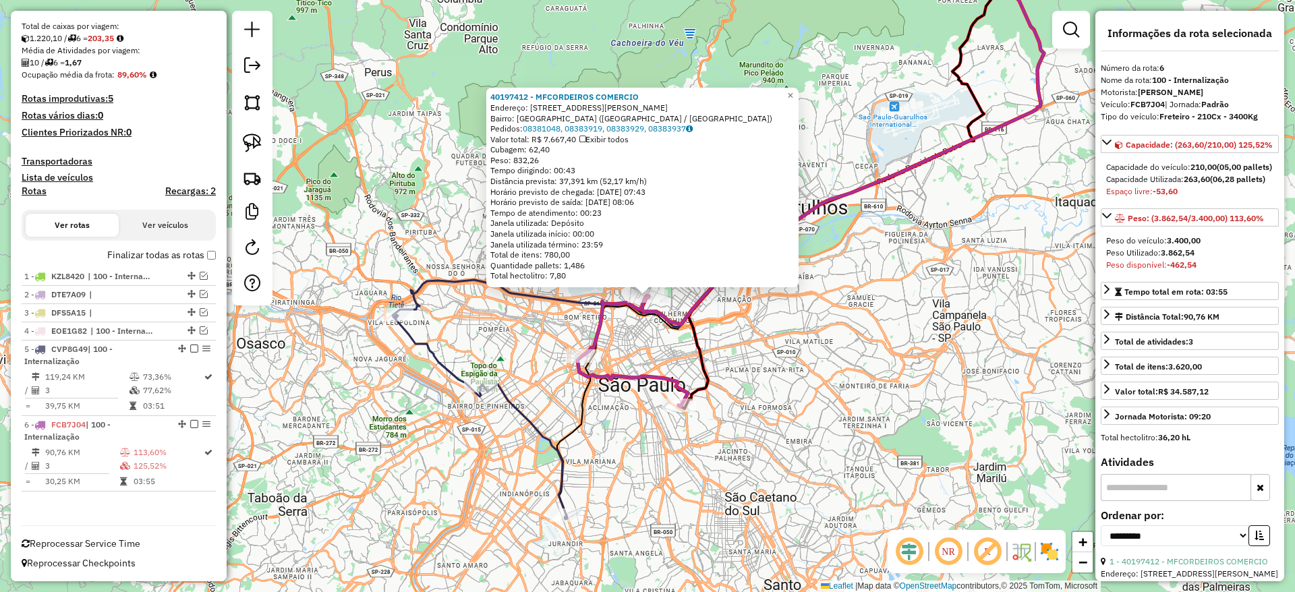
click at [459, 367] on div "40197412 - MFCORDEIROS COMERCIO Endereço: [STREET_ADDRESS][PERSON_NAME][PERSON_…" at bounding box center [647, 296] width 1295 height 592
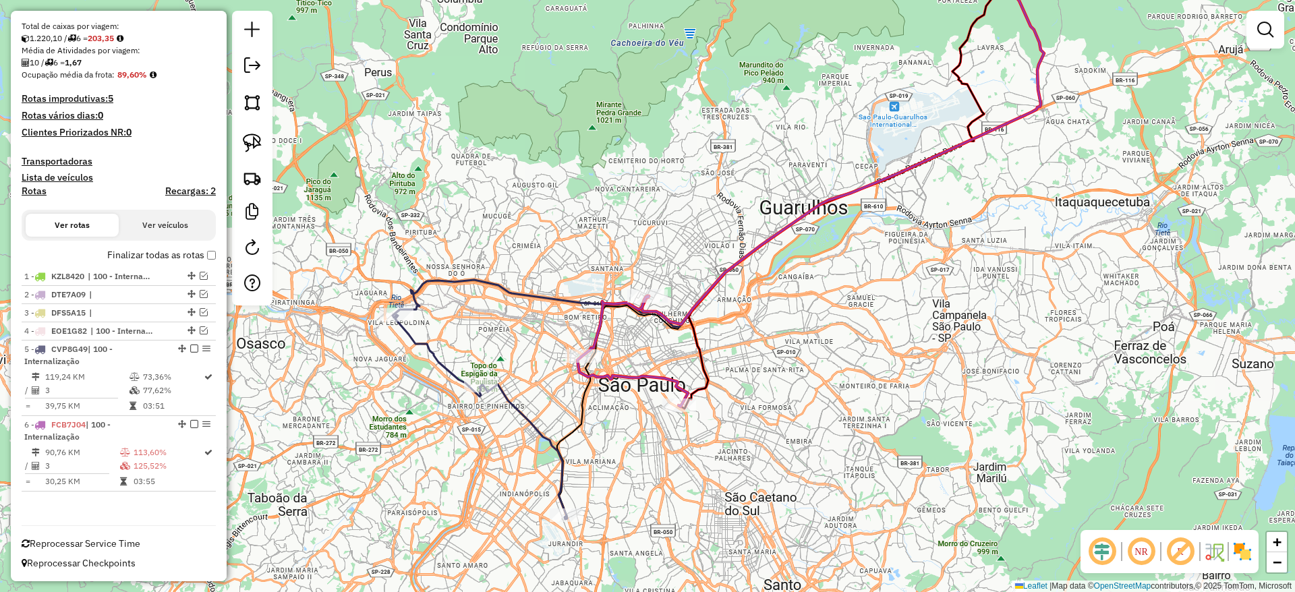
click at [449, 369] on icon at bounding box center [481, 417] width 172 height 204
select select "**********"
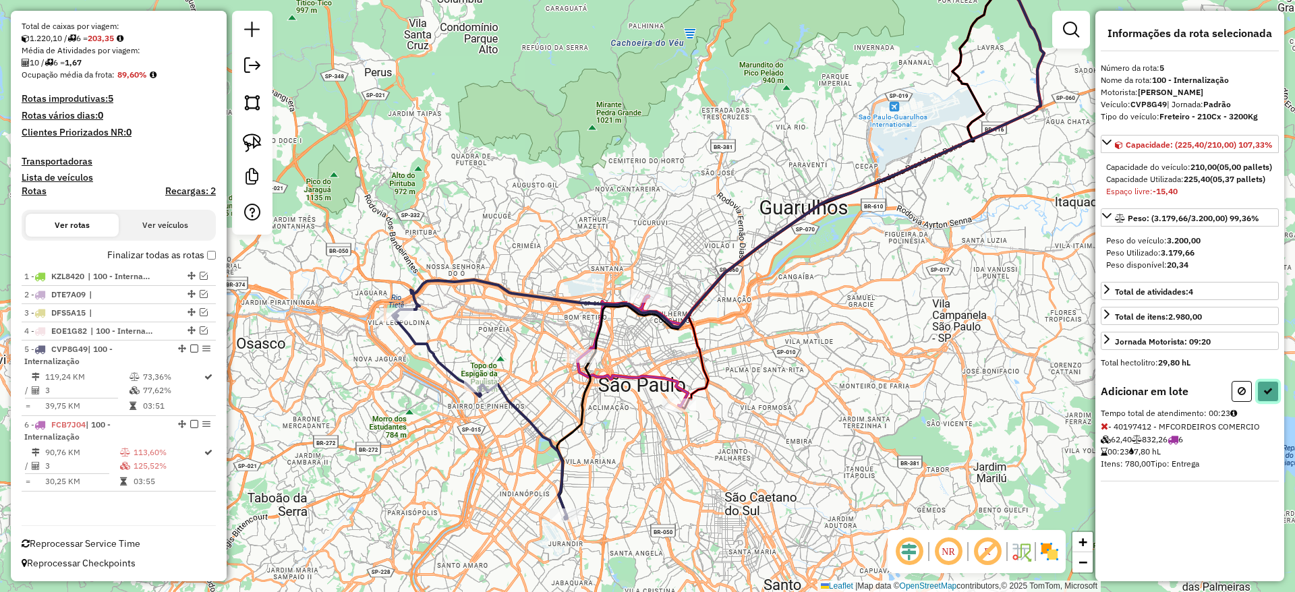
click at [1268, 402] on button at bounding box center [1268, 391] width 22 height 21
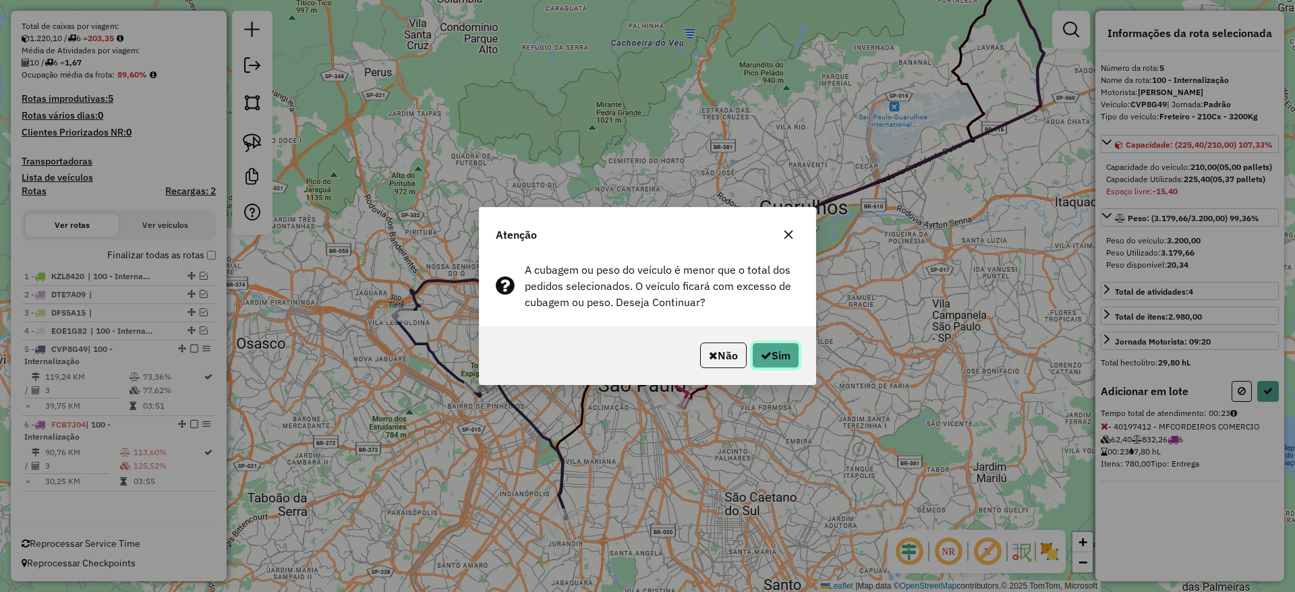
click at [786, 364] on button "Sim" at bounding box center [775, 356] width 47 height 26
select select "**********"
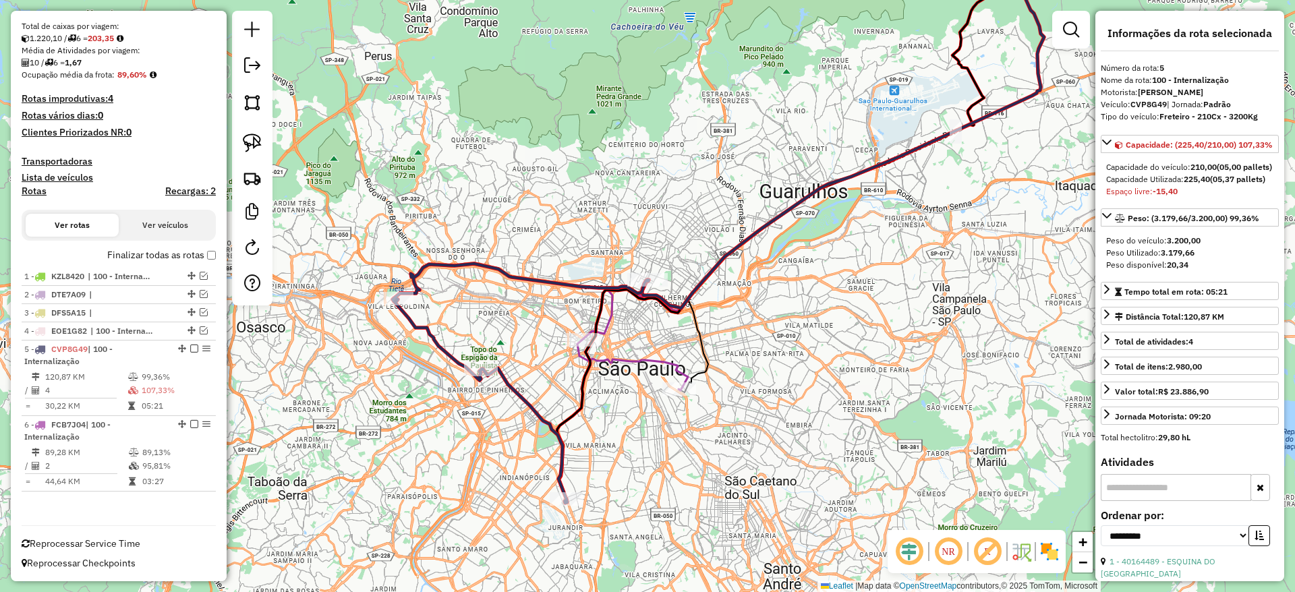
drag, startPoint x: 624, startPoint y: 407, endPoint x: 623, endPoint y: 388, distance: 18.9
click at [623, 388] on div "Janela de atendimento Grade de atendimento Capacidade Transportadoras Veículos …" at bounding box center [647, 296] width 1295 height 592
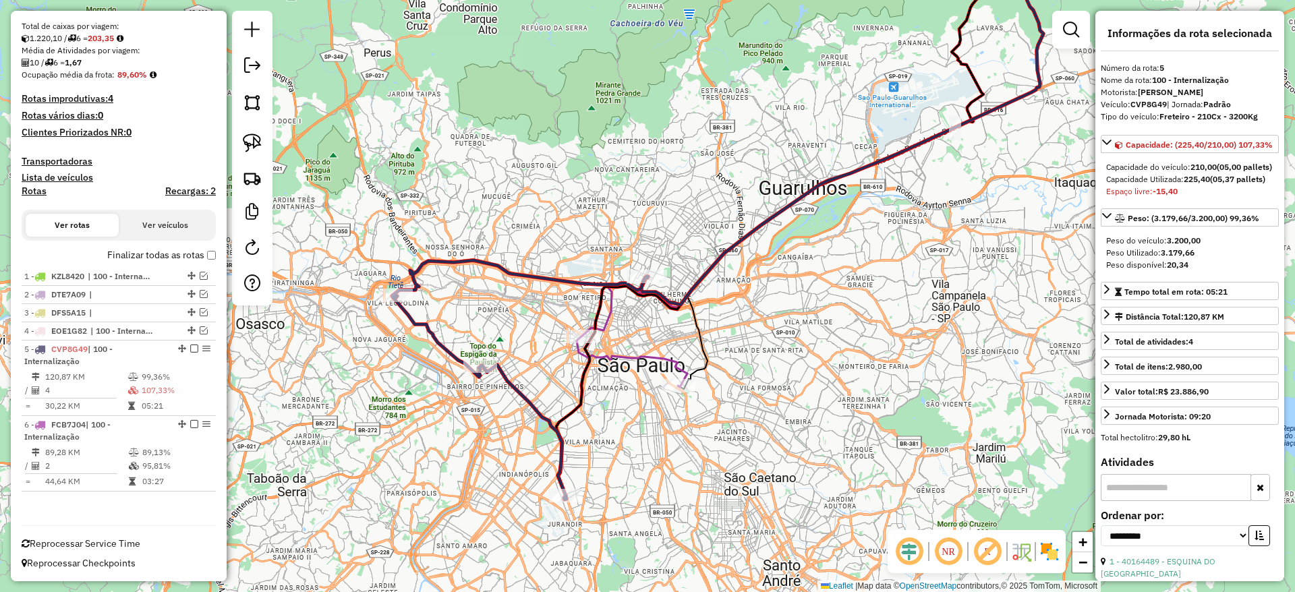
click at [622, 361] on icon at bounding box center [632, 362] width 111 height 51
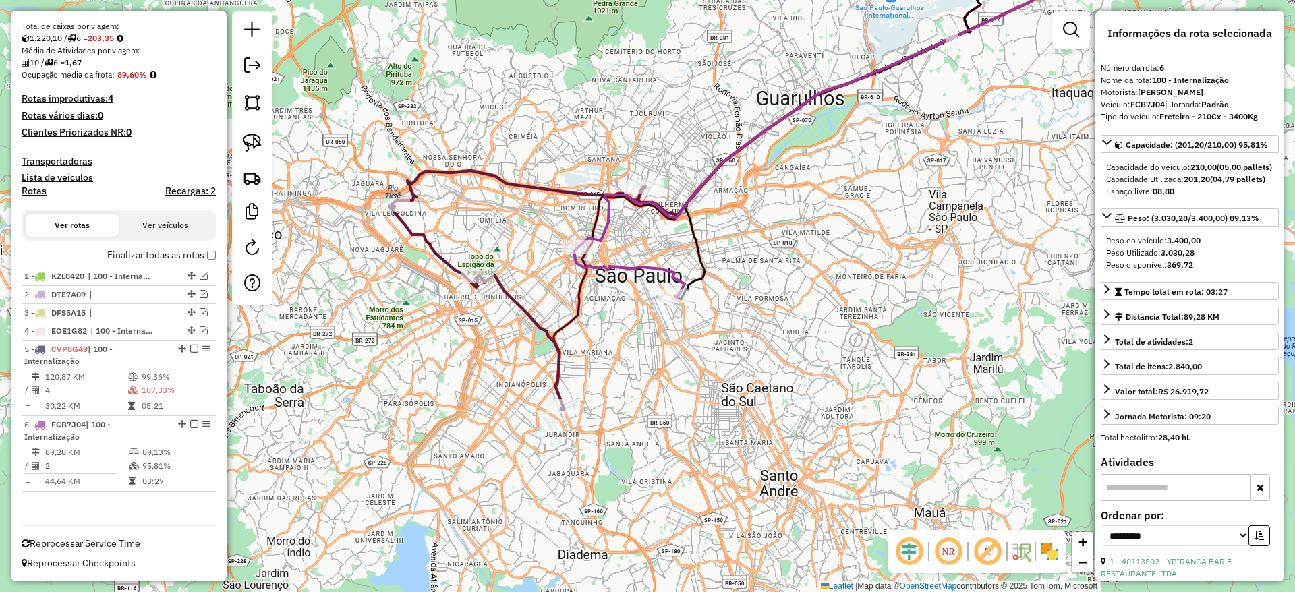
drag, startPoint x: 631, startPoint y: 376, endPoint x: 629, endPoint y: 316, distance: 60.7
click at [629, 316] on div "Janela de atendimento Grade de atendimento Capacidade Transportadoras Veículos …" at bounding box center [647, 296] width 1295 height 592
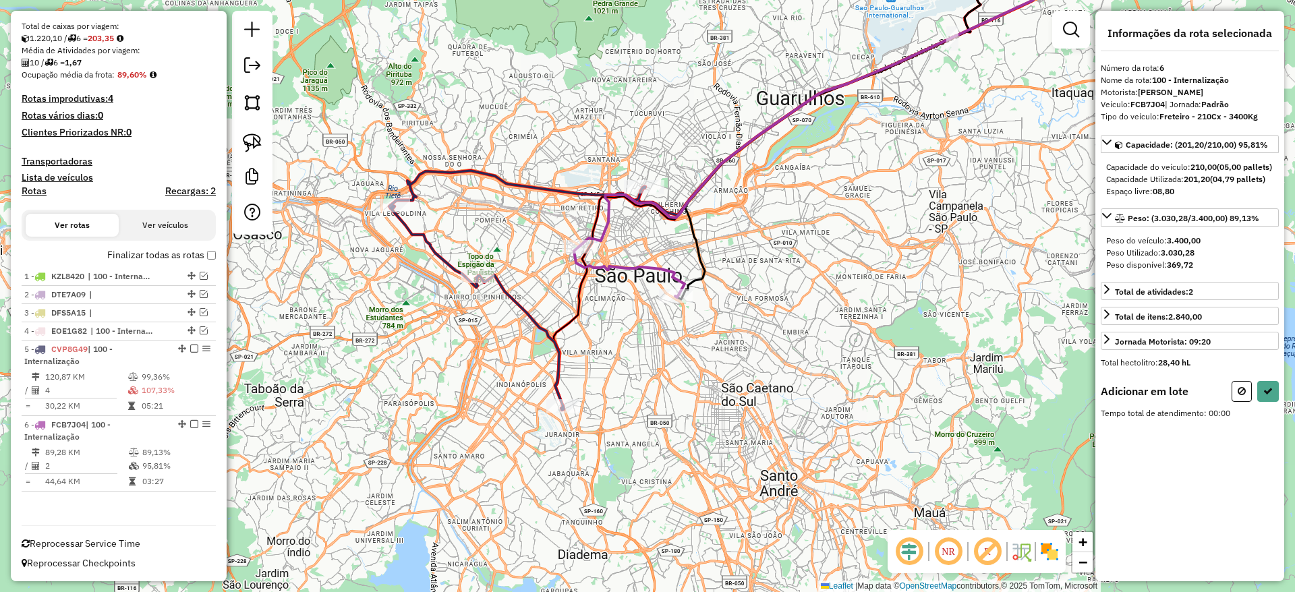
click at [561, 410] on icon at bounding box center [517, 290] width 256 height 239
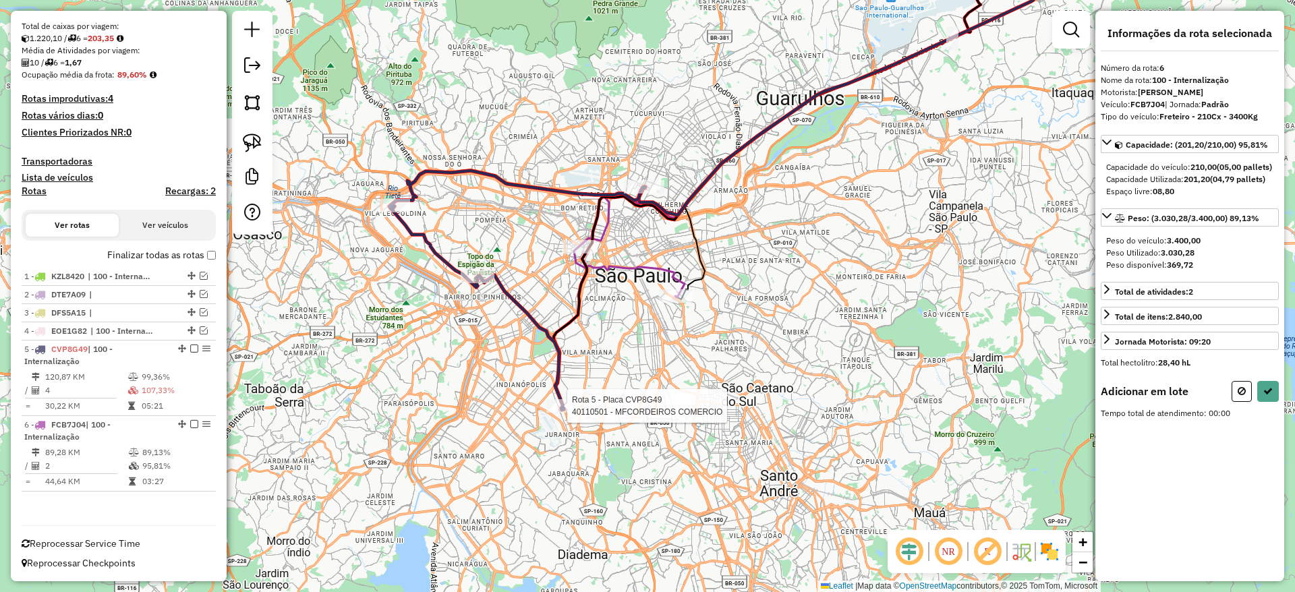
click at [560, 412] on div at bounding box center [563, 405] width 34 height 13
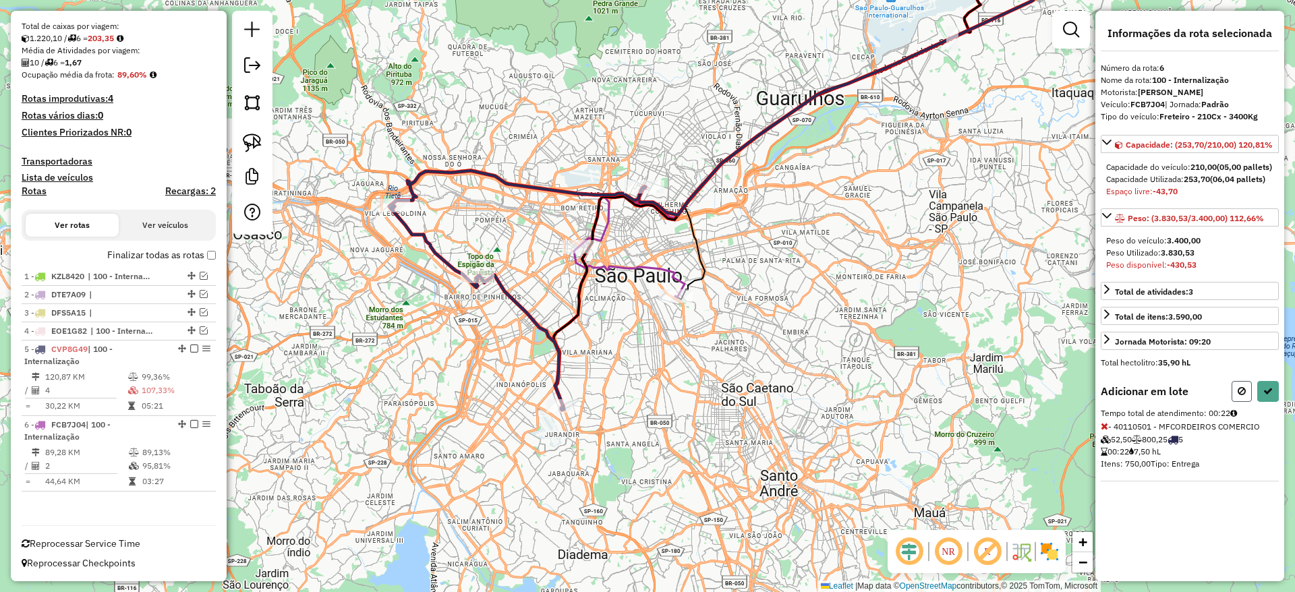
click at [1241, 397] on button at bounding box center [1241, 391] width 20 height 21
select select "**********"
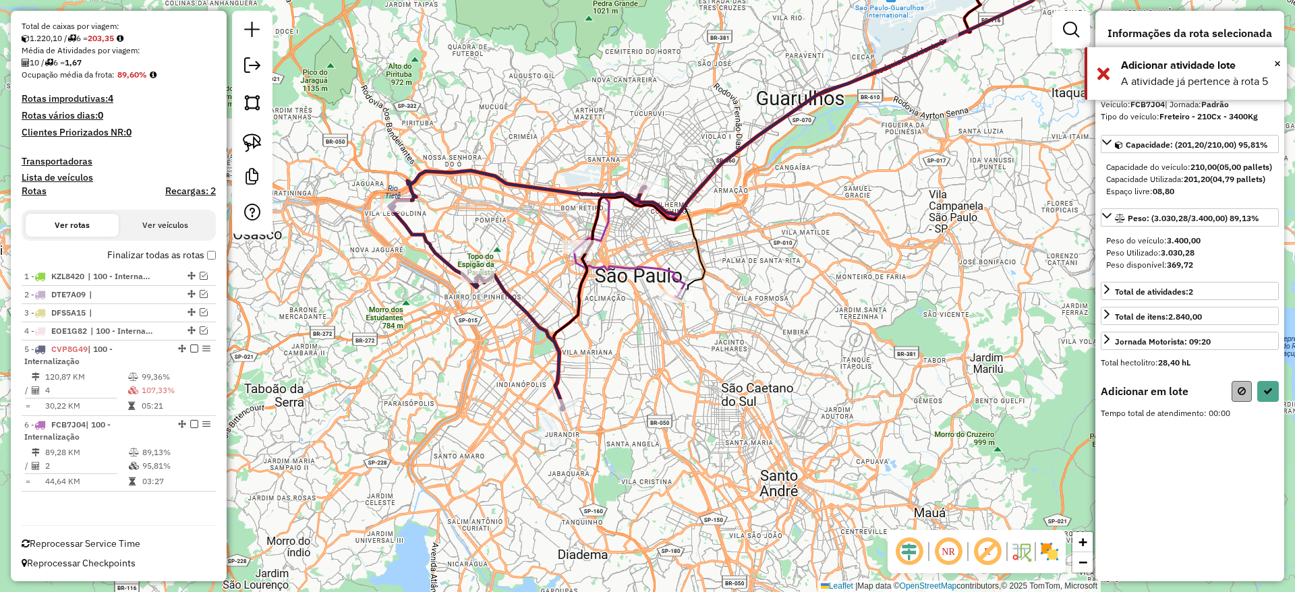
click at [1238, 413] on div "Adicionar em lote Tempo total de atendimento: 00:00" at bounding box center [1190, 400] width 178 height 38
click at [1236, 402] on button at bounding box center [1241, 391] width 20 height 21
select select "**********"
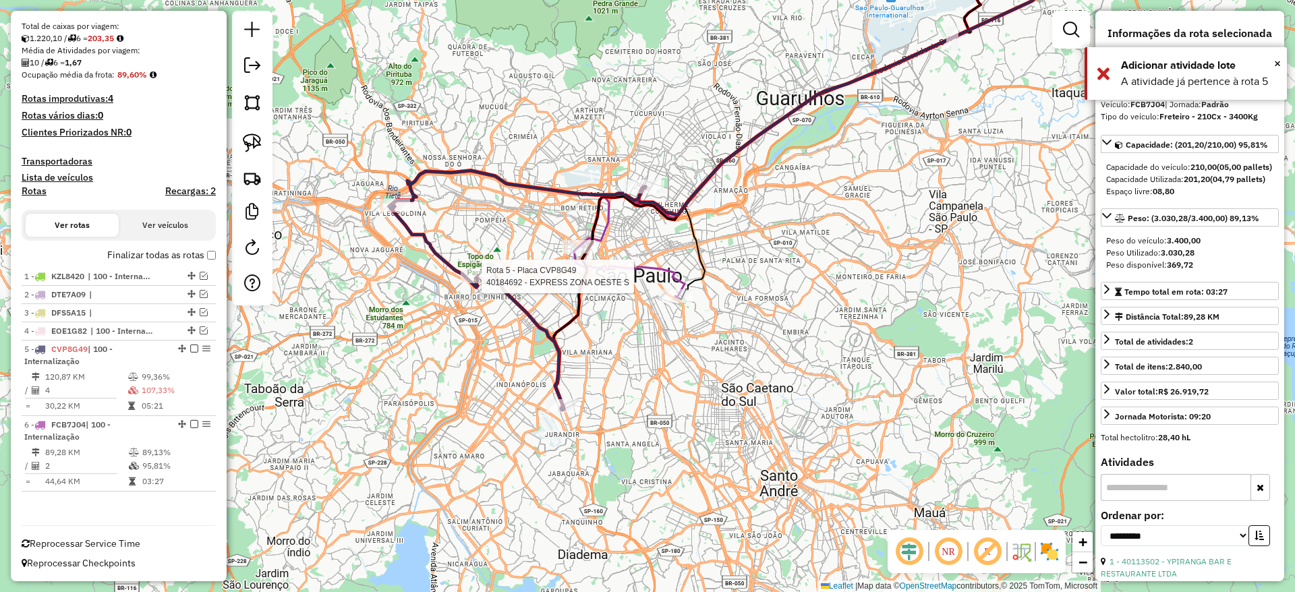
click at [472, 287] on icon at bounding box center [517, 290] width 256 height 239
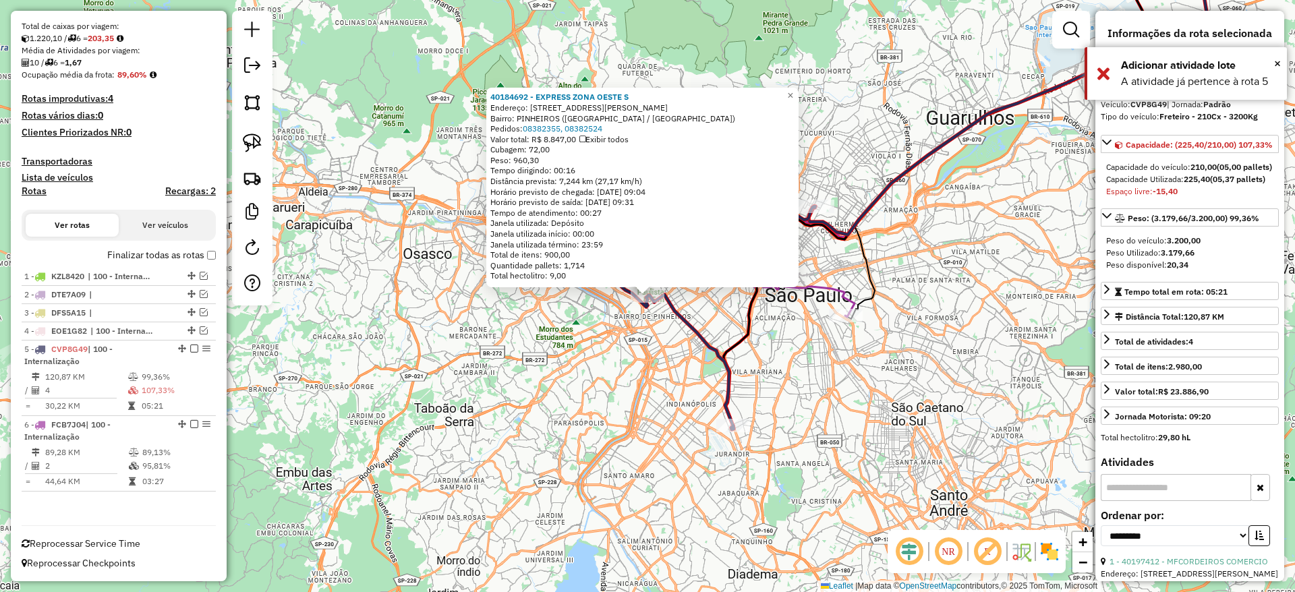
click at [548, 341] on div "40184692 - EXPRESS ZONA OESTE S Endereço: [STREET_ADDRESS][PERSON_NAME] Pedidos…" at bounding box center [647, 296] width 1295 height 592
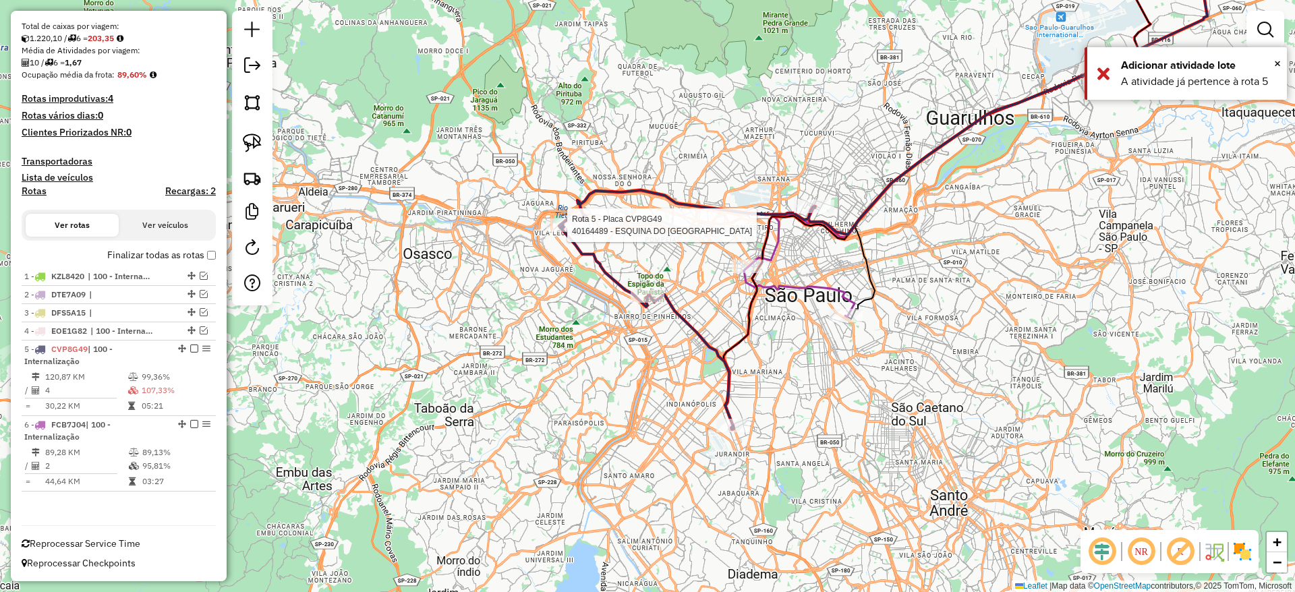
select select "**********"
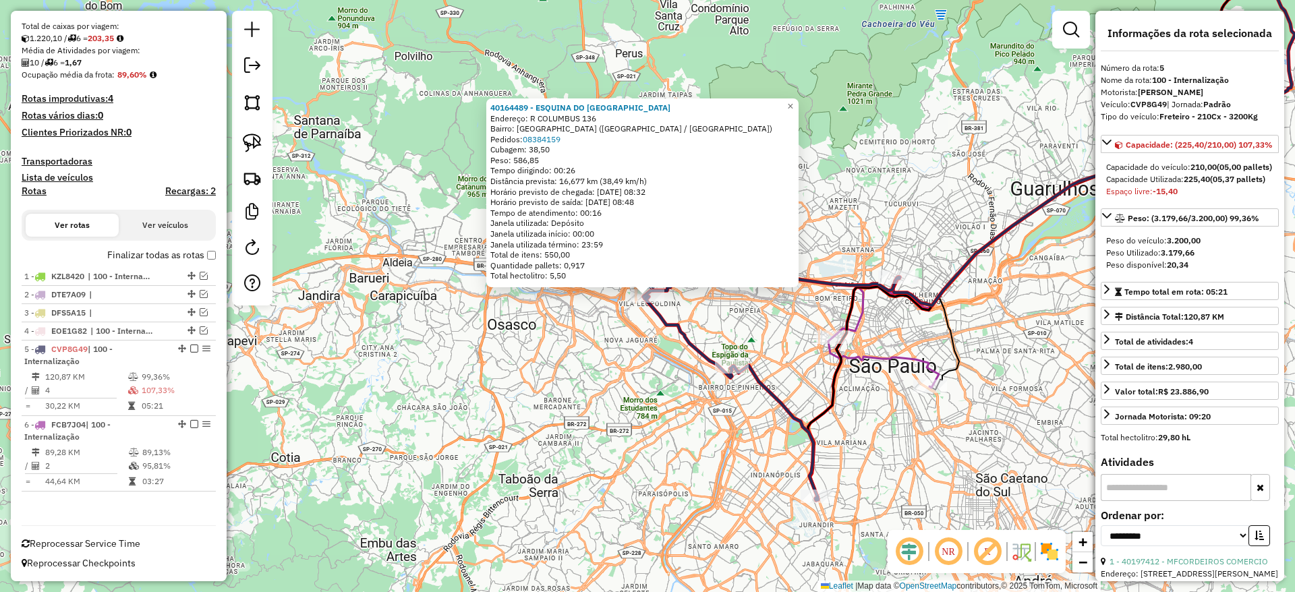
click at [917, 357] on icon at bounding box center [883, 362] width 111 height 51
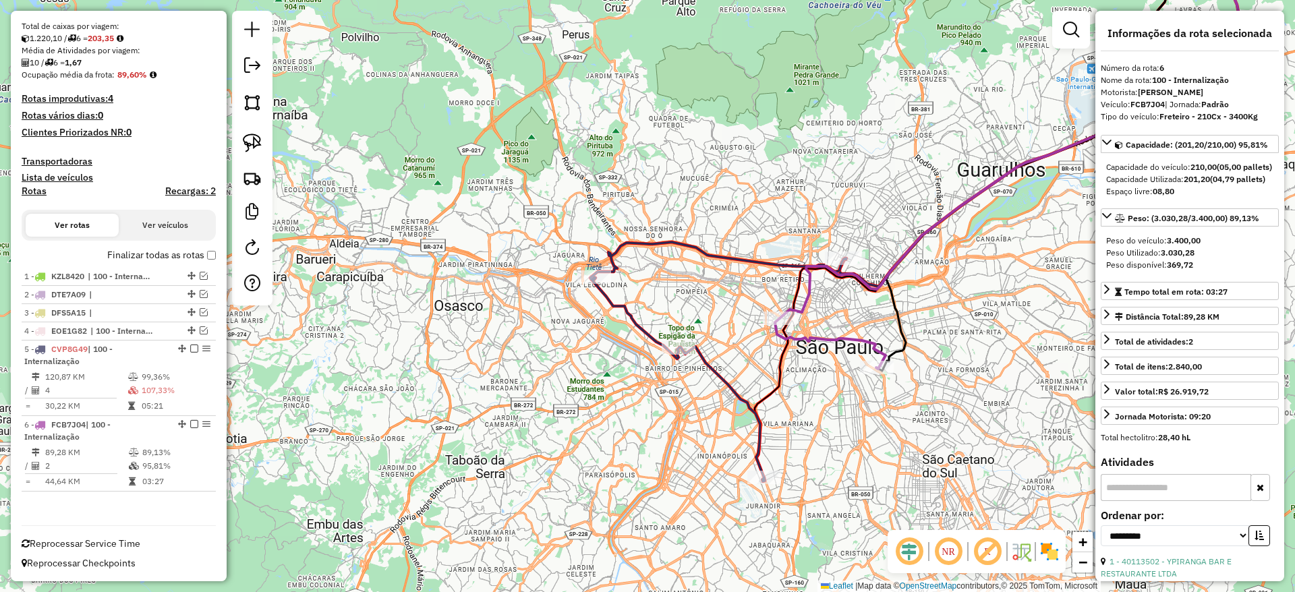
drag, startPoint x: 855, startPoint y: 308, endPoint x: 813, endPoint y: 290, distance: 45.6
click at [813, 290] on div "Janela de atendimento Grade de atendimento Capacidade Transportadoras Veículos …" at bounding box center [647, 296] width 1295 height 592
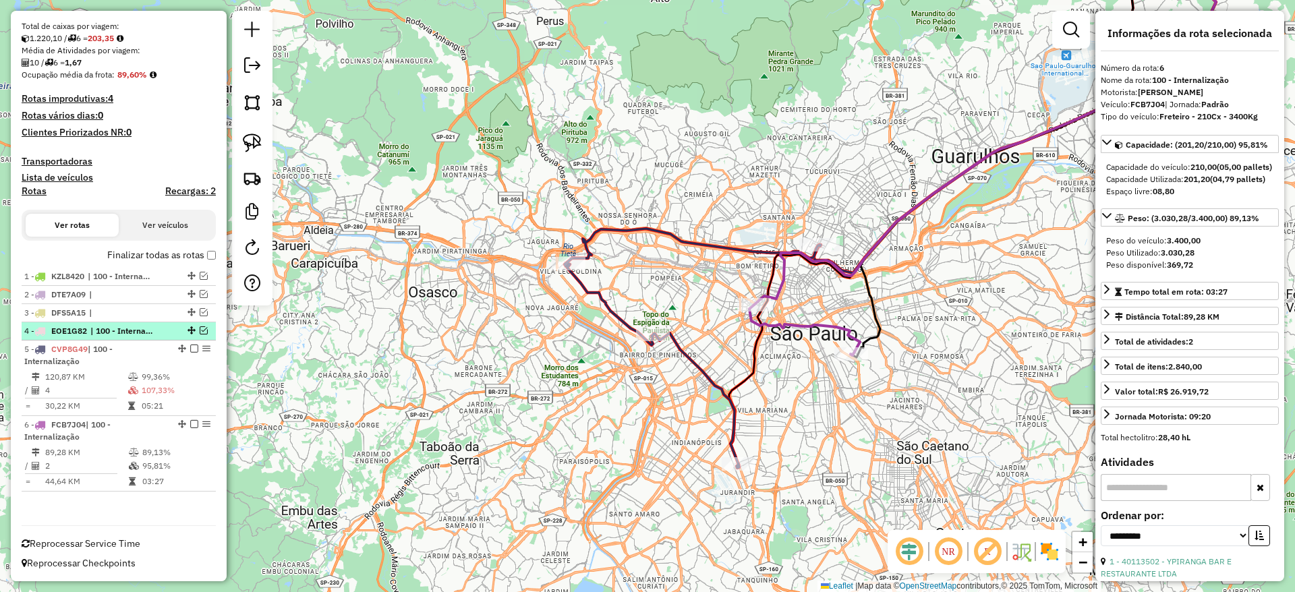
click at [200, 333] on em at bounding box center [204, 330] width 8 height 8
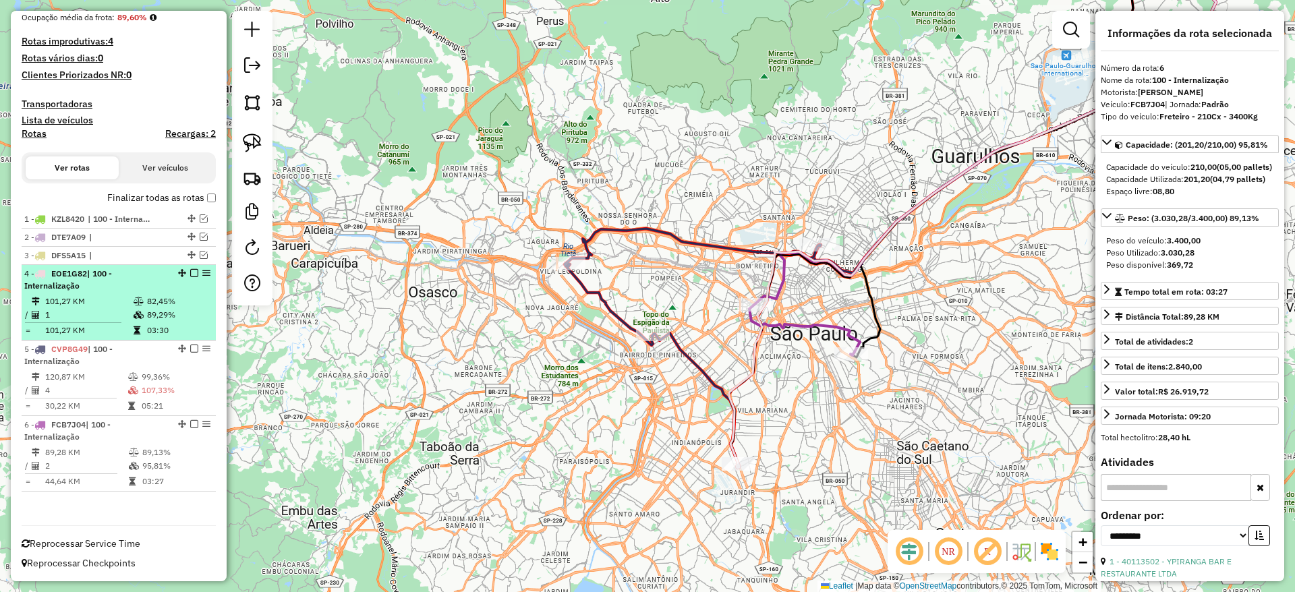
click at [170, 302] on td "82,45%" at bounding box center [178, 301] width 64 height 13
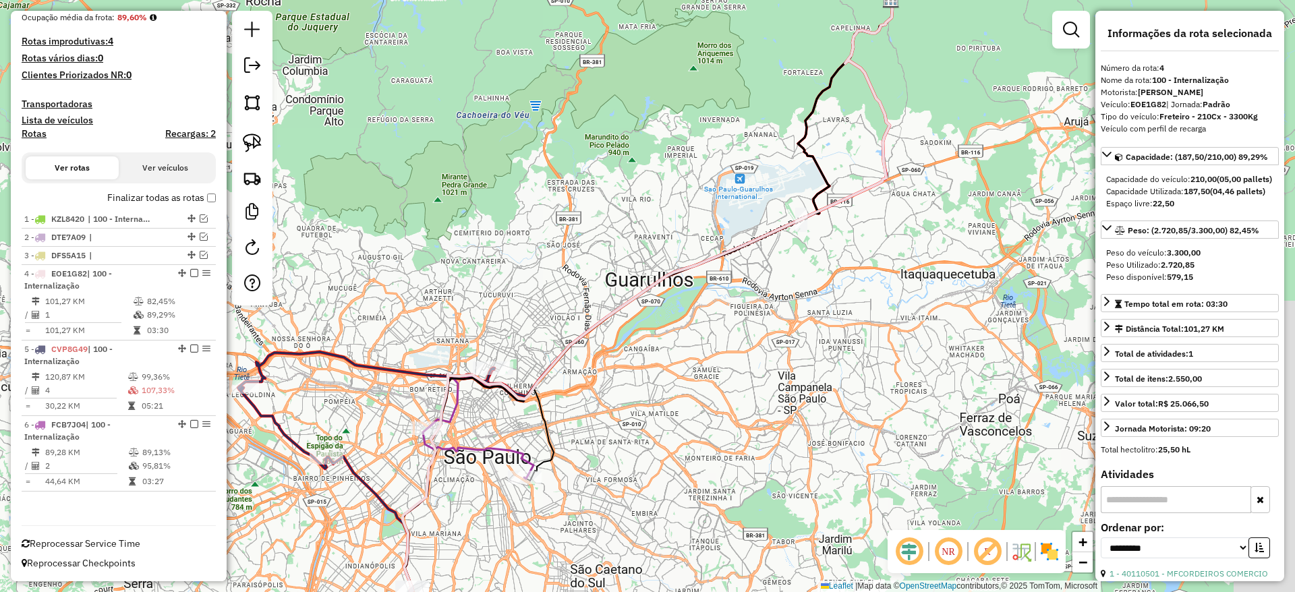
drag, startPoint x: 597, startPoint y: 385, endPoint x: 623, endPoint y: 320, distance: 70.5
click at [623, 320] on div "Rota 5 - Placa CVP8G49 40197412 - MFCORDEIROS COMERCIO Janela de atendimento Gr…" at bounding box center [647, 296] width 1295 height 592
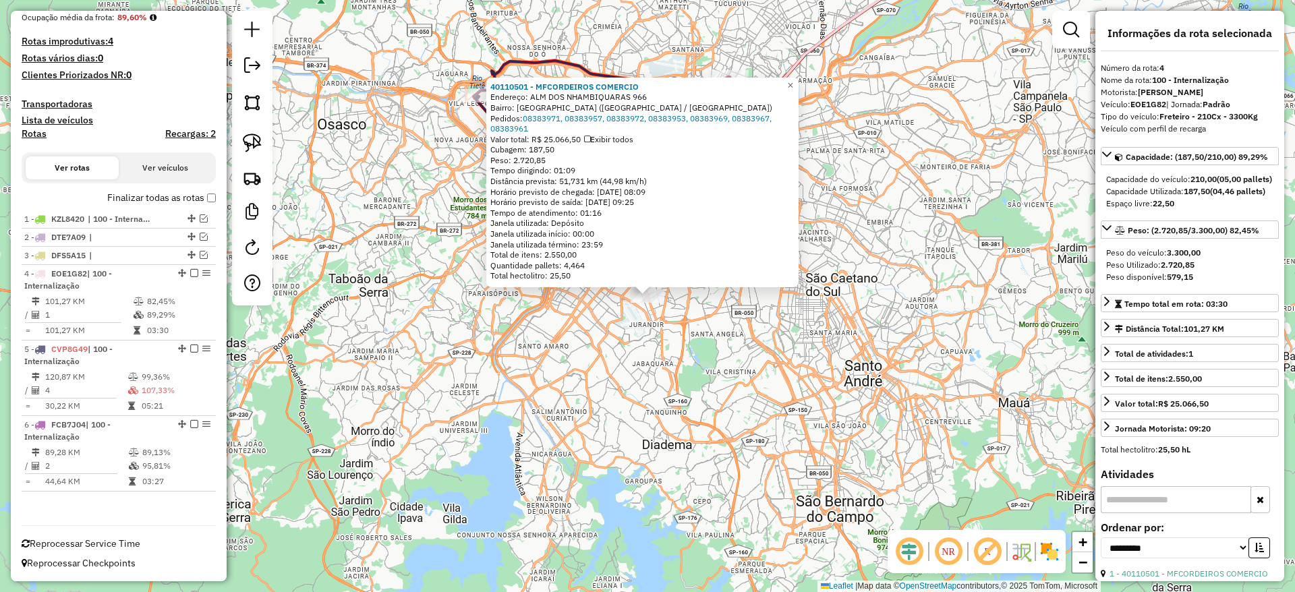
click at [611, 390] on div "40110501 - MFCORDEIROS COMERCIO Endereço: [GEOGRAPHIC_DATA] 966 [GEOGRAPHIC_DAT…" at bounding box center [647, 296] width 1295 height 592
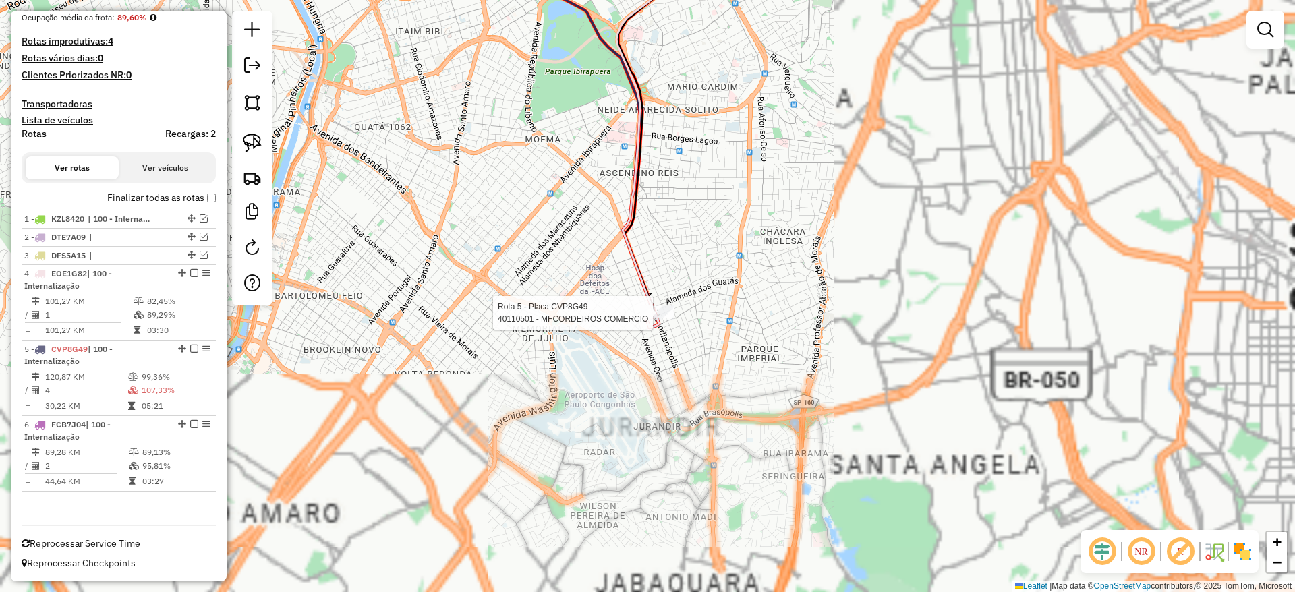
select select "**********"
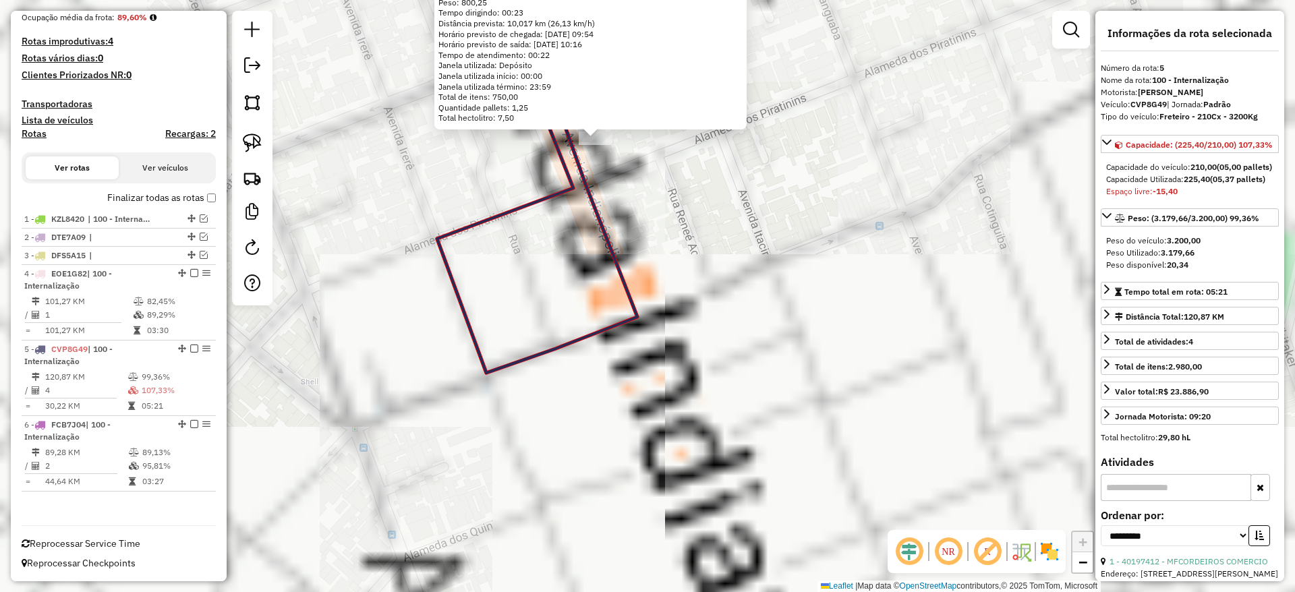
click at [649, 204] on div "40110501 - MFCORDEIROS COMERCIO Limite de capacidade do veículo excedido Endere…" at bounding box center [647, 296] width 1295 height 592
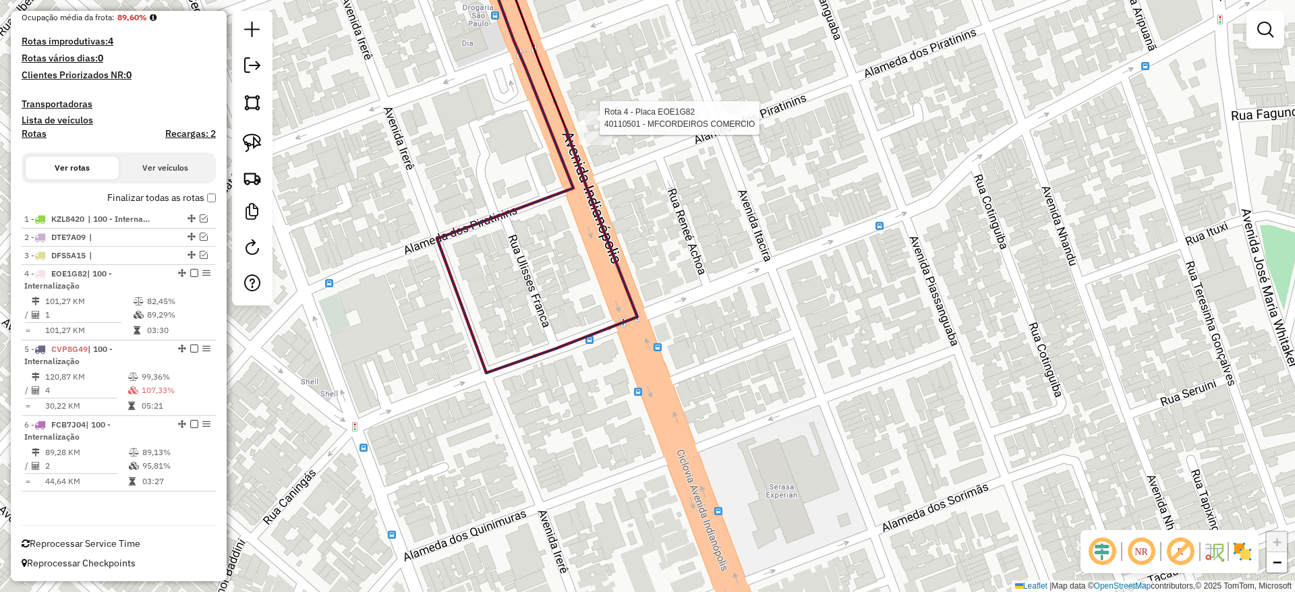
select select "**********"
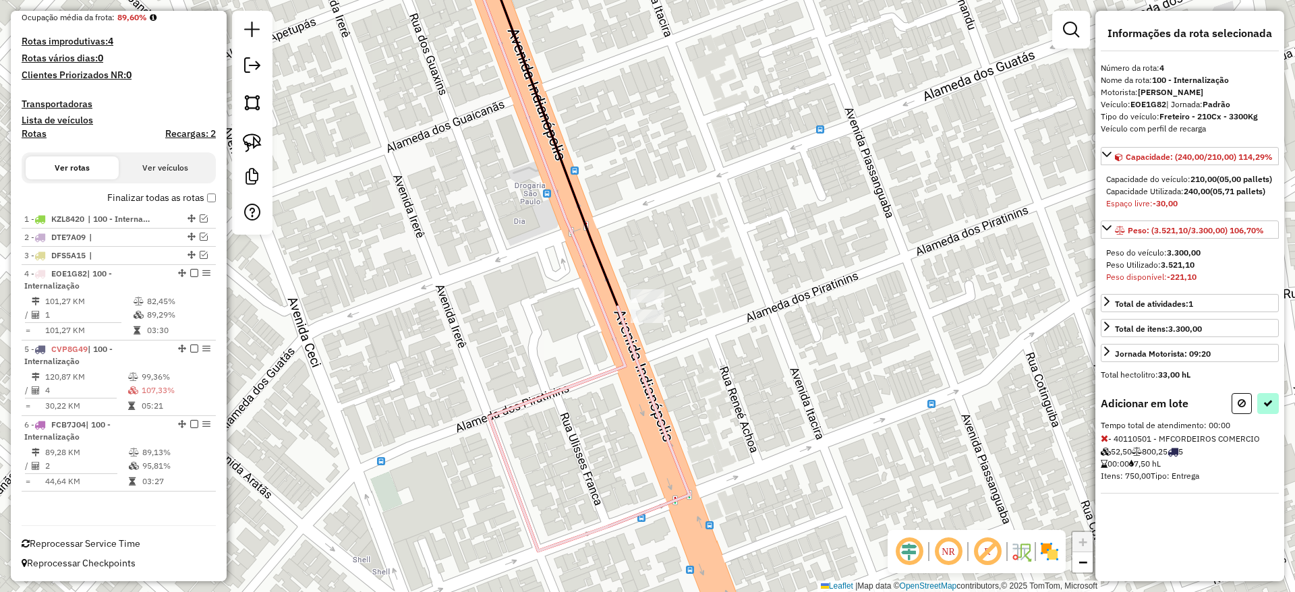
click at [1271, 426] on div "Adicionar em lote Tempo total de atendimento: 00:00 - 40110501 - MFCORDEIROS CO…" at bounding box center [1190, 443] width 178 height 100
click at [1267, 414] on button at bounding box center [1268, 403] width 22 height 21
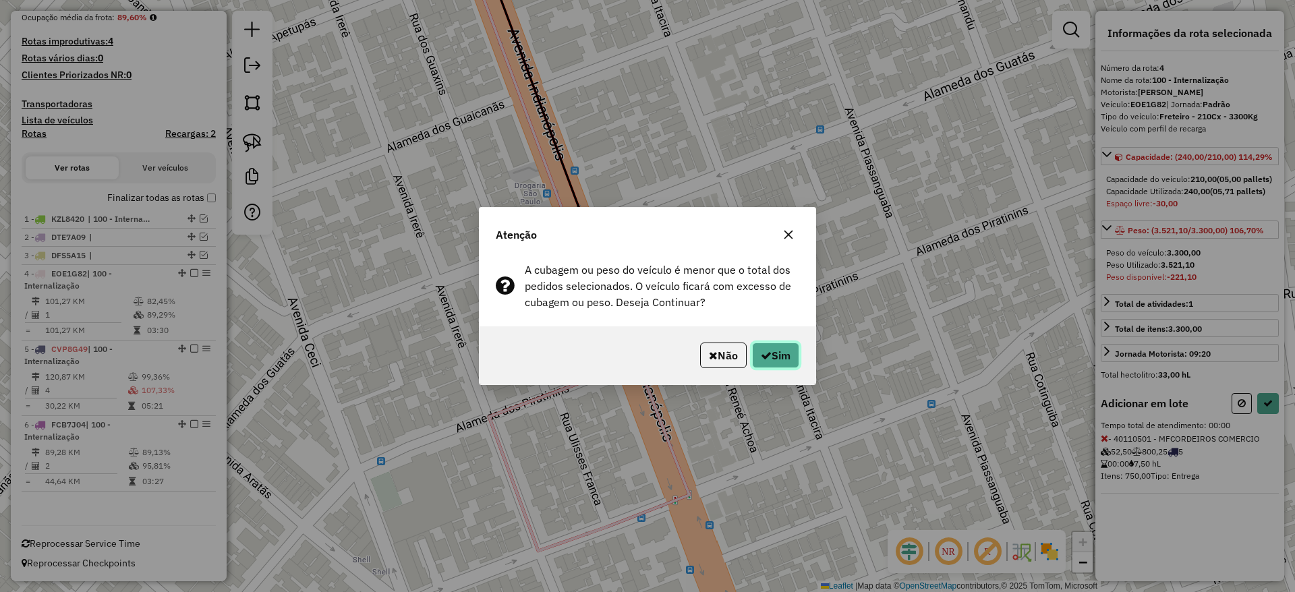
click at [798, 356] on button "Sim" at bounding box center [775, 356] width 47 height 26
select select "**********"
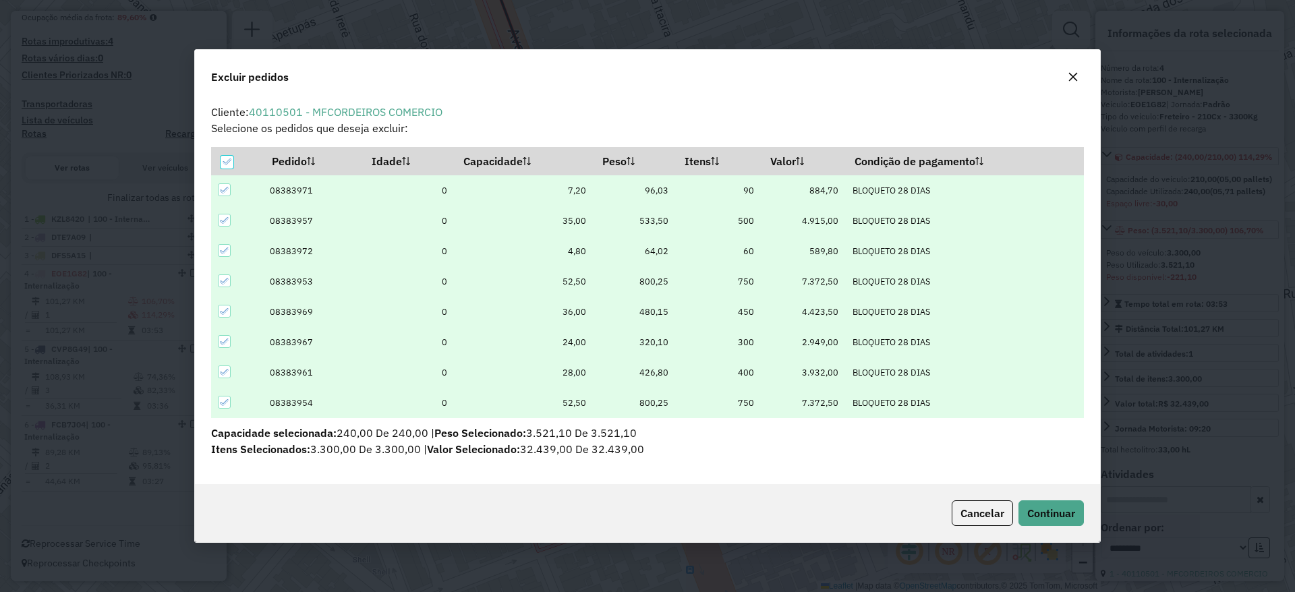
scroll to position [0, 0]
click at [229, 159] on icon at bounding box center [226, 161] width 9 height 9
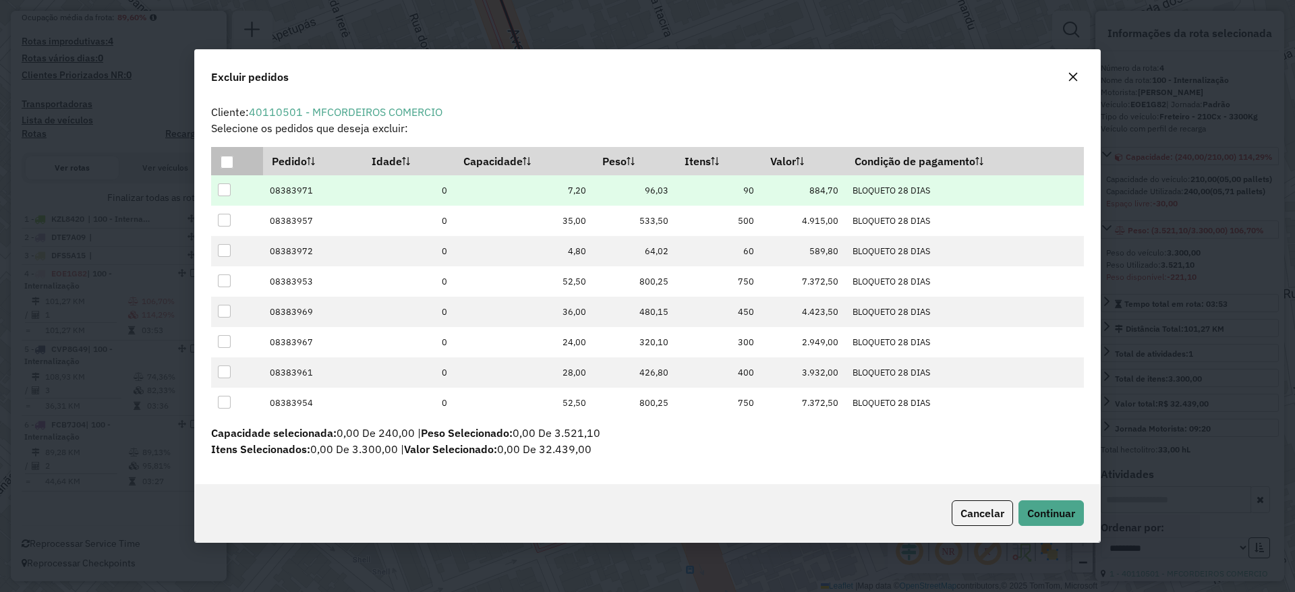
click at [225, 185] on div at bounding box center [224, 189] width 13 height 13
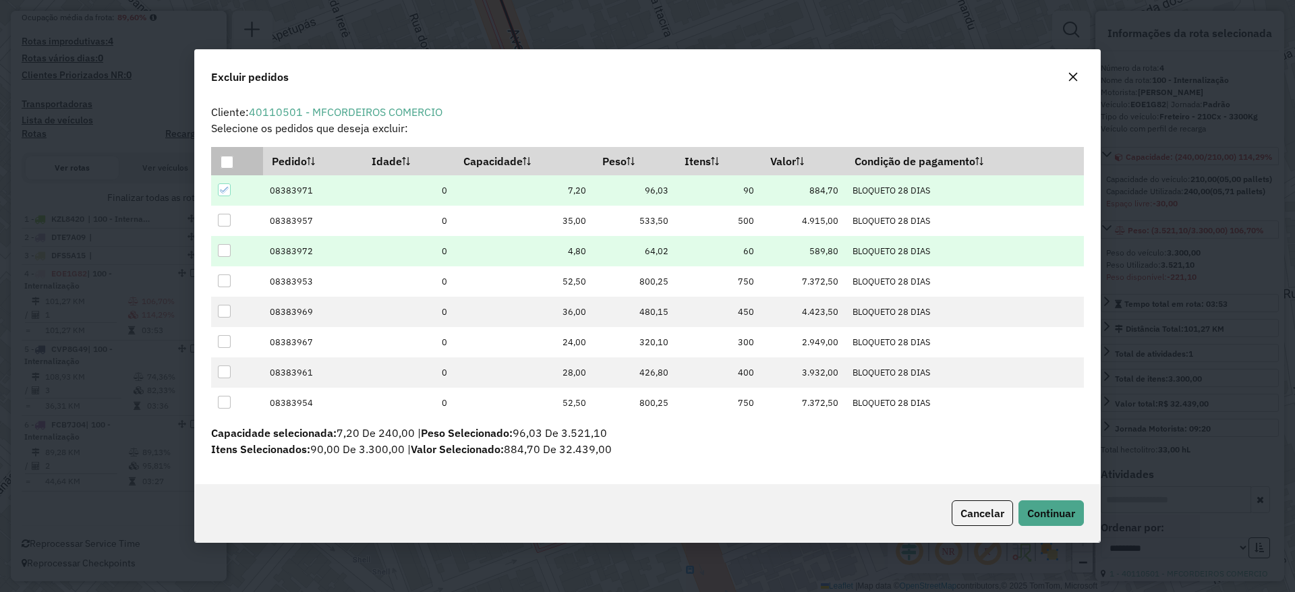
click at [229, 248] on div at bounding box center [224, 250] width 13 height 13
click at [1033, 496] on div "Cancelar Continuar" at bounding box center [647, 513] width 905 height 58
click at [1039, 500] on button "Continuar" at bounding box center [1050, 513] width 65 height 26
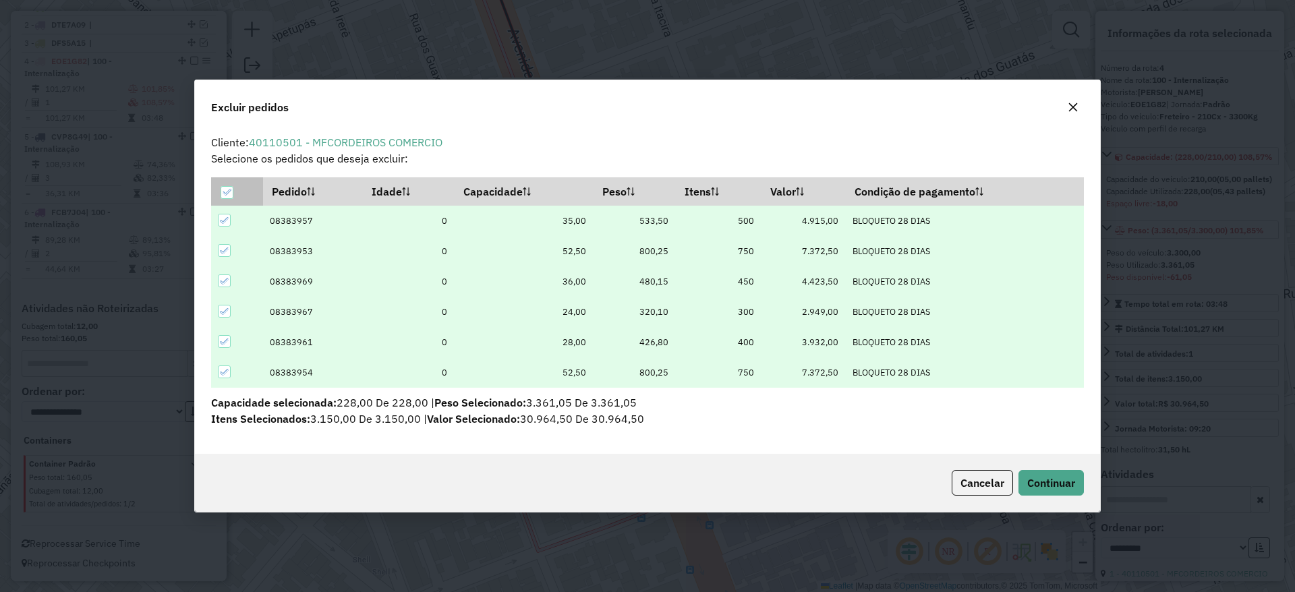
click at [227, 192] on icon at bounding box center [226, 191] width 9 height 9
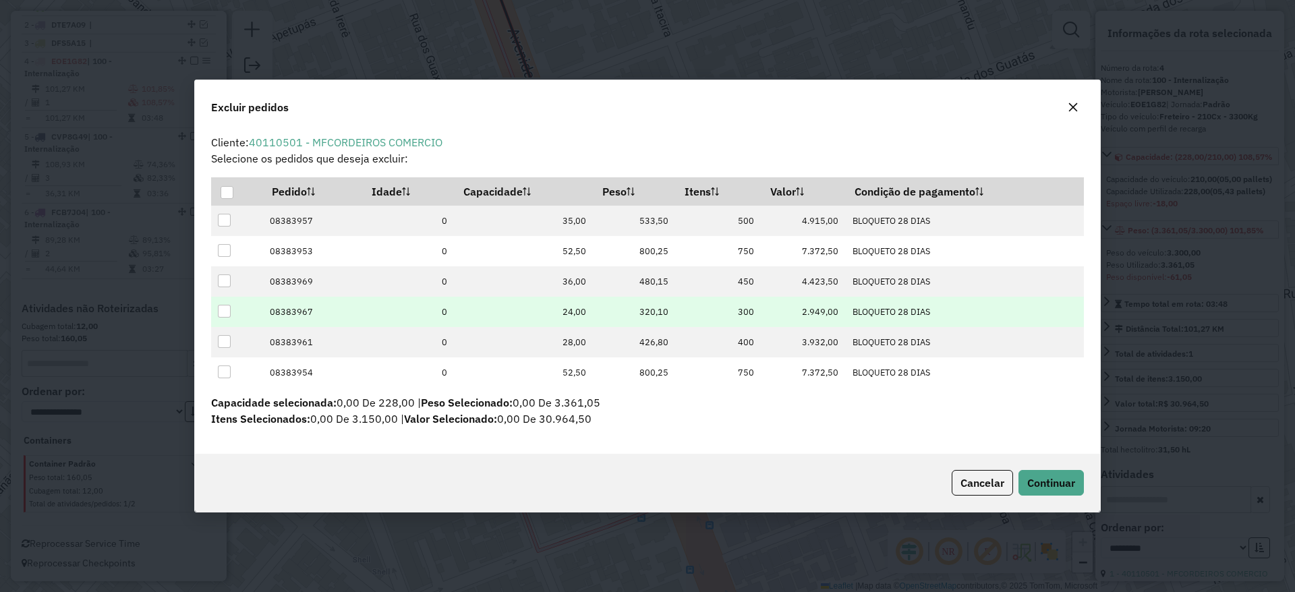
click at [228, 308] on div at bounding box center [224, 311] width 13 height 13
click at [1049, 474] on button "Continuar" at bounding box center [1050, 483] width 65 height 26
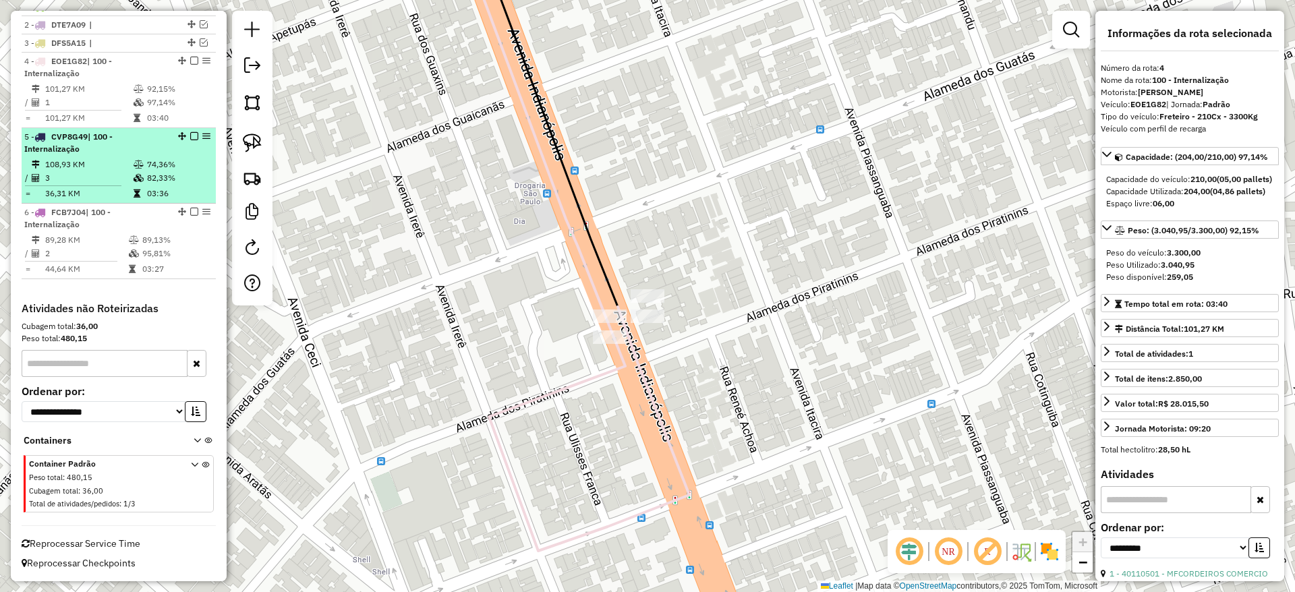
click at [163, 181] on td "82,33%" at bounding box center [178, 177] width 64 height 13
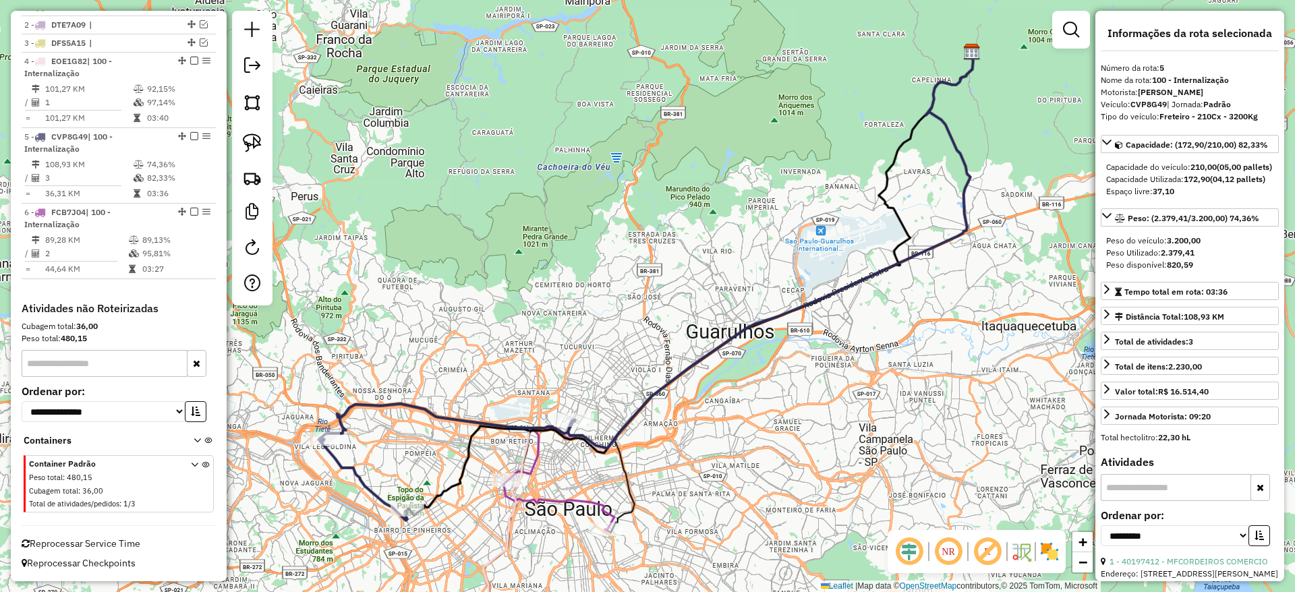
drag, startPoint x: 618, startPoint y: 417, endPoint x: 634, endPoint y: 301, distance: 117.1
click at [634, 301] on div "Janela de atendimento Grade de atendimento Capacidade Transportadoras Veículos …" at bounding box center [647, 296] width 1295 height 592
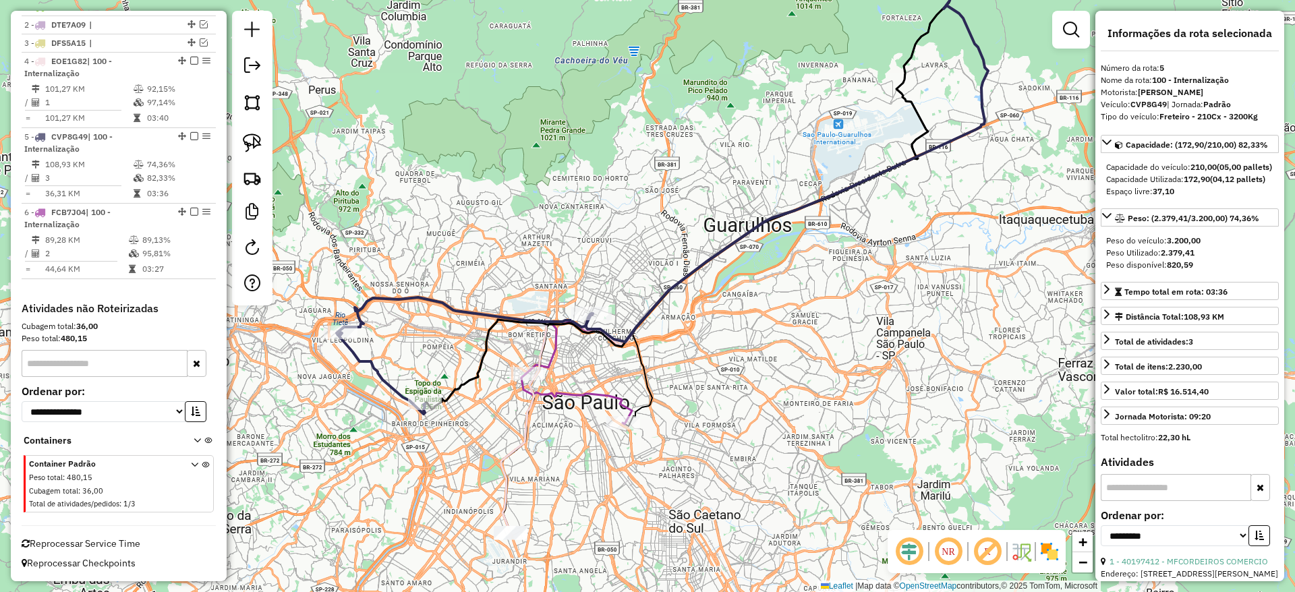
drag, startPoint x: 503, startPoint y: 465, endPoint x: 491, endPoint y: 337, distance: 128.7
click at [501, 338] on icon at bounding box center [746, 240] width 490 height 591
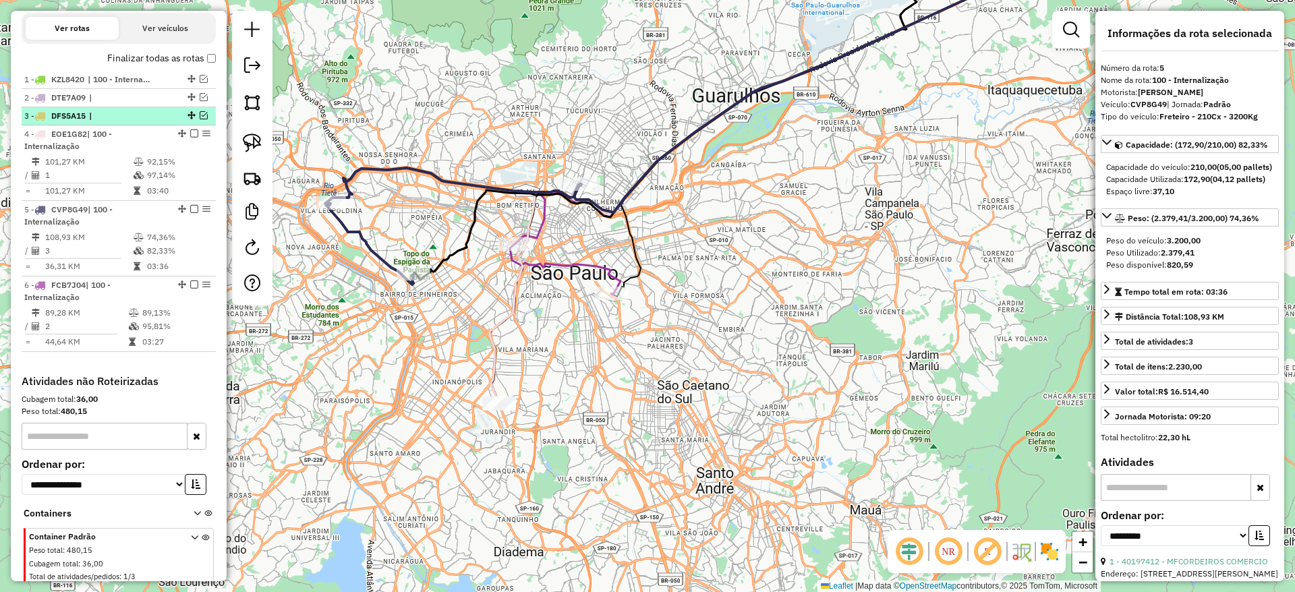
scroll to position [455, 0]
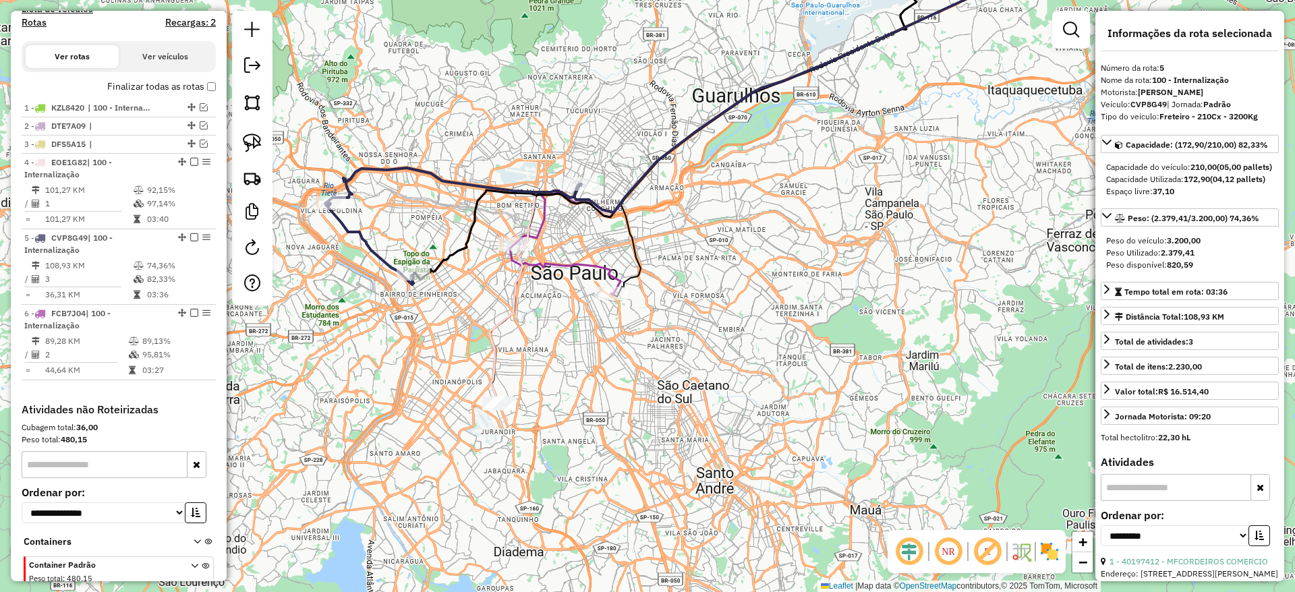
click at [379, 252] on icon at bounding box center [453, 226] width 256 height 117
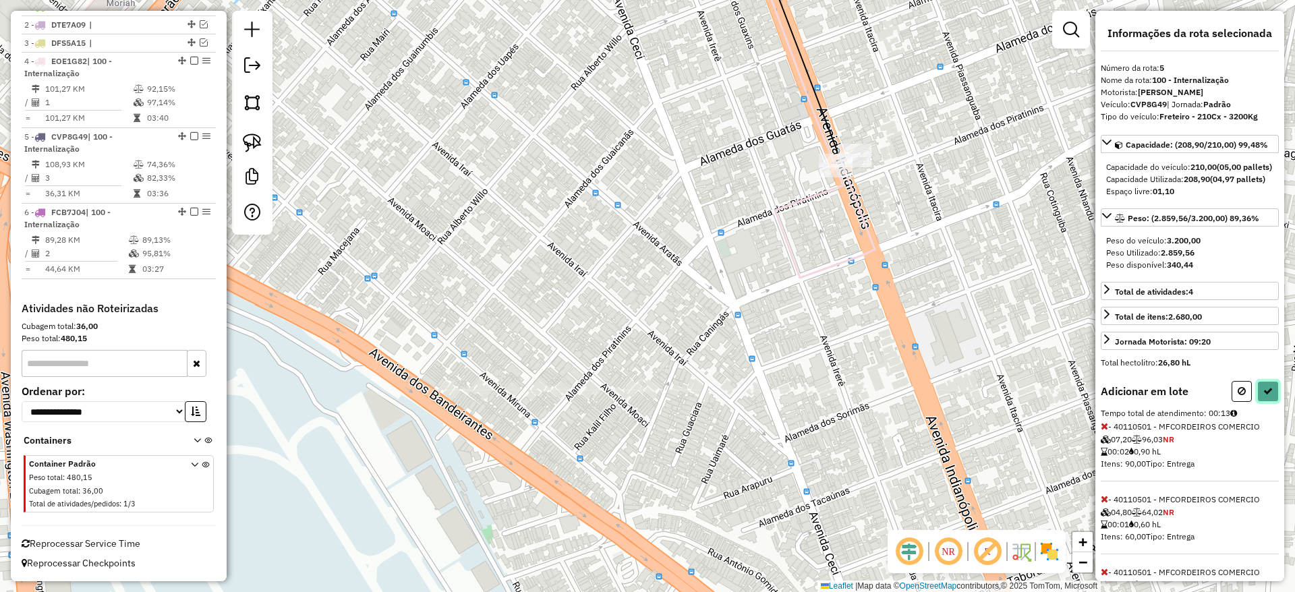
click at [1269, 402] on button at bounding box center [1268, 391] width 22 height 21
select select "**********"
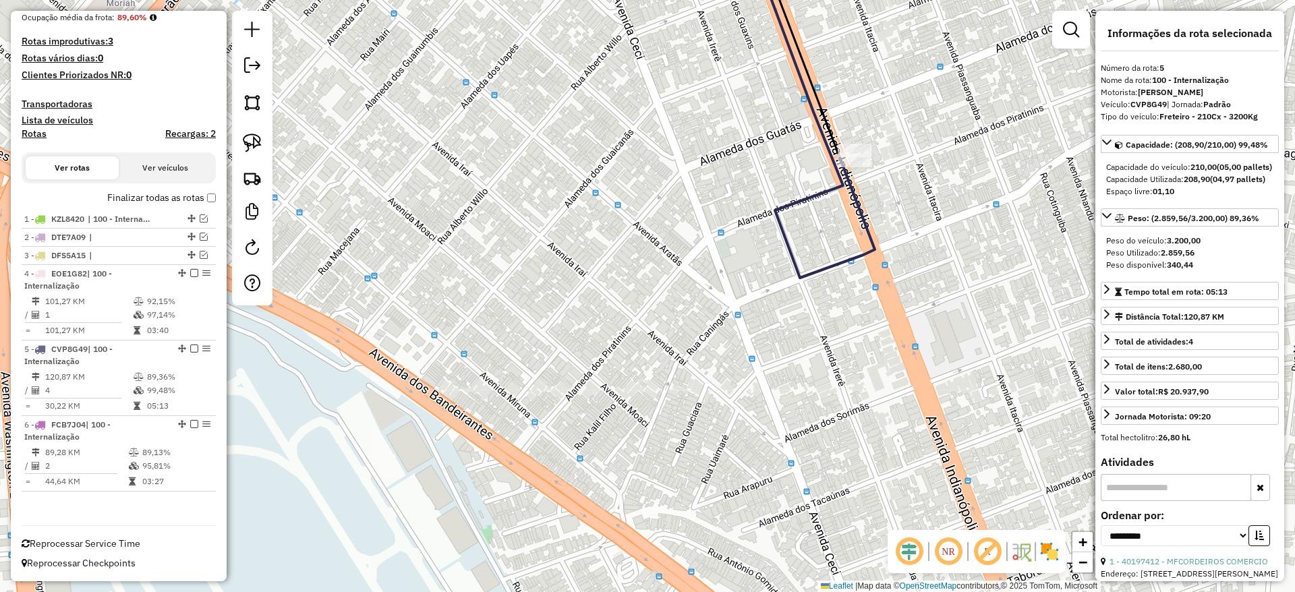
scroll to position [172, 0]
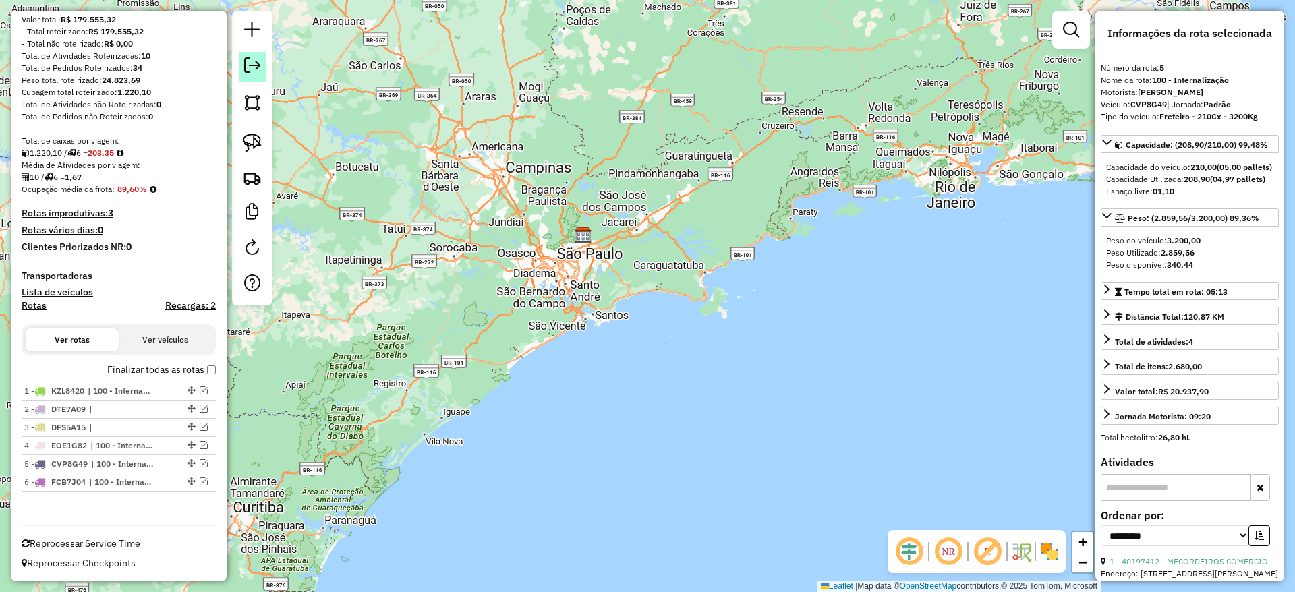
click at [248, 60] on em at bounding box center [252, 65] width 16 height 16
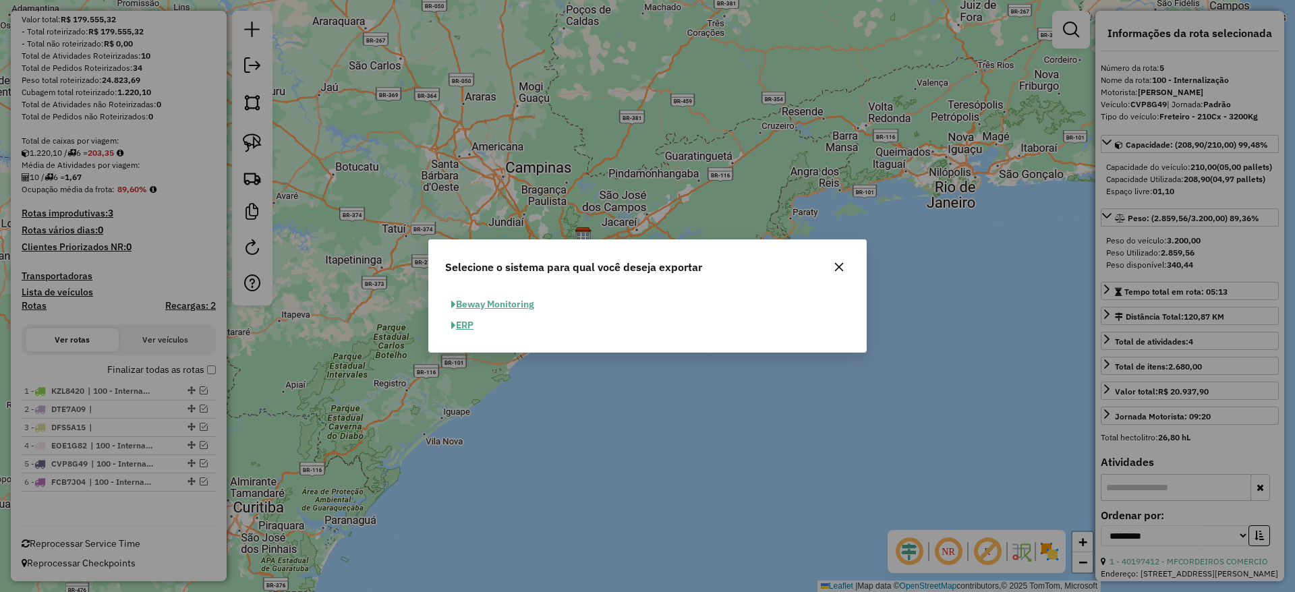
click at [464, 330] on button "ERP" at bounding box center [462, 325] width 34 height 21
select select "**"
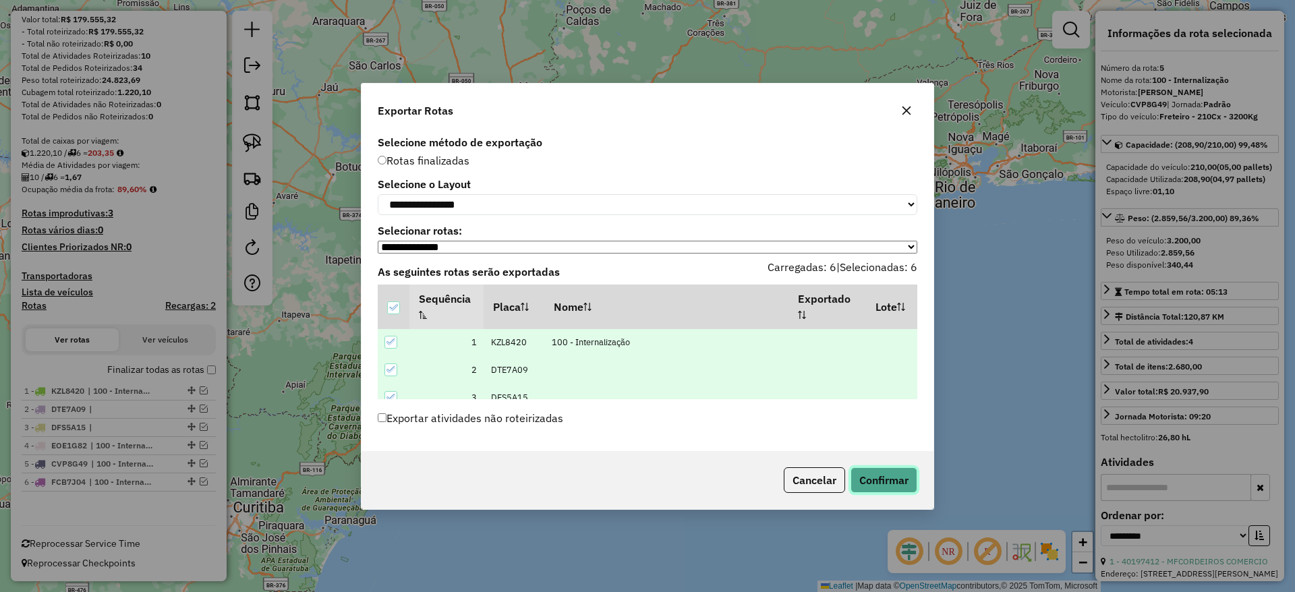
click at [890, 471] on button "Confirmar" at bounding box center [883, 480] width 67 height 26
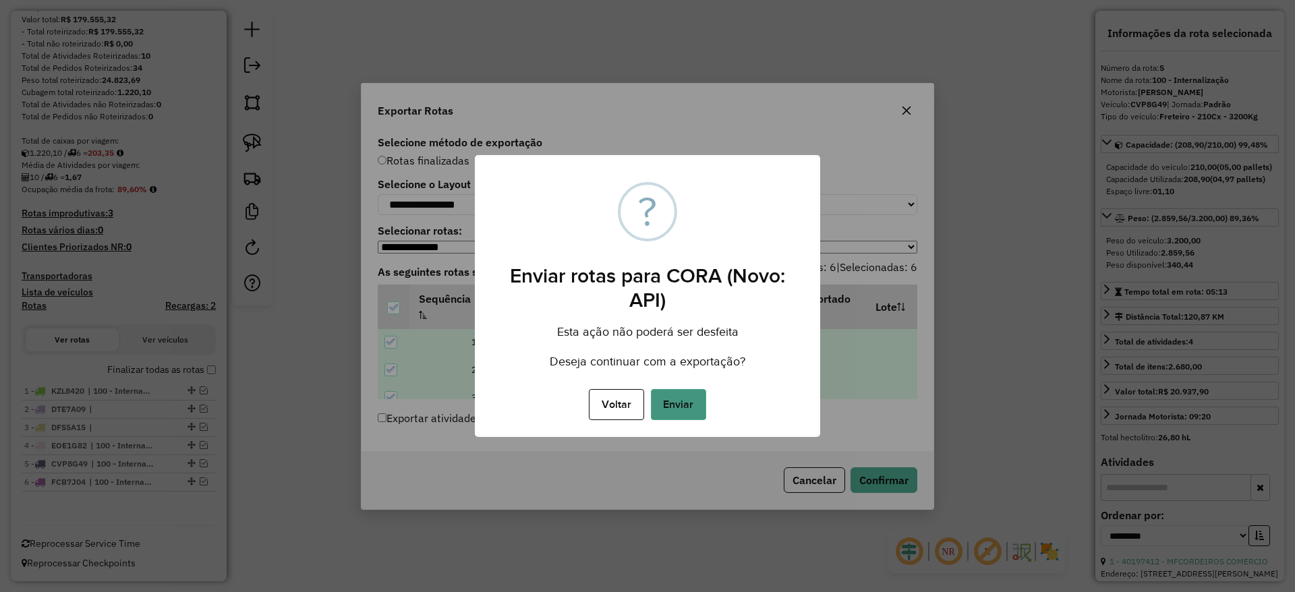
click at [694, 399] on button "Enviar" at bounding box center [678, 404] width 55 height 31
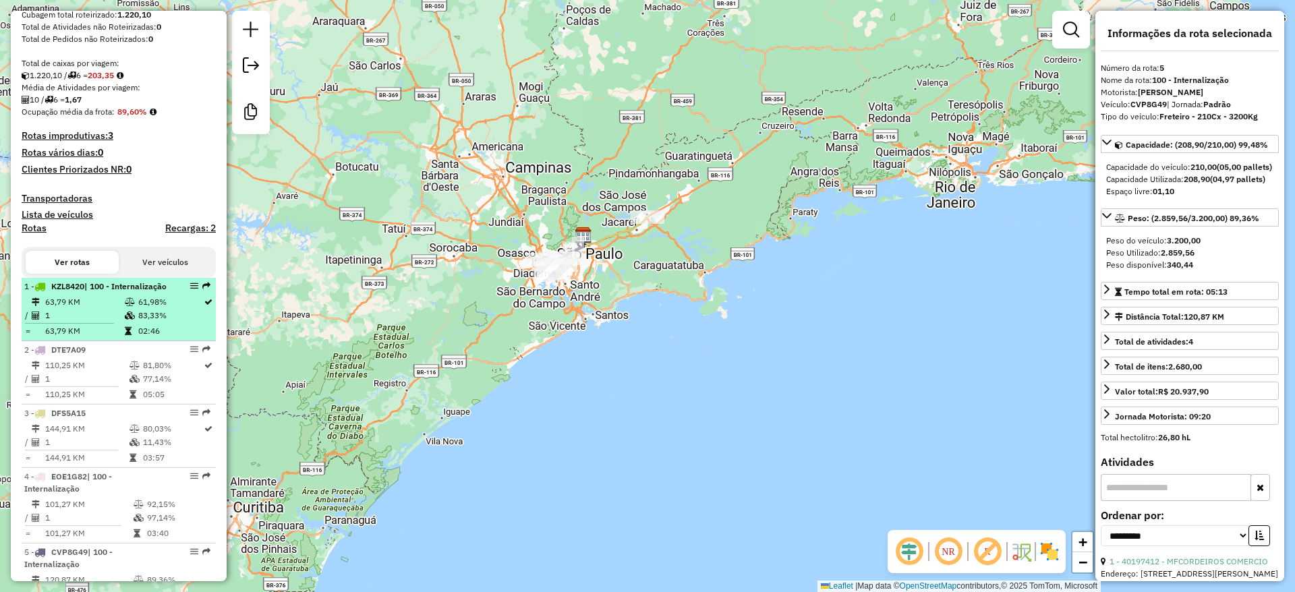
scroll to position [101, 0]
